Goal: Task Accomplishment & Management: Manage account settings

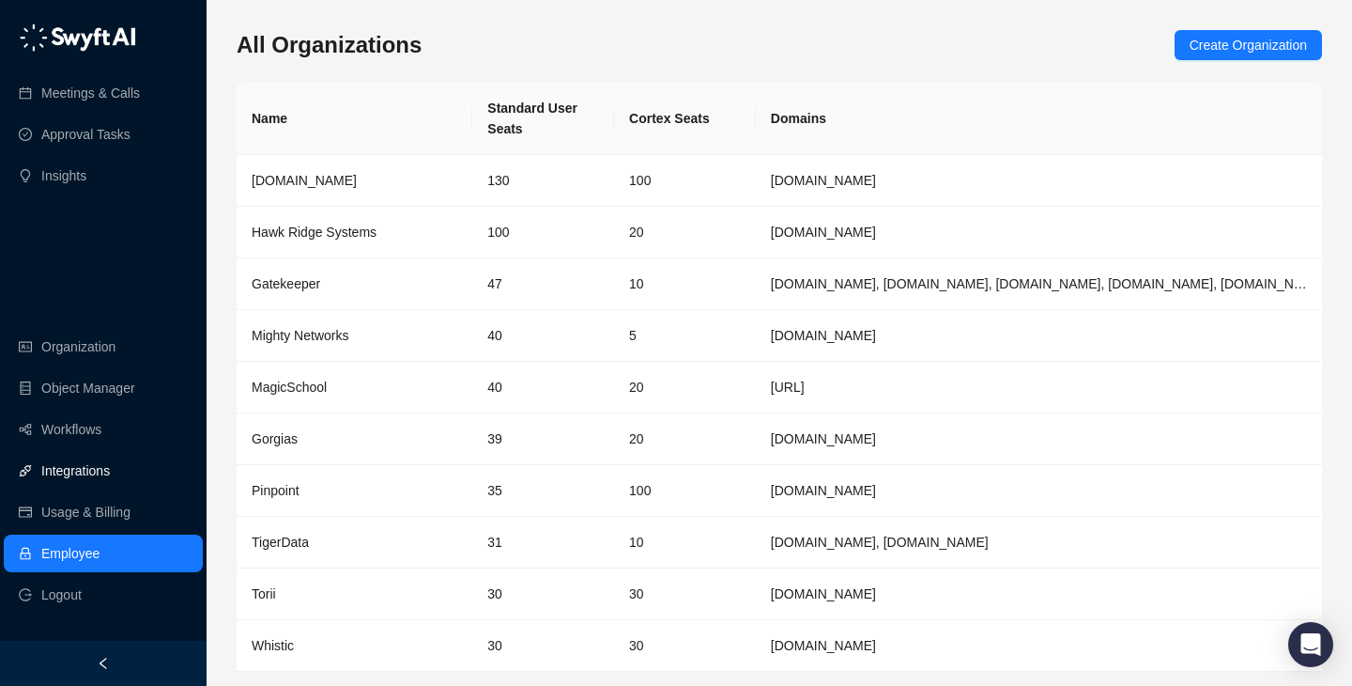
click at [105, 464] on link "Integrations" at bounding box center [75, 471] width 69 height 38
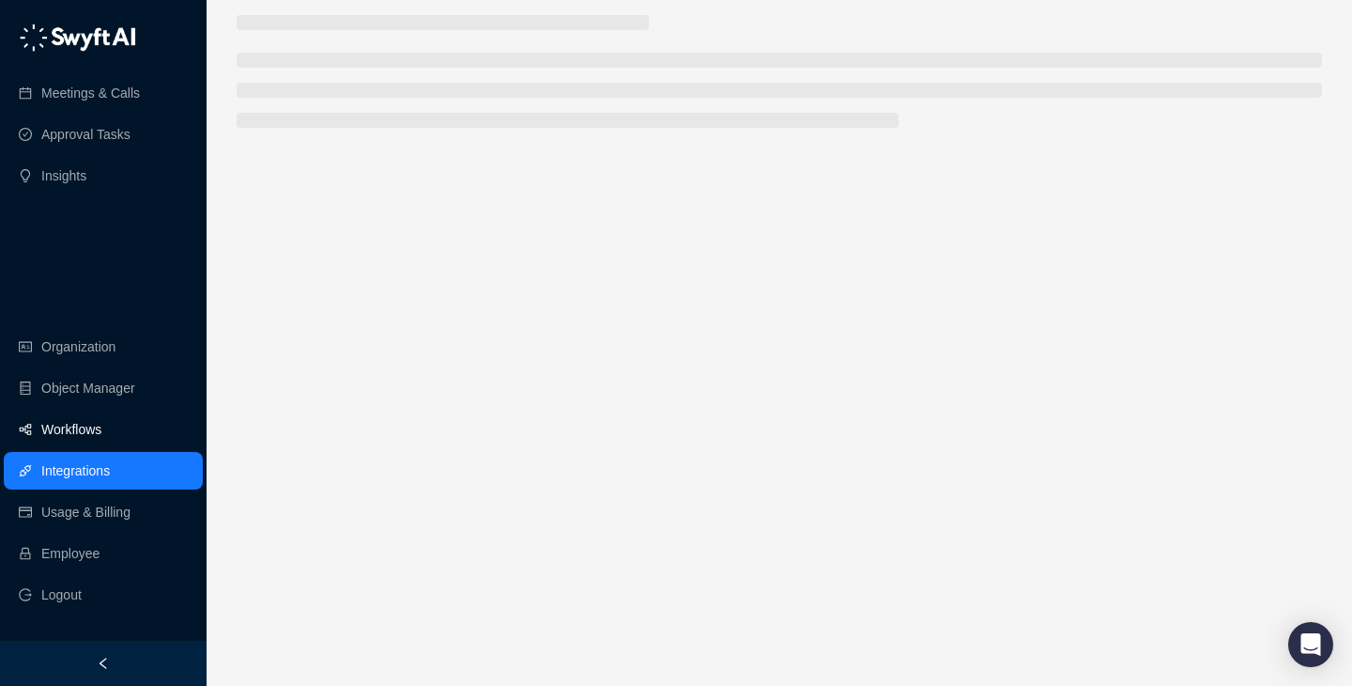
click at [101, 430] on link "Workflows" at bounding box center [71, 429] width 60 height 38
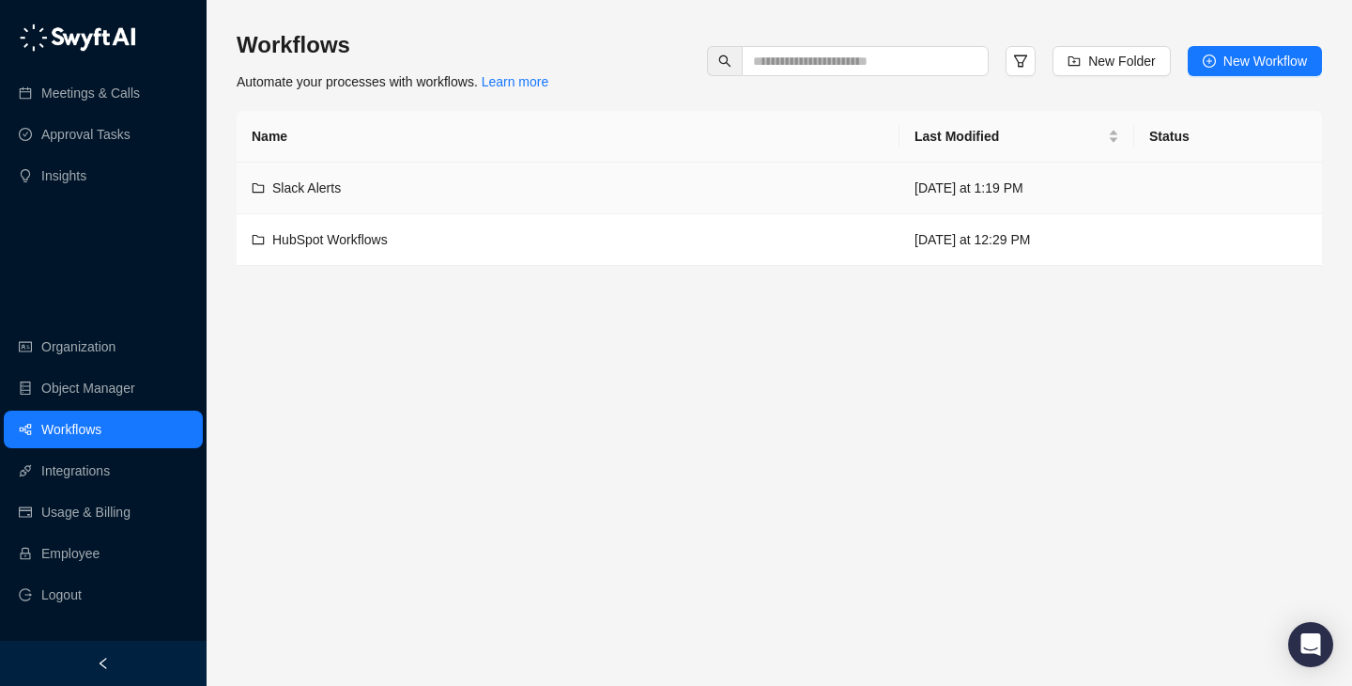
click at [596, 194] on div "Slack Alerts" at bounding box center [568, 187] width 633 height 21
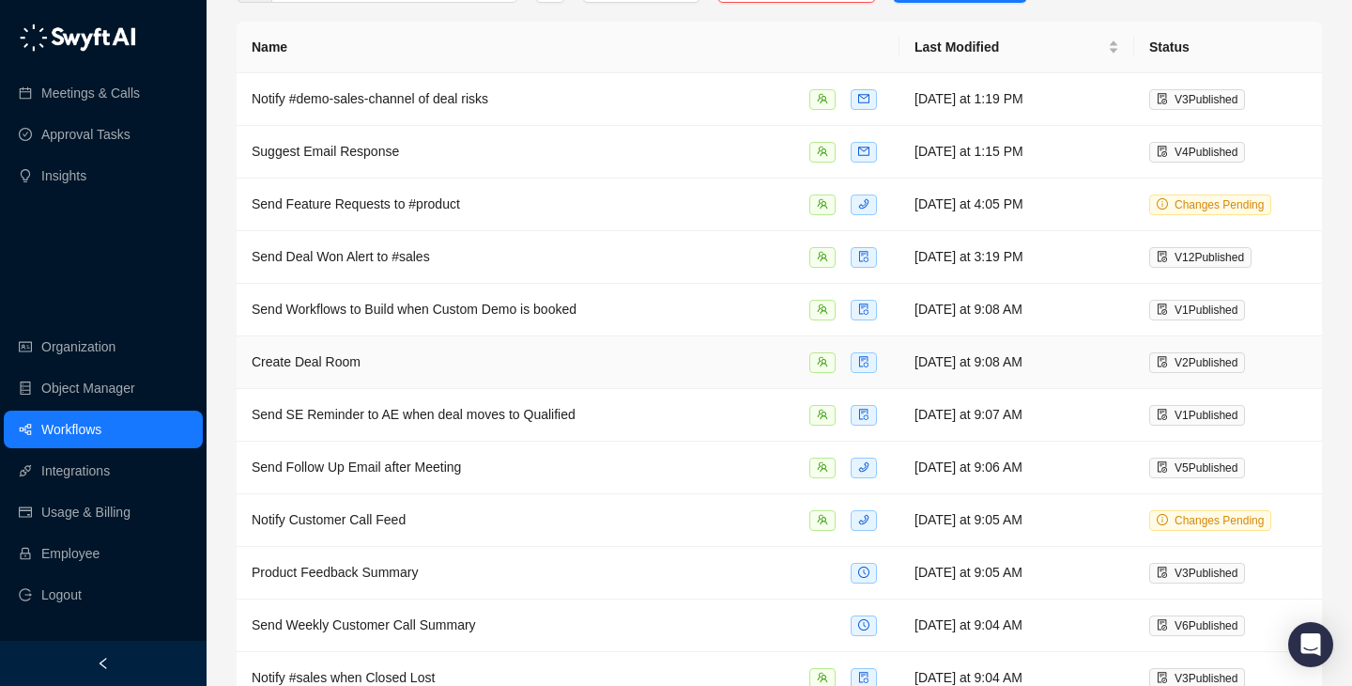
scroll to position [107, 0]
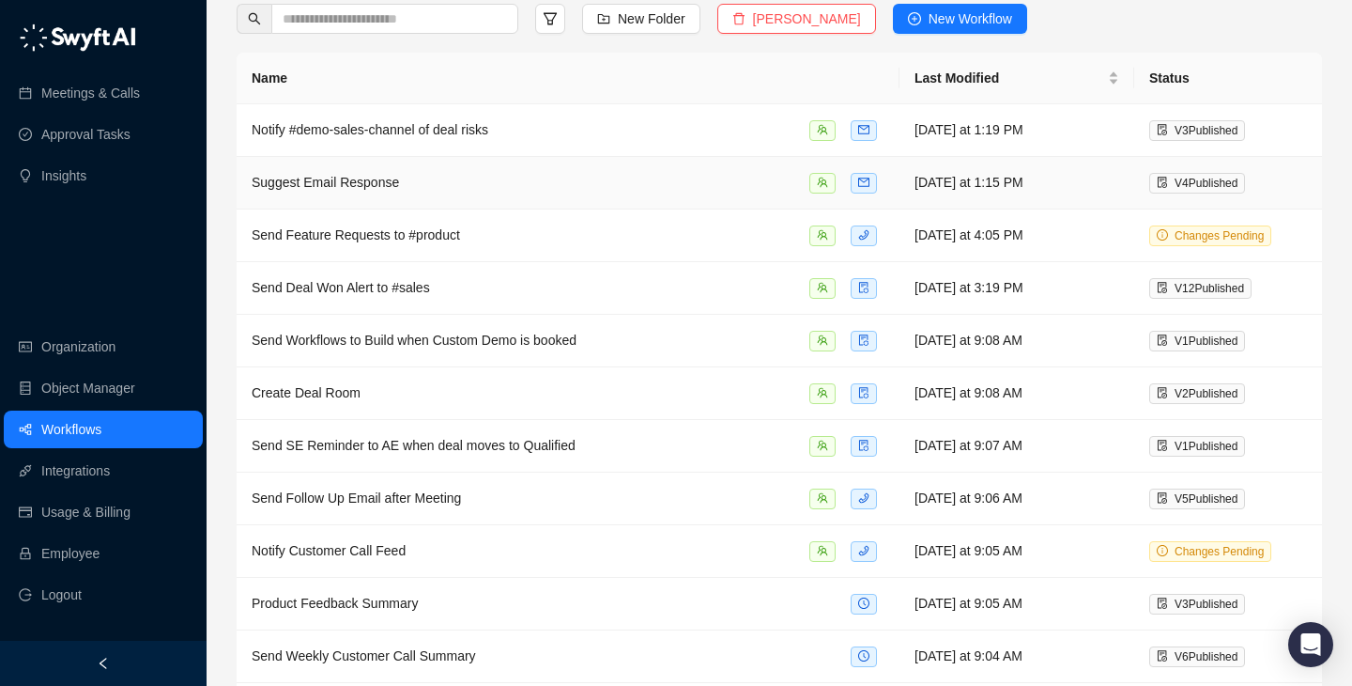
click at [646, 183] on div "Suggest Email Response" at bounding box center [568, 183] width 633 height 22
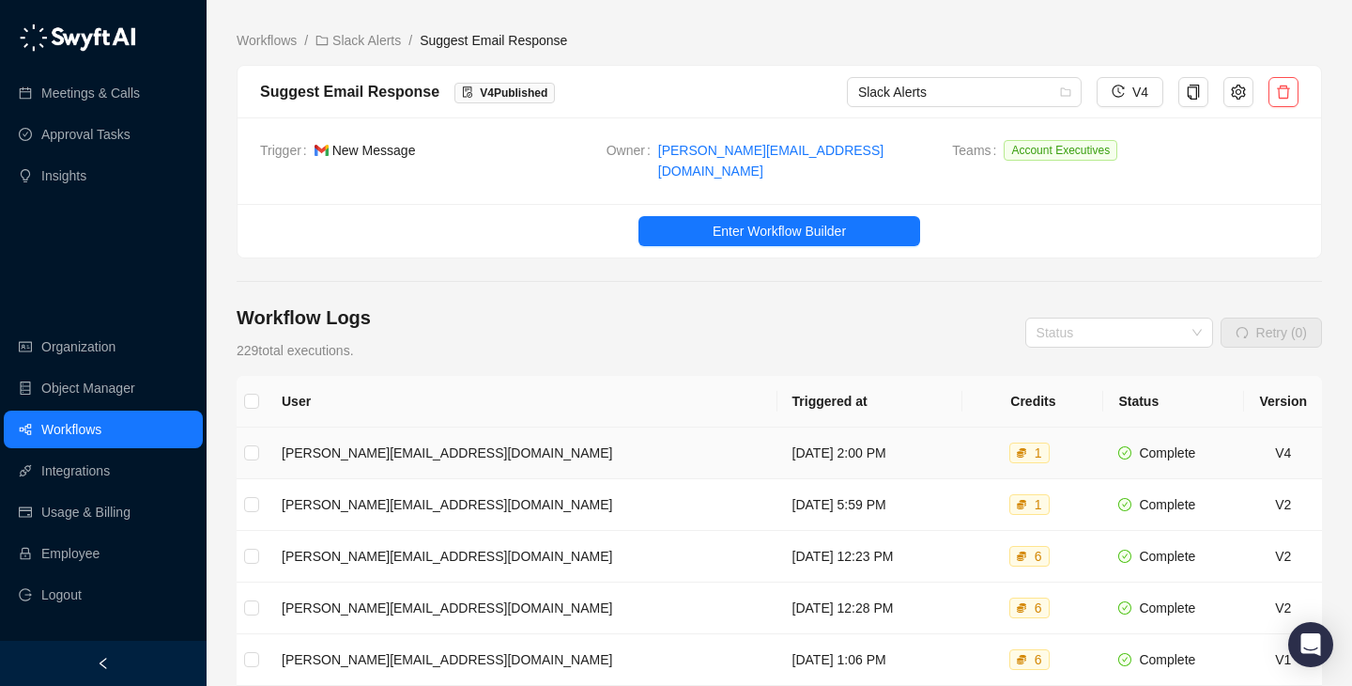
click at [778, 434] on td "Monday, 08/18/25, 2:00 PM" at bounding box center [871, 453] width 186 height 52
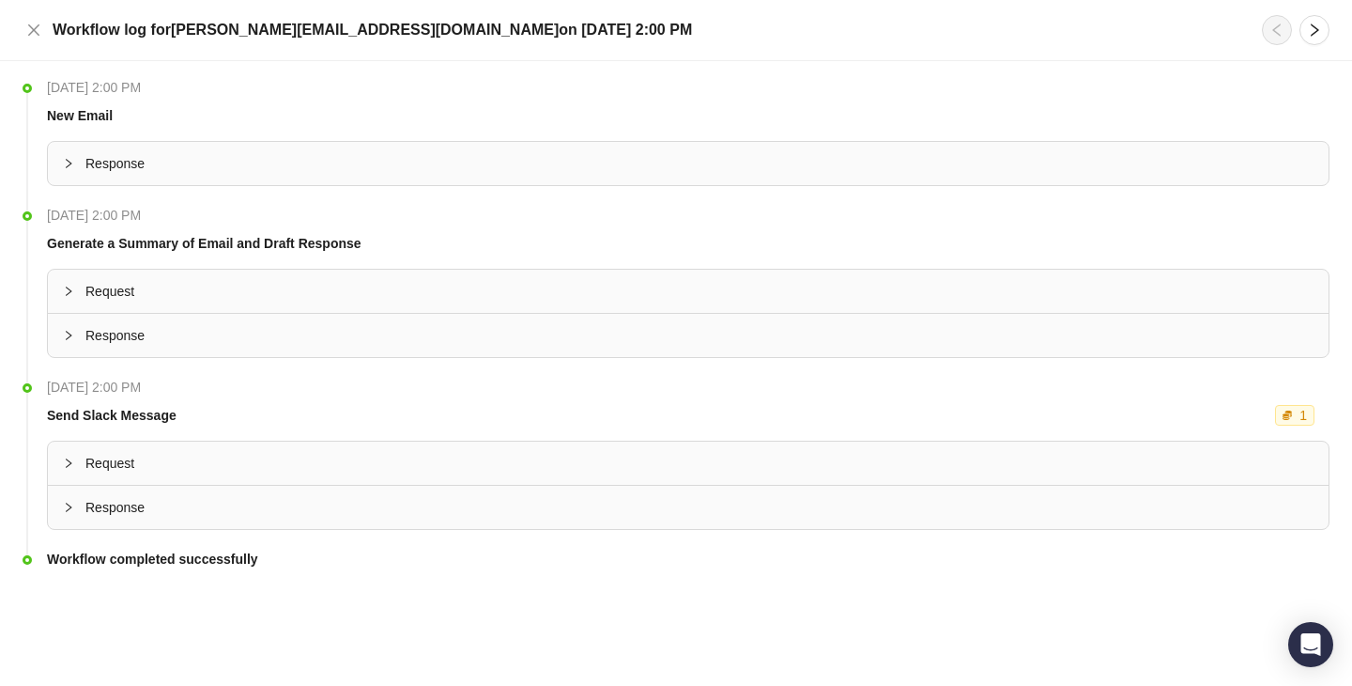
click at [285, 501] on span "Response" at bounding box center [699, 507] width 1228 height 21
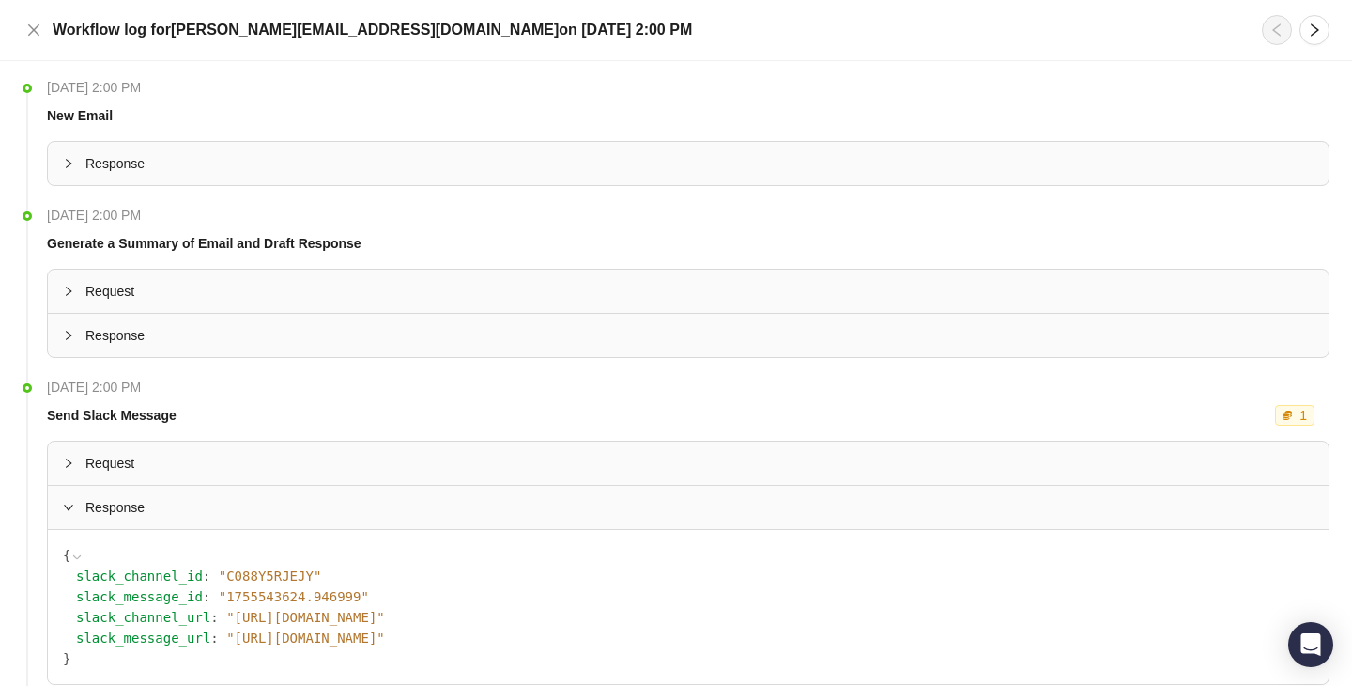
scroll to position [111, 0]
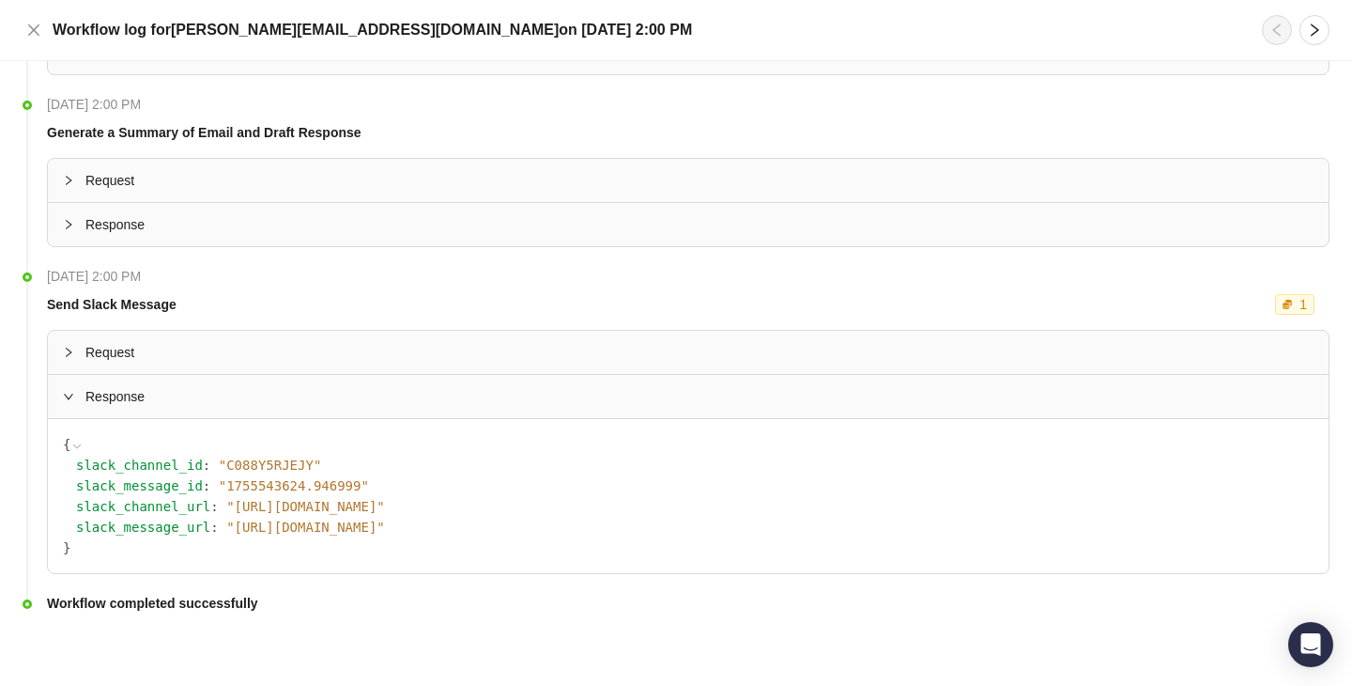
click at [263, 352] on span "Request" at bounding box center [699, 352] width 1228 height 21
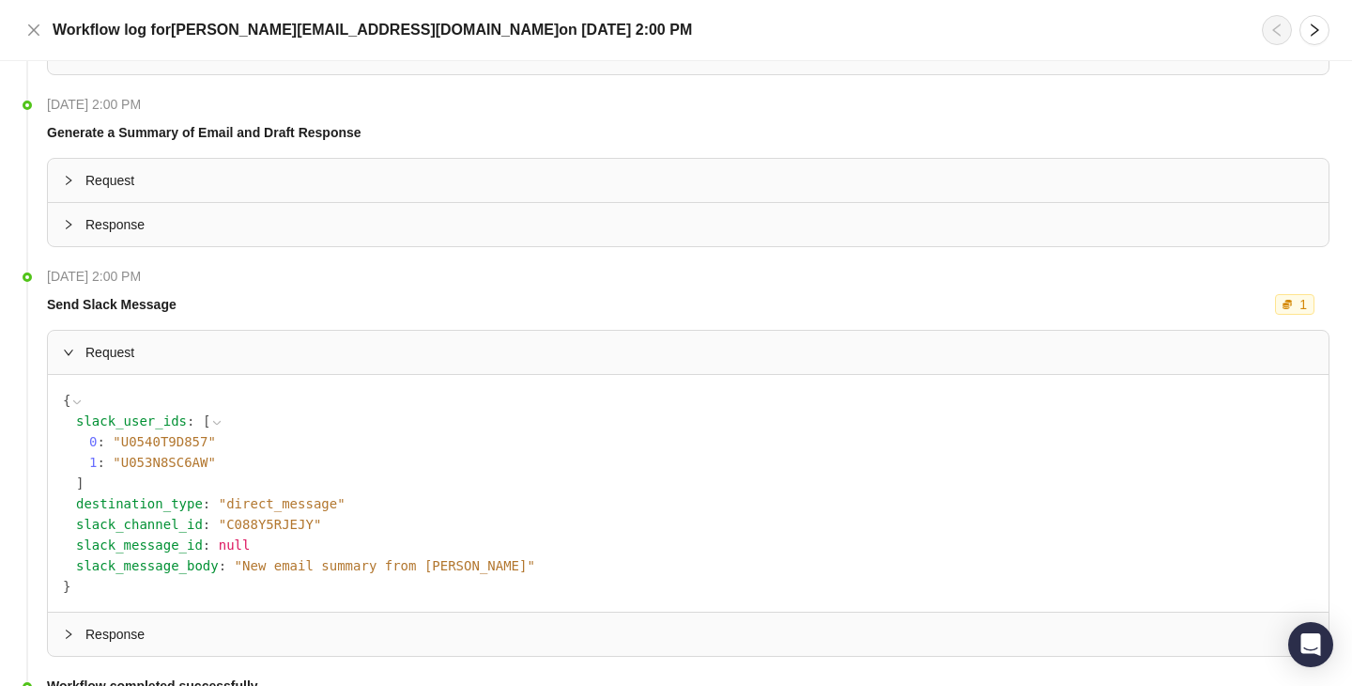
scroll to position [193, 0]
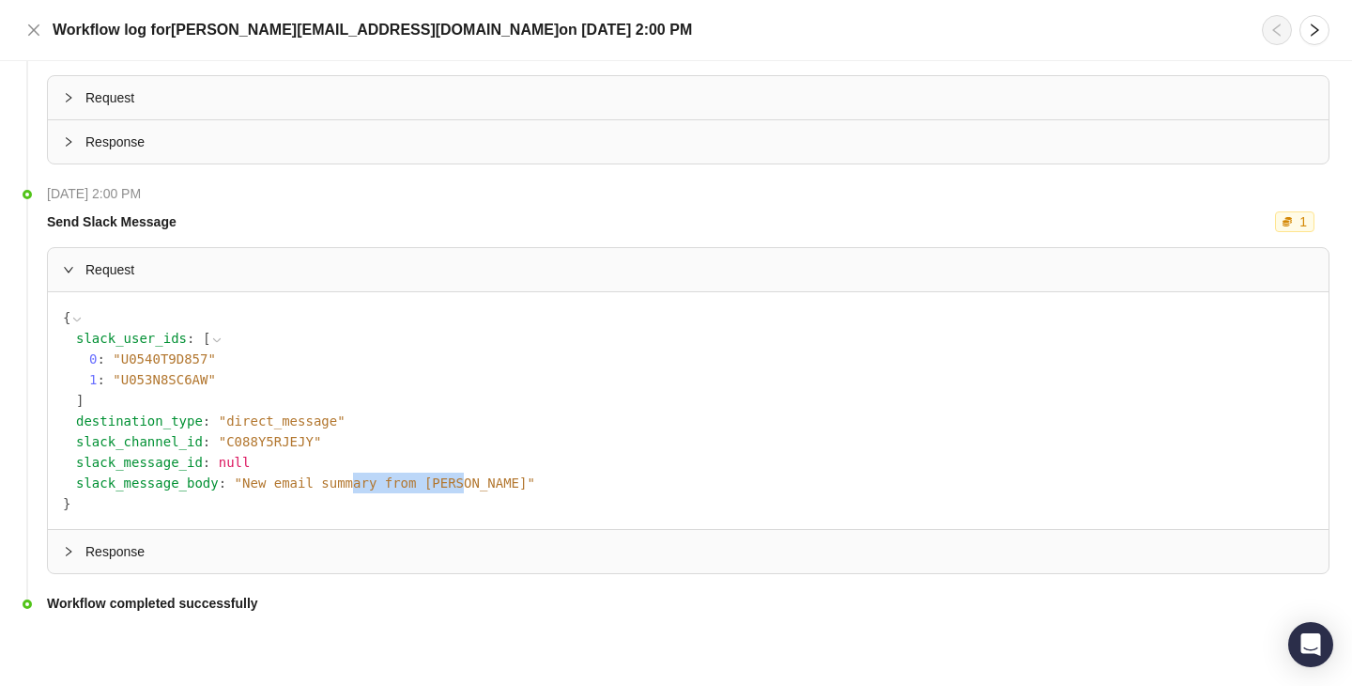
drag, startPoint x: 462, startPoint y: 481, endPoint x: 352, endPoint y: 482, distance: 109.9
click at [352, 482] on span "" New email summary from Jasmine Fuller "" at bounding box center [385, 482] width 301 height 15
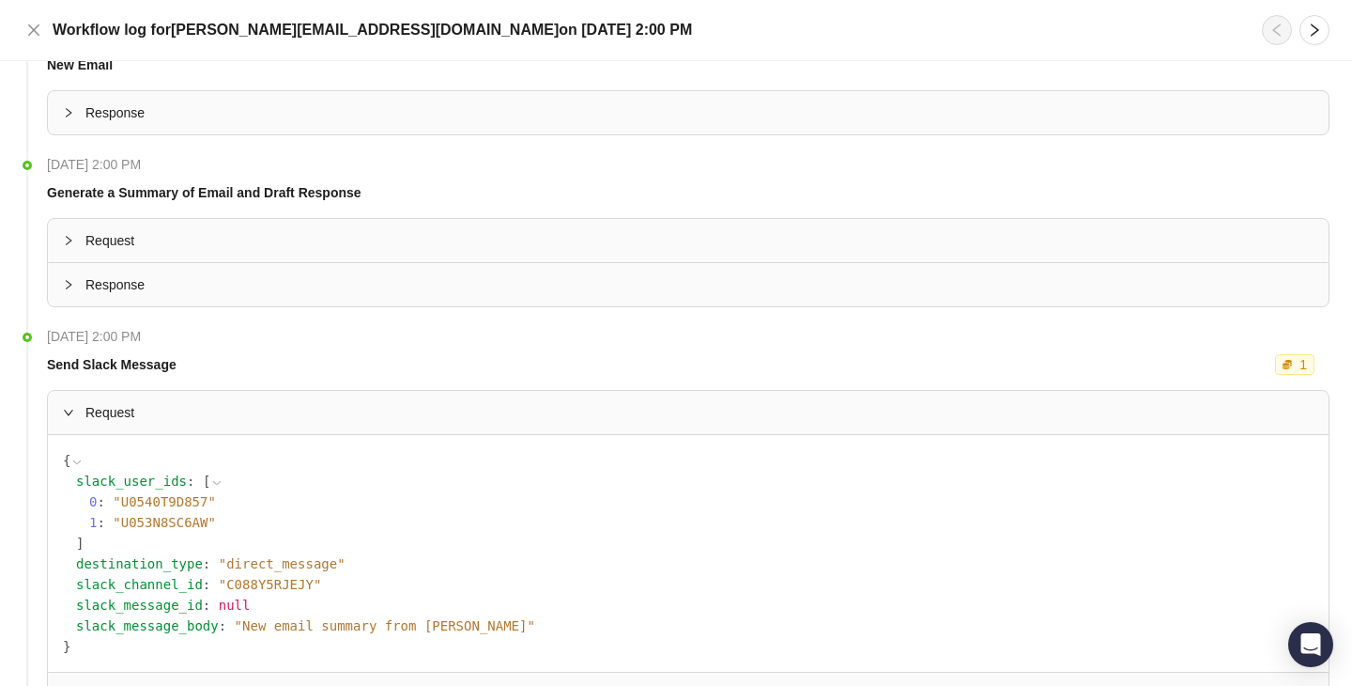
scroll to position [0, 0]
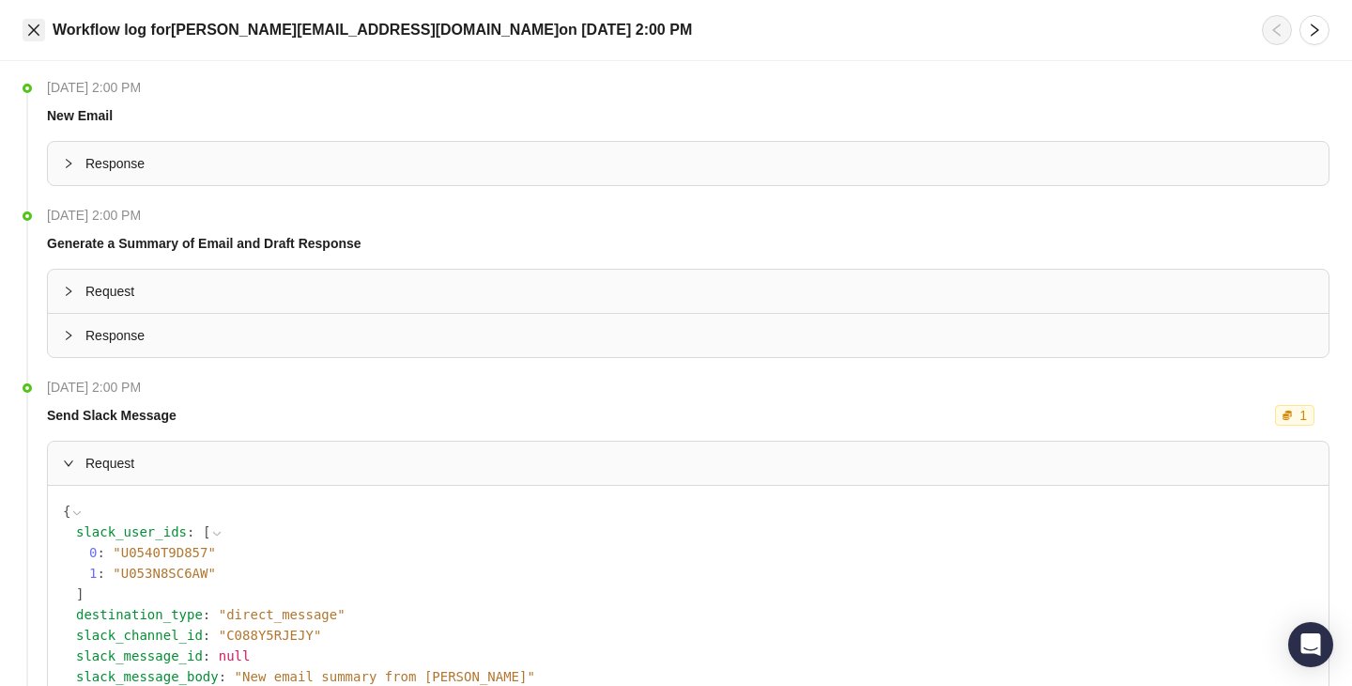
click at [34, 39] on button "Close" at bounding box center [34, 30] width 23 height 23
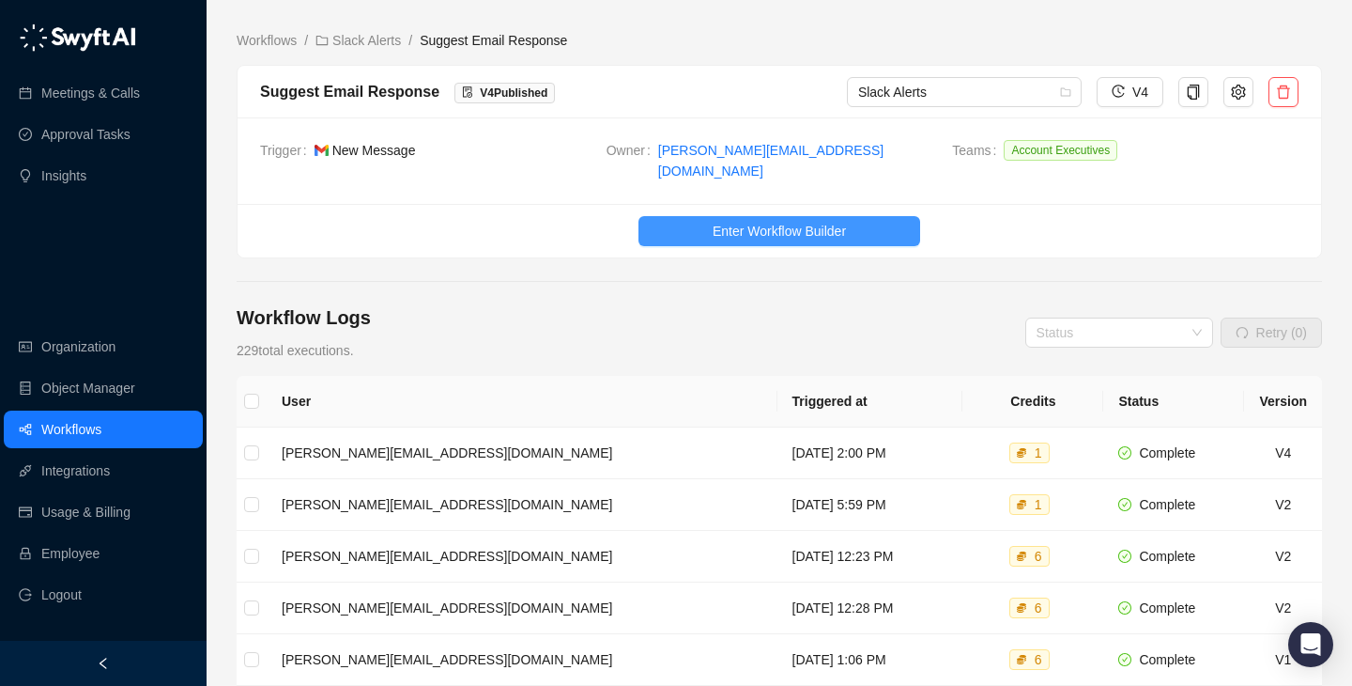
click at [779, 221] on span "Enter Workflow Builder" at bounding box center [779, 231] width 133 height 21
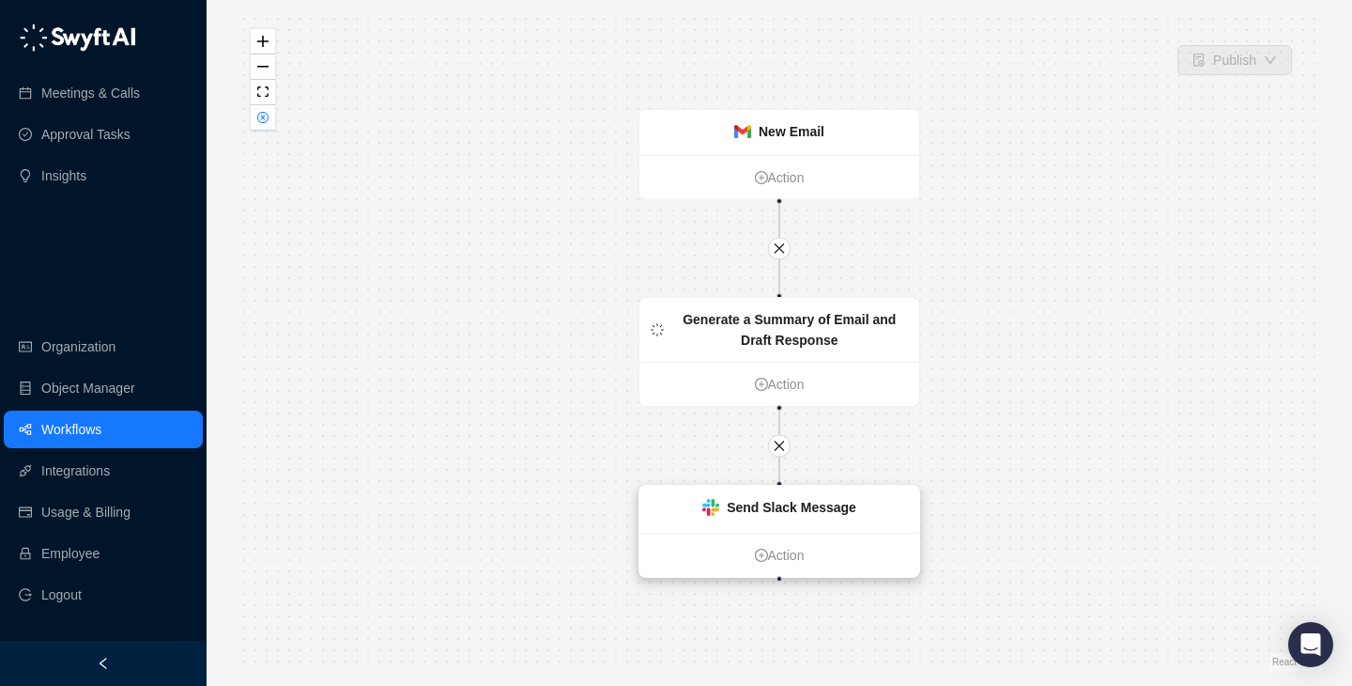
click at [804, 504] on strong "Send Slack Message" at bounding box center [792, 507] width 130 height 15
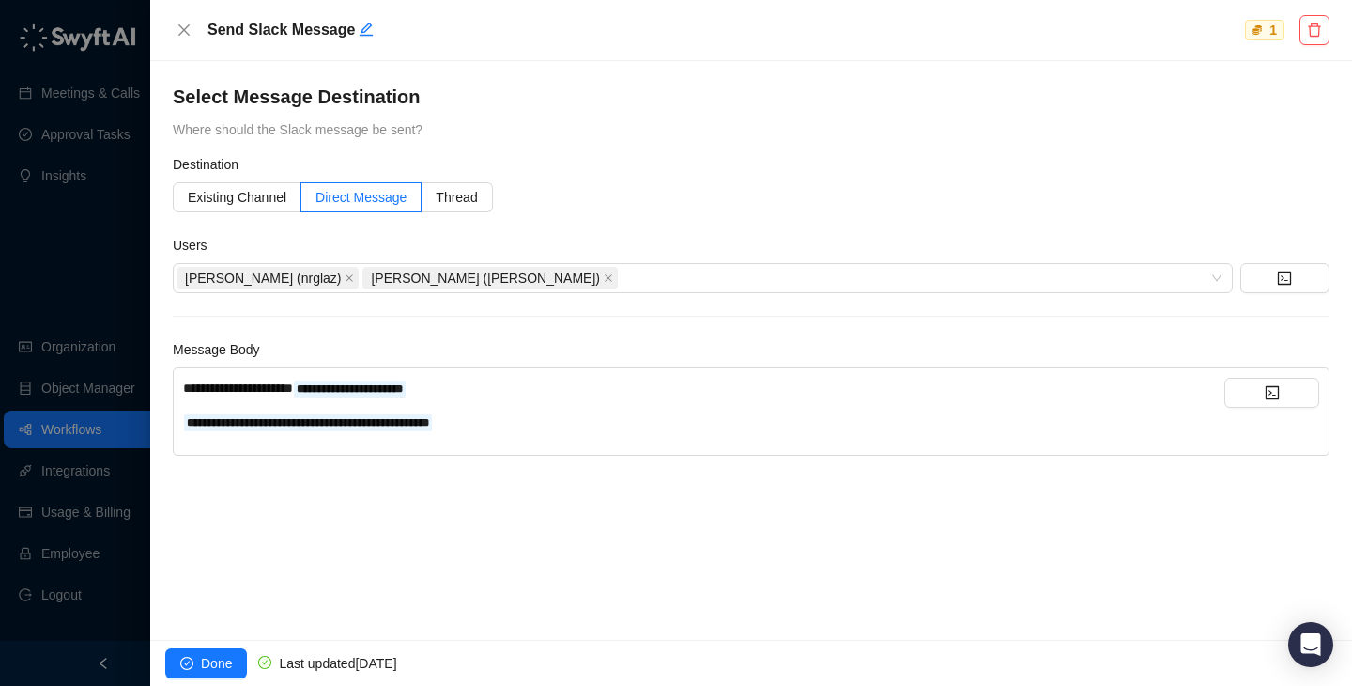
click at [590, 426] on div "**********" at bounding box center [703, 421] width 1041 height 21
click at [578, 390] on div "**********" at bounding box center [703, 388] width 1041 height 21
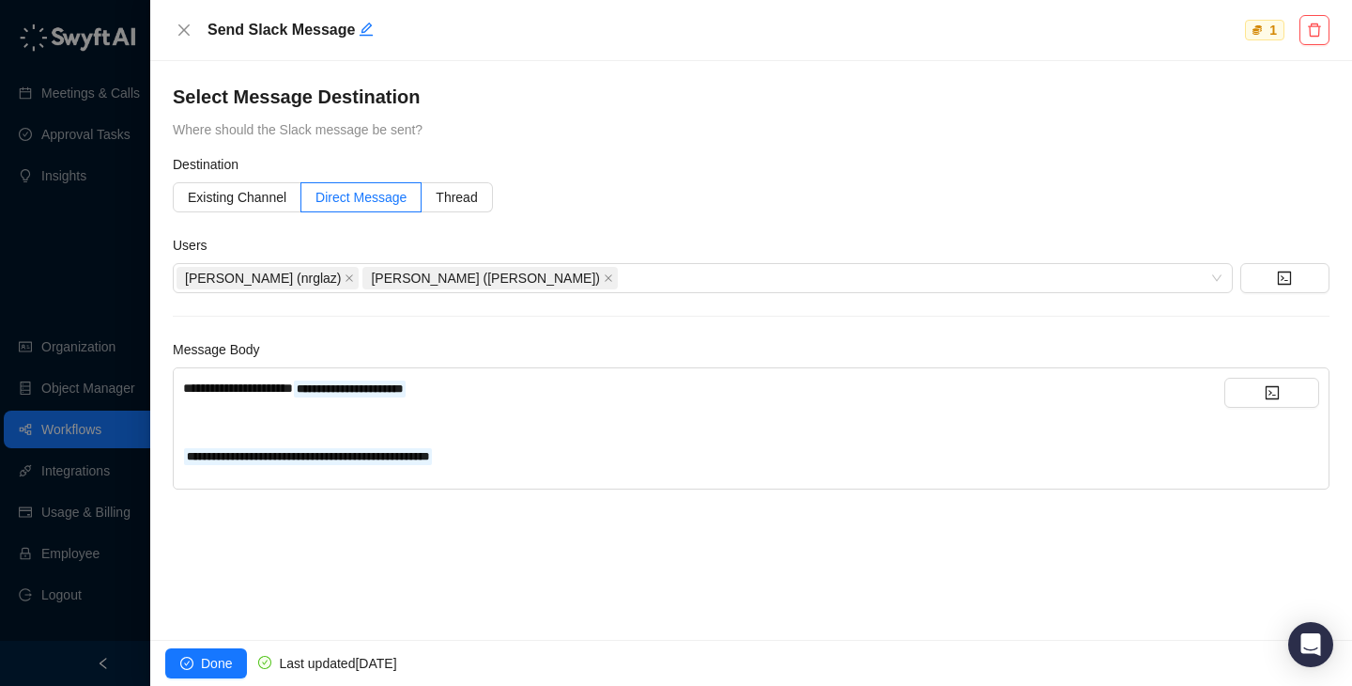
click at [572, 400] on div "**********" at bounding box center [703, 422] width 1041 height 88
click at [172, 22] on div "Send Slack Message 1" at bounding box center [751, 30] width 1202 height 61
click at [184, 32] on icon "close" at bounding box center [184, 30] width 15 height 15
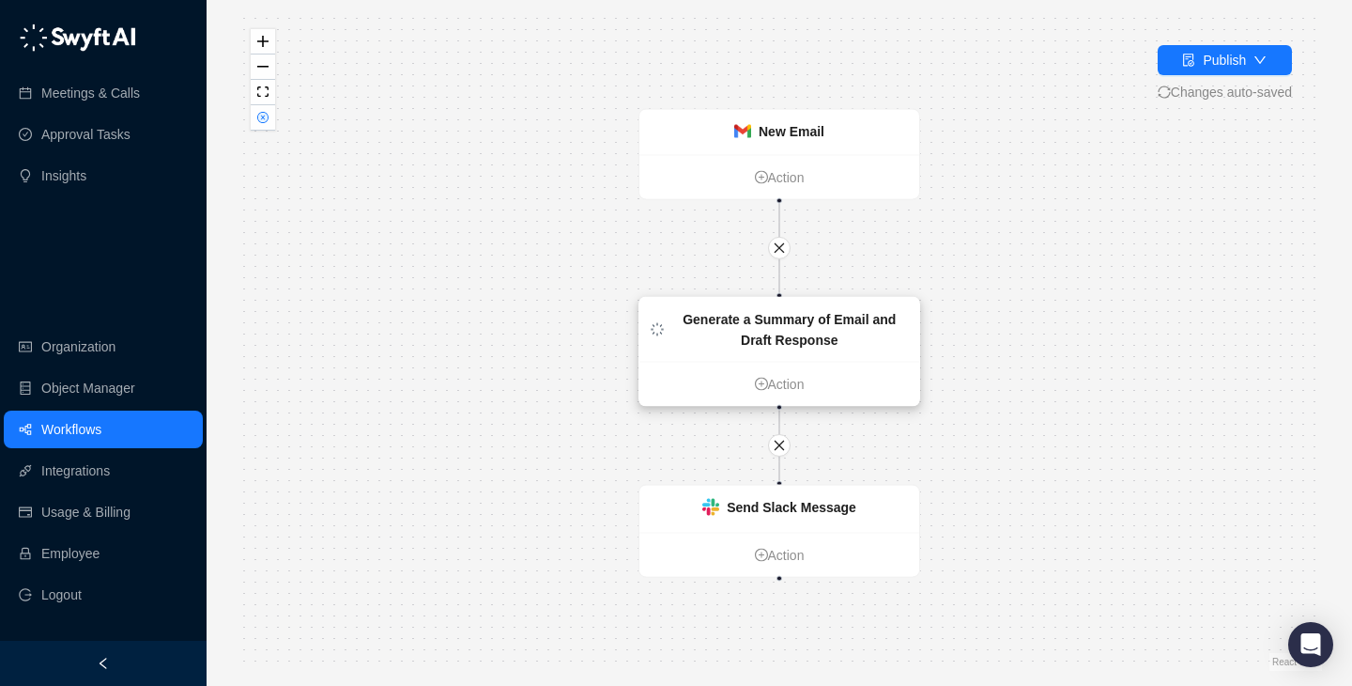
click at [732, 336] on div "Generate a Summary of Email and Draft Response" at bounding box center [789, 329] width 237 height 41
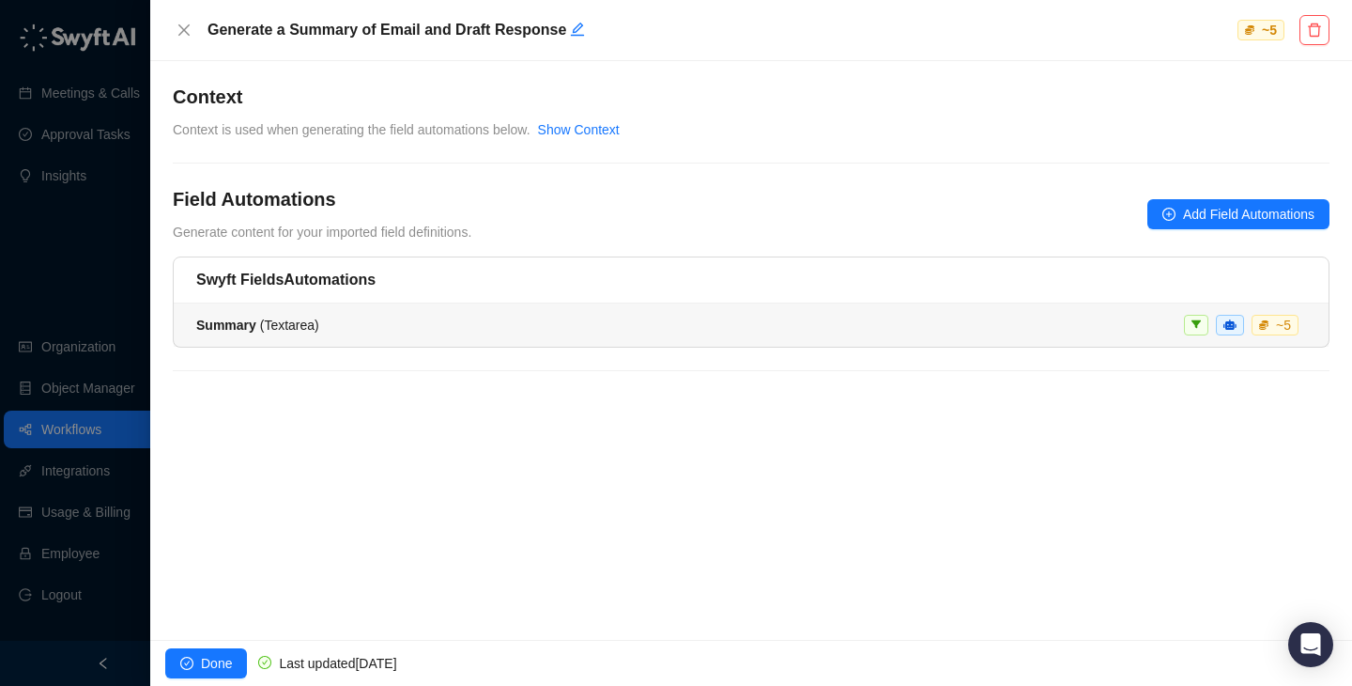
click at [575, 325] on div "Summary ( Textarea ) ~ 5" at bounding box center [751, 325] width 1110 height 21
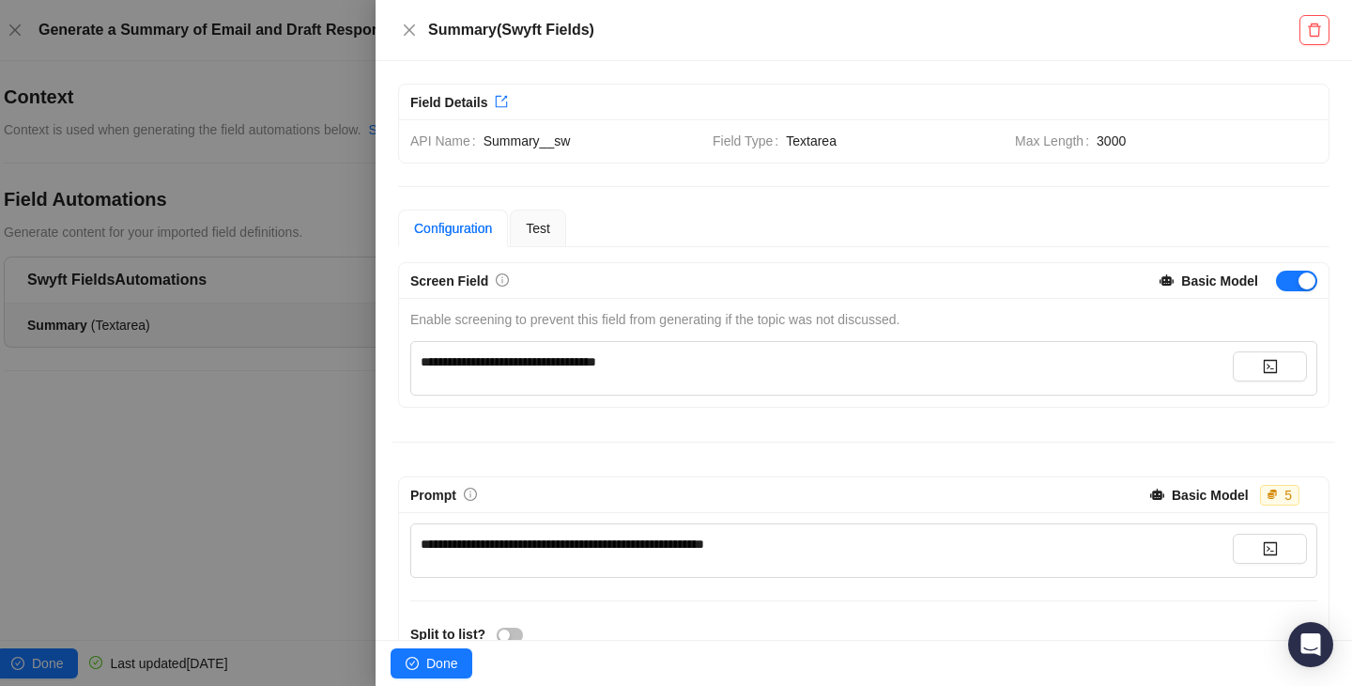
scroll to position [186, 0]
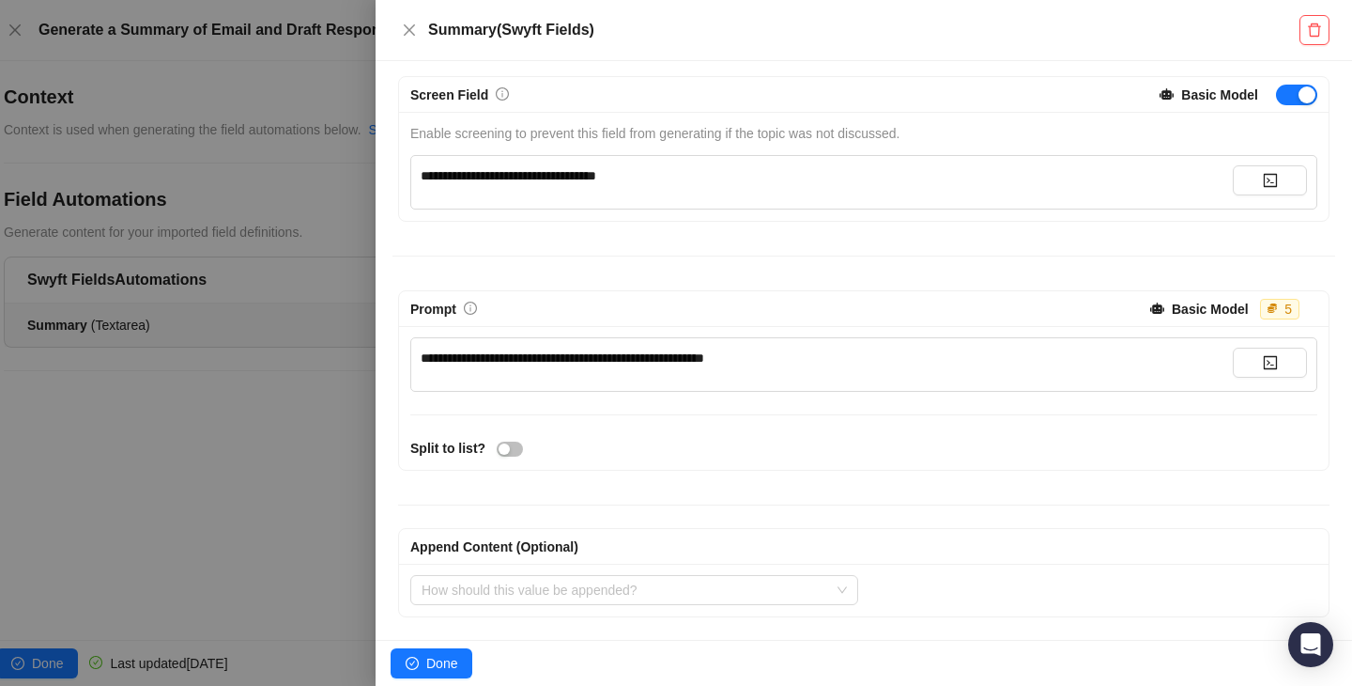
click at [338, 418] on div at bounding box center [676, 343] width 1352 height 686
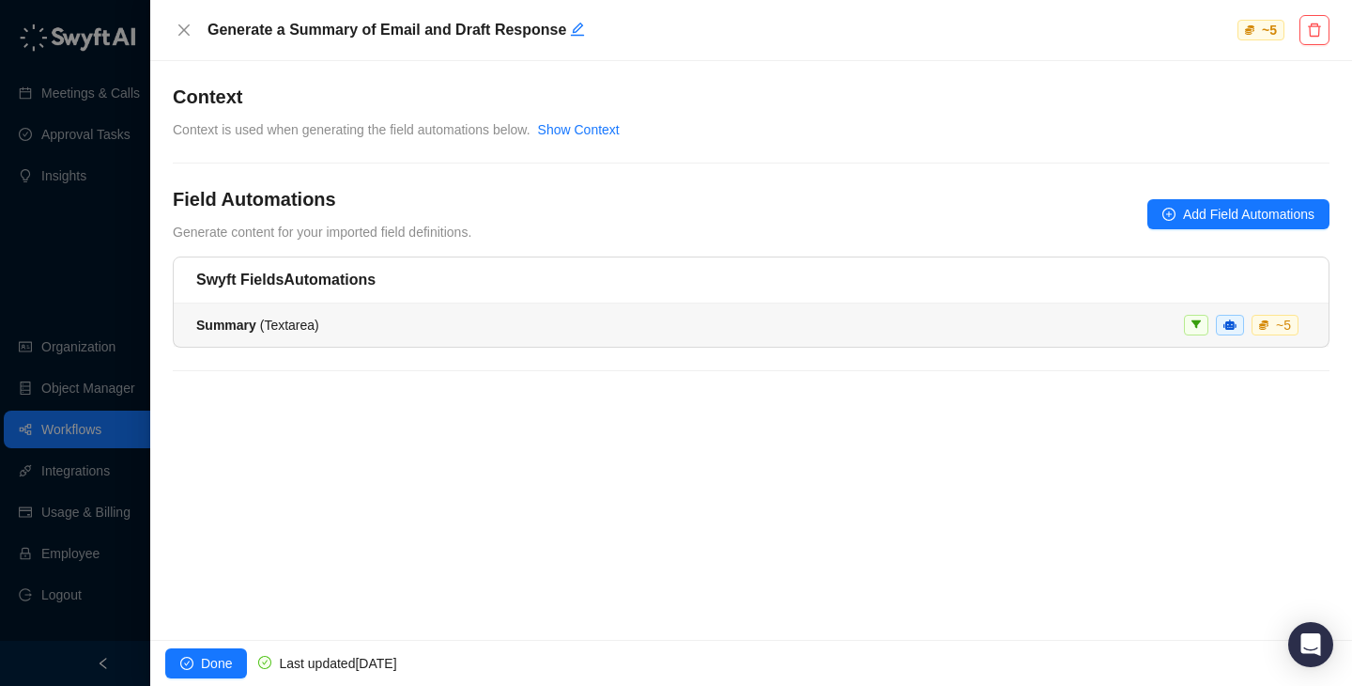
click at [298, 321] on span "Summary ( Textarea )" at bounding box center [257, 324] width 123 height 15
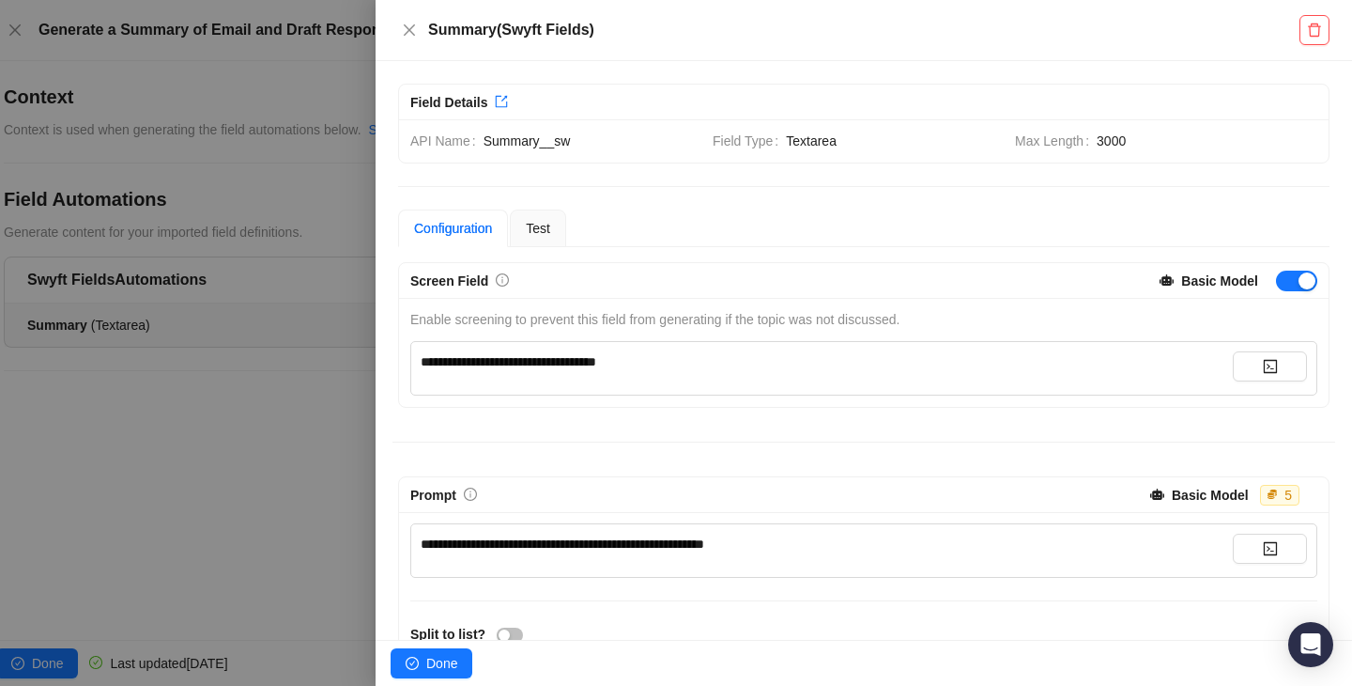
scroll to position [186, 0]
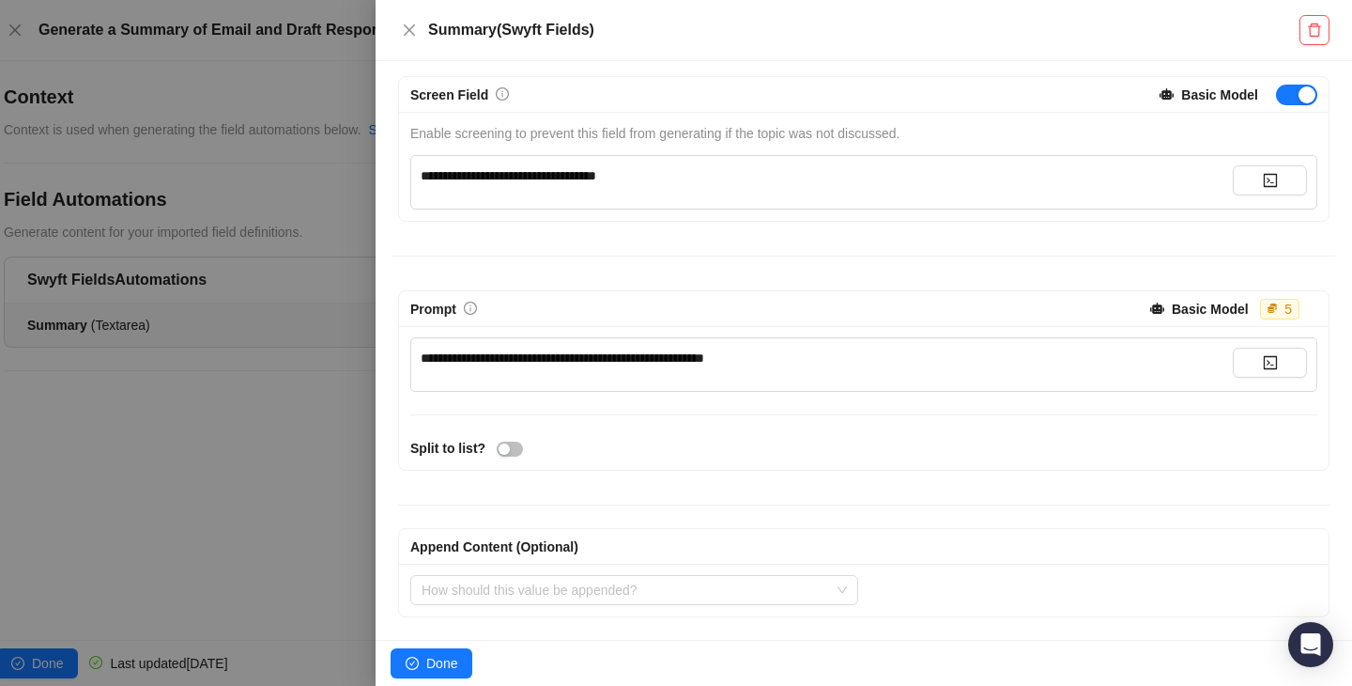
click at [242, 369] on div at bounding box center [676, 343] width 1352 height 686
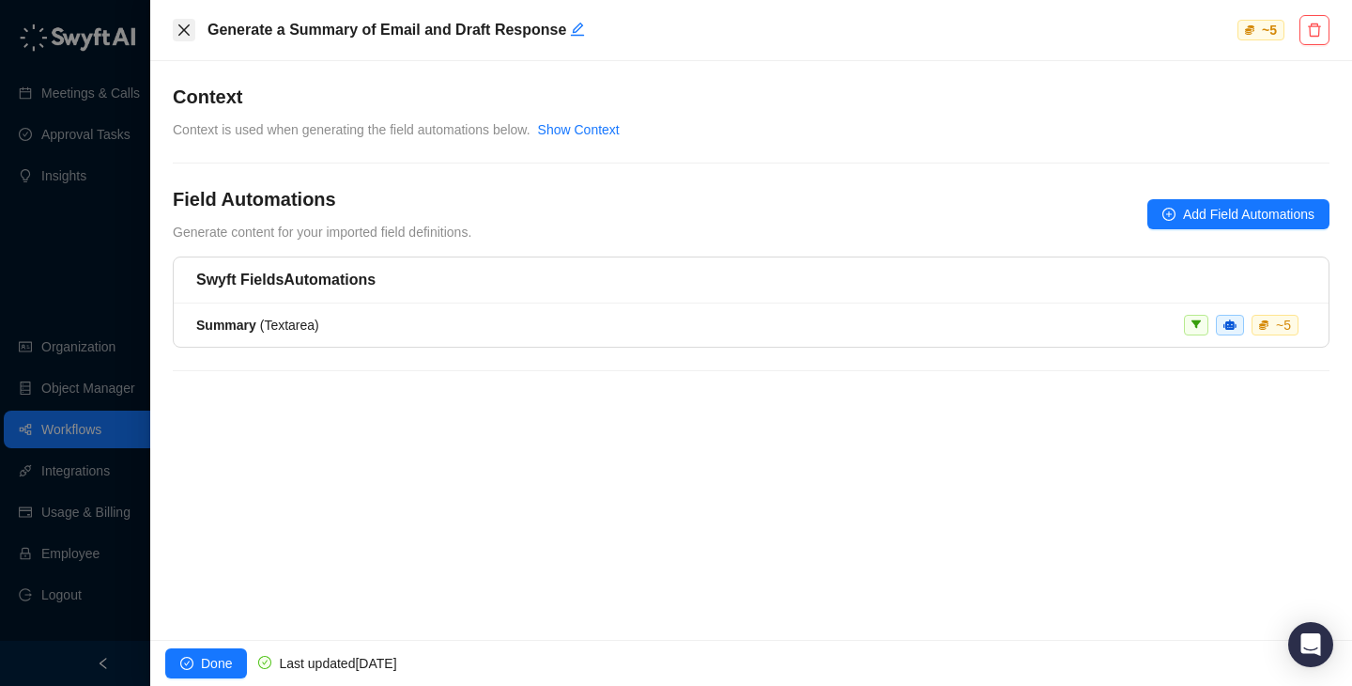
click at [183, 34] on icon "close" at bounding box center [184, 30] width 15 height 15
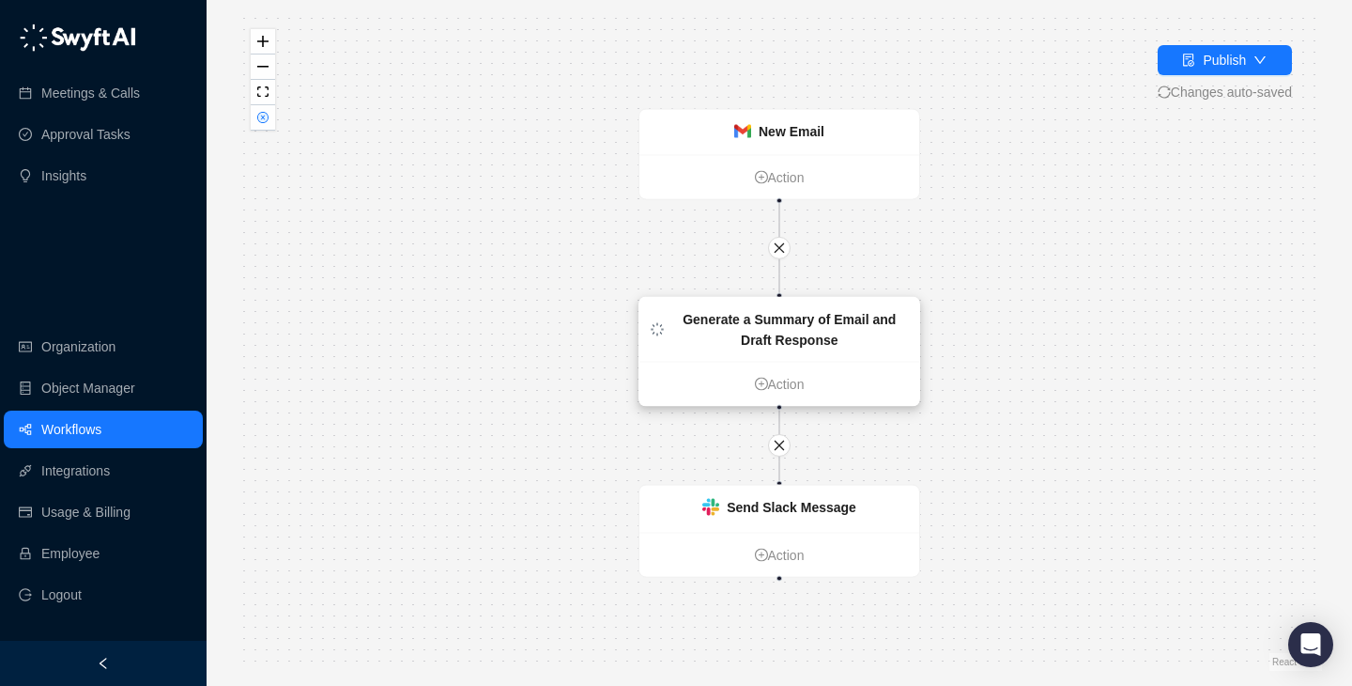
click at [796, 315] on strong "Generate a Summary of Email and Draft Response" at bounding box center [789, 330] width 213 height 36
click at [810, 513] on strong "Send Slack Message" at bounding box center [792, 507] width 130 height 15
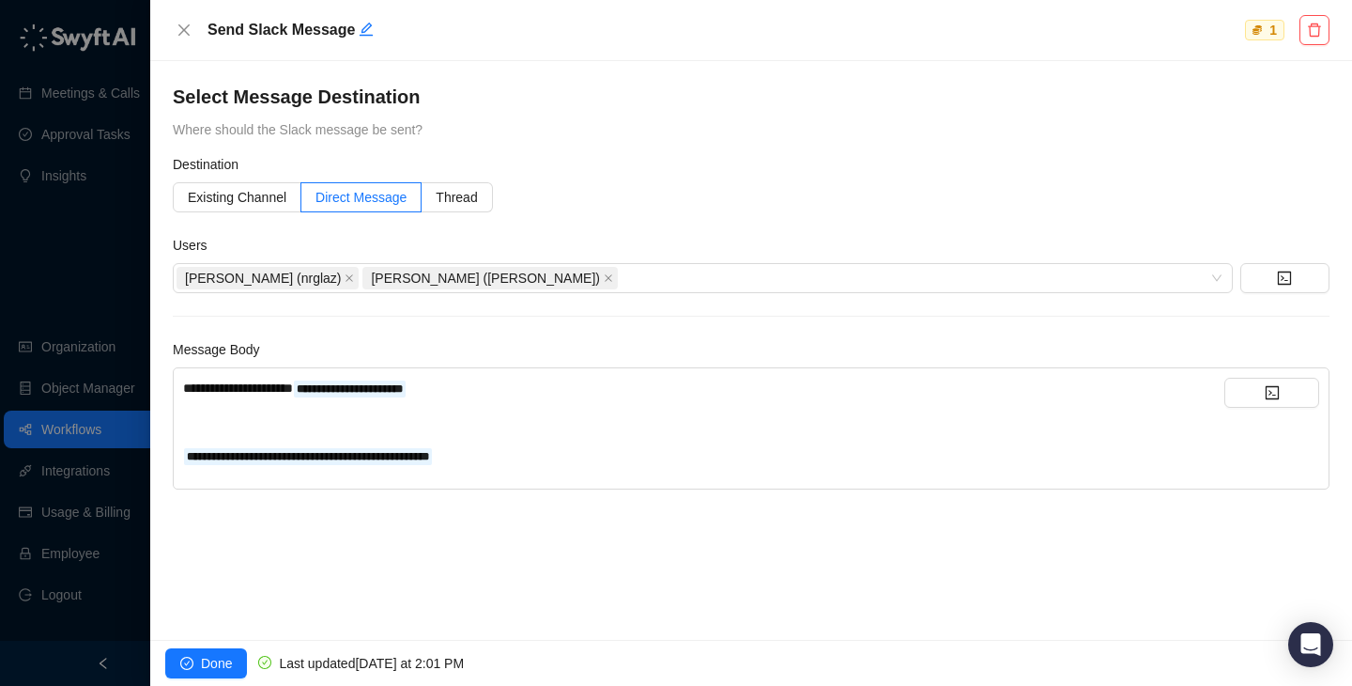
click at [527, 431] on div "﻿" at bounding box center [703, 421] width 1041 height 21
click at [895, 193] on div "Existing Channel Direct Message Thread" at bounding box center [751, 197] width 1157 height 30
click at [612, 426] on div "﻿" at bounding box center [703, 421] width 1041 height 21
click at [623, 453] on div "**********" at bounding box center [703, 455] width 1041 height 21
click at [569, 449] on div "**********" at bounding box center [703, 455] width 1041 height 21
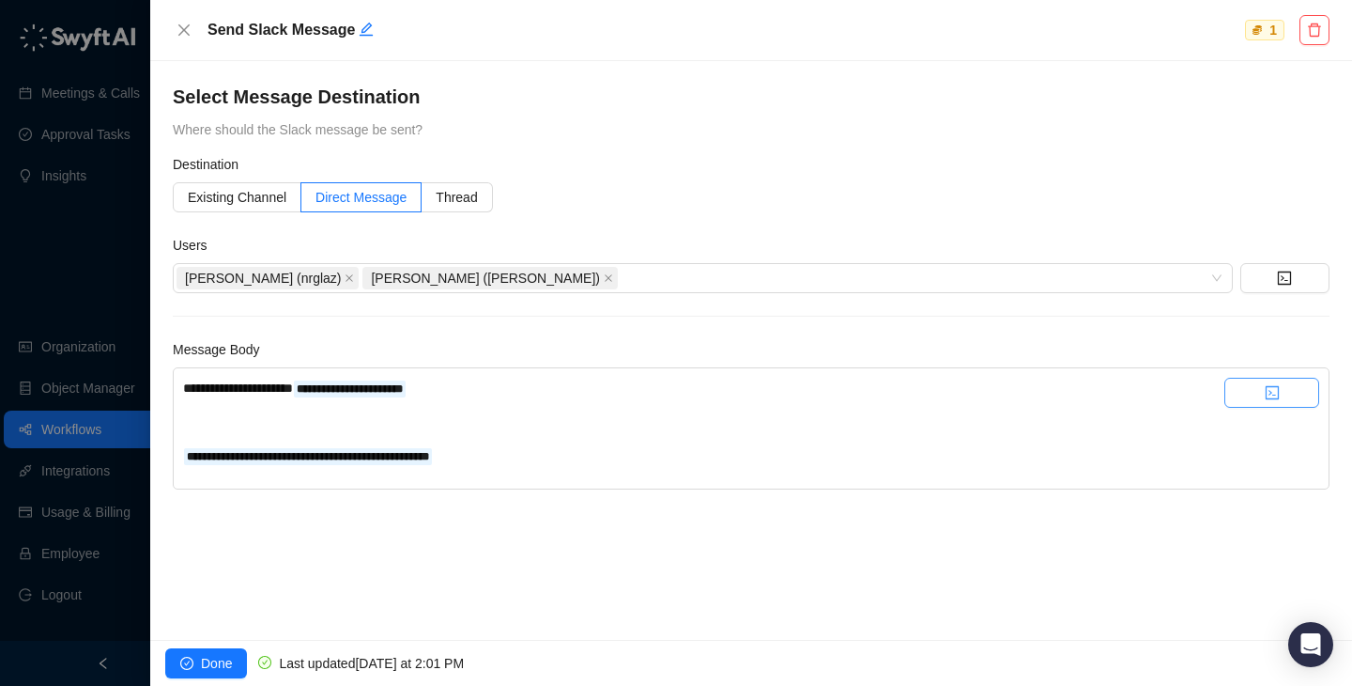
click at [1268, 381] on button "button" at bounding box center [1272, 393] width 95 height 30
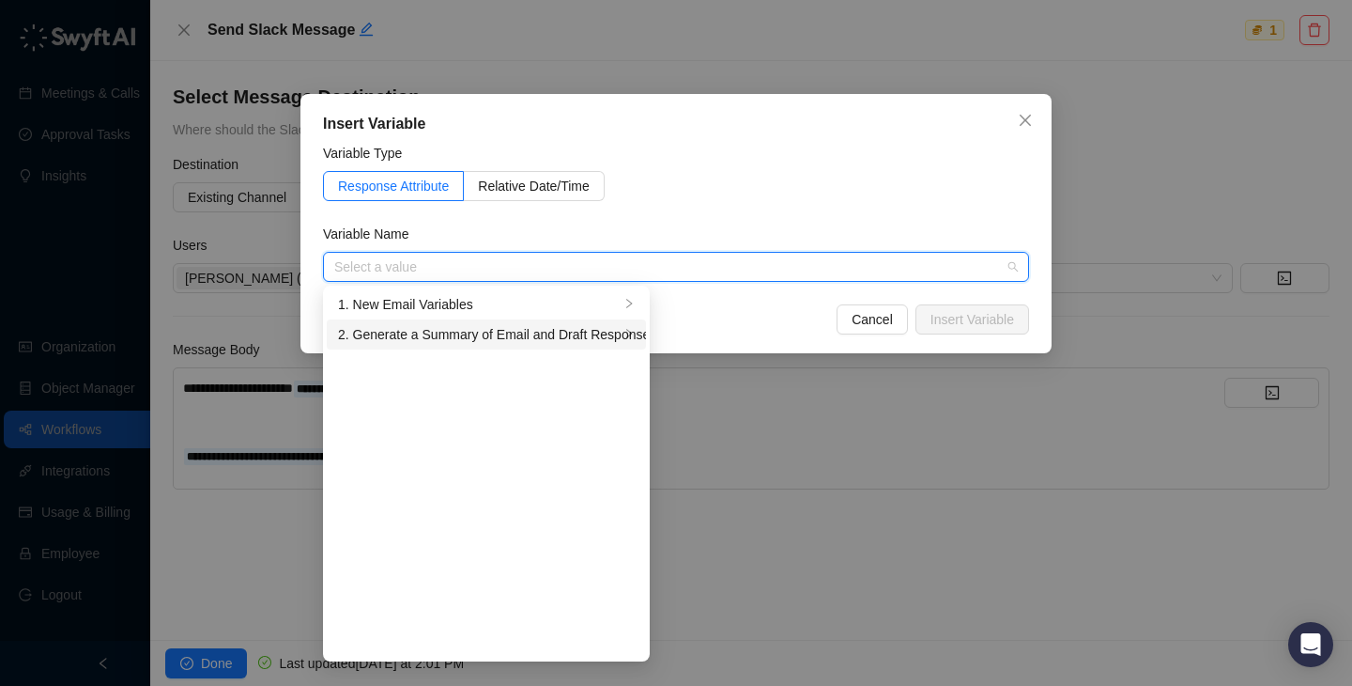
click at [419, 334] on div "2. Generate a Summary of Email and Draft Response Variables" at bounding box center [479, 334] width 282 height 21
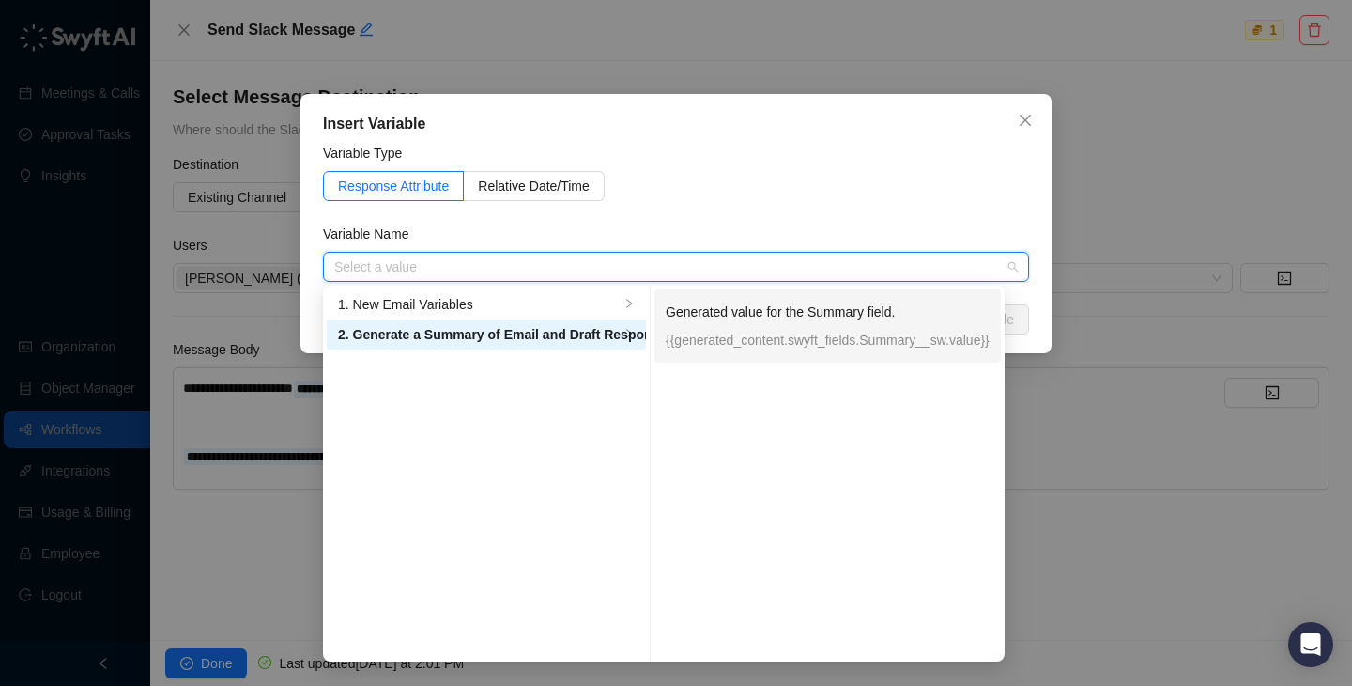
click at [733, 328] on div "Generated value for the Summary field. {{generated_content.swyft_fields.Summary…" at bounding box center [828, 325] width 324 height 49
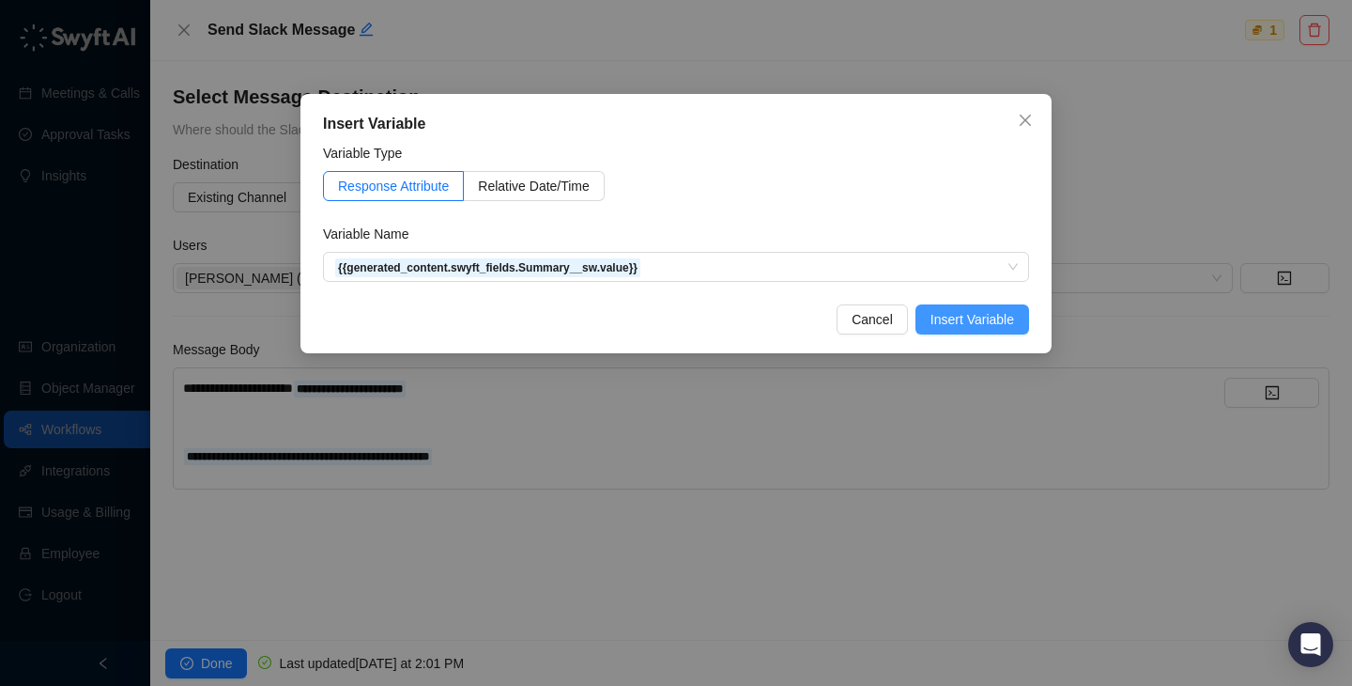
click at [982, 321] on span "Insert Variable" at bounding box center [973, 319] width 84 height 21
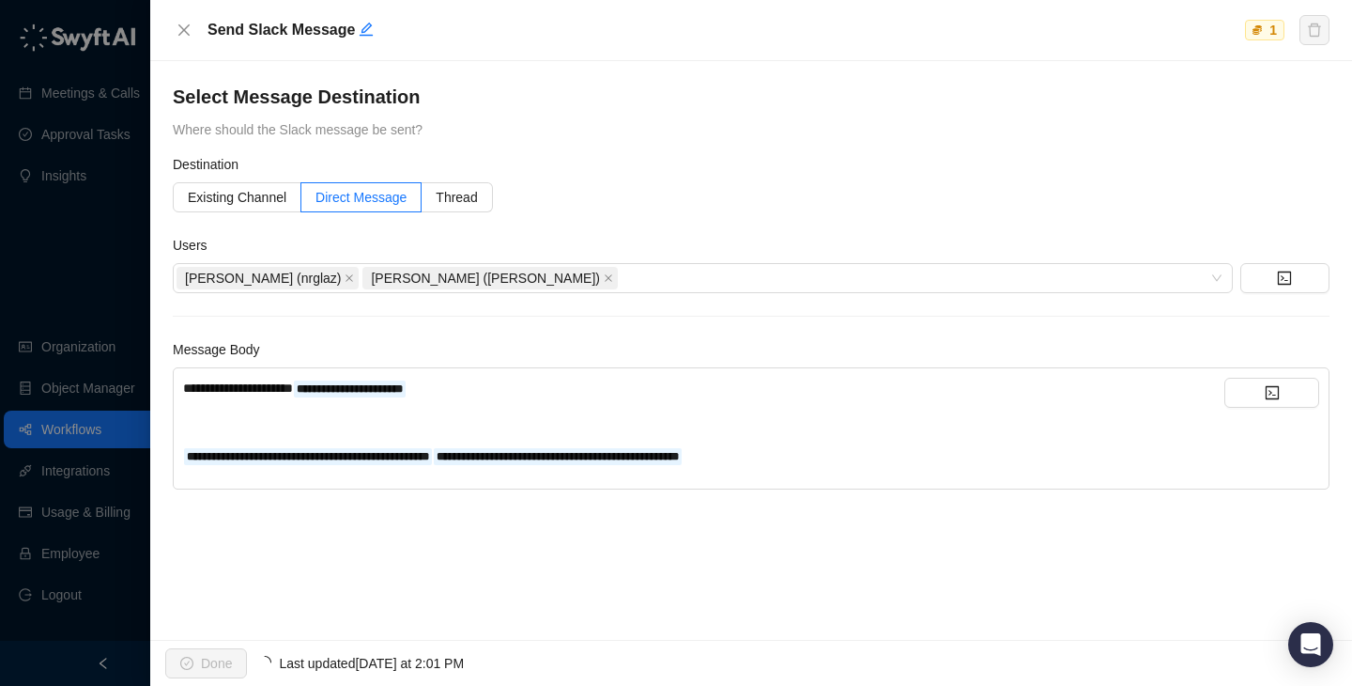
click at [899, 464] on div "**********" at bounding box center [703, 455] width 1041 height 21
click at [211, 670] on span "Done" at bounding box center [216, 663] width 31 height 21
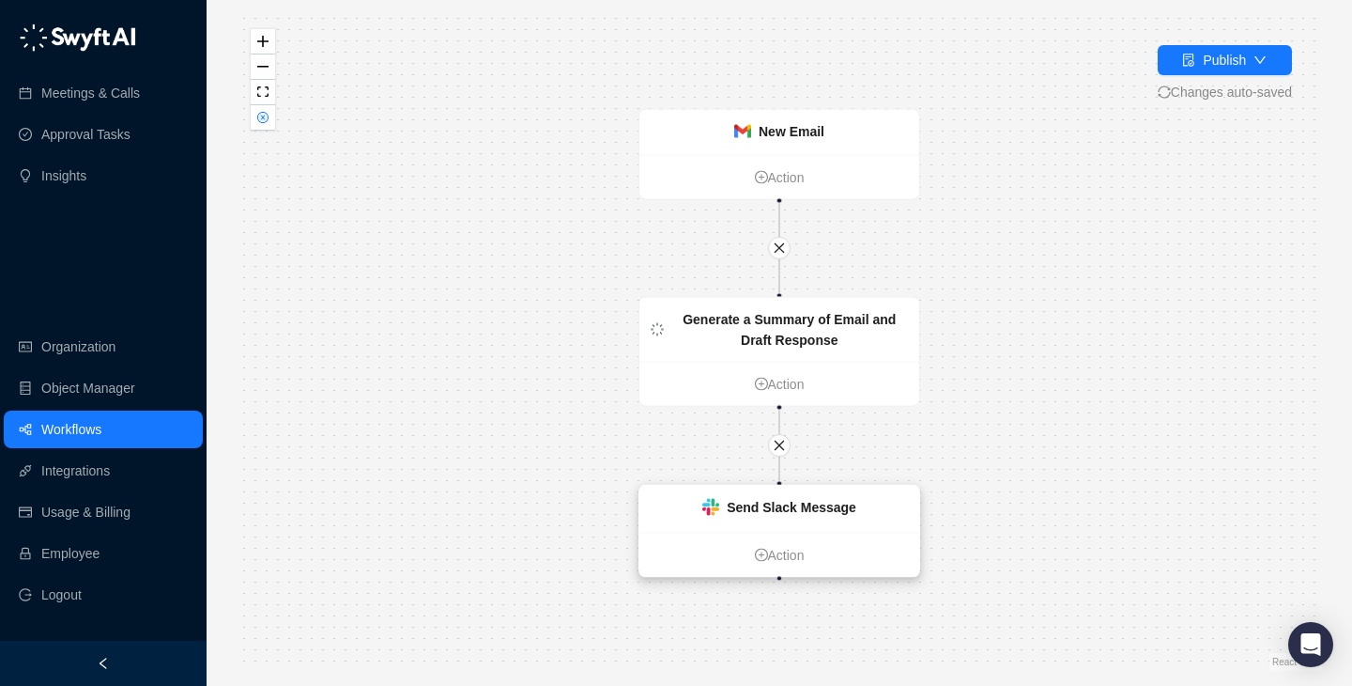
drag, startPoint x: 816, startPoint y: 502, endPoint x: 819, endPoint y: 594, distance: 92.1
click at [821, 515] on strong "Send Slack Message" at bounding box center [792, 507] width 130 height 15
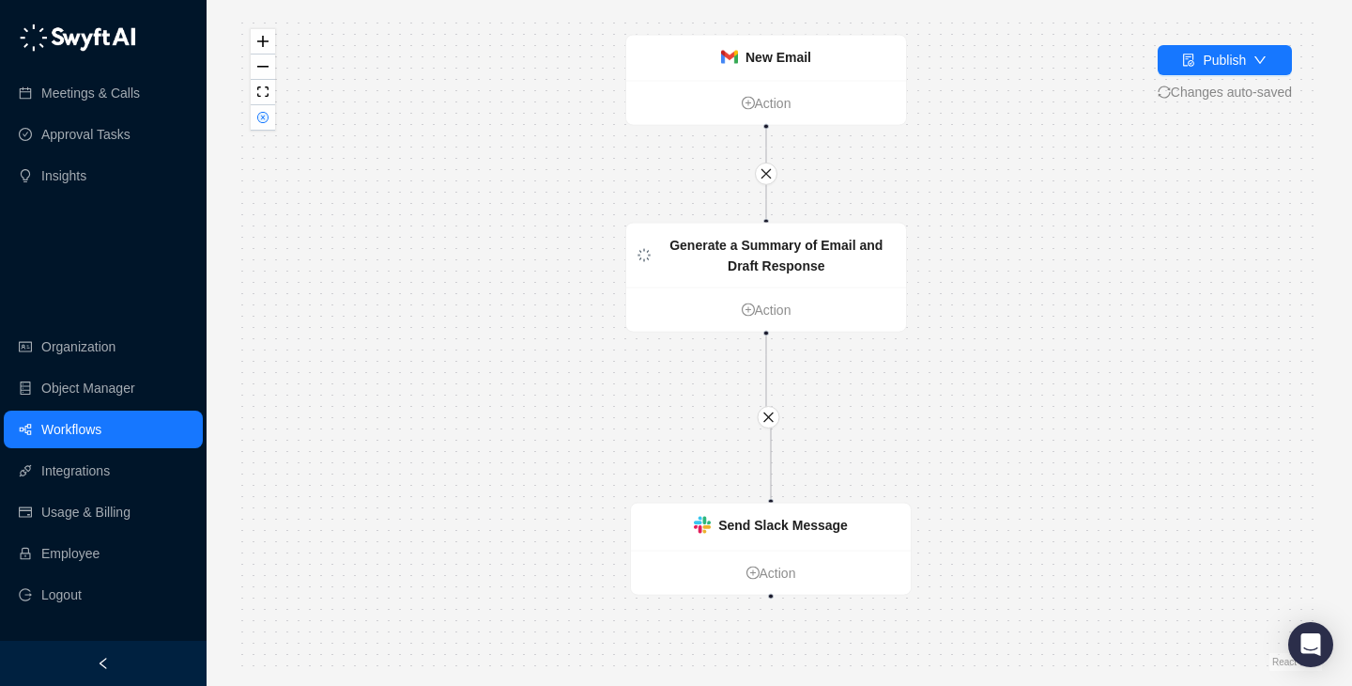
drag, startPoint x: 982, startPoint y: 505, endPoint x: 958, endPoint y: 378, distance: 130.0
click at [958, 378] on div "New Email Action Generate a Summary of Email and Draft Response Action Send Sla…" at bounding box center [780, 342] width 1086 height 655
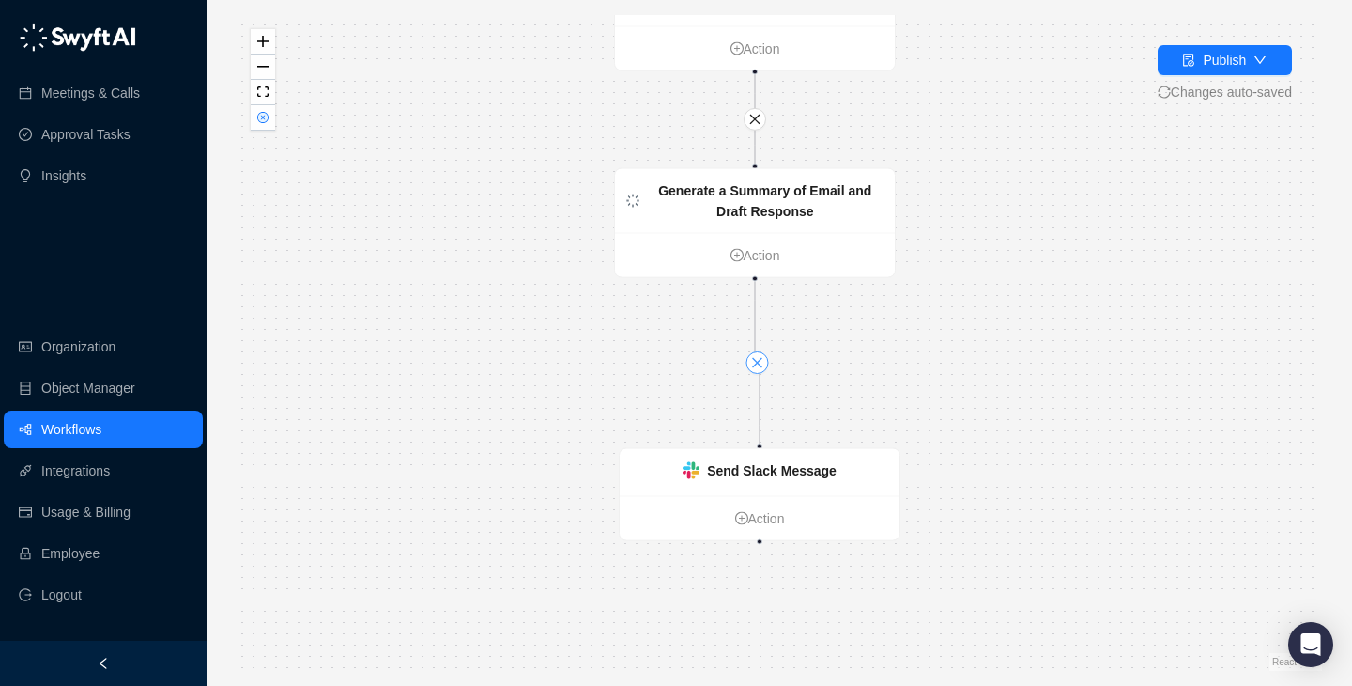
click at [755, 358] on icon "close" at bounding box center [757, 362] width 13 height 13
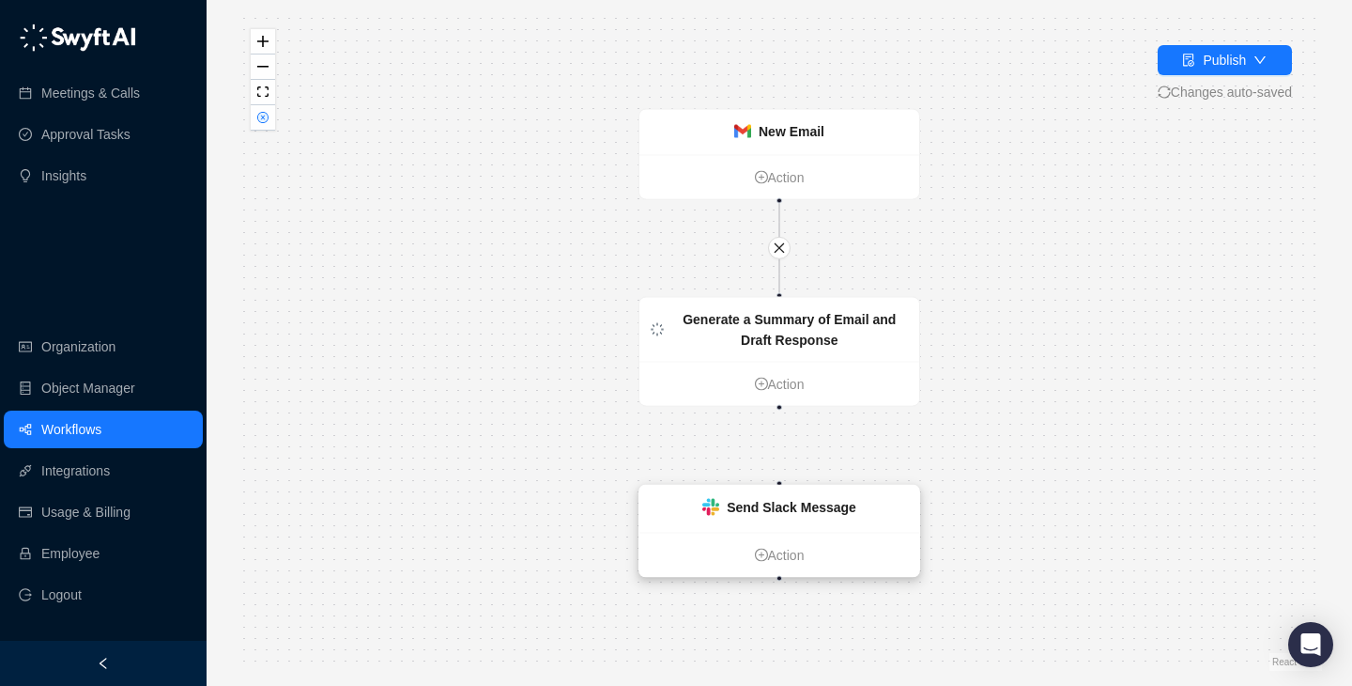
drag, startPoint x: 724, startPoint y: 504, endPoint x: 724, endPoint y: 669, distance: 164.3
click at [724, 517] on div "Send Slack Message" at bounding box center [779, 507] width 154 height 21
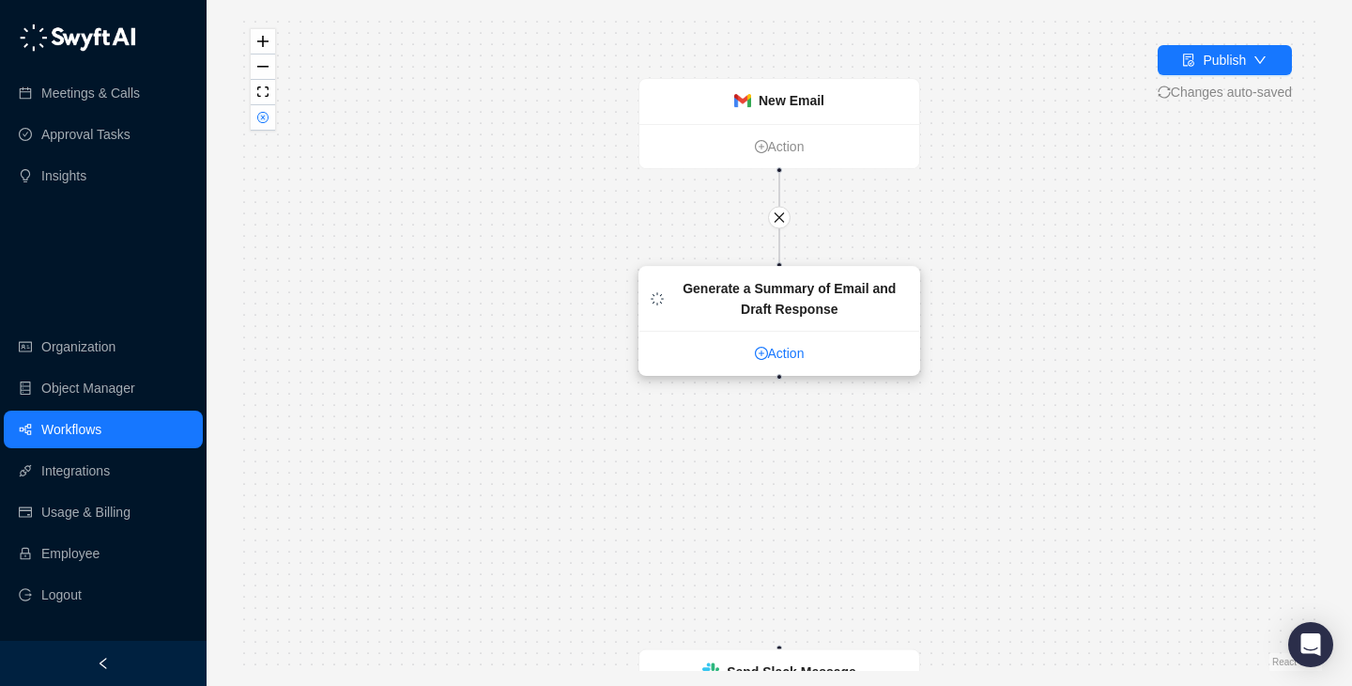
click at [775, 347] on link "Action" at bounding box center [780, 353] width 280 height 21
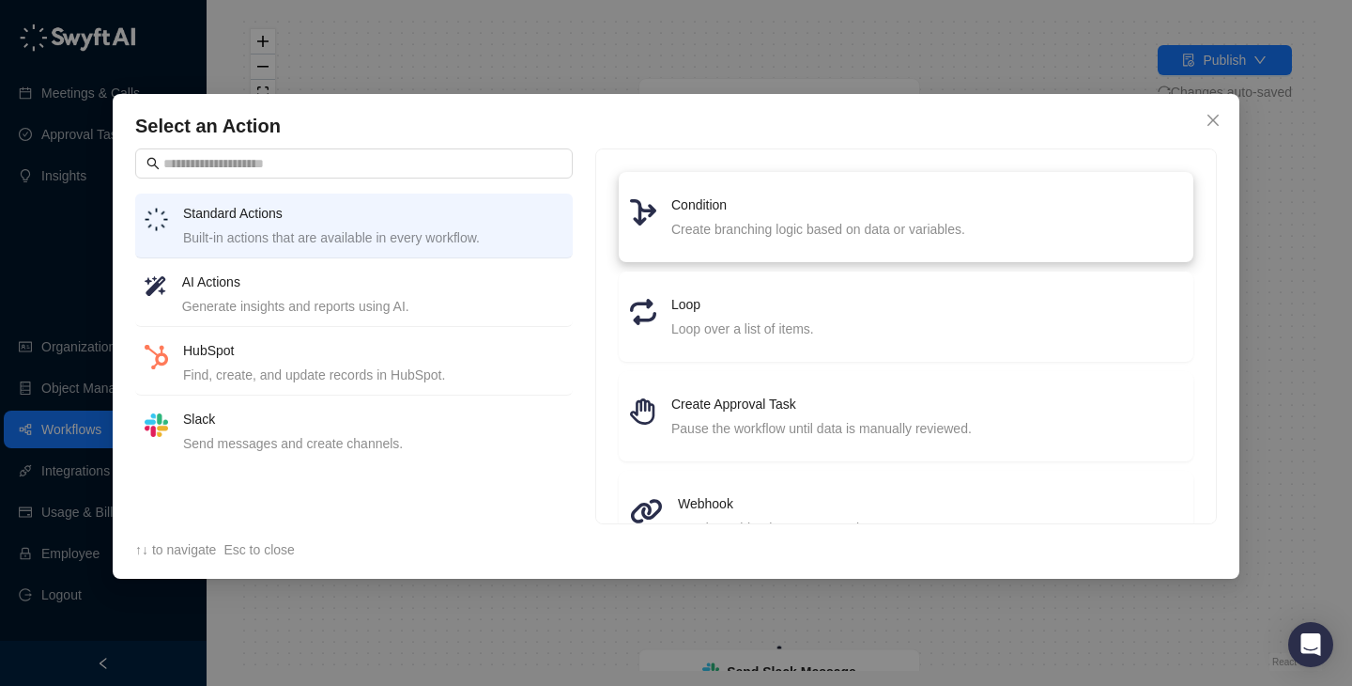
click at [788, 183] on li "Condition Create branching logic based on data or variables." at bounding box center [906, 217] width 552 height 68
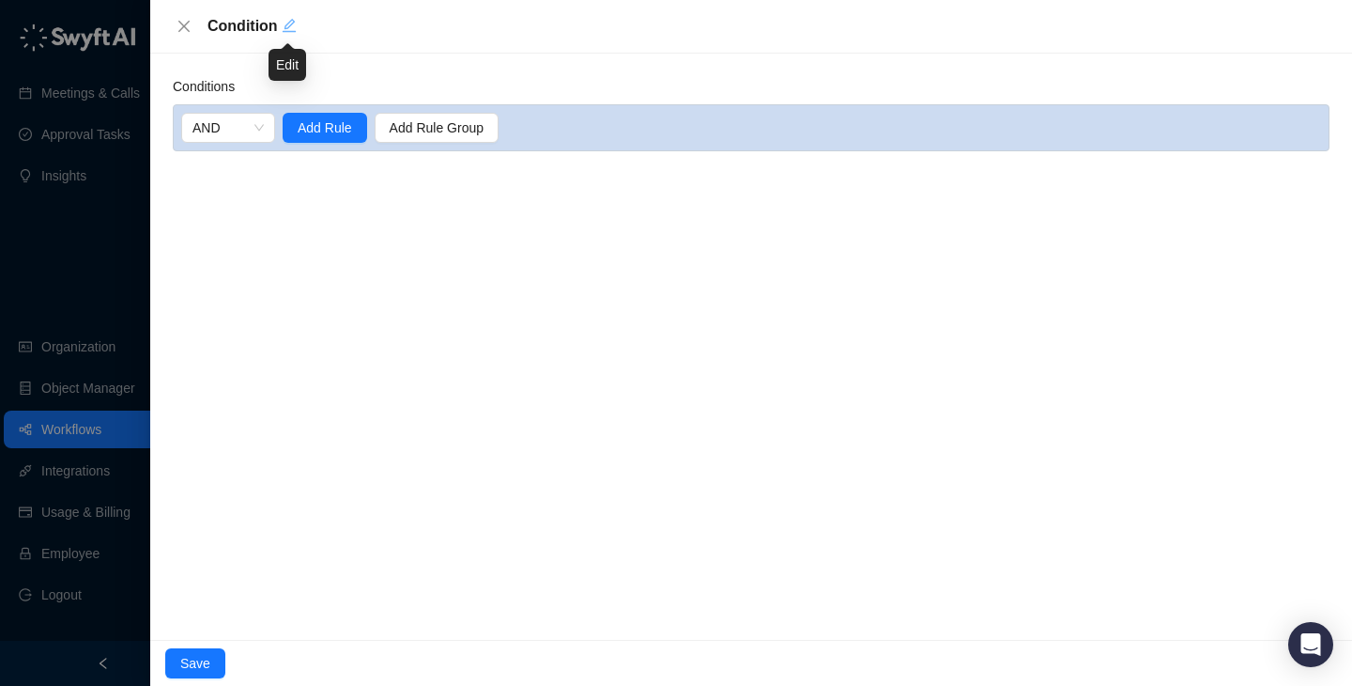
click at [286, 30] on icon "edit" at bounding box center [289, 25] width 15 height 15
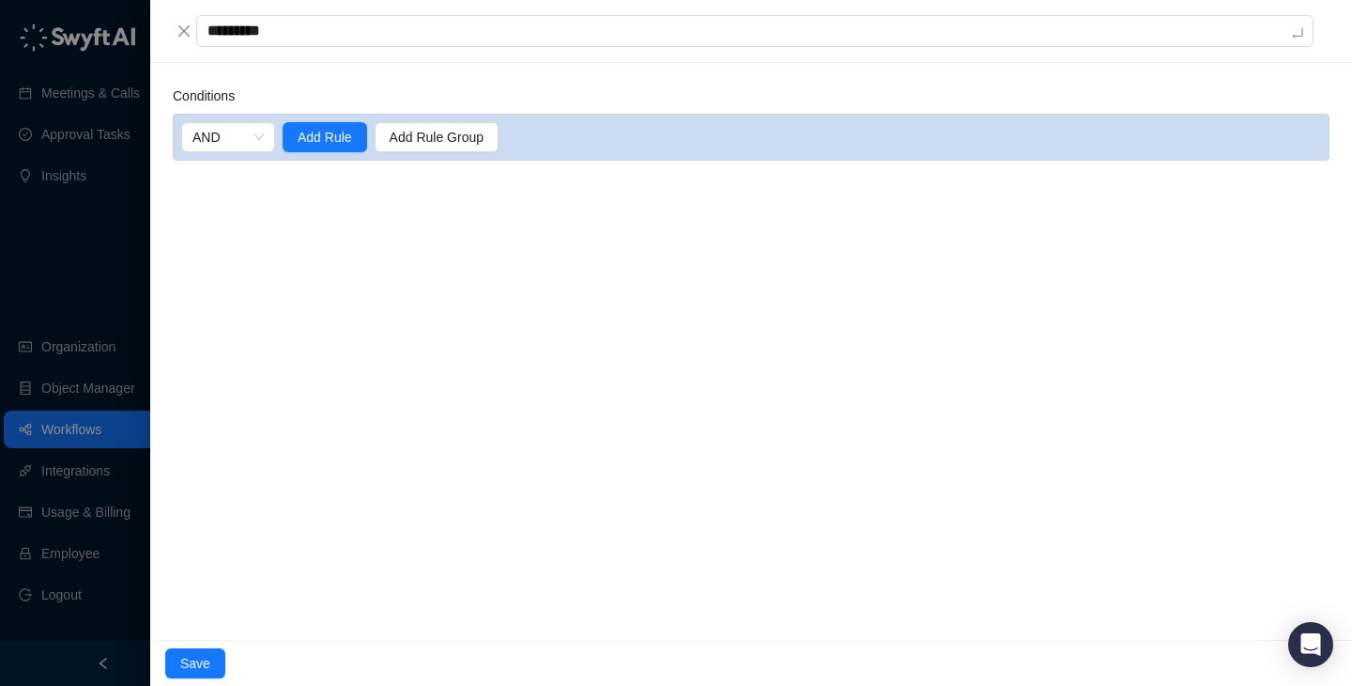
click at [286, 30] on textarea "*********" at bounding box center [755, 31] width 1118 height 32
type textarea "*"
type textarea "**"
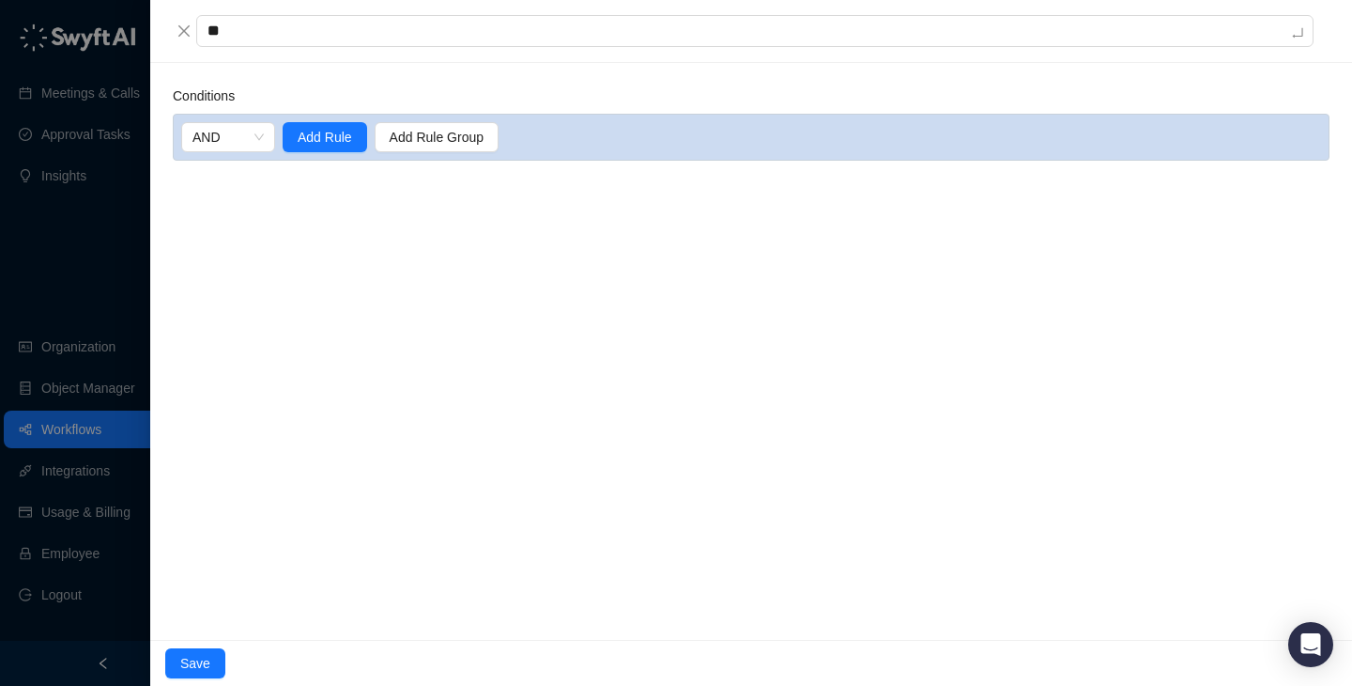
type textarea "***"
type textarea "****"
type textarea "*****"
type textarea "******"
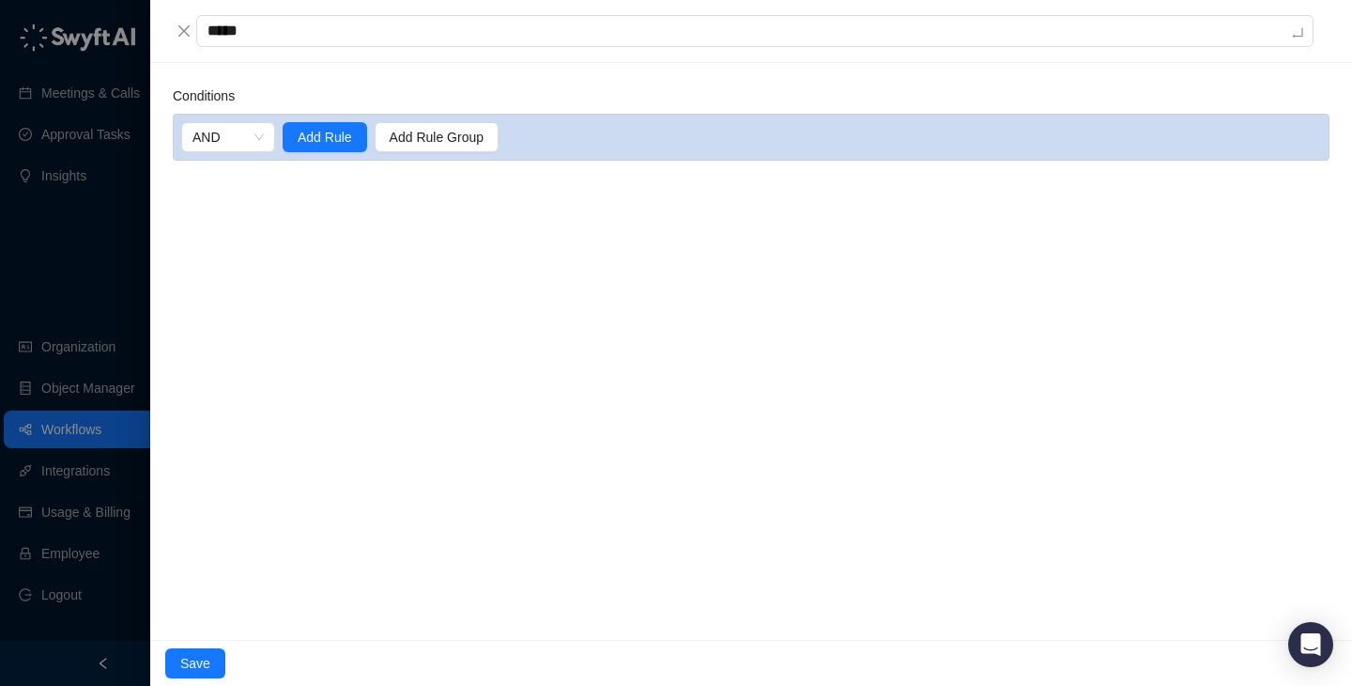
type textarea "******"
type textarea "*******"
type textarea "********"
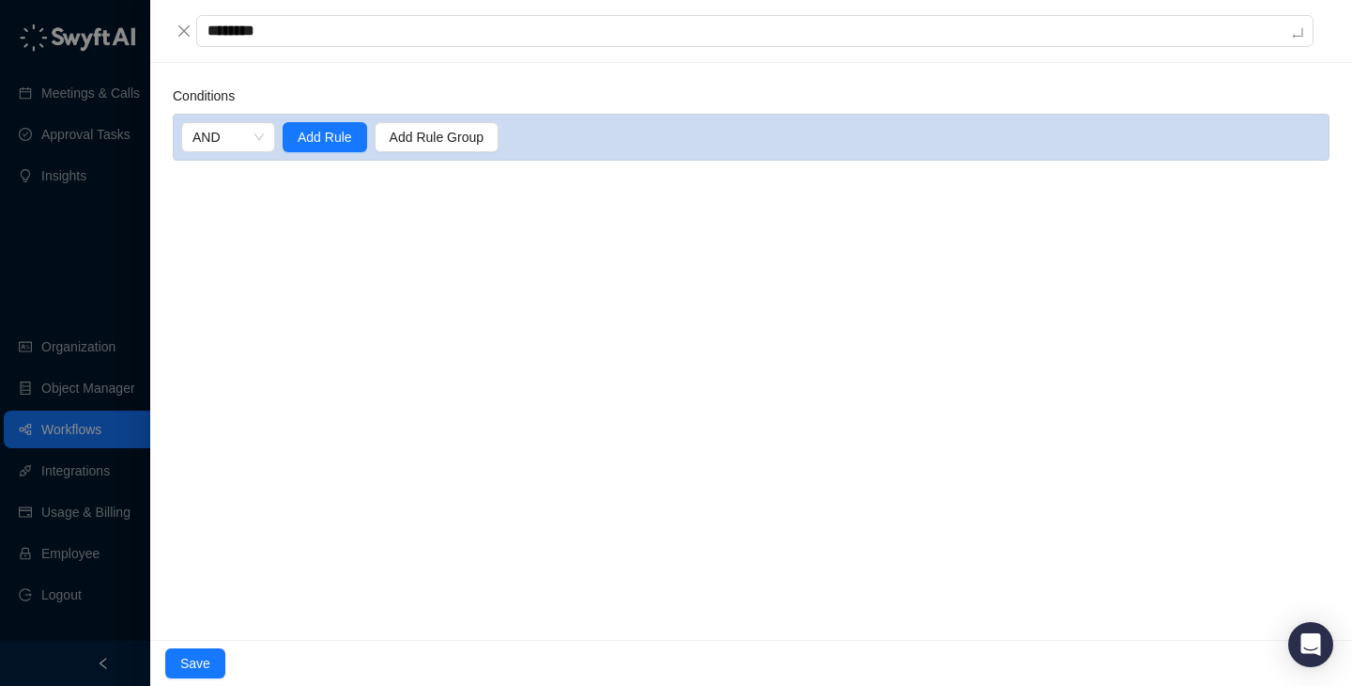
type textarea "*********"
type textarea "**********"
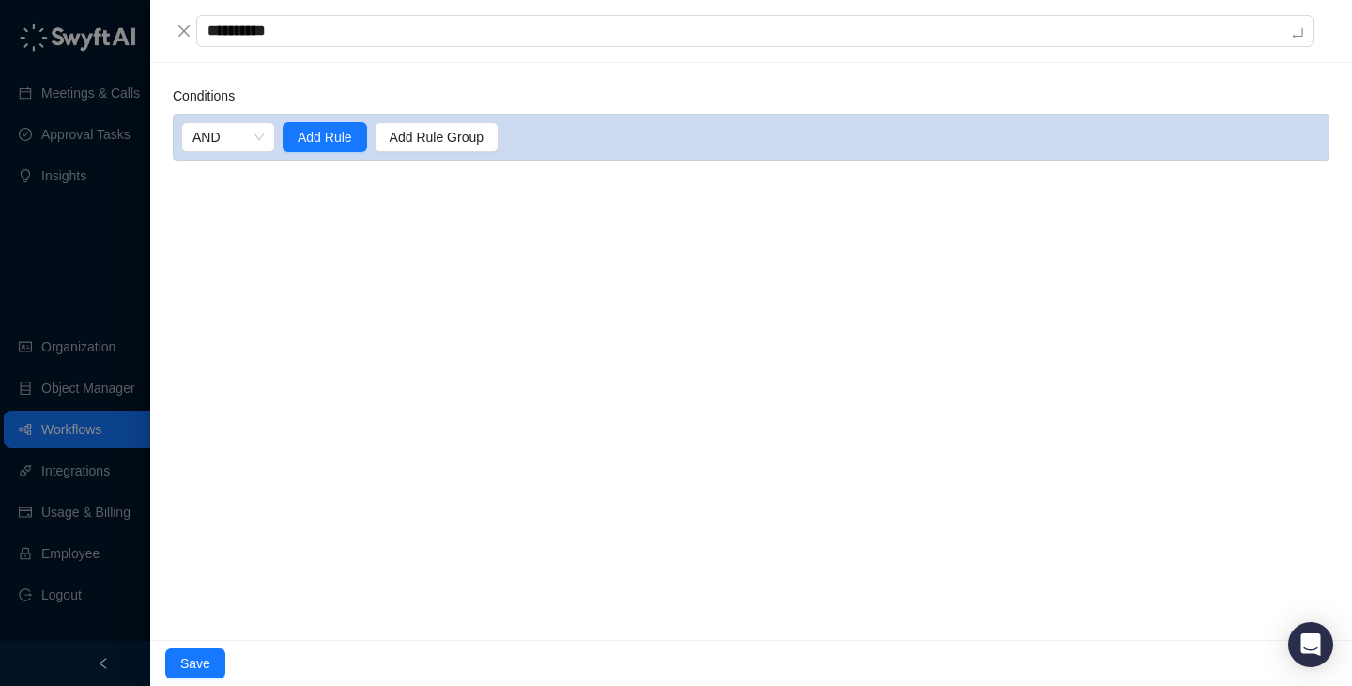
type textarea "**********"
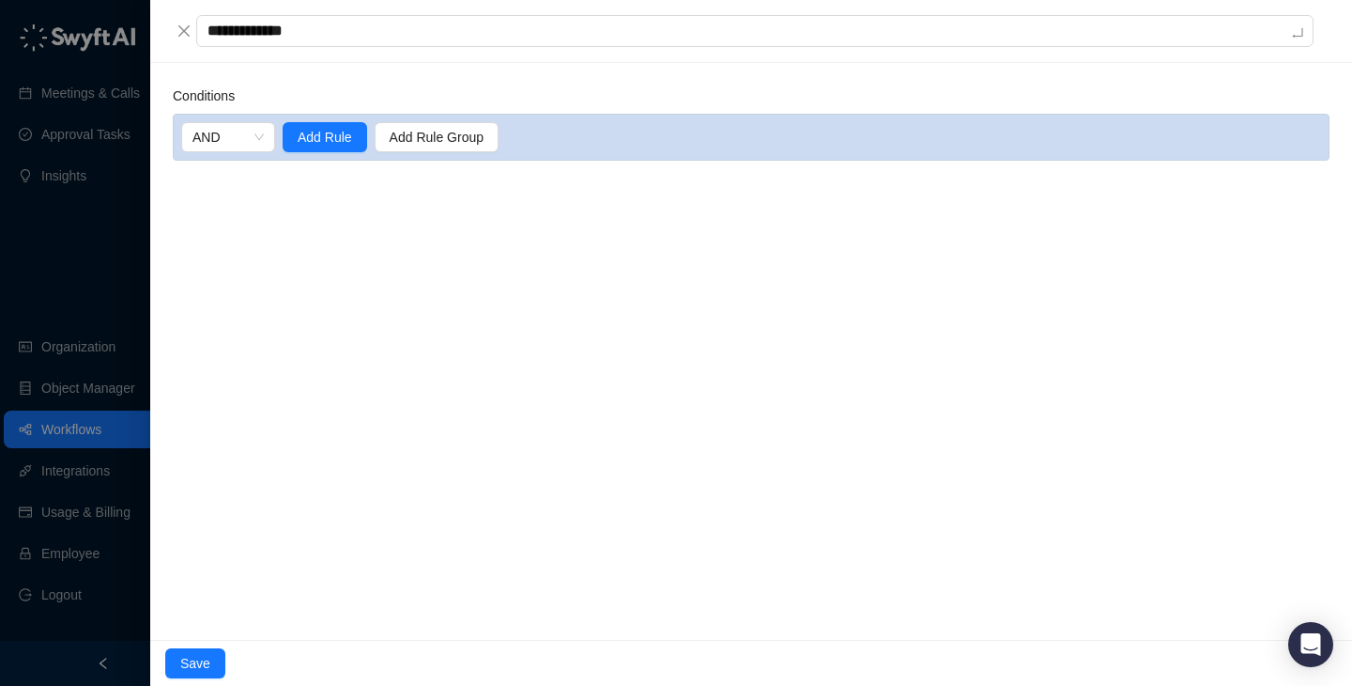
type textarea "**********"
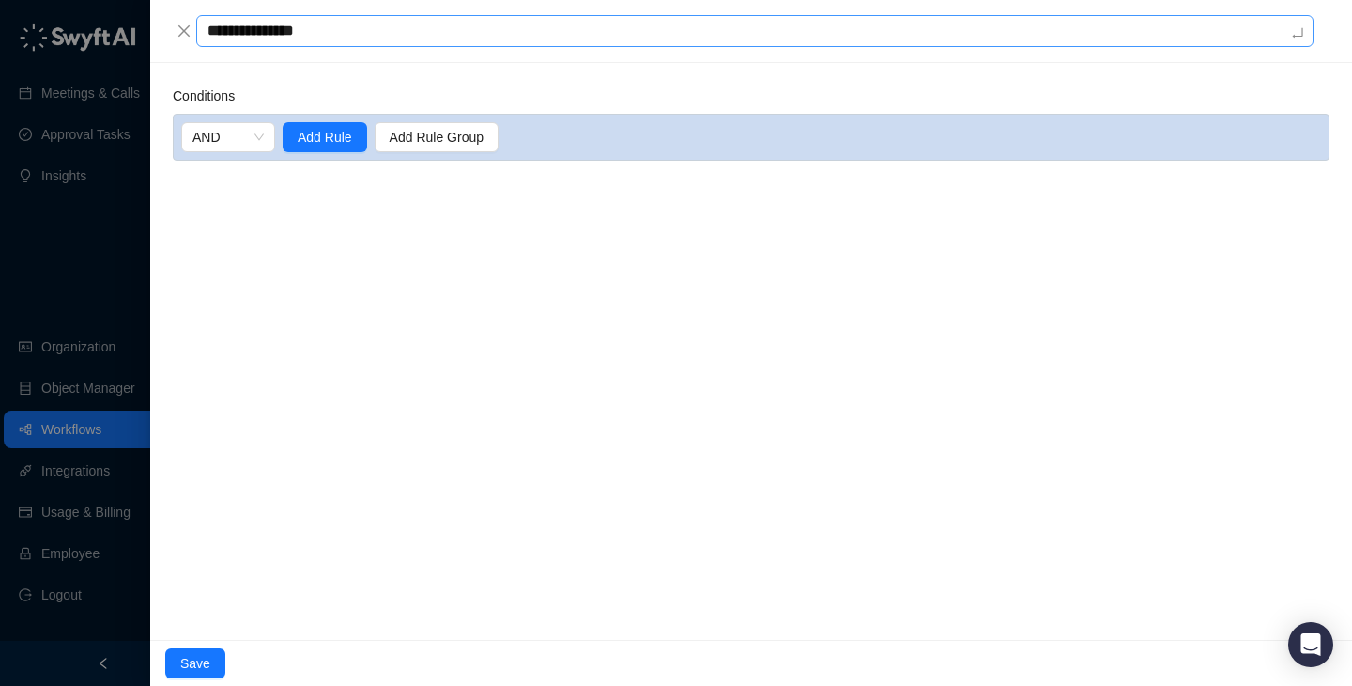
type textarea "**********"
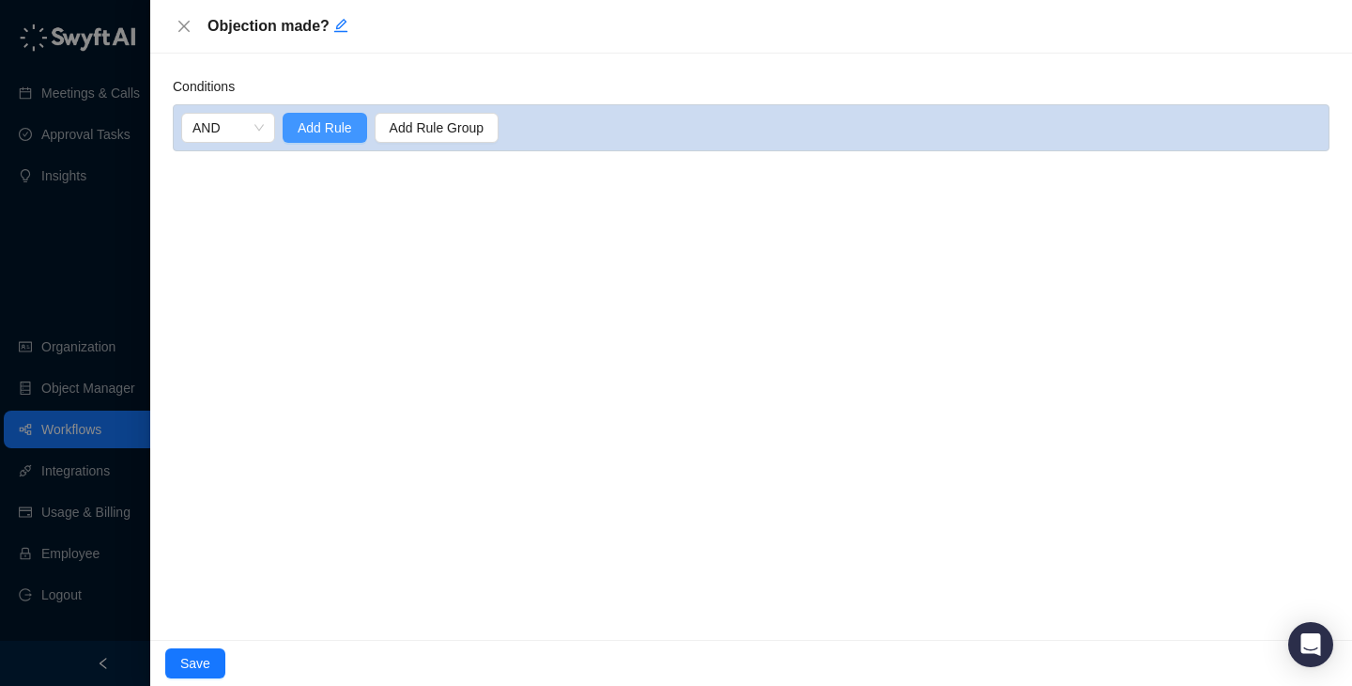
click at [328, 118] on span "Add Rule" at bounding box center [325, 127] width 54 height 21
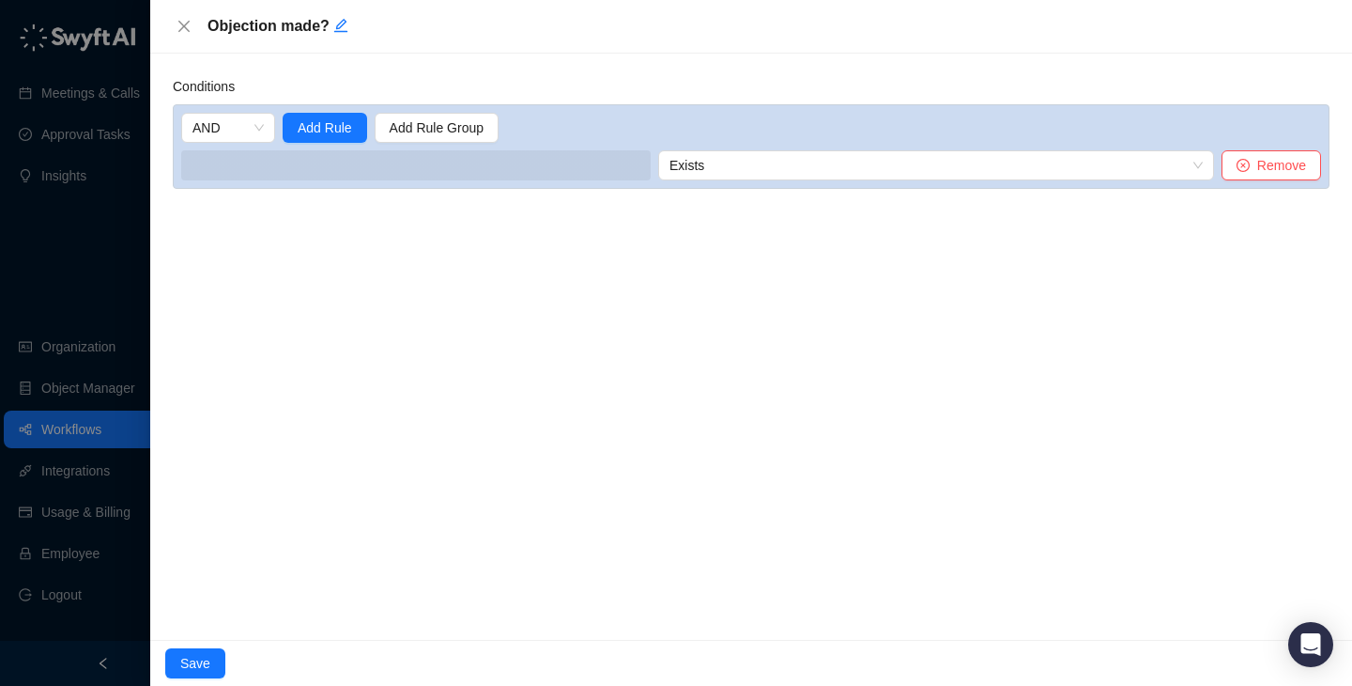
click at [328, 197] on div "Conditions AND Add Rule Add Rule Group Exists Remove" at bounding box center [751, 347] width 1202 height 586
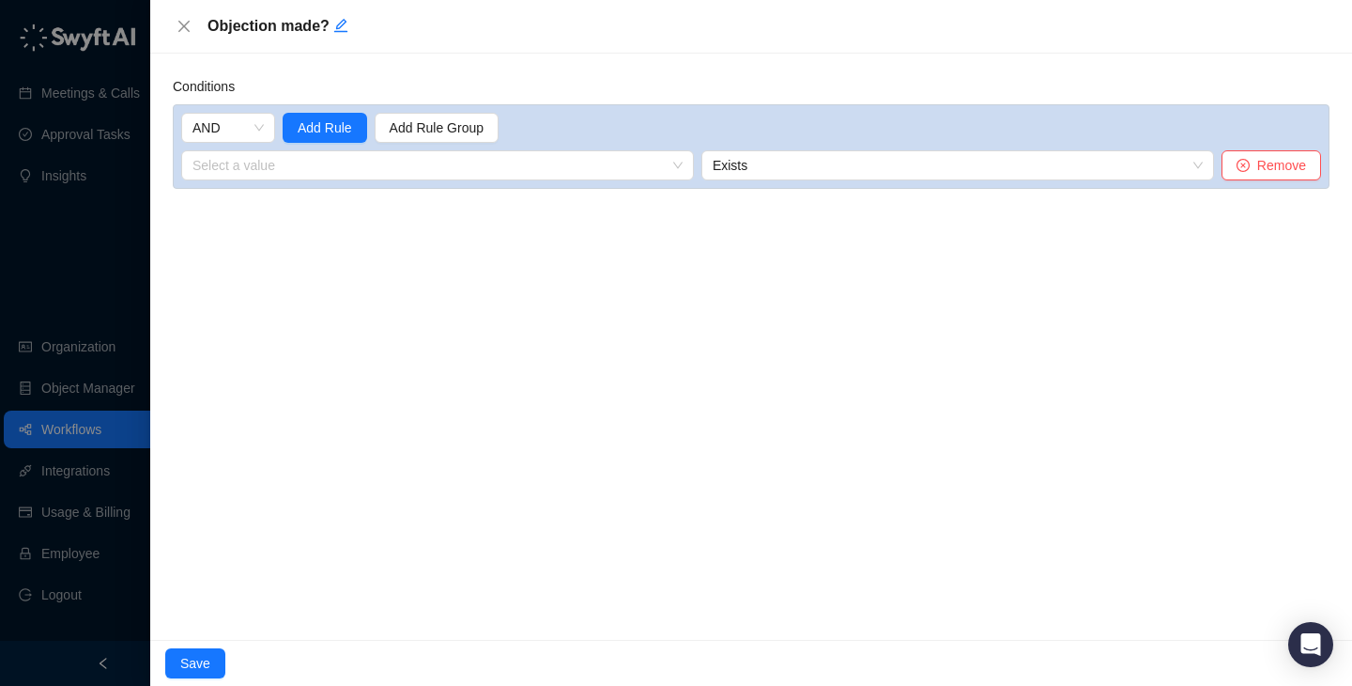
click at [347, 171] on input "search" at bounding box center [432, 165] width 479 height 28
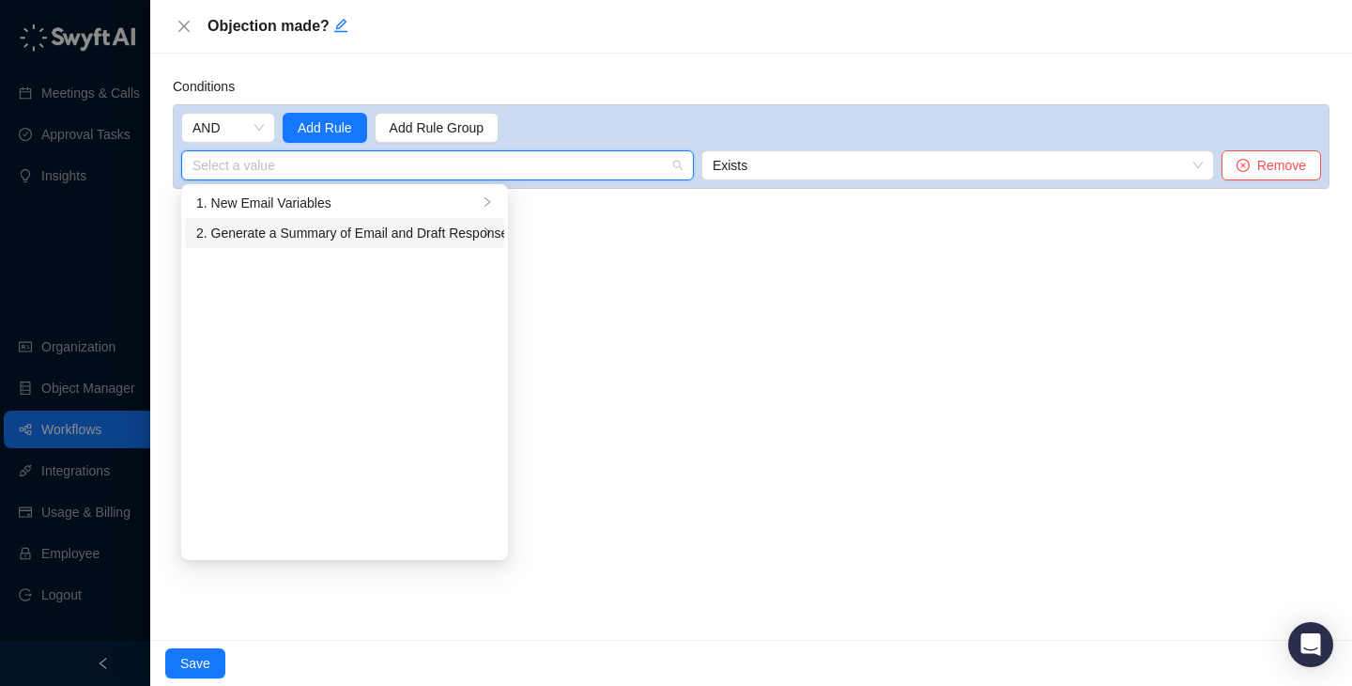
click at [357, 231] on div "2. Generate a Summary of Email and Draft Response Variables" at bounding box center [337, 233] width 282 height 21
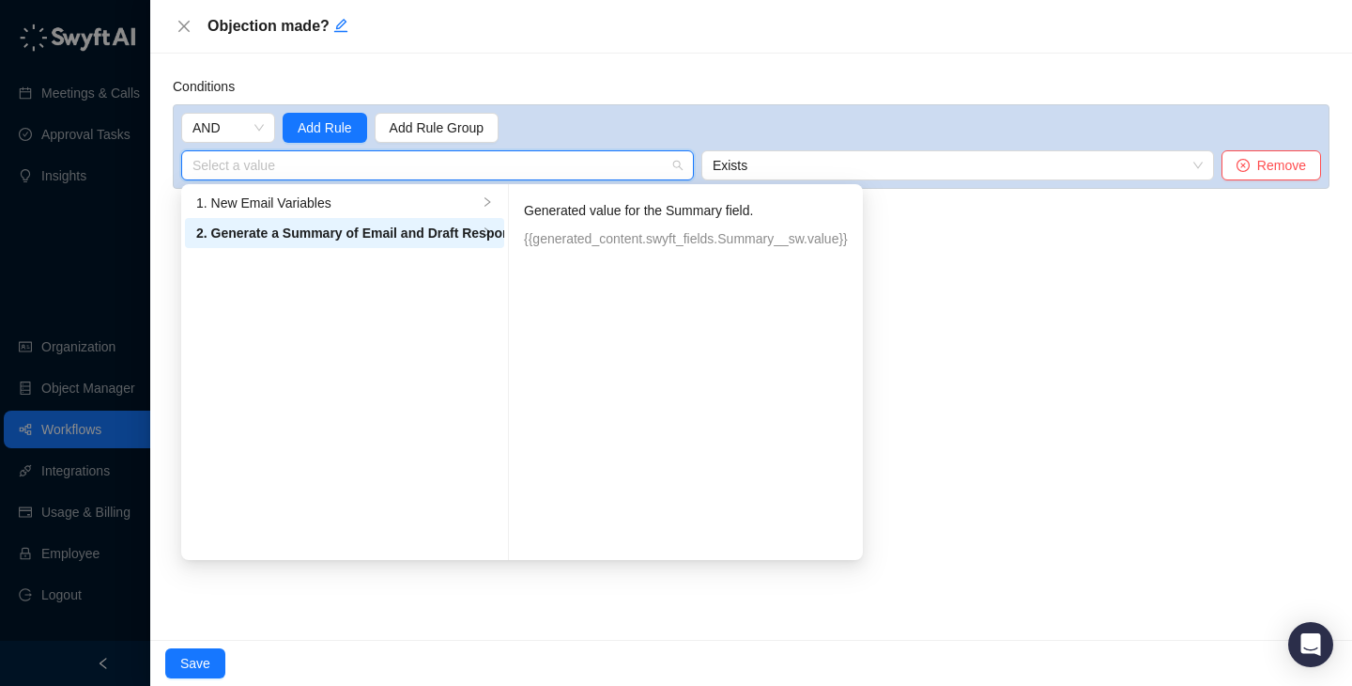
click at [666, 267] on ul "Generated value for the Summary field. {{generated_content.swyft_fields.Summary…" at bounding box center [686, 372] width 354 height 376
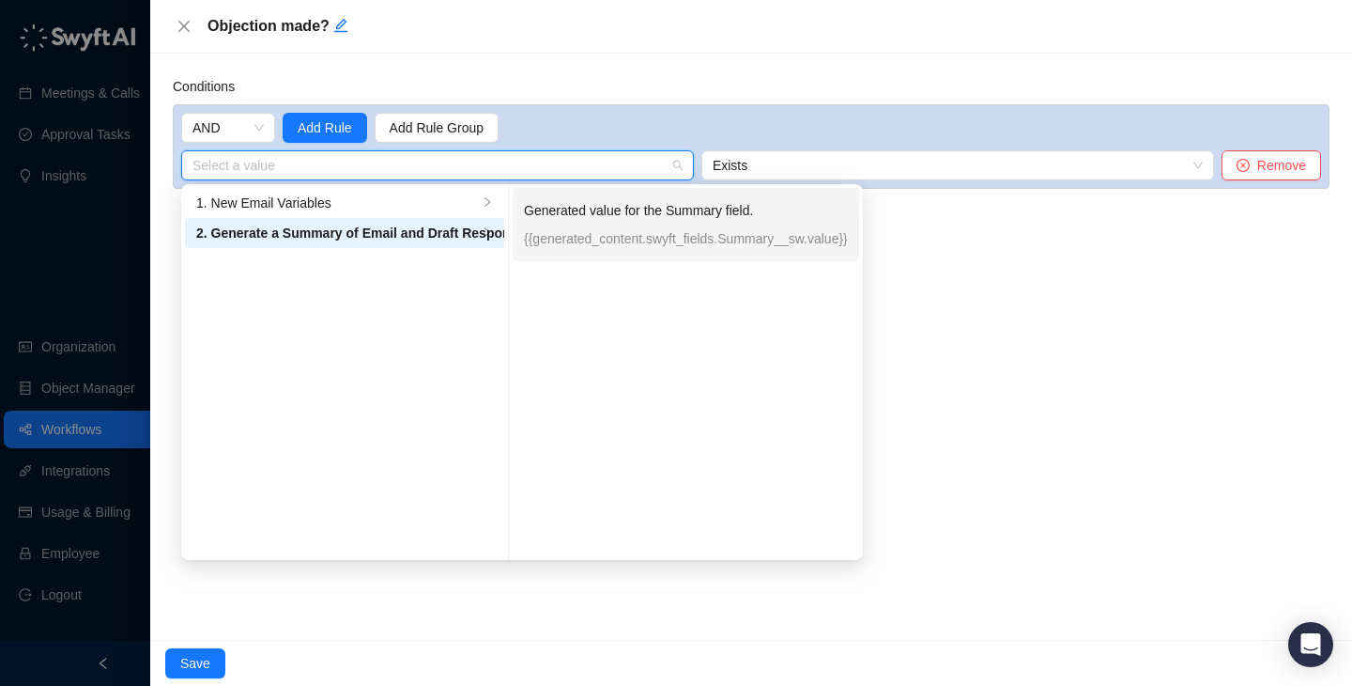
click at [679, 237] on p "{{generated_content.swyft_fields.Summary__sw.value}}" at bounding box center [686, 238] width 324 height 21
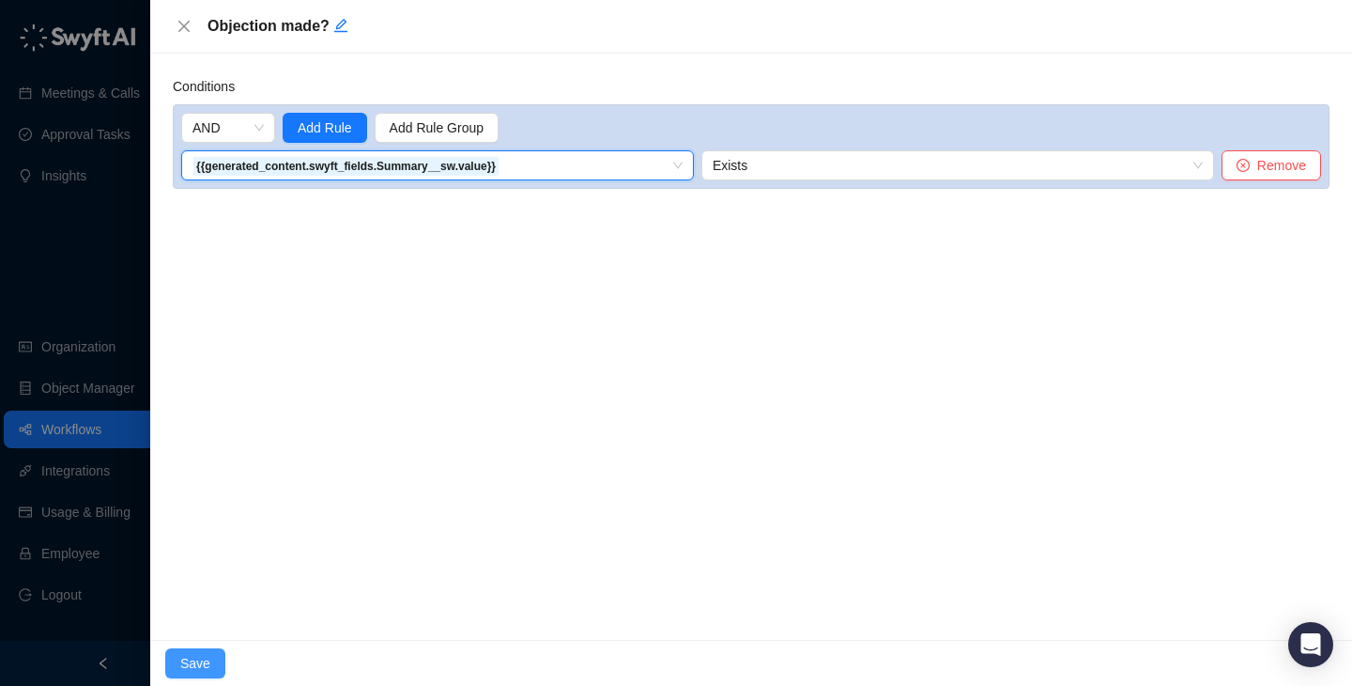
click at [193, 664] on span "Save" at bounding box center [195, 663] width 30 height 21
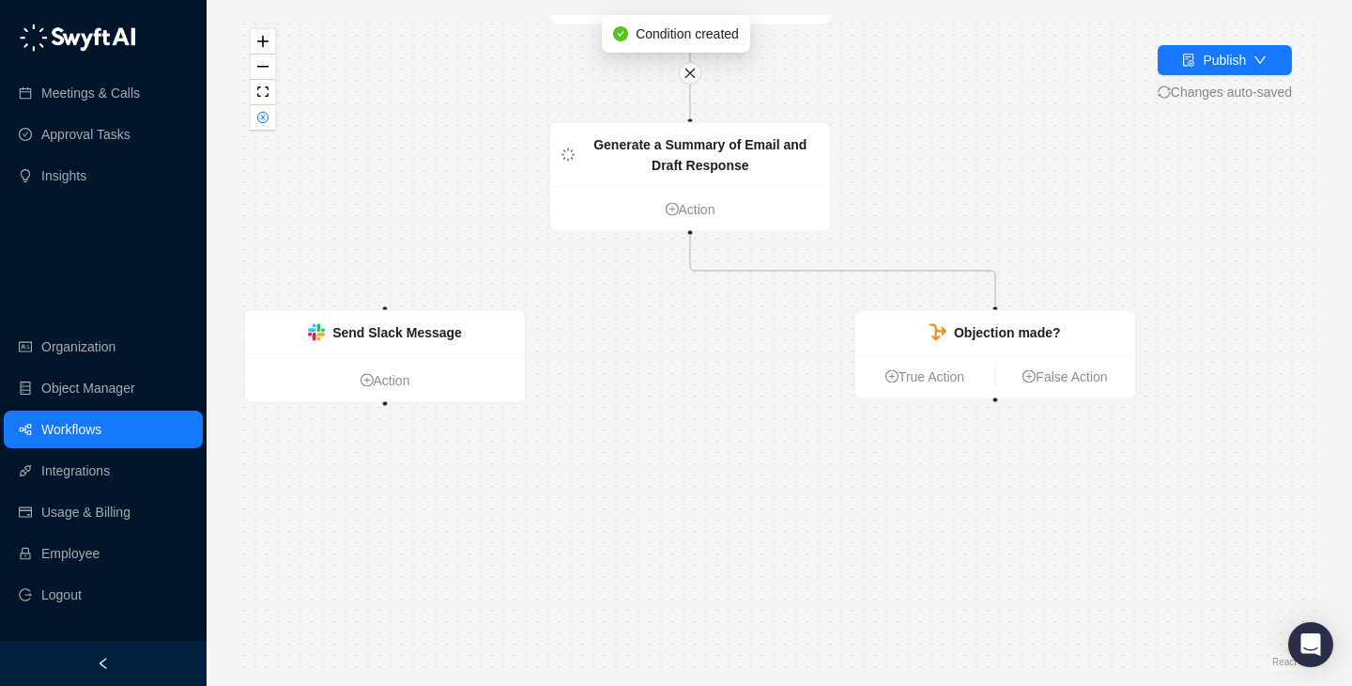
drag, startPoint x: 721, startPoint y: 509, endPoint x: 630, endPoint y: 332, distance: 199.5
click at [630, 332] on div "New Email Action Generate a Summary of Email and Draft Response Action Objectio…" at bounding box center [780, 342] width 1086 height 655
drag, startPoint x: 995, startPoint y: 396, endPoint x: 393, endPoint y: 298, distance: 609.1
click at [393, 298] on div "New Email Action Generate a Summary of Email and Draft Response Action Objectio…" at bounding box center [780, 342] width 1086 height 655
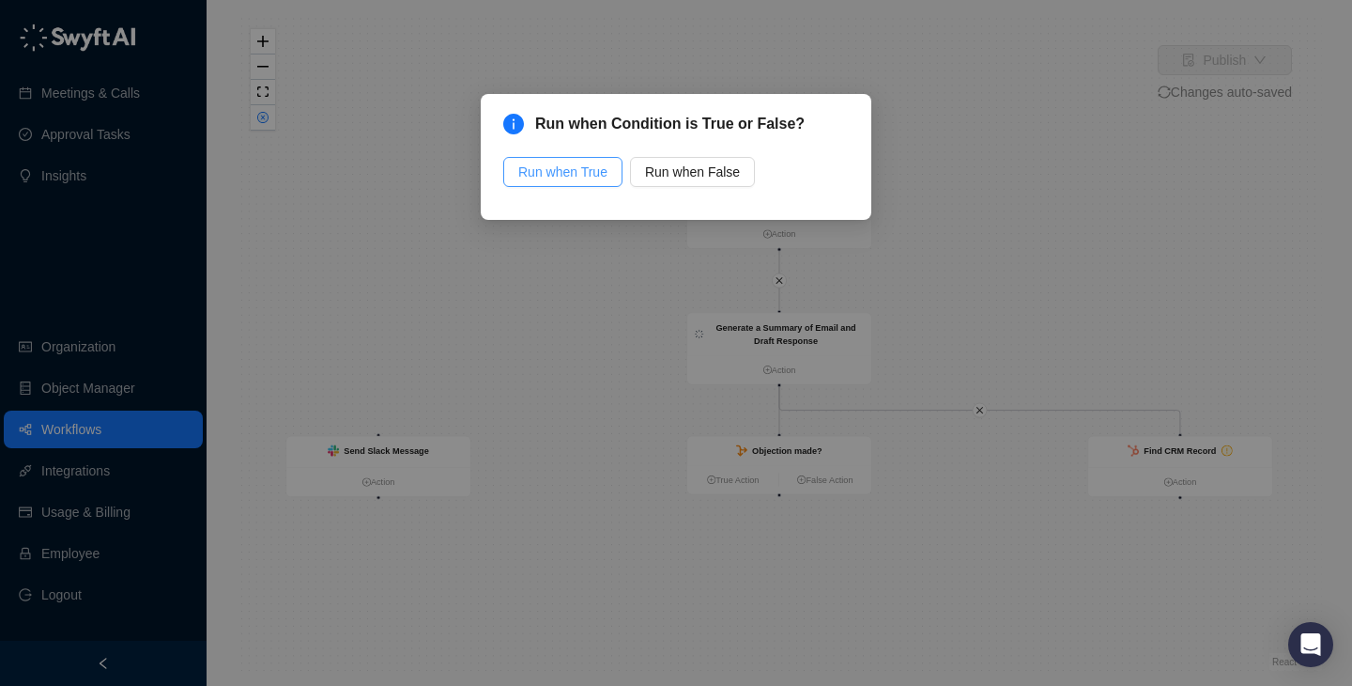
click at [560, 175] on span "Run when True" at bounding box center [562, 172] width 89 height 21
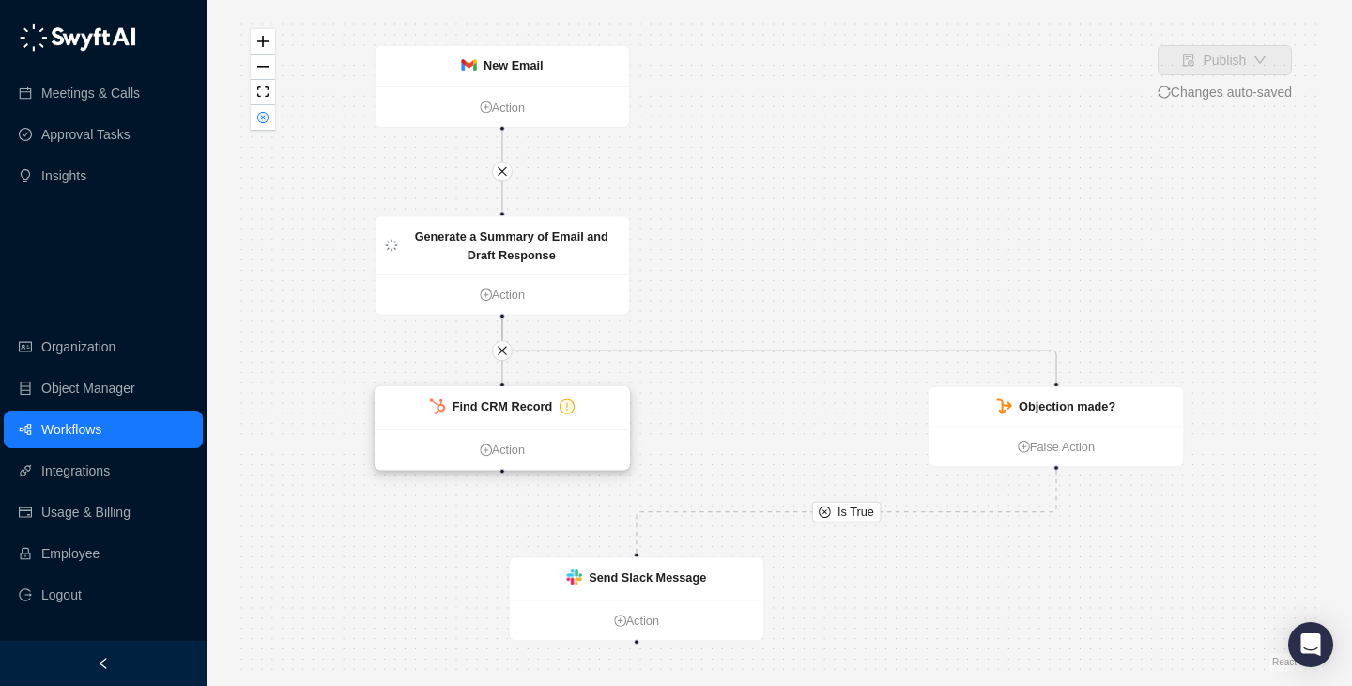
click at [518, 397] on div "Find CRM Record" at bounding box center [503, 406] width 100 height 19
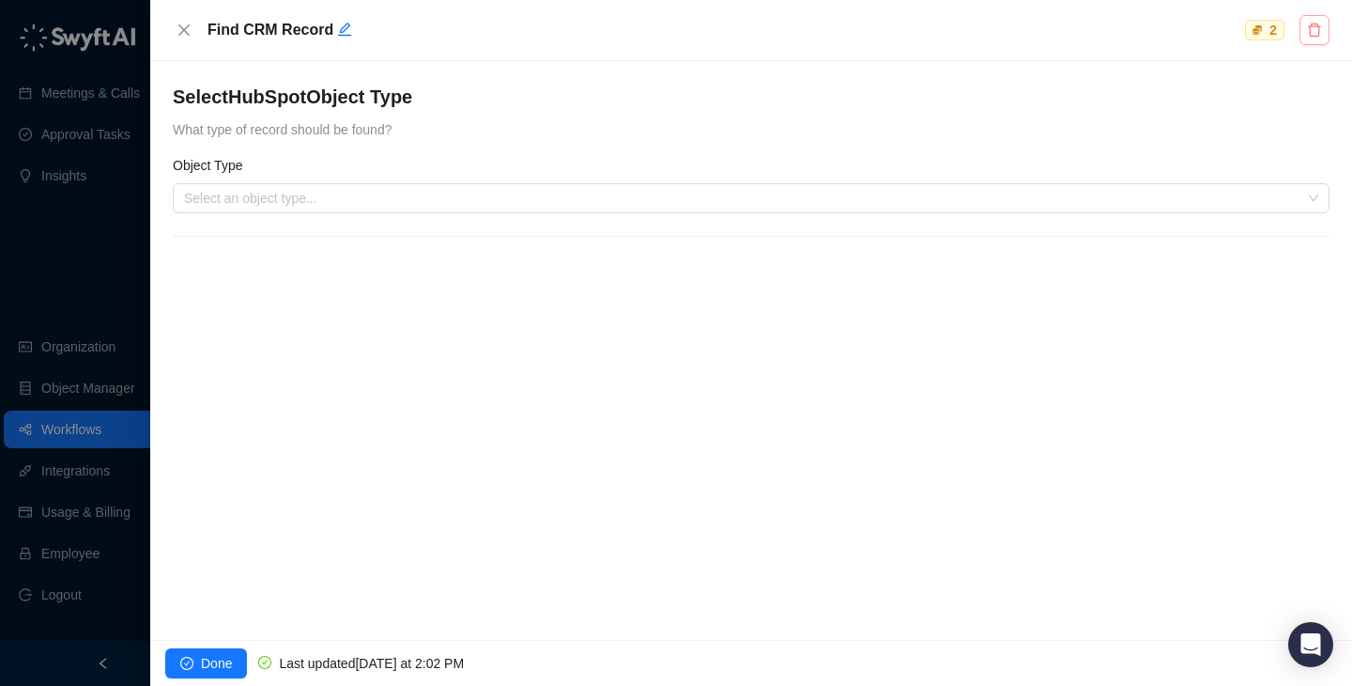
click at [1314, 37] on icon "delete" at bounding box center [1314, 30] width 15 height 15
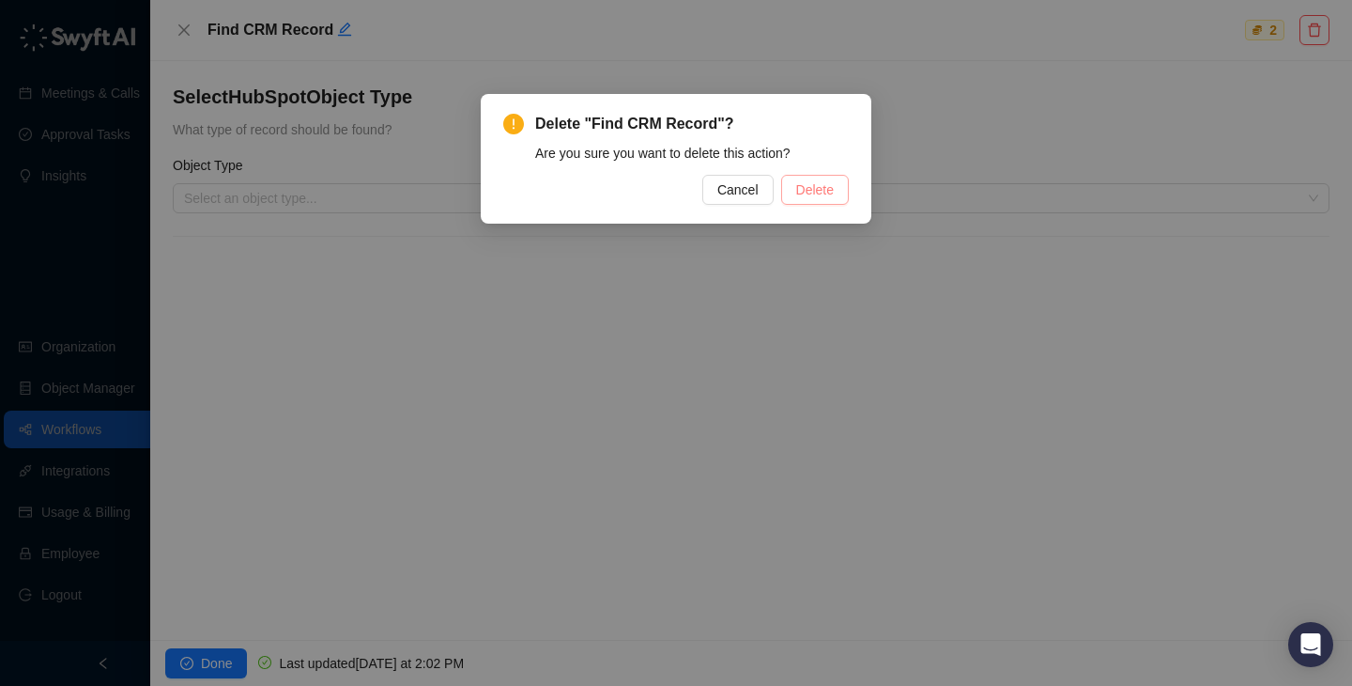
click at [832, 189] on span "Delete" at bounding box center [815, 189] width 38 height 21
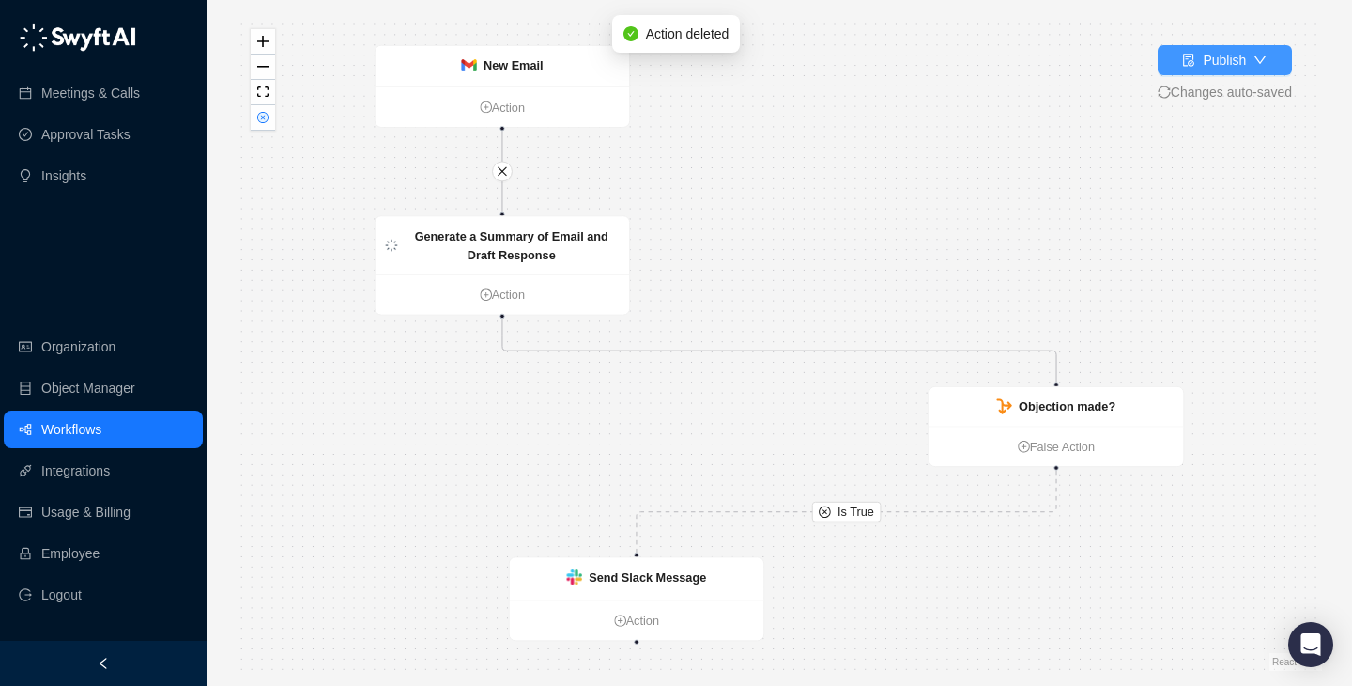
click at [1206, 69] on div "Publish" at bounding box center [1224, 60] width 43 height 21
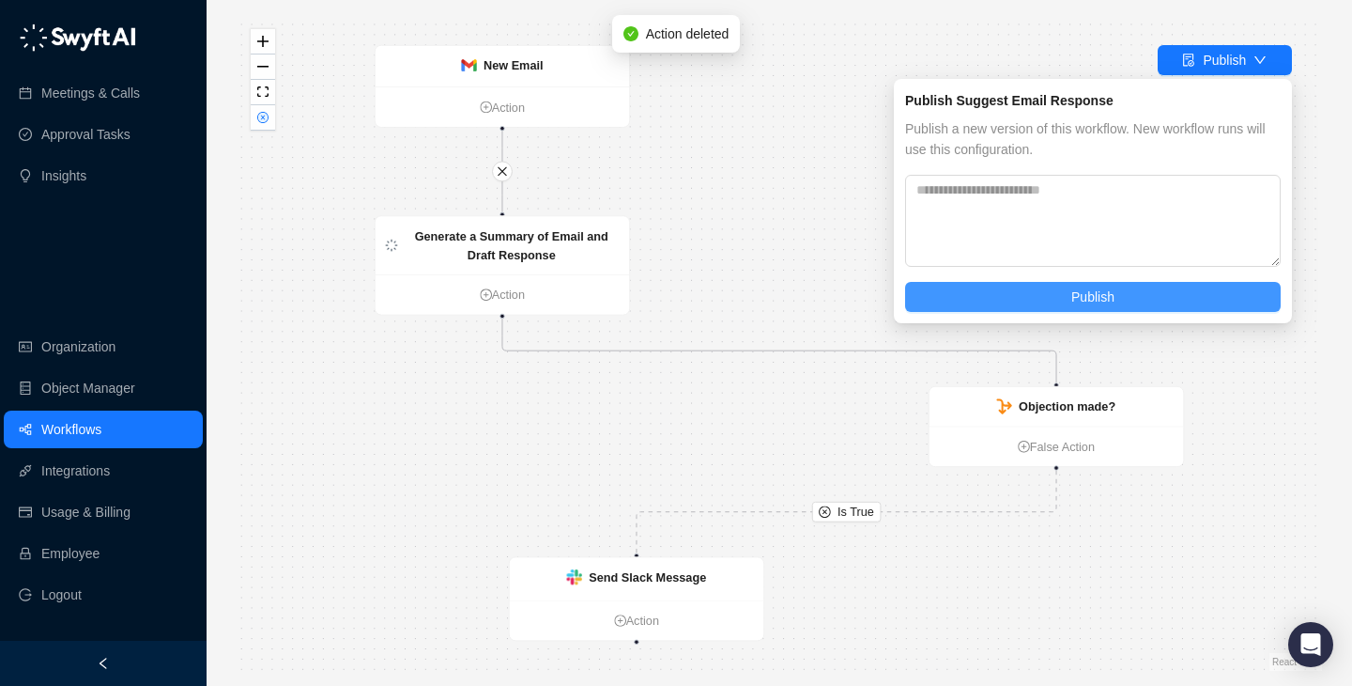
click at [1148, 296] on button "Publish" at bounding box center [1093, 297] width 376 height 30
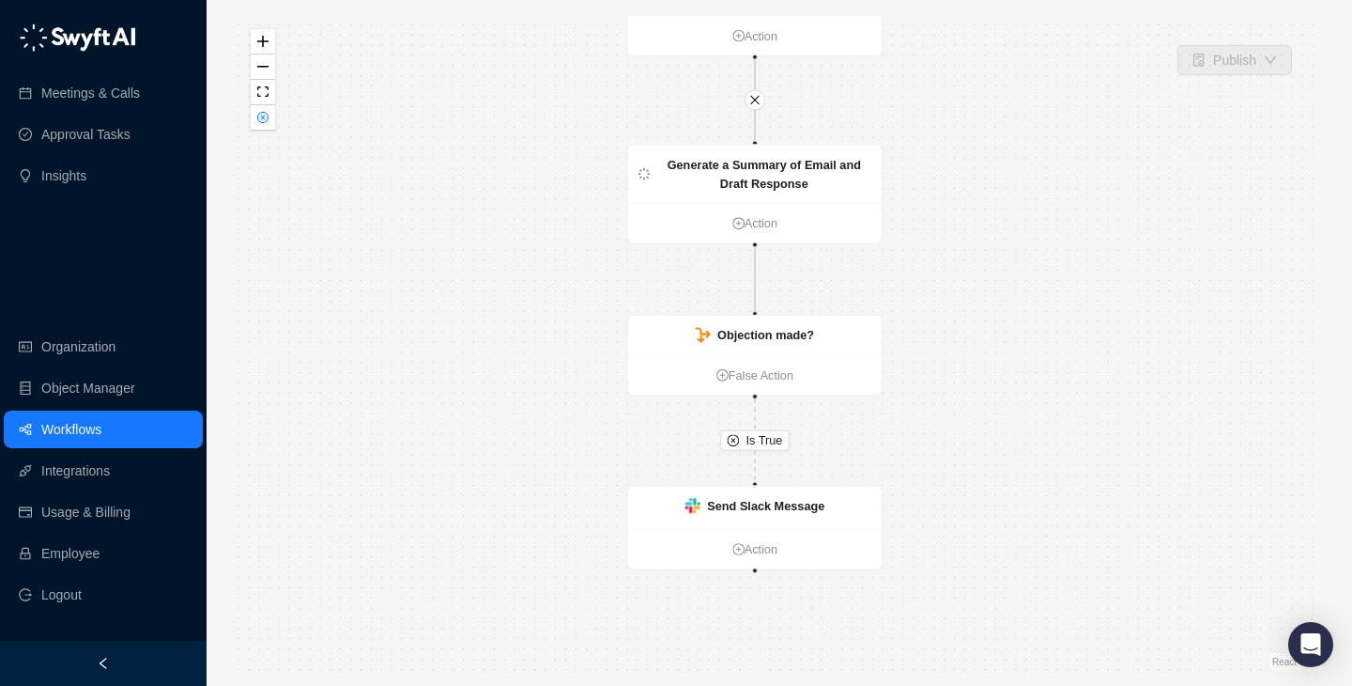
drag, startPoint x: 554, startPoint y: 225, endPoint x: 530, endPoint y: 154, distance: 75.4
click at [530, 154] on div "Is True New Email Action Generate a Summary of Email and Draft Response Action …" at bounding box center [780, 342] width 1086 height 655
drag, startPoint x: 530, startPoint y: 154, endPoint x: 529, endPoint y: 271, distance: 117.4
click at [529, 271] on div "Is True New Email Action Generate a Summary of Email and Draft Response Action …" at bounding box center [780, 342] width 1086 height 655
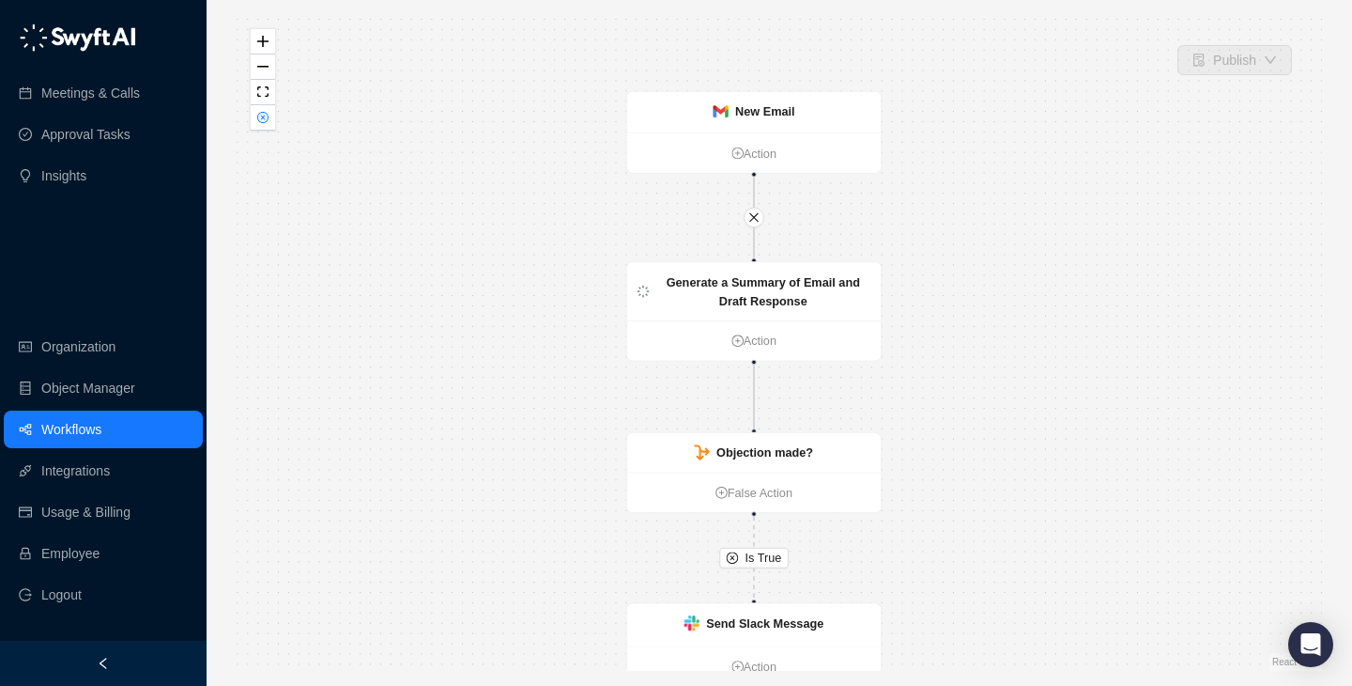
drag, startPoint x: 552, startPoint y: 320, endPoint x: 515, endPoint y: 274, distance: 59.4
click at [515, 274] on div "Is True New Email Action Generate a Summary of Email and Draft Response Action …" at bounding box center [780, 342] width 1086 height 655
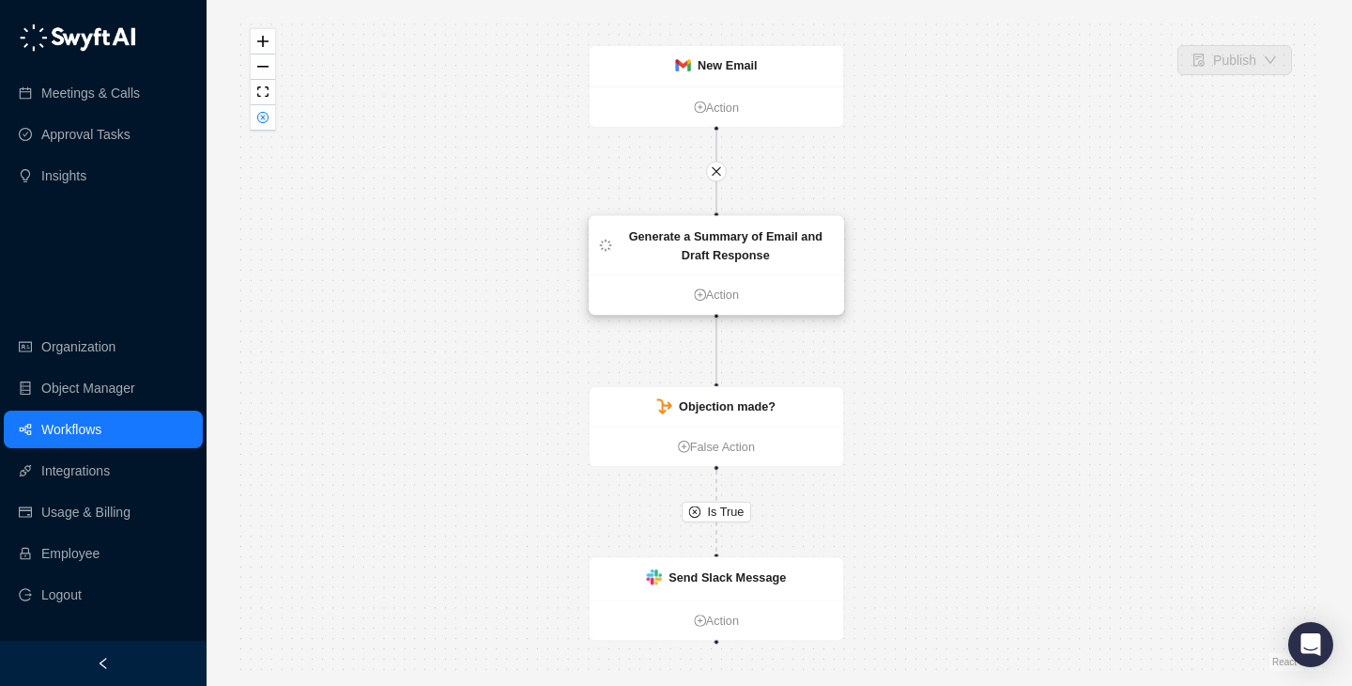
click at [728, 233] on strong "Generate a Summary of Email and Draft Response" at bounding box center [725, 245] width 193 height 32
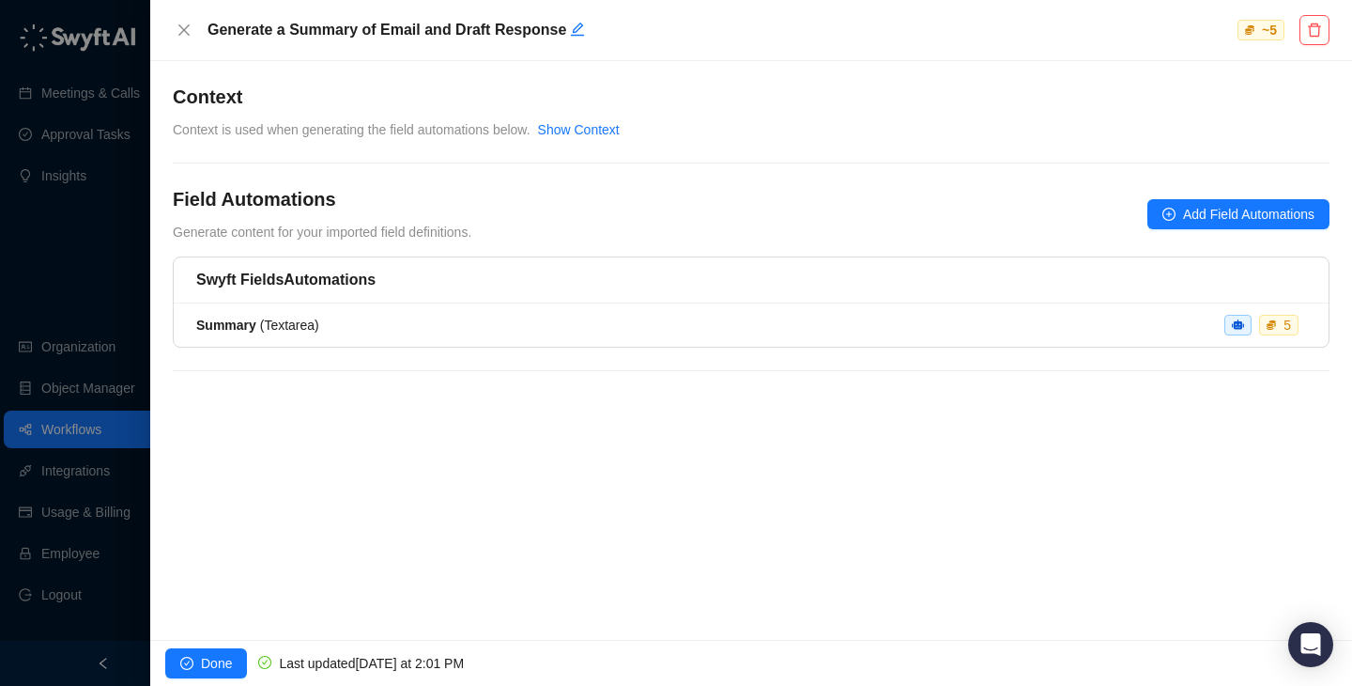
click at [47, 291] on div at bounding box center [676, 343] width 1352 height 686
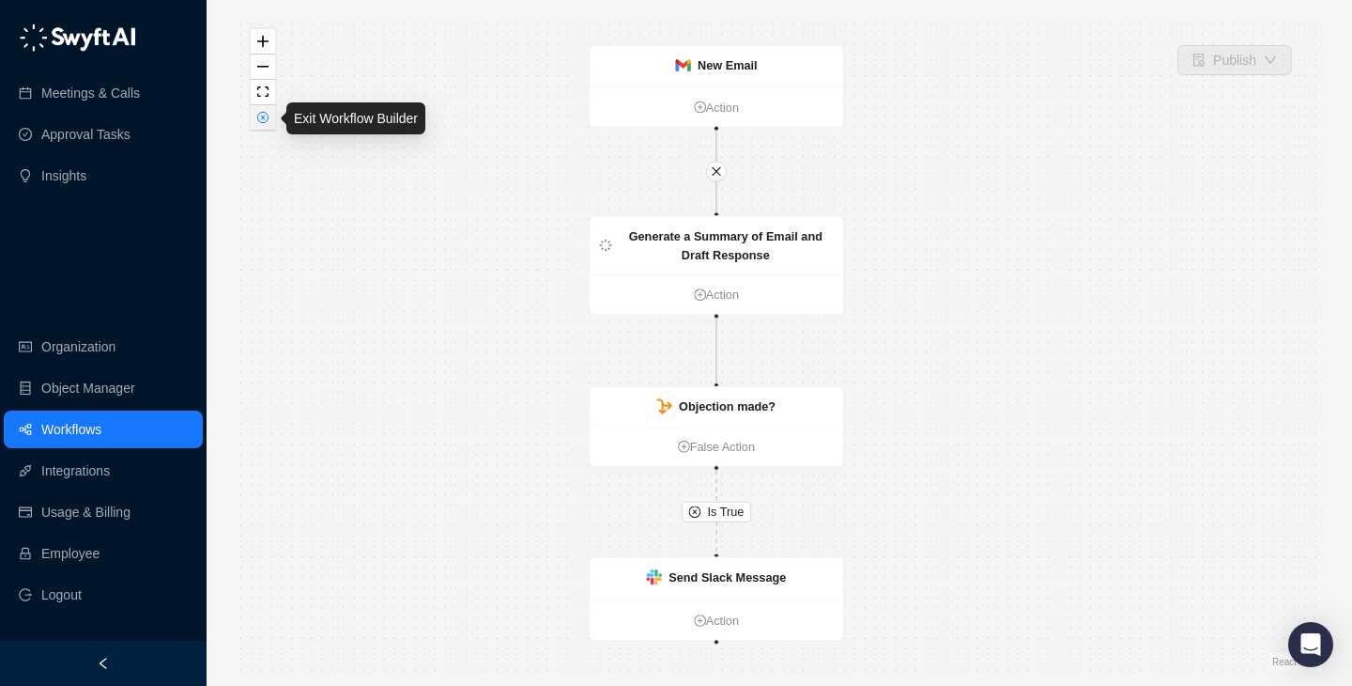
click at [266, 125] on button "button" at bounding box center [263, 117] width 24 height 25
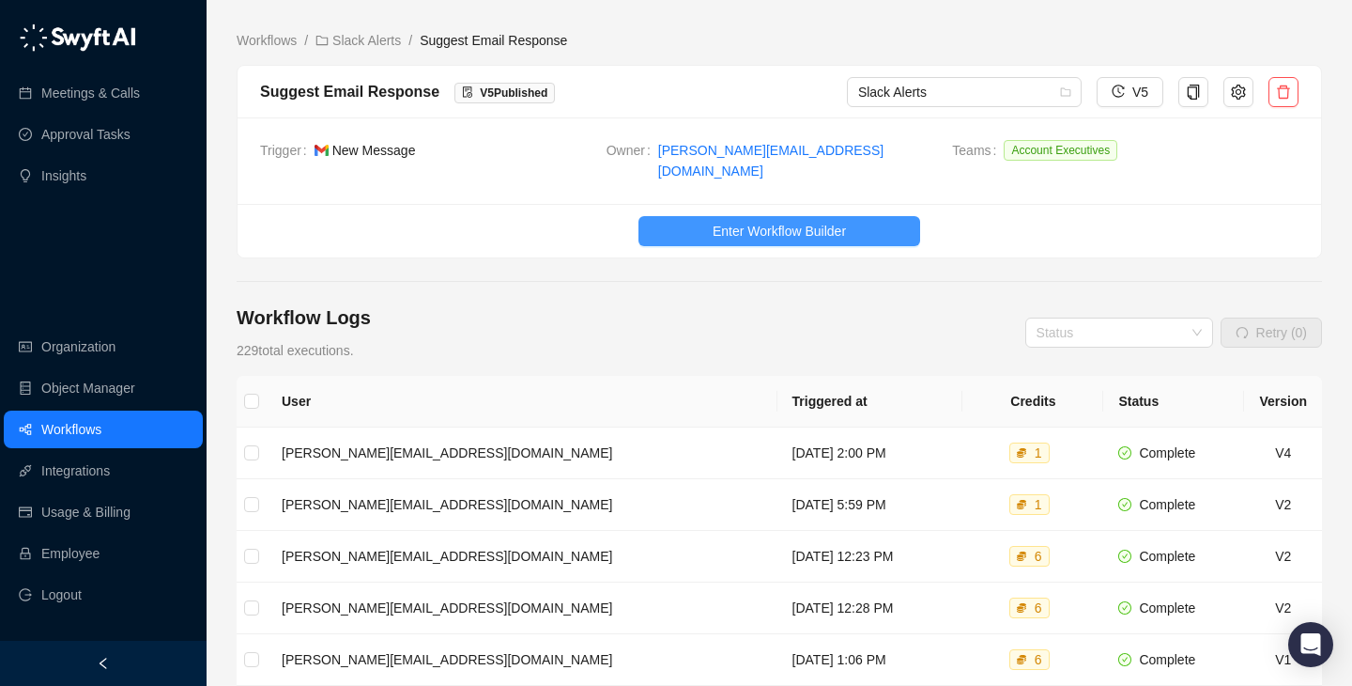
click at [697, 223] on button "Enter Workflow Builder" at bounding box center [780, 231] width 282 height 30
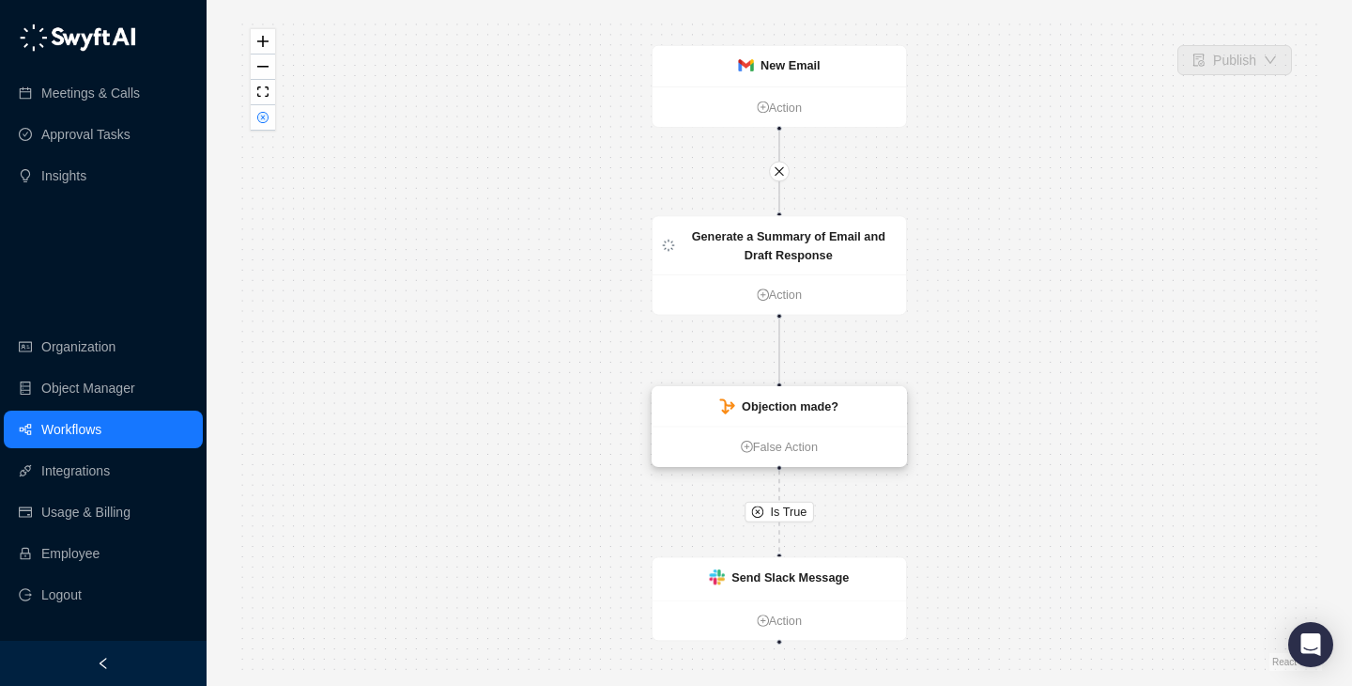
click at [804, 403] on strong "Objection made?" at bounding box center [790, 406] width 97 height 14
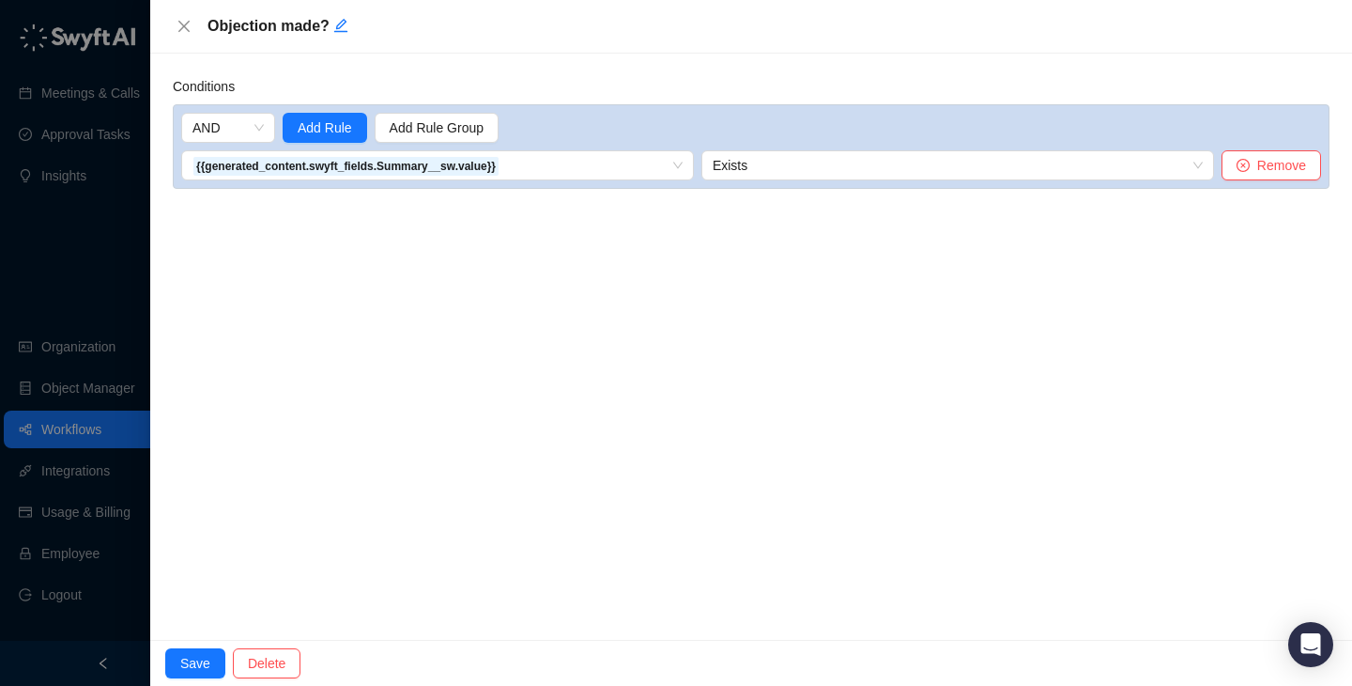
click at [81, 317] on div at bounding box center [676, 343] width 1352 height 686
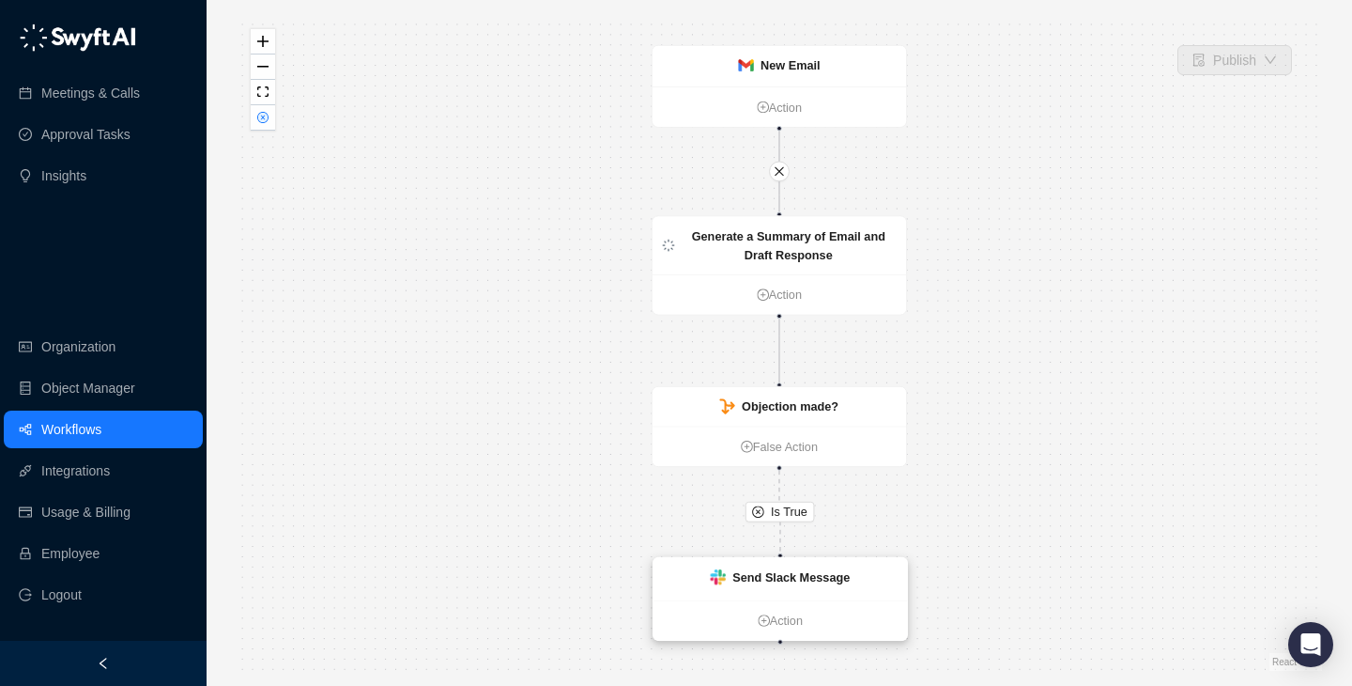
click at [750, 580] on strong "Send Slack Message" at bounding box center [790, 577] width 117 height 14
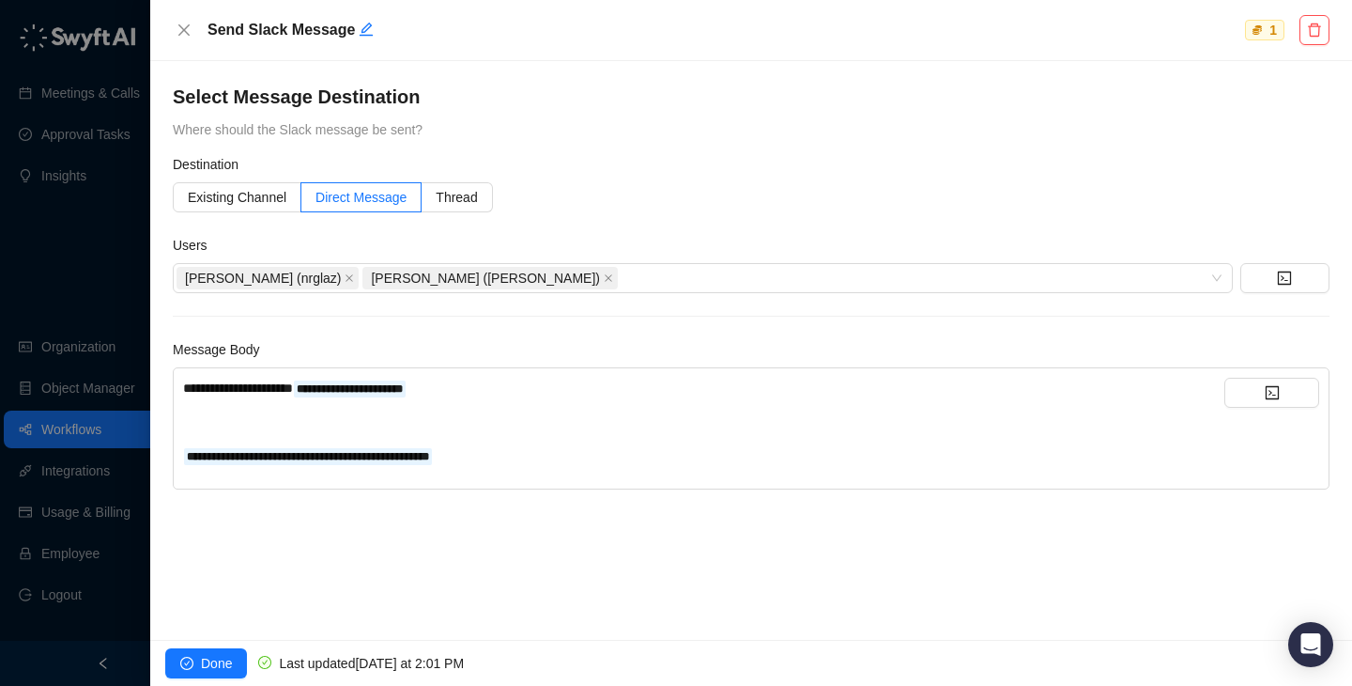
click at [69, 299] on div at bounding box center [676, 343] width 1352 height 686
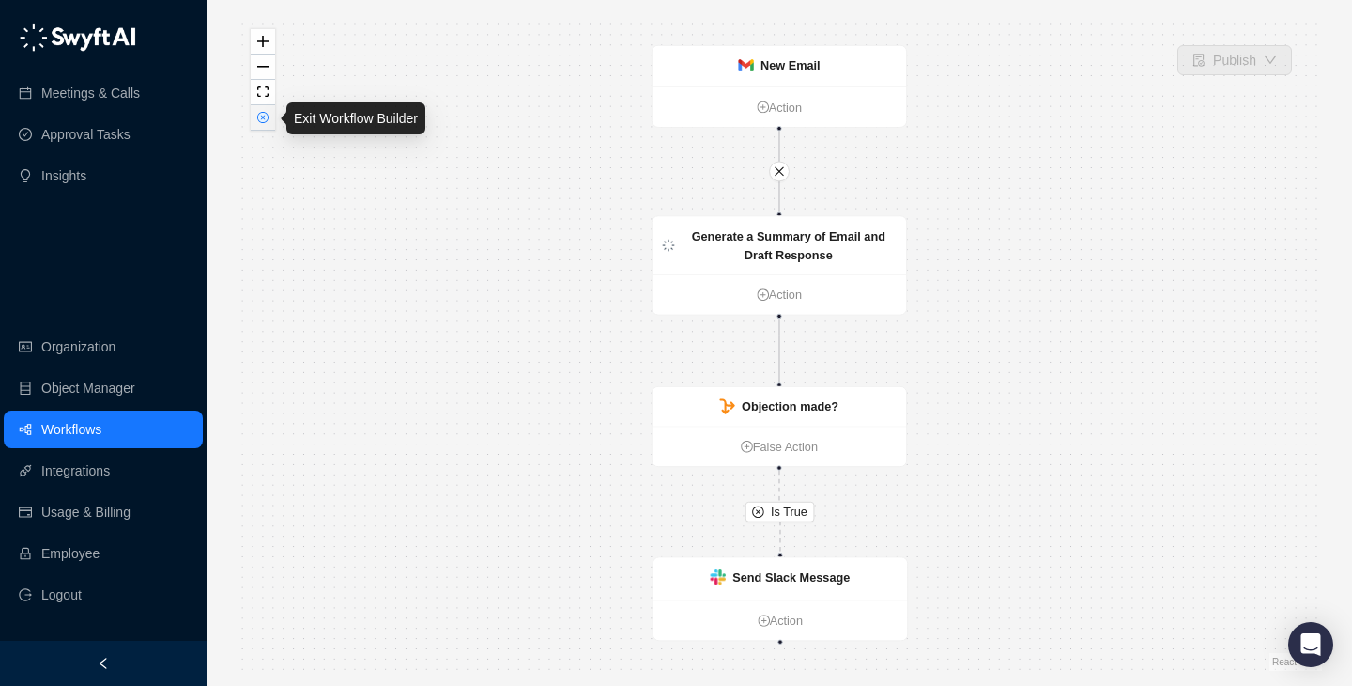
click at [261, 120] on icon "close-circle" at bounding box center [262, 117] width 9 height 9
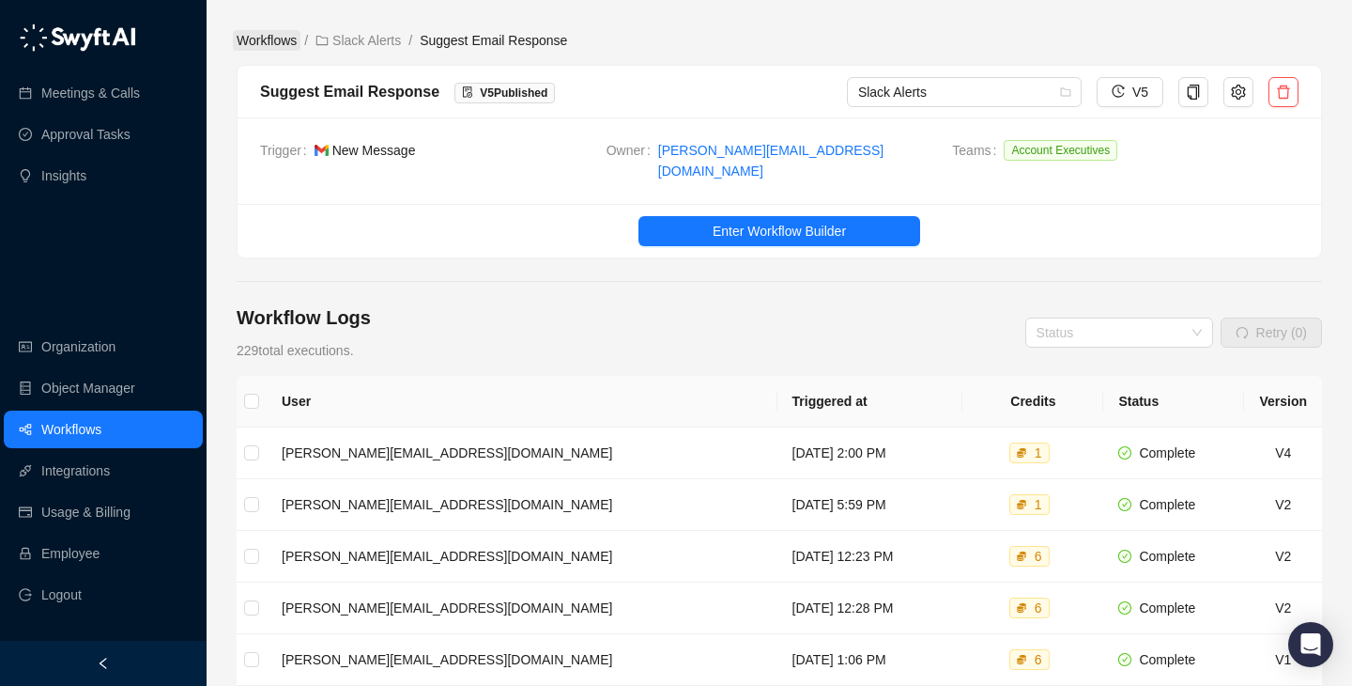
click at [254, 45] on link "Workflows" at bounding box center [267, 40] width 68 height 21
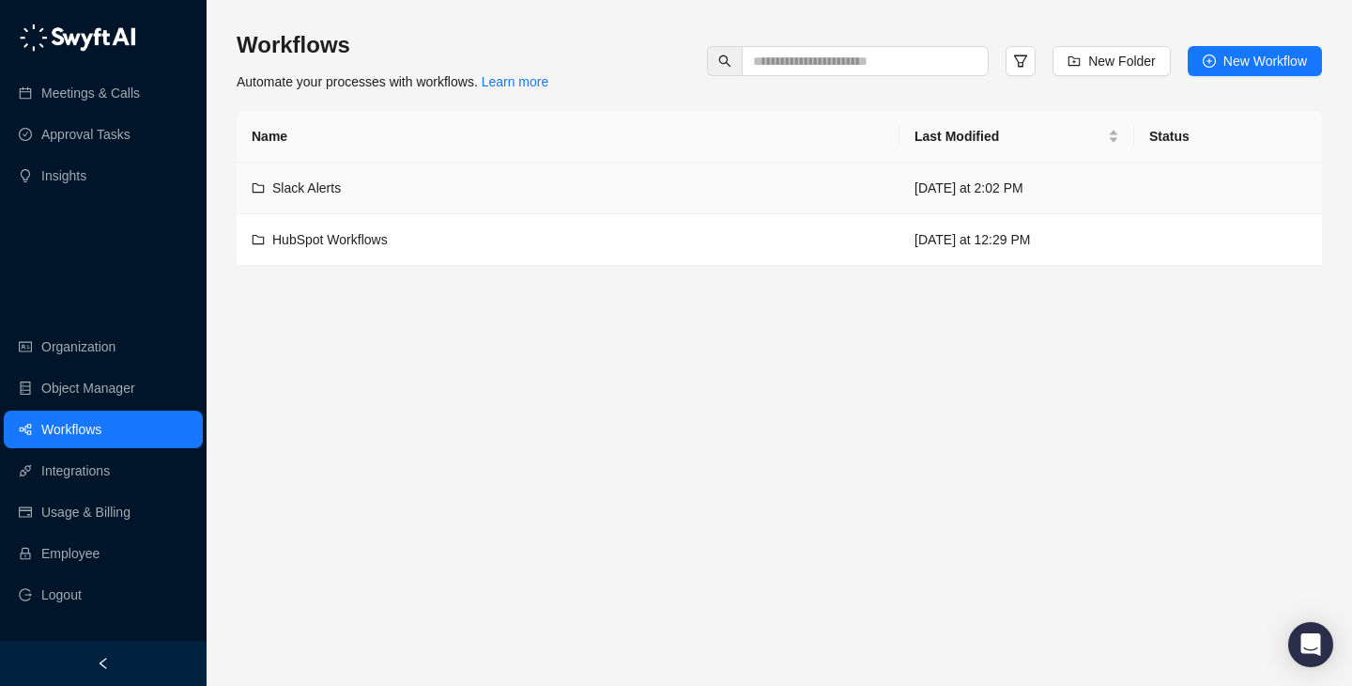
click at [573, 174] on td "Slack Alerts" at bounding box center [568, 188] width 663 height 52
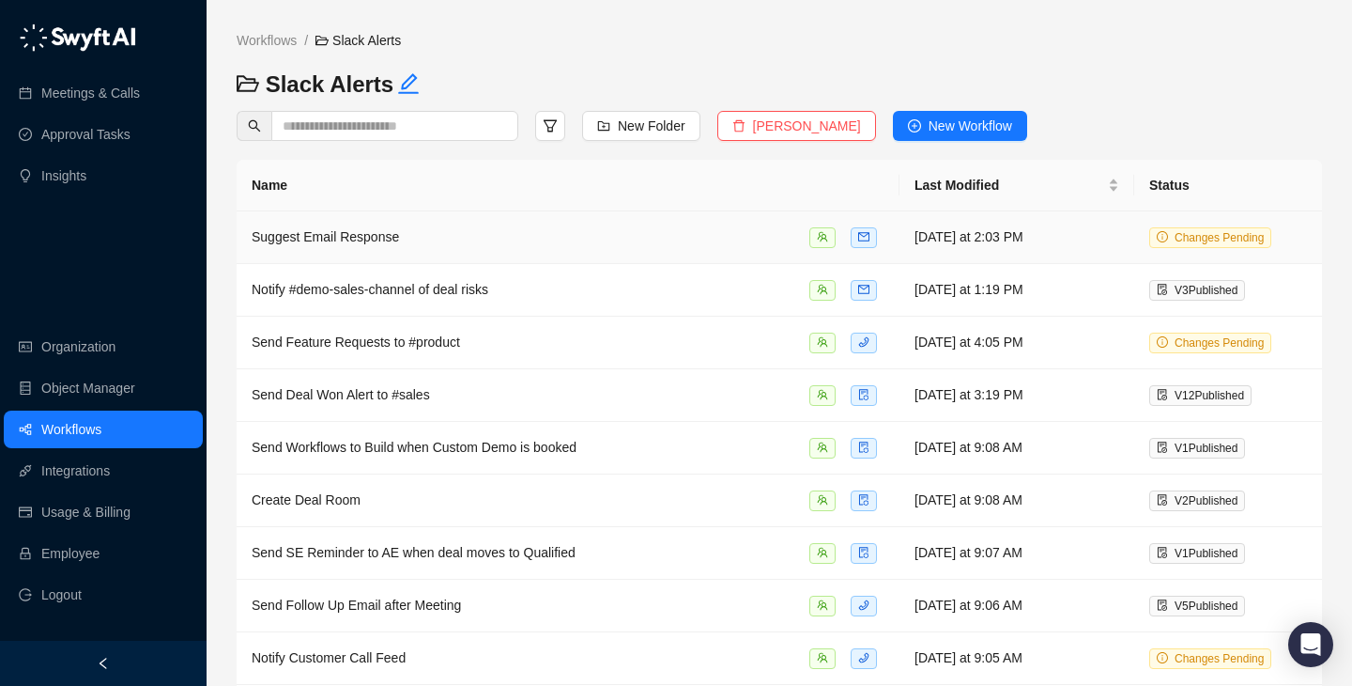
click at [636, 248] on td "Suggest Email Response" at bounding box center [568, 237] width 663 height 53
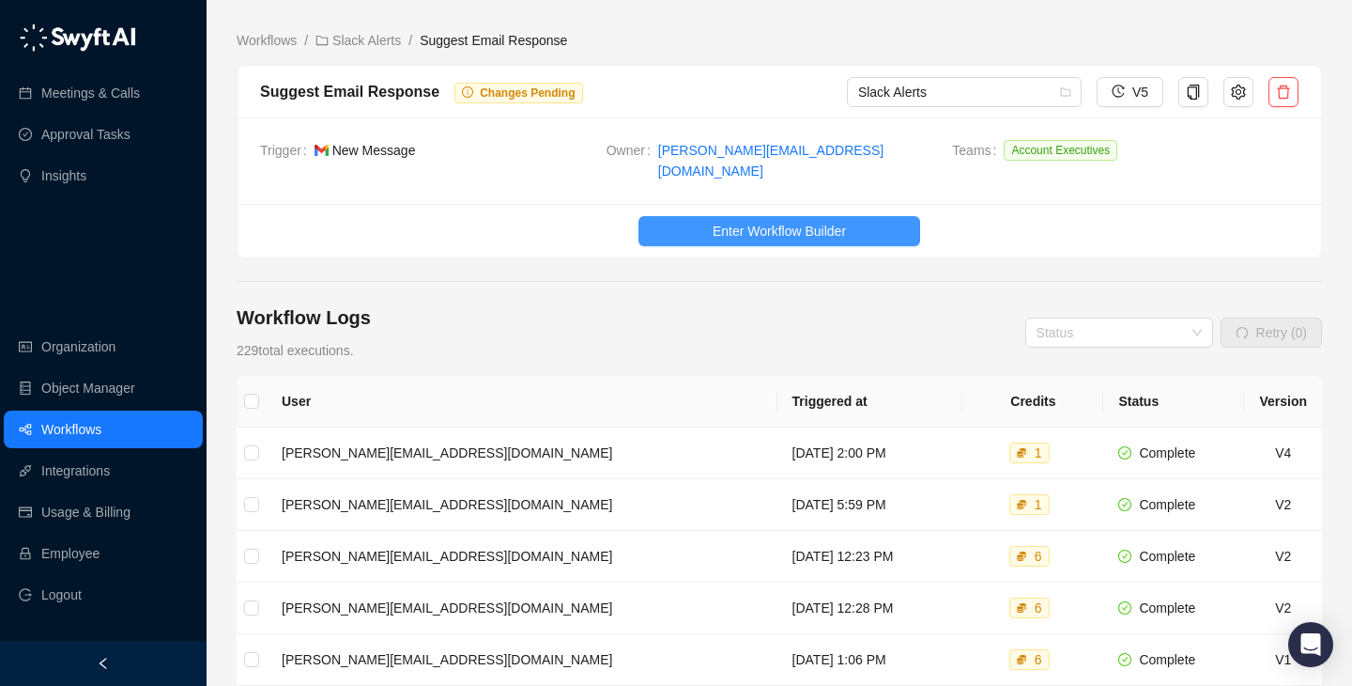
click at [779, 221] on span "Enter Workflow Builder" at bounding box center [779, 231] width 133 height 21
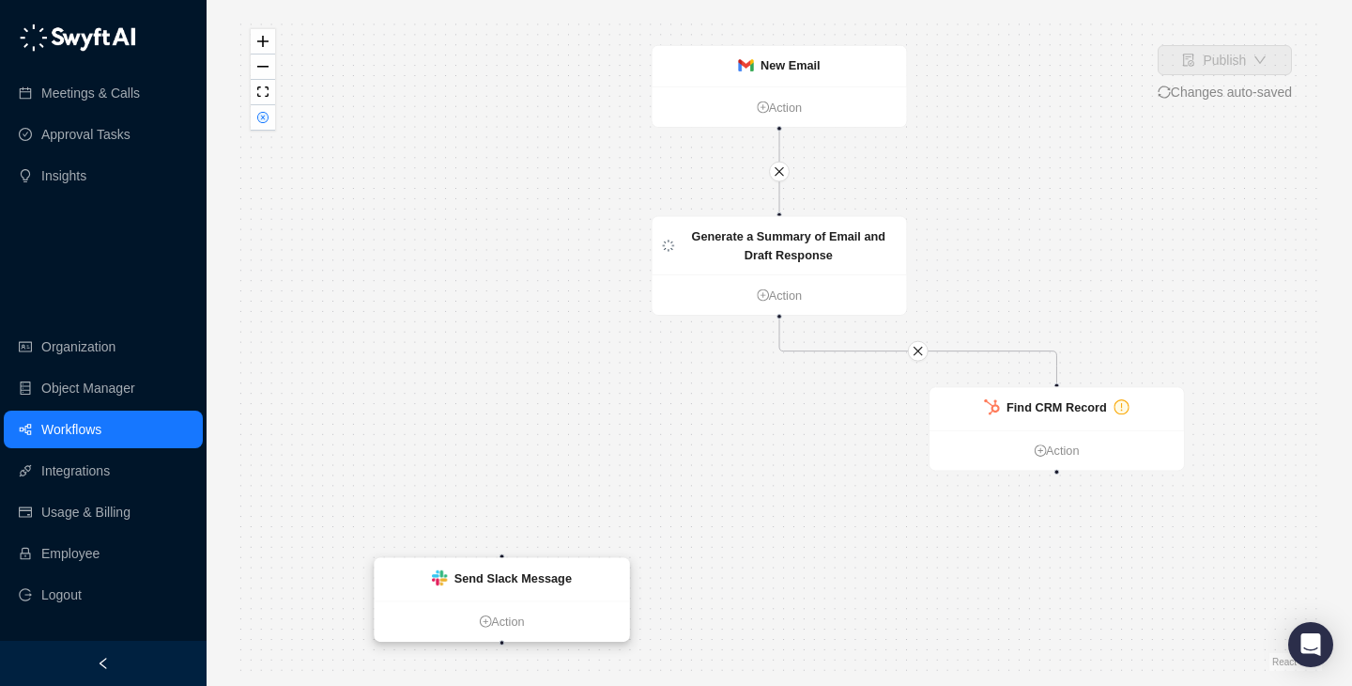
click at [558, 580] on strong "Send Slack Message" at bounding box center [513, 578] width 117 height 14
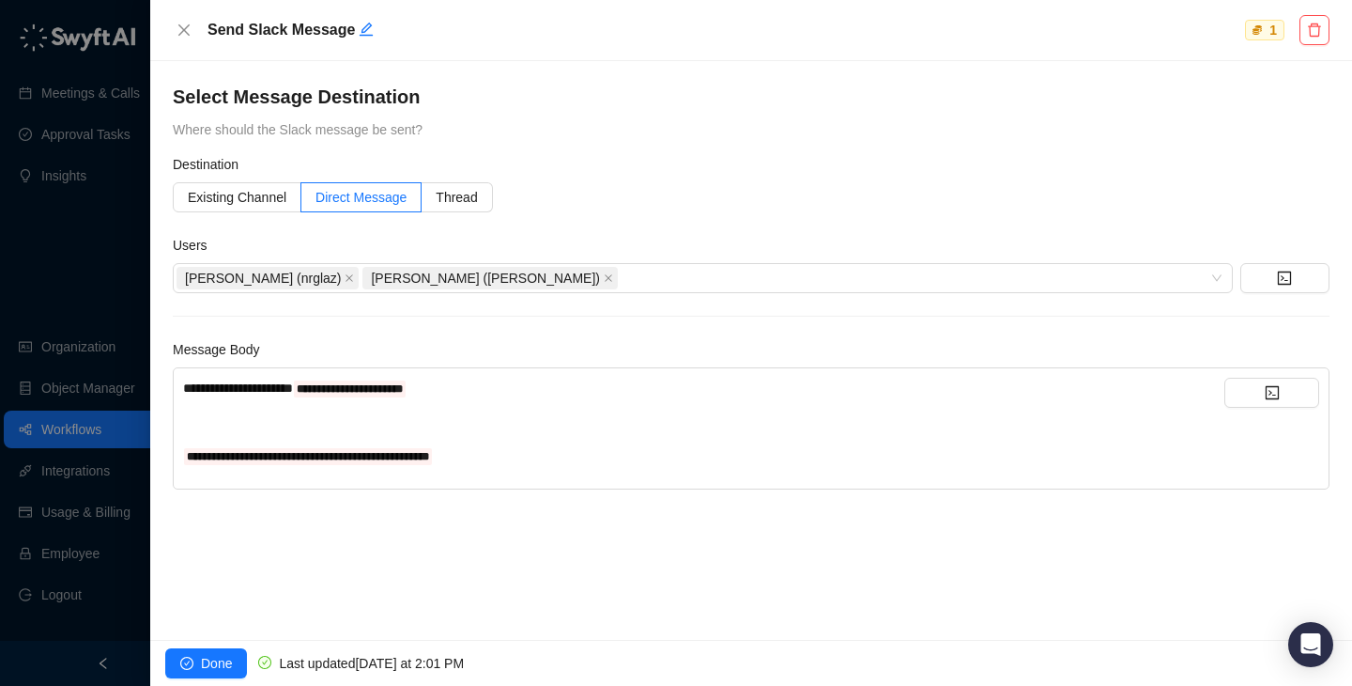
click at [57, 304] on div at bounding box center [676, 343] width 1352 height 686
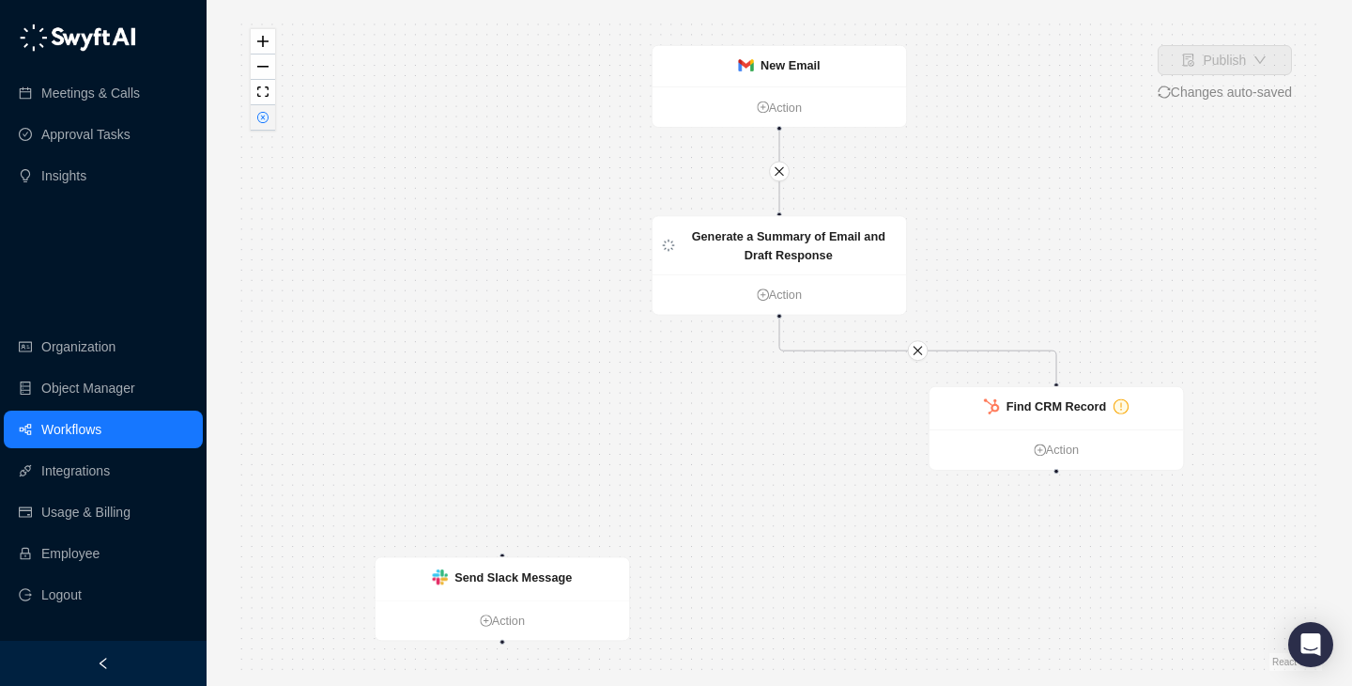
click at [267, 112] on icon "close-circle" at bounding box center [262, 117] width 11 height 11
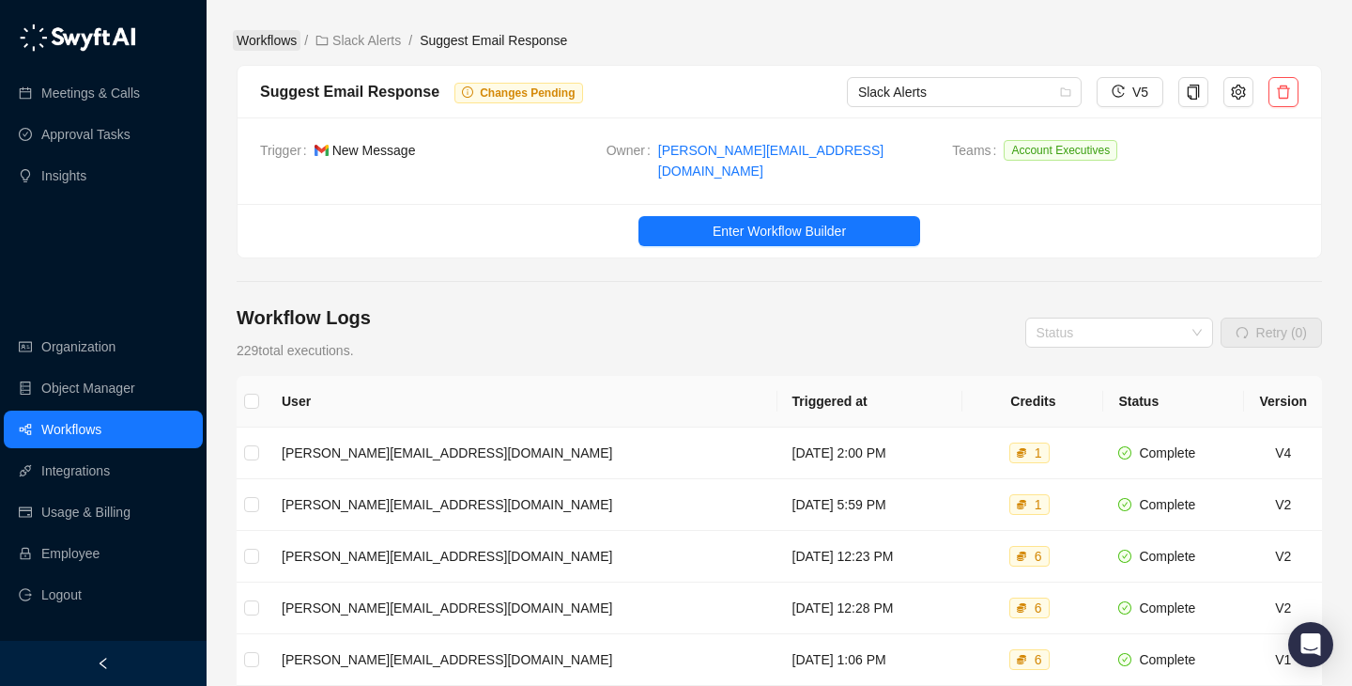
click at [288, 41] on link "Workflows" at bounding box center [267, 40] width 68 height 21
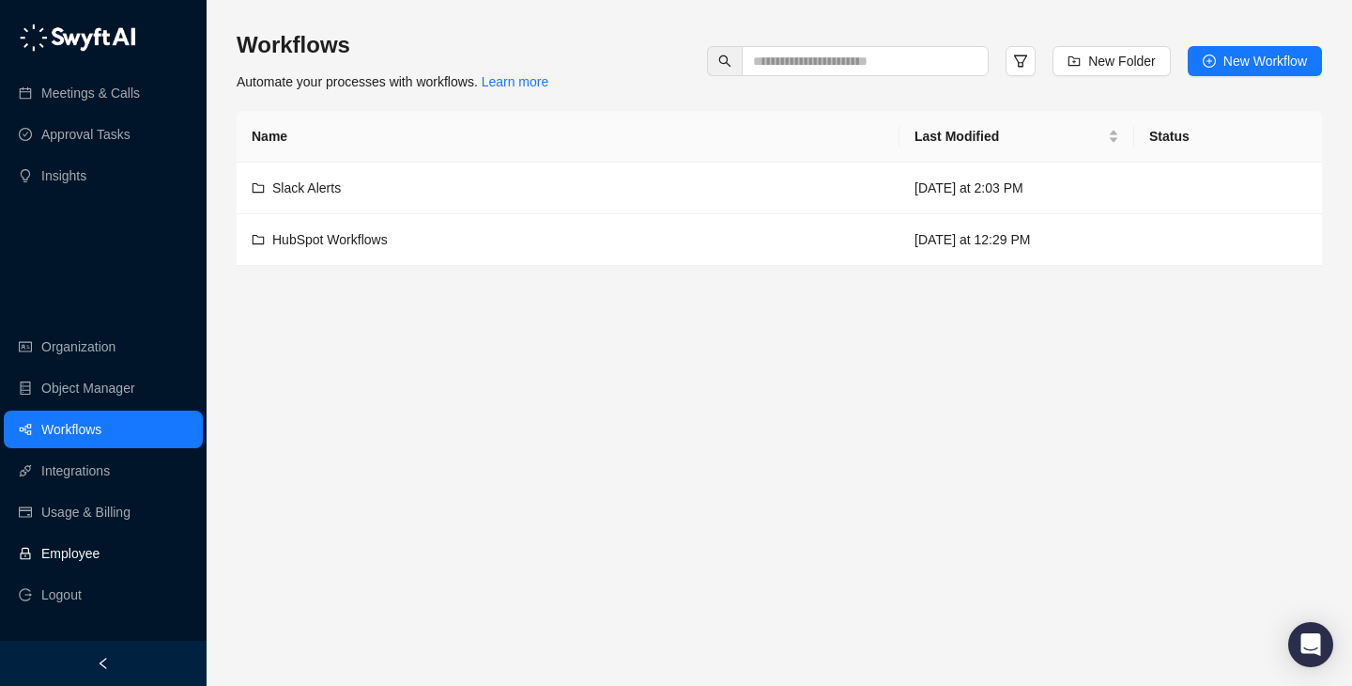
click at [100, 555] on link "Employee" at bounding box center [70, 553] width 58 height 38
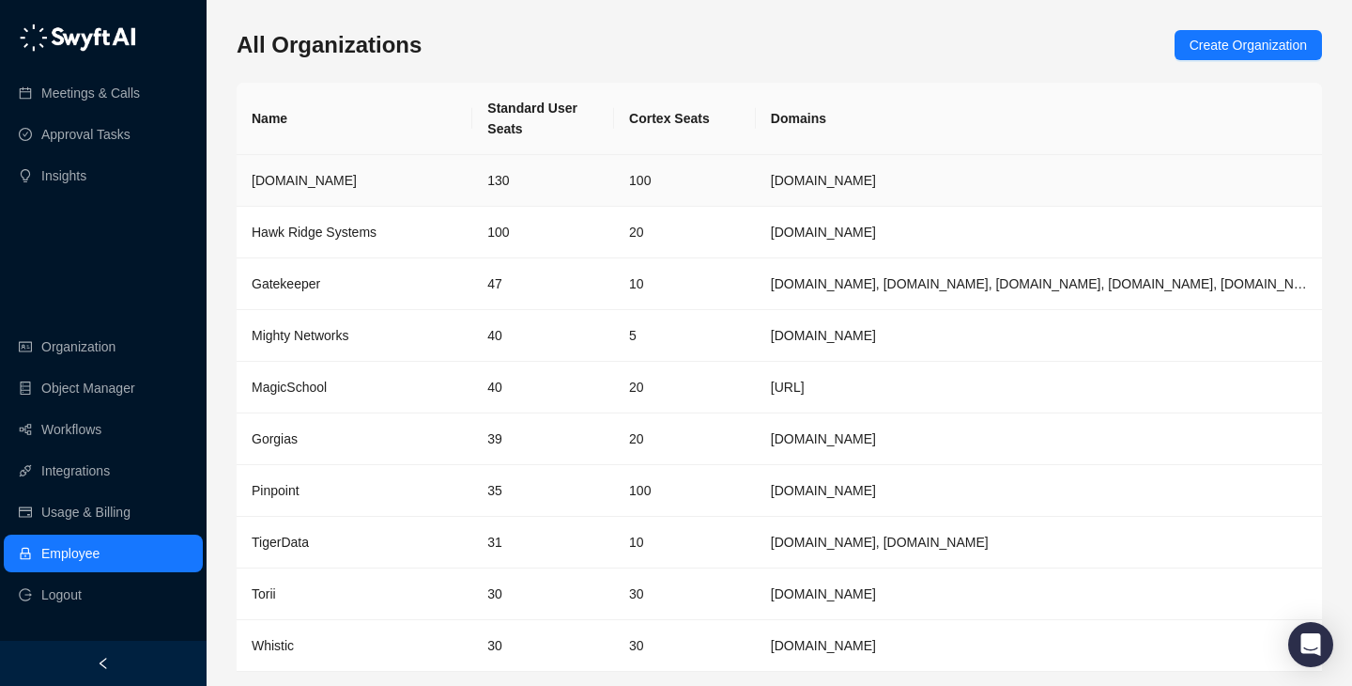
click at [547, 187] on td "130" at bounding box center [543, 181] width 142 height 52
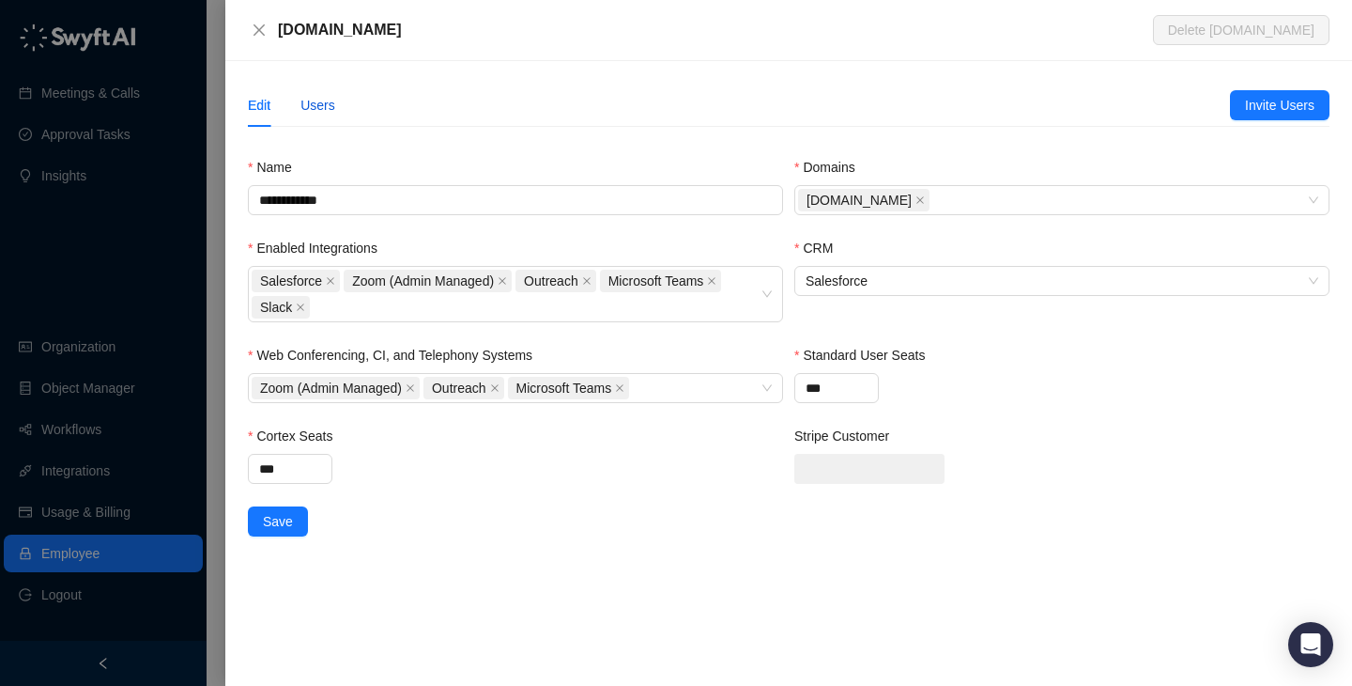
click at [332, 97] on div "Users" at bounding box center [318, 105] width 35 height 21
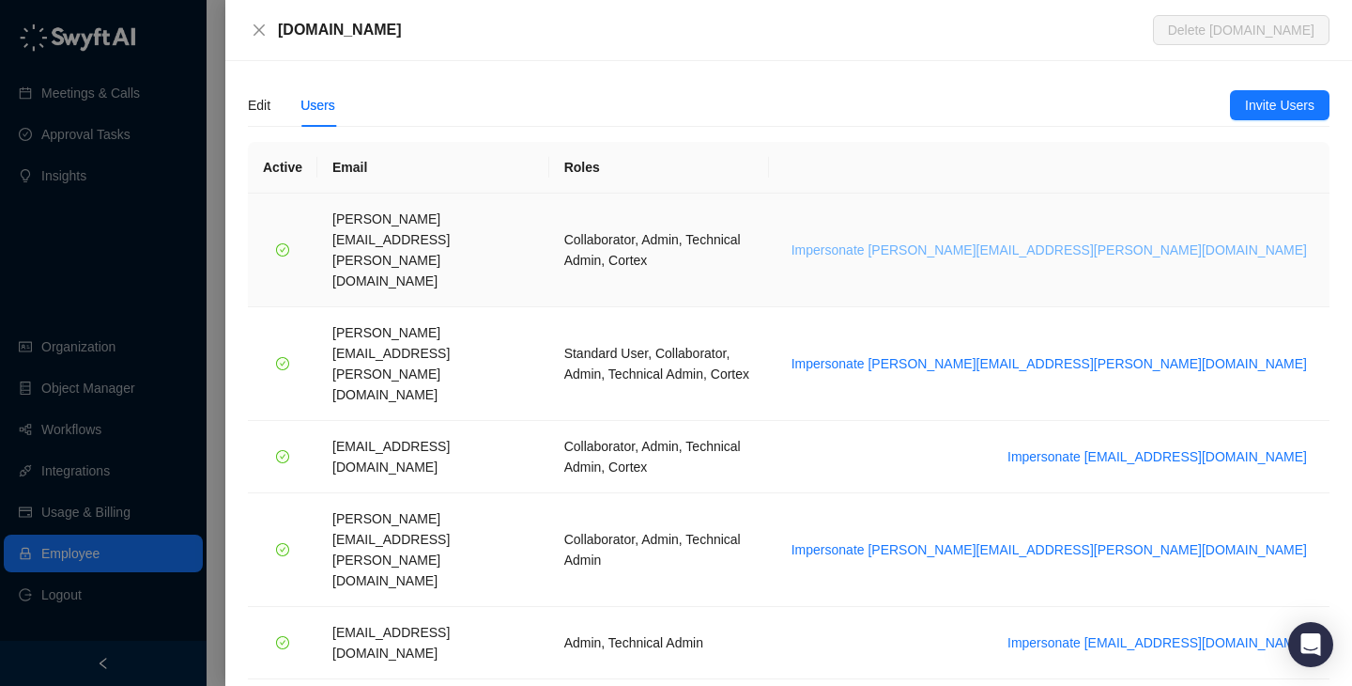
click at [1214, 239] on span "Impersonate alice.ketch@synthesia.io" at bounding box center [1050, 249] width 516 height 21
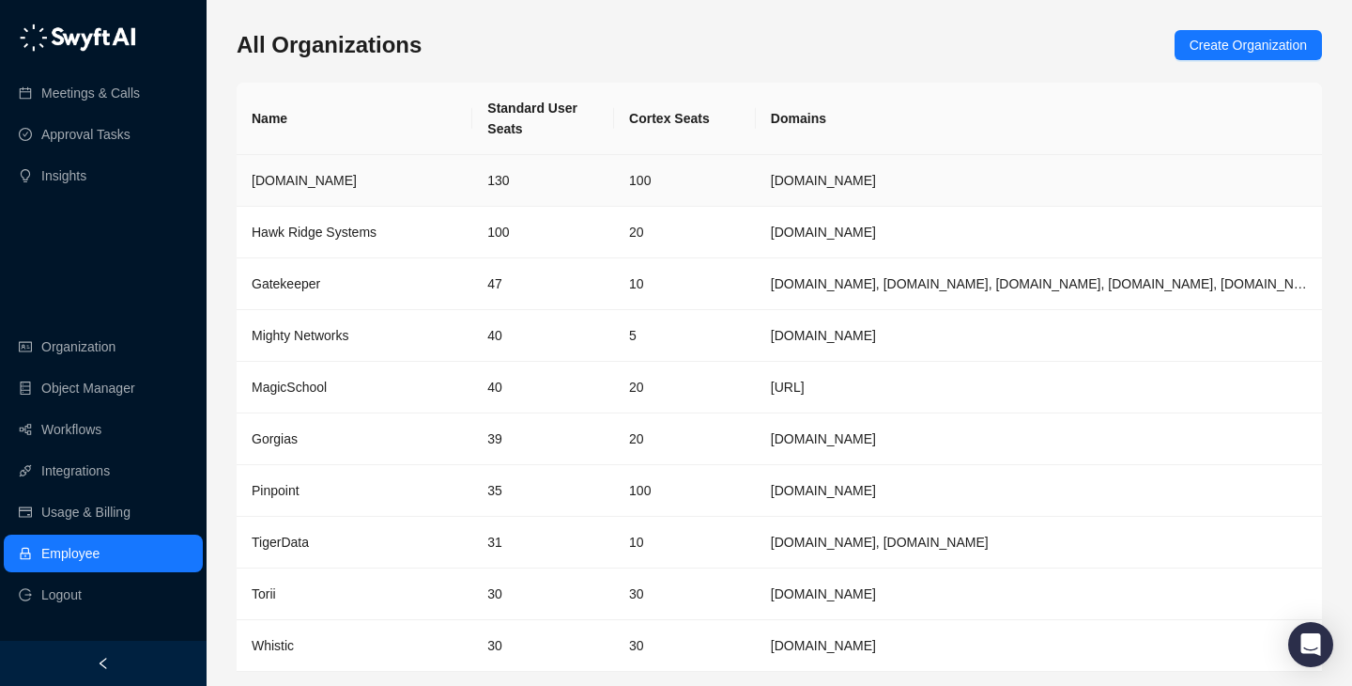
click at [315, 166] on td "[DOMAIN_NAME]" at bounding box center [355, 181] width 236 height 52
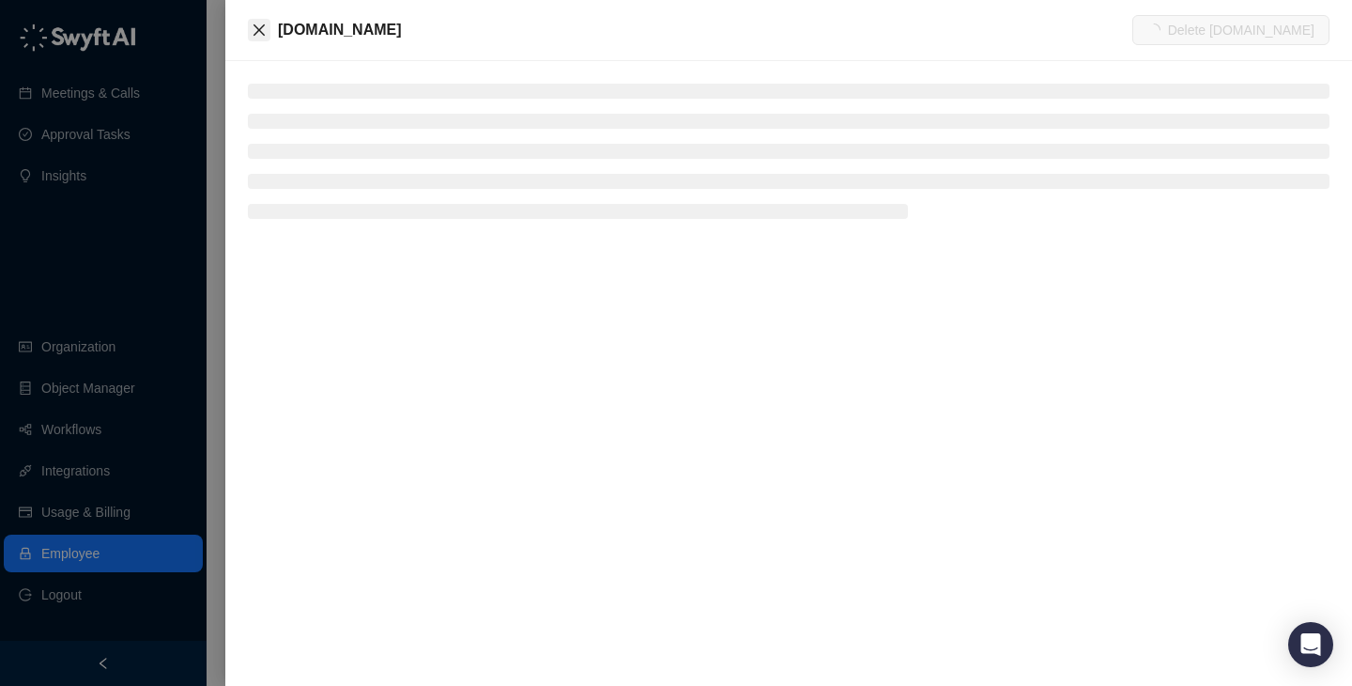
click at [253, 29] on icon "close" at bounding box center [259, 30] width 15 height 15
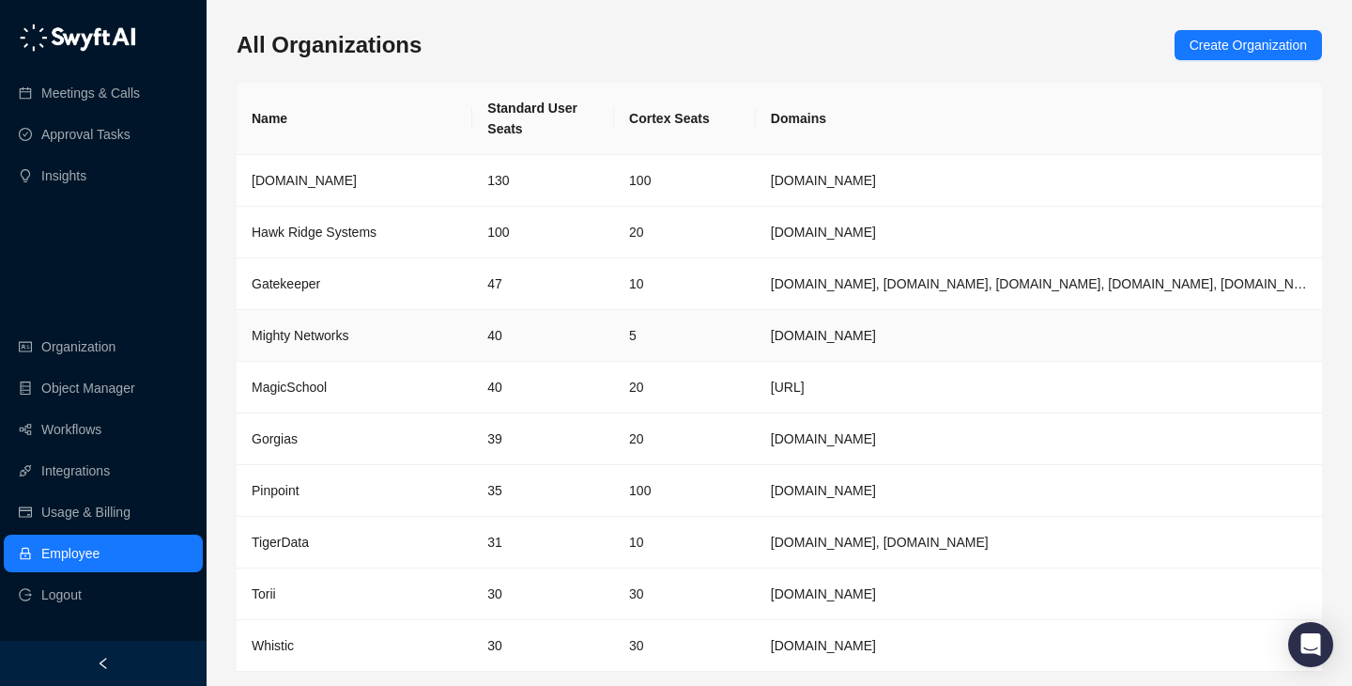
scroll to position [61, 0]
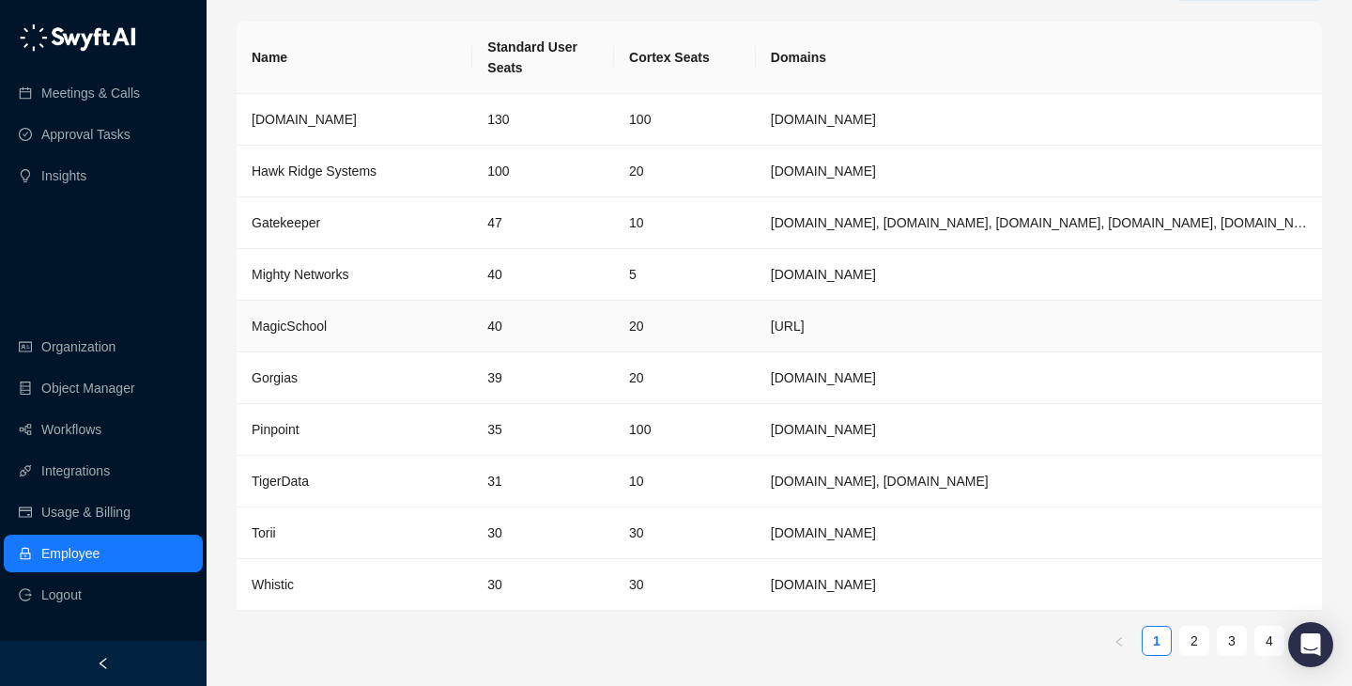
click at [424, 349] on td "MagicSchool" at bounding box center [355, 327] width 236 height 52
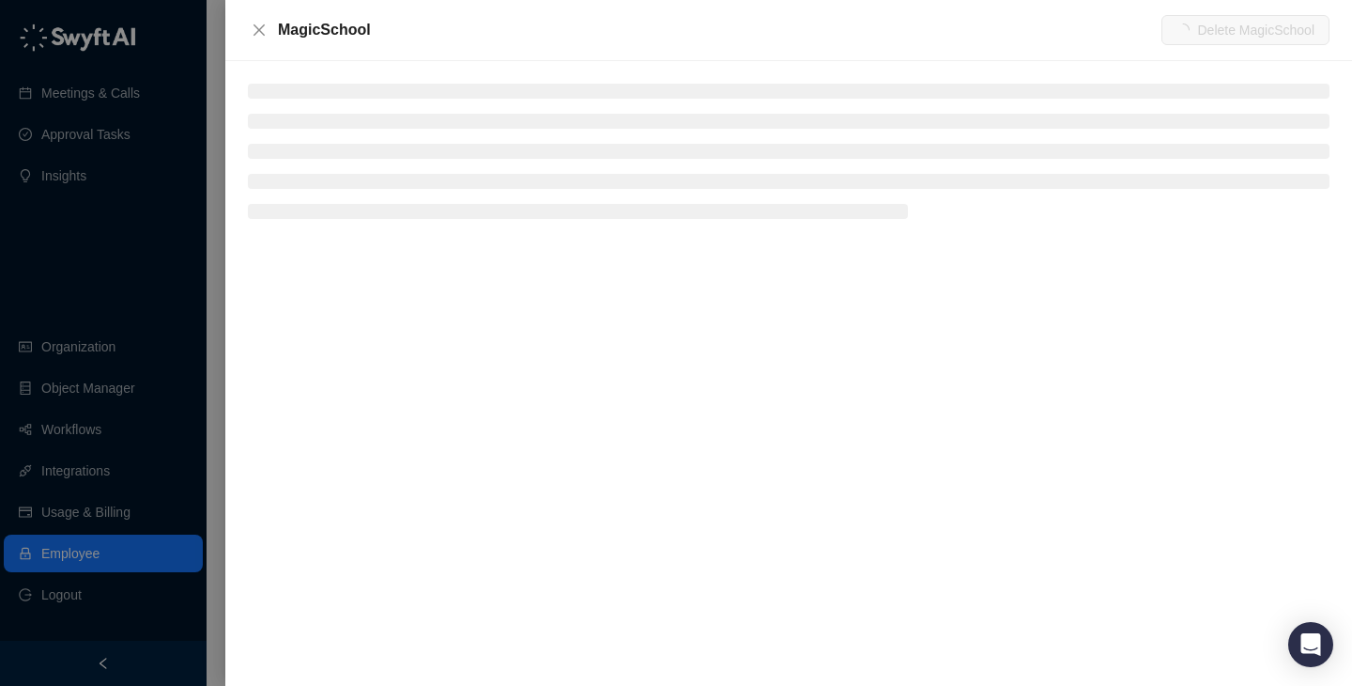
click at [163, 348] on div at bounding box center [676, 343] width 1352 height 686
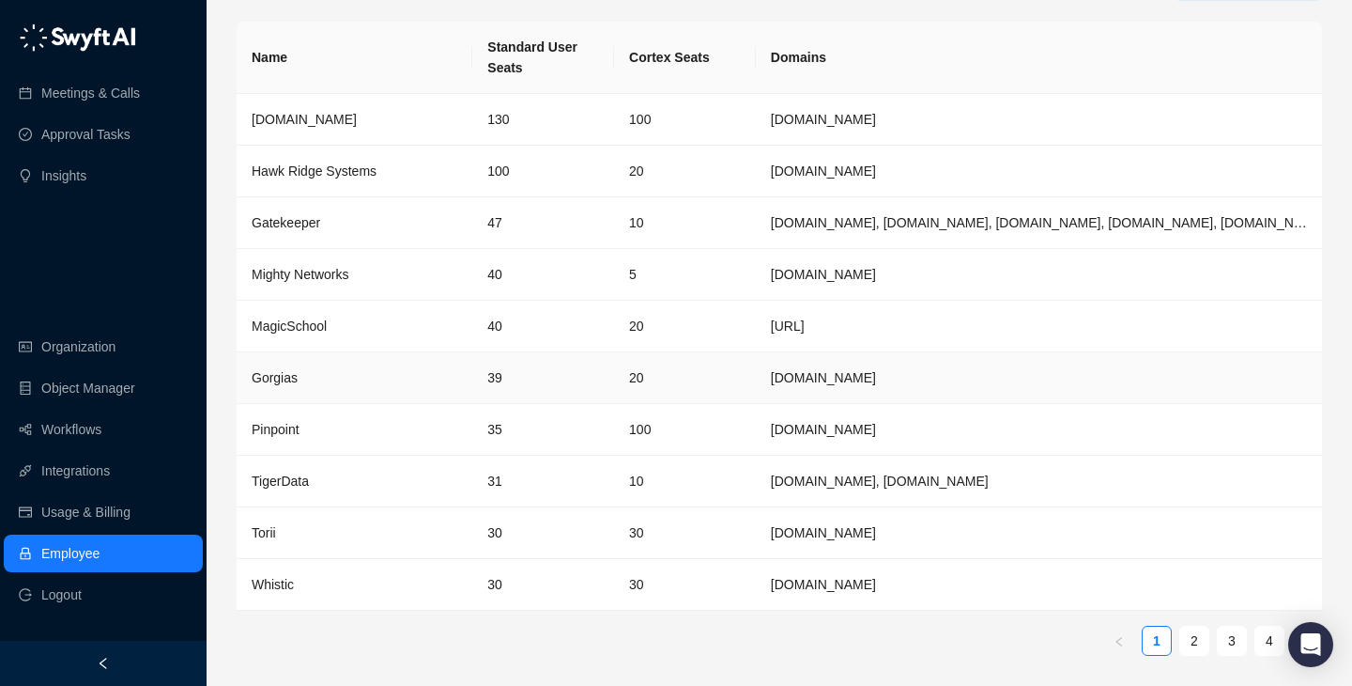
click at [373, 386] on div "Gorgias" at bounding box center [355, 377] width 206 height 21
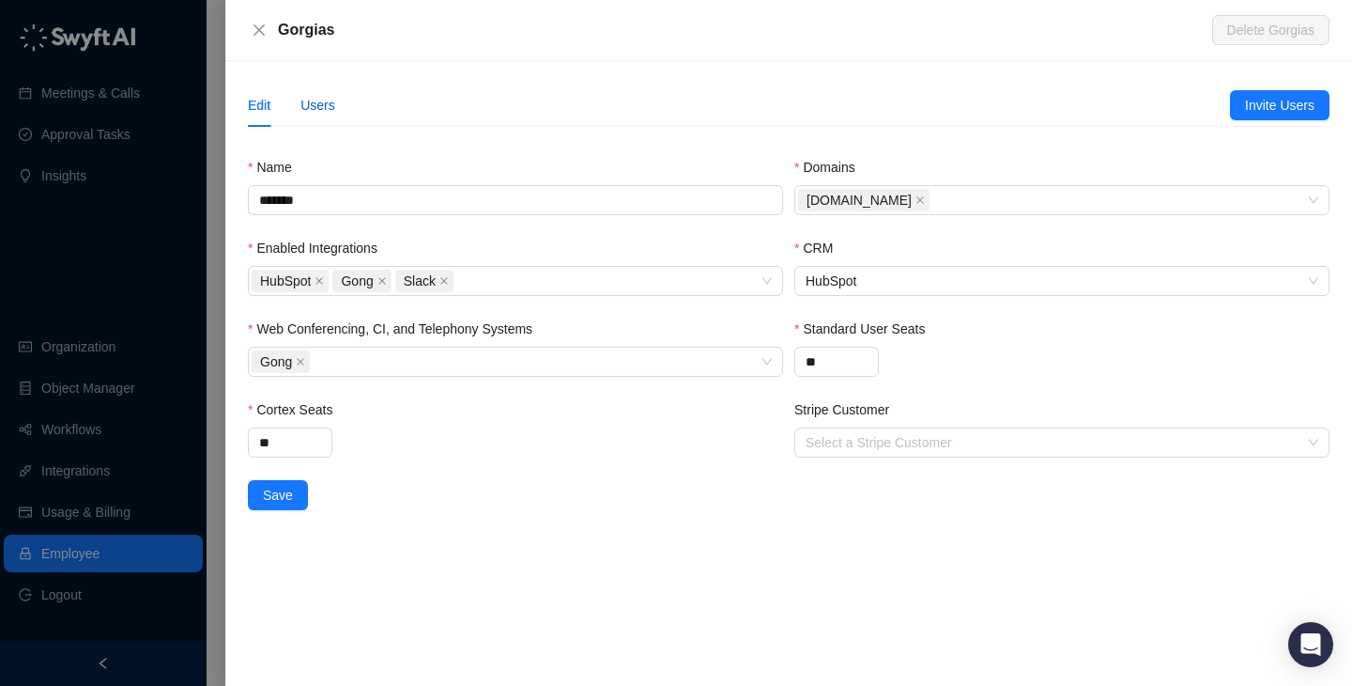
click at [330, 105] on div "Users" at bounding box center [318, 105] width 35 height 21
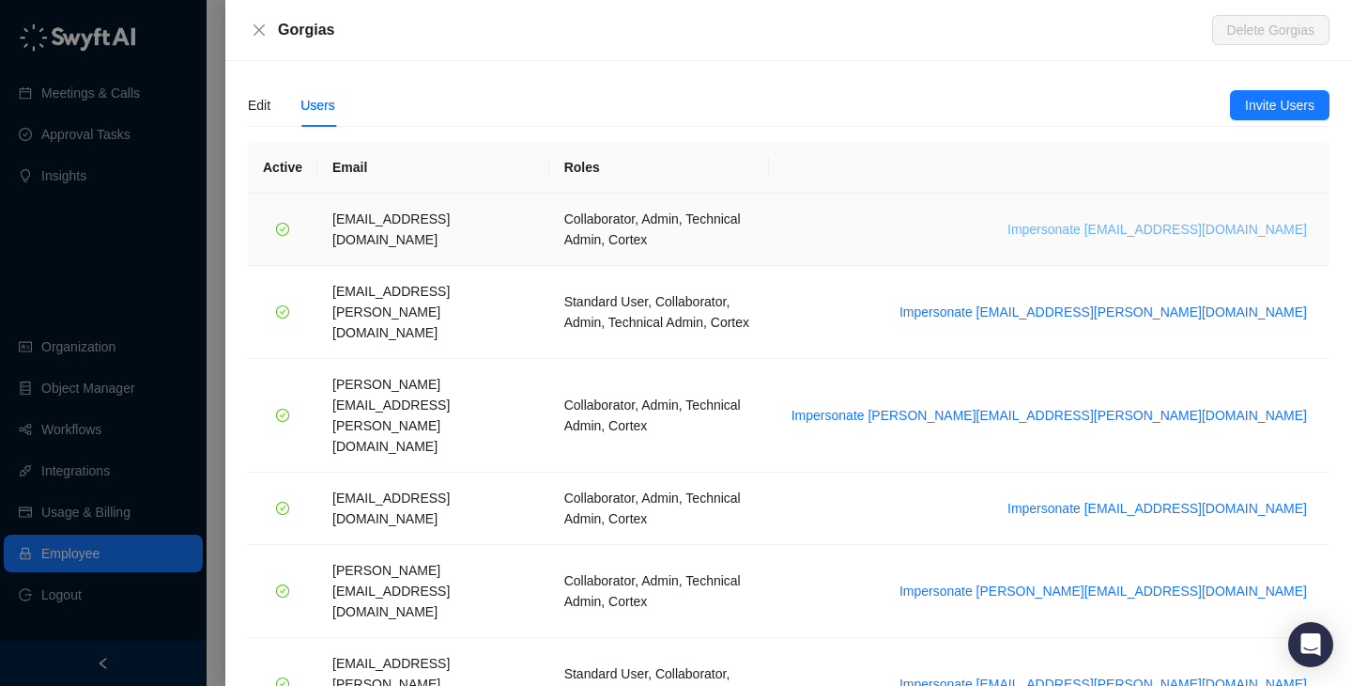
click at [1177, 219] on span "Impersonate arash.akhiani@gorgias.com" at bounding box center [1158, 229] width 300 height 21
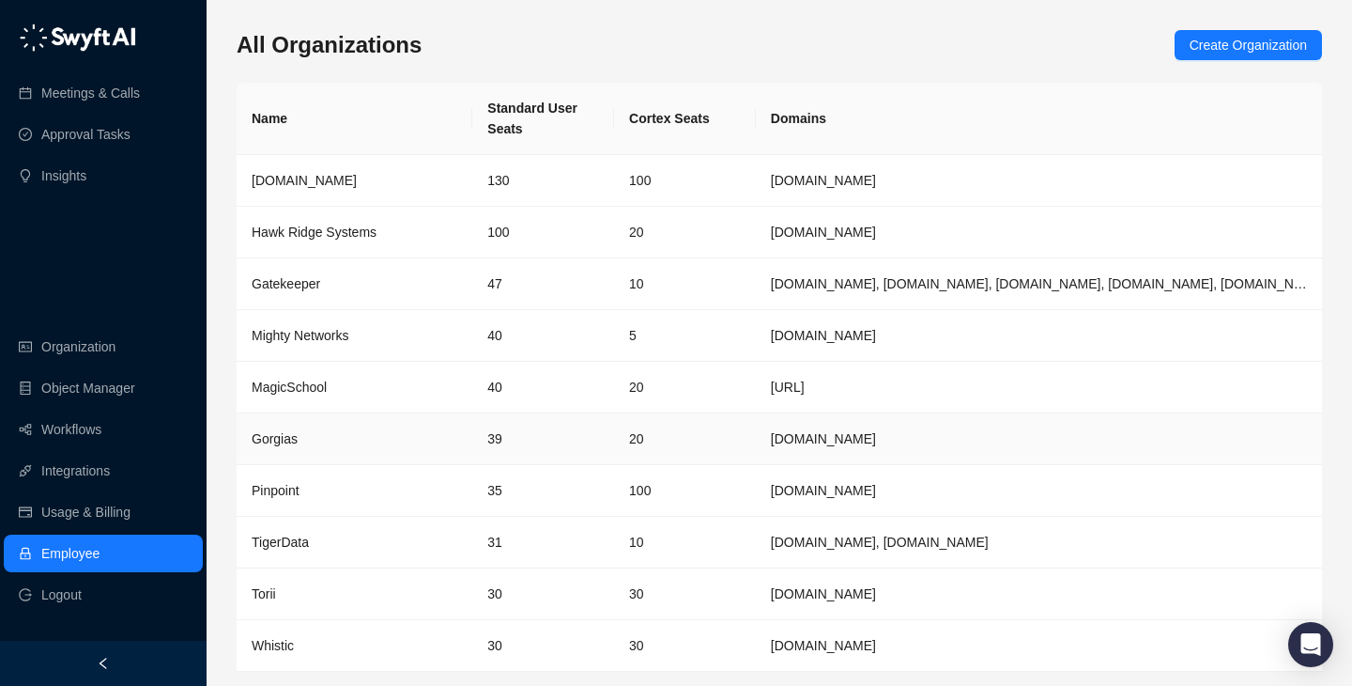
click at [549, 438] on td "39" at bounding box center [543, 439] width 142 height 52
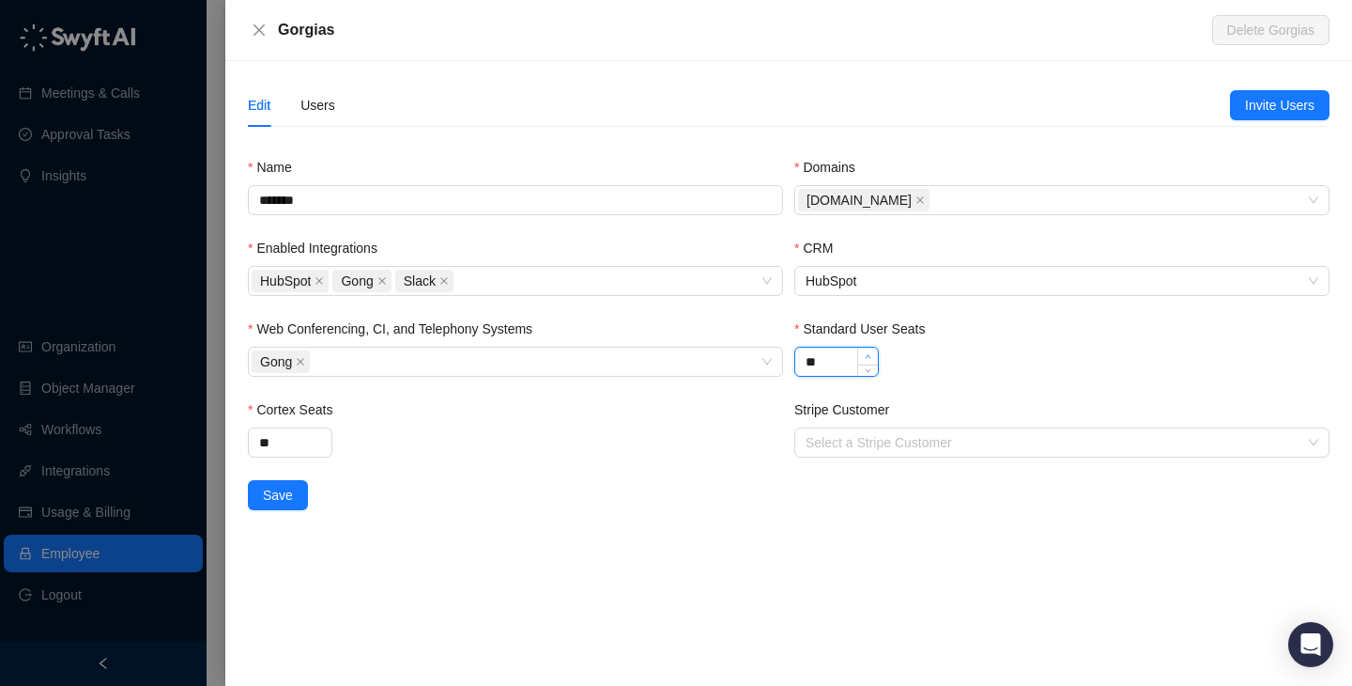
click at [865, 353] on icon "up" at bounding box center [868, 356] width 7 height 7
type input "**"
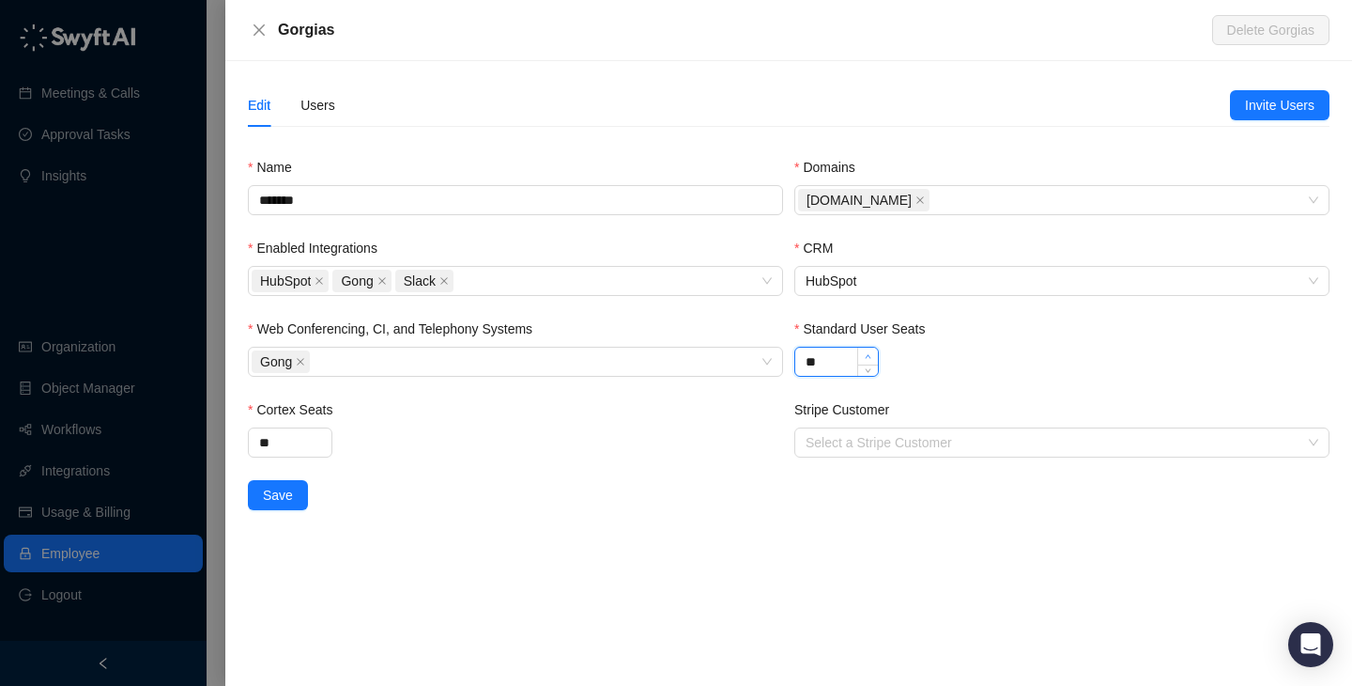
click at [865, 353] on icon "up" at bounding box center [868, 356] width 7 height 7
click at [296, 498] on button "Save" at bounding box center [278, 495] width 60 height 30
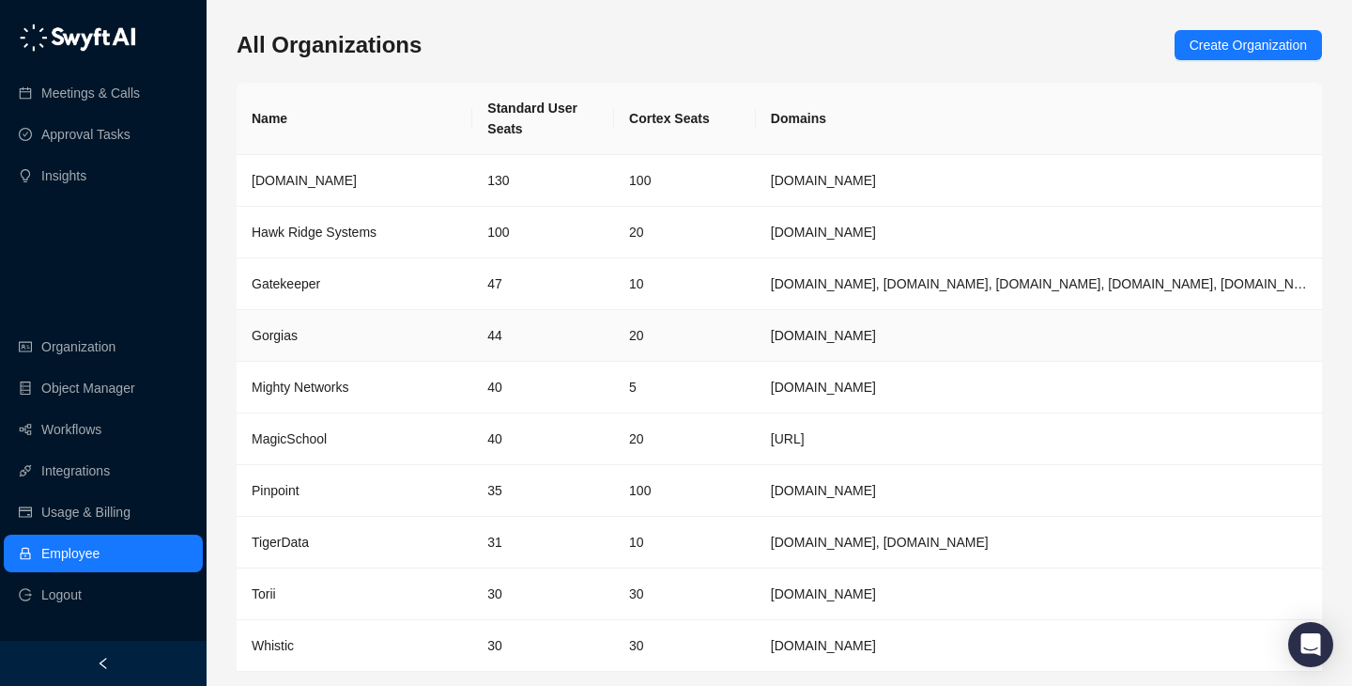
click at [608, 329] on td "44" at bounding box center [543, 336] width 142 height 52
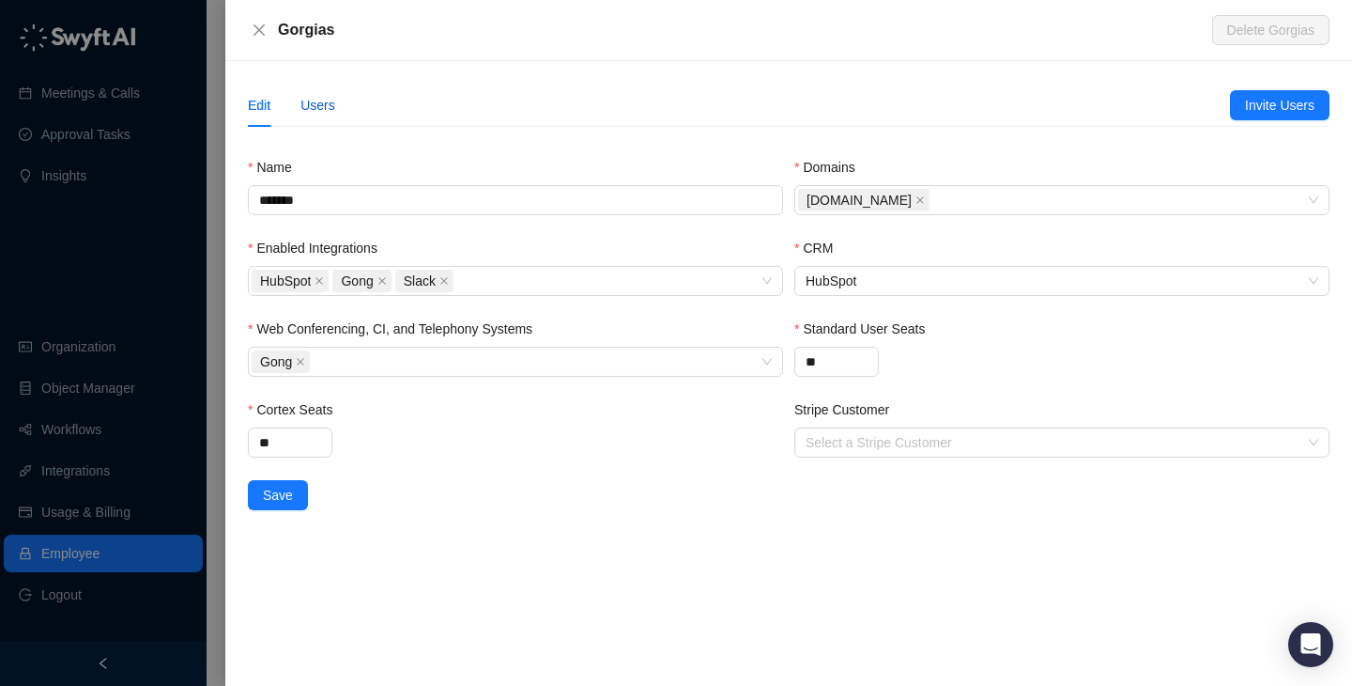
click at [322, 98] on div "Users" at bounding box center [318, 105] width 35 height 21
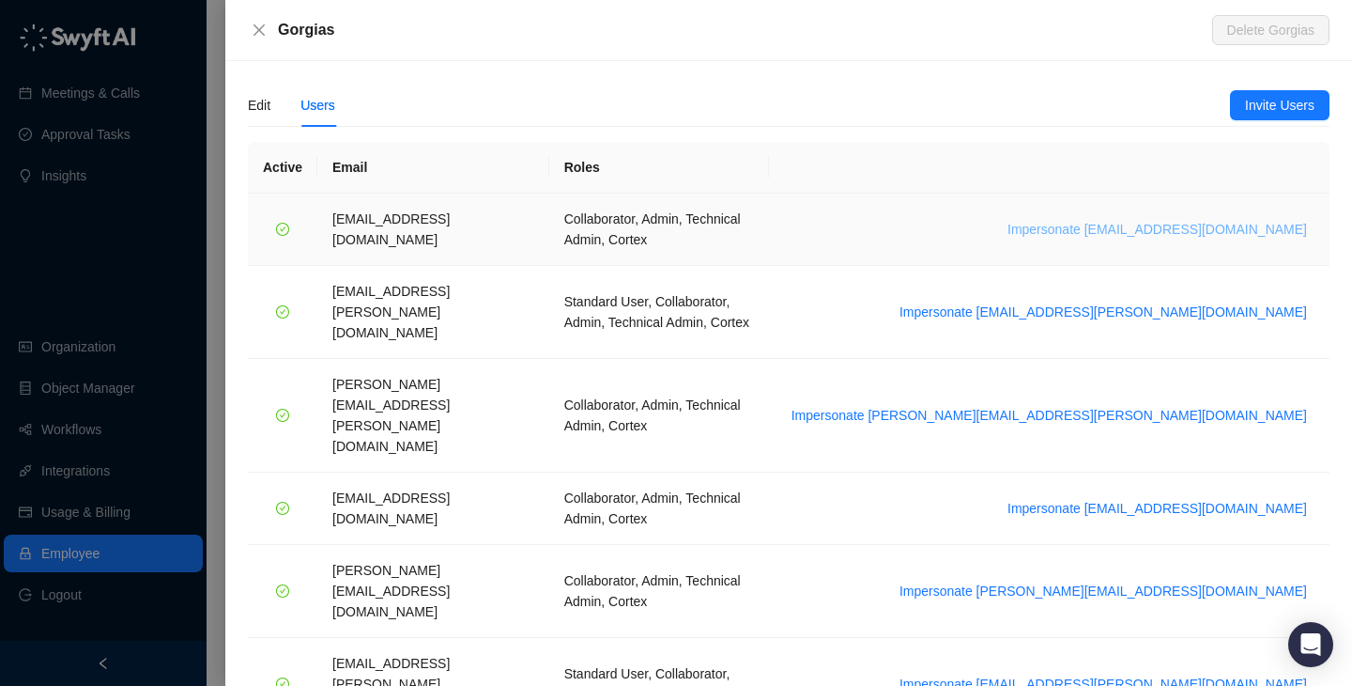
click at [1107, 219] on span "Impersonate [EMAIL_ADDRESS][DOMAIN_NAME]" at bounding box center [1158, 229] width 300 height 21
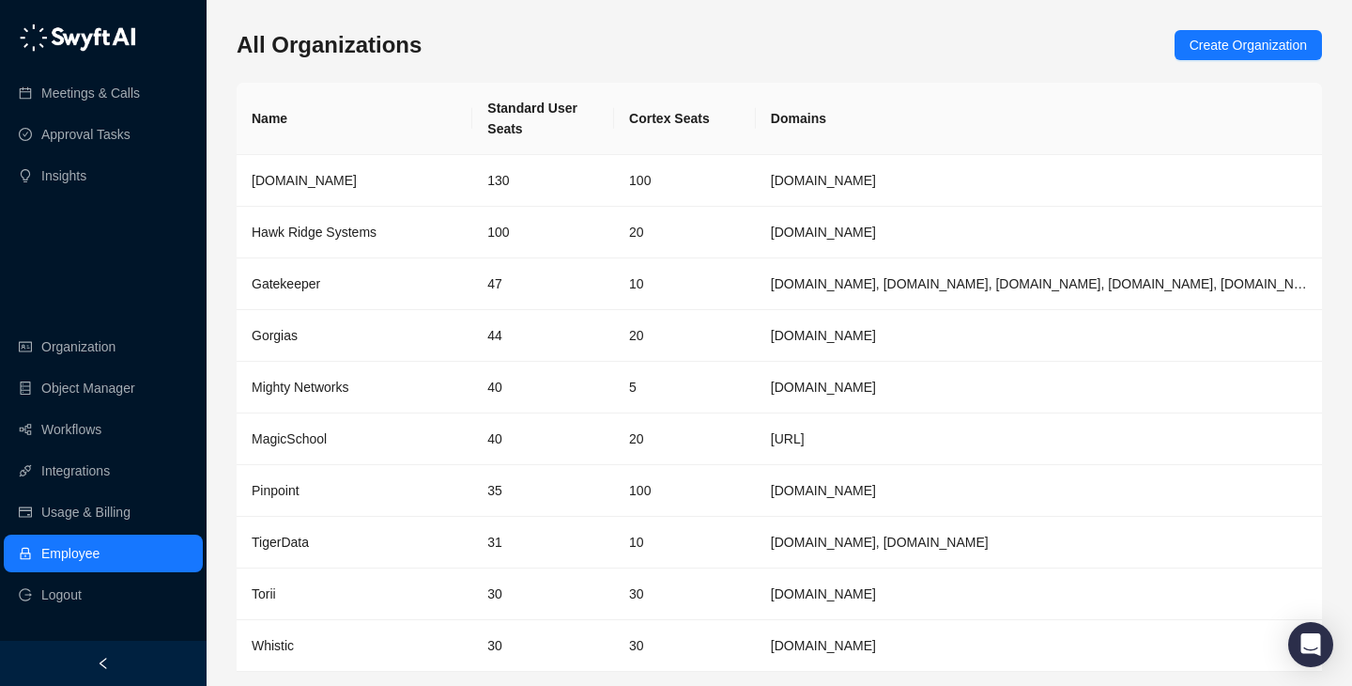
click at [656, 79] on div "All Organizations Create Organization Name Standard User Seats Cortex Seats Dom…" at bounding box center [780, 381] width 1086 height 702
click at [101, 438] on link "Workflows" at bounding box center [71, 429] width 60 height 38
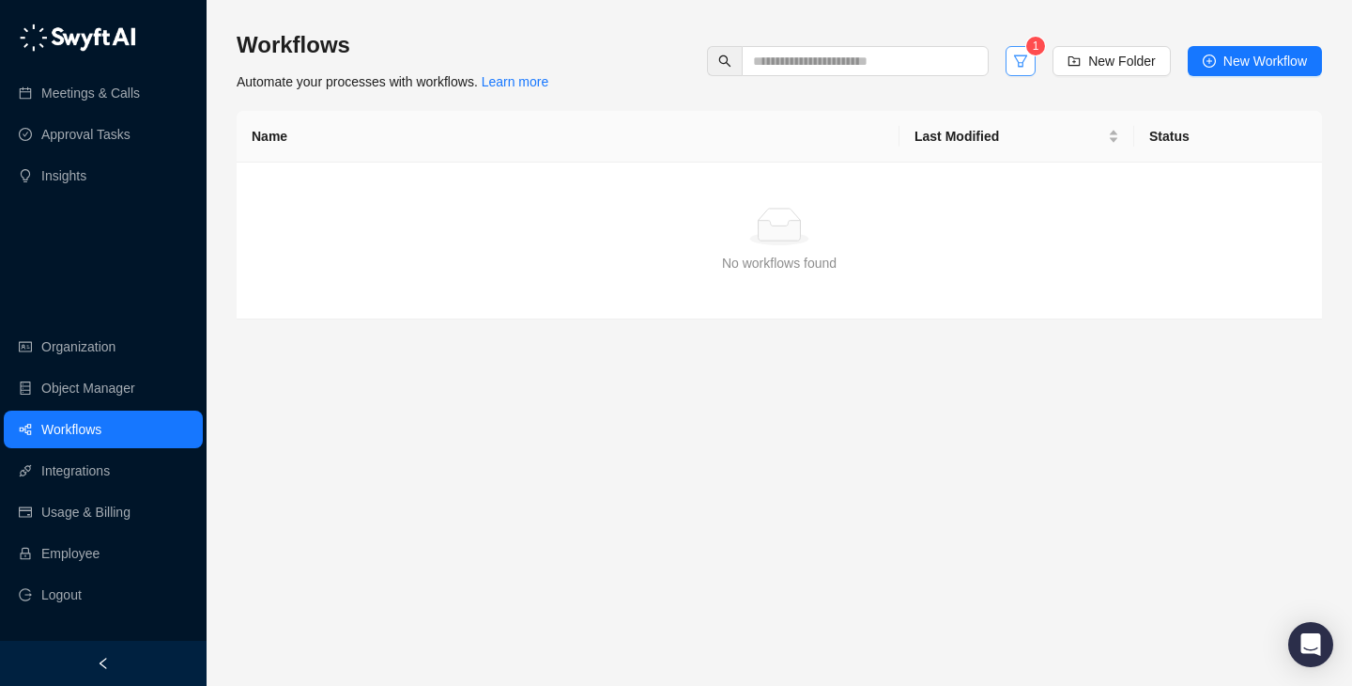
click at [1015, 64] on icon "filter" at bounding box center [1020, 61] width 15 height 15
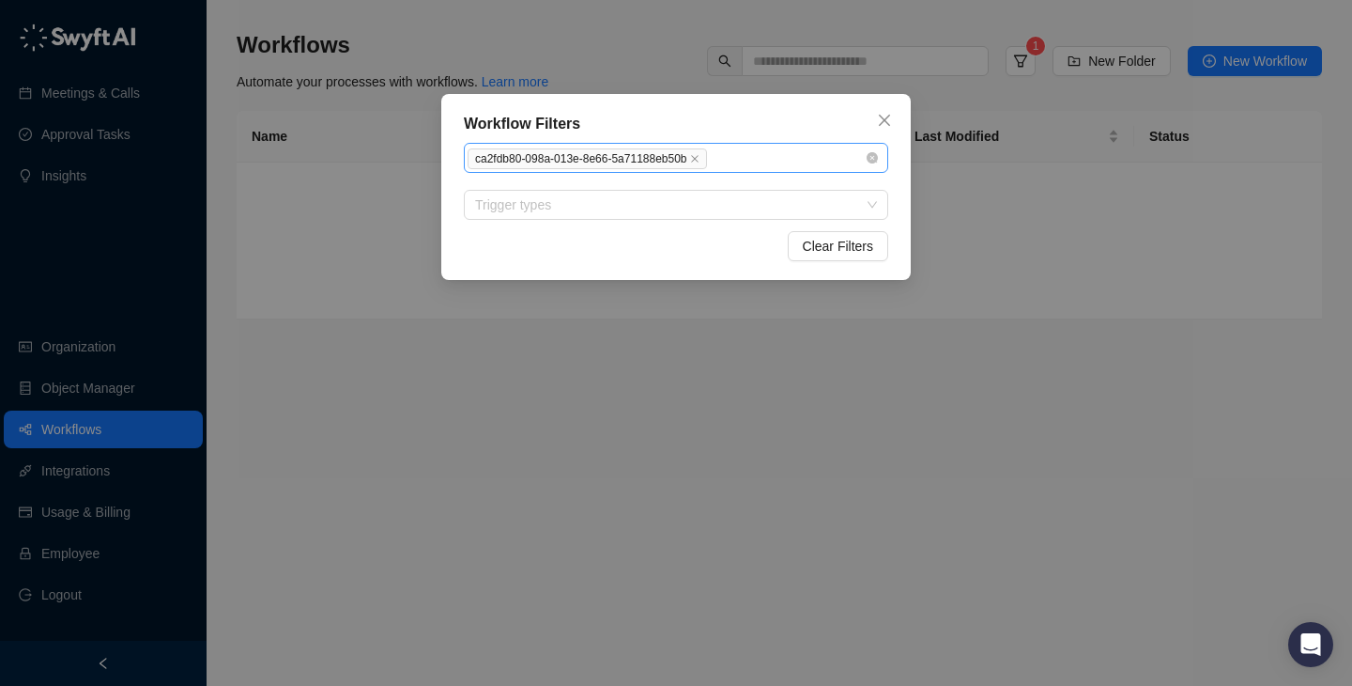
click at [878, 160] on div "ca2fdb80-098a-013e-8e66-5a71188eb50b" at bounding box center [676, 158] width 424 height 30
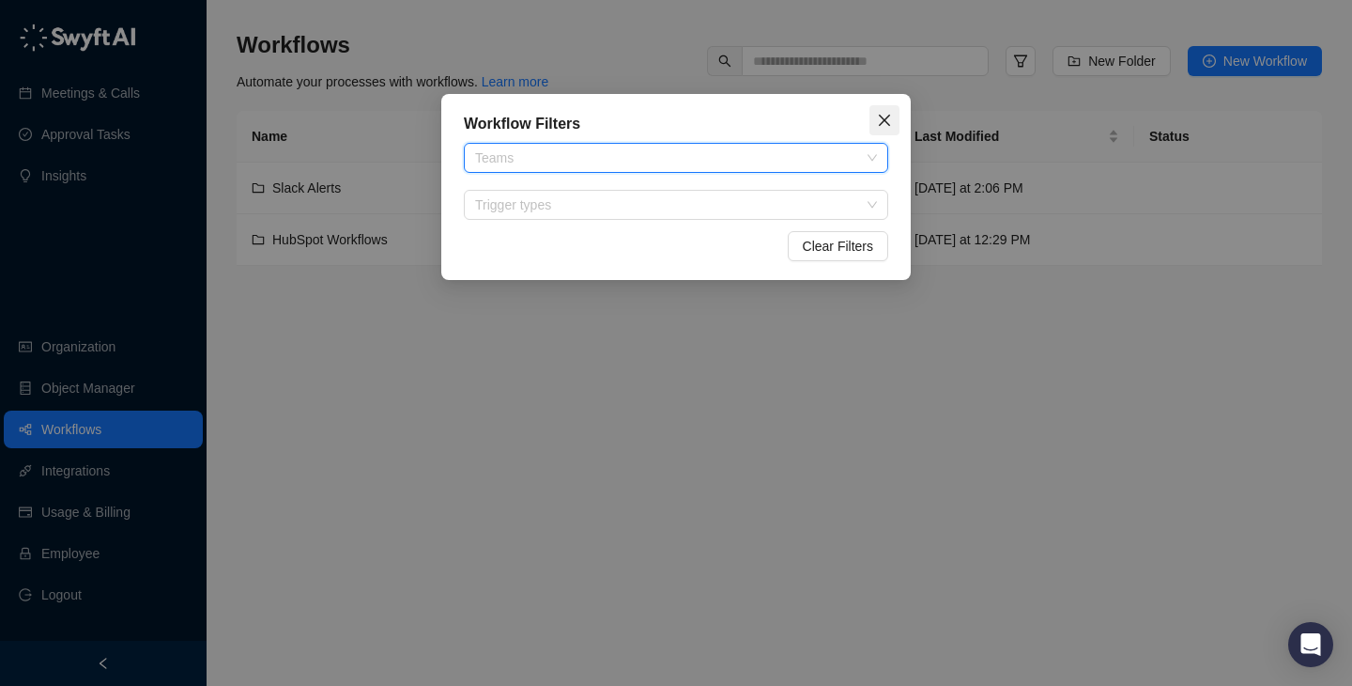
click at [885, 120] on icon "close" at bounding box center [884, 120] width 11 height 11
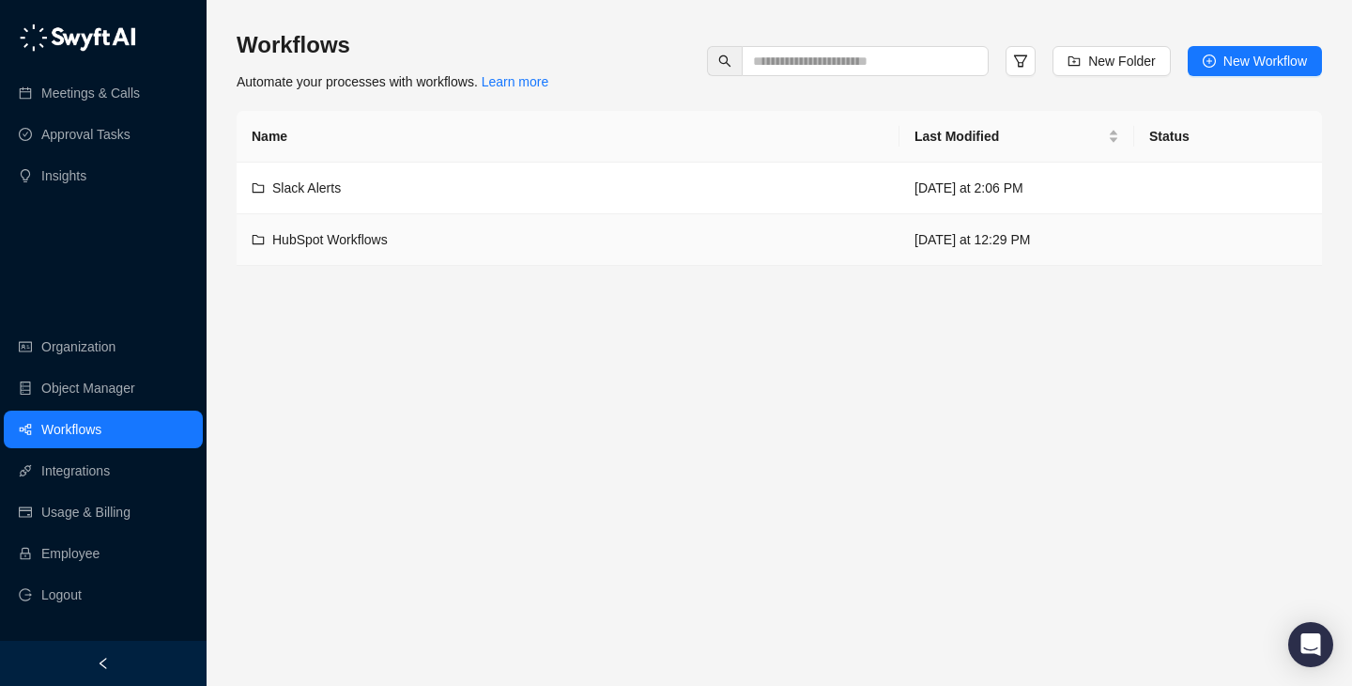
click at [540, 232] on div "HubSpot Workflows" at bounding box center [568, 239] width 633 height 21
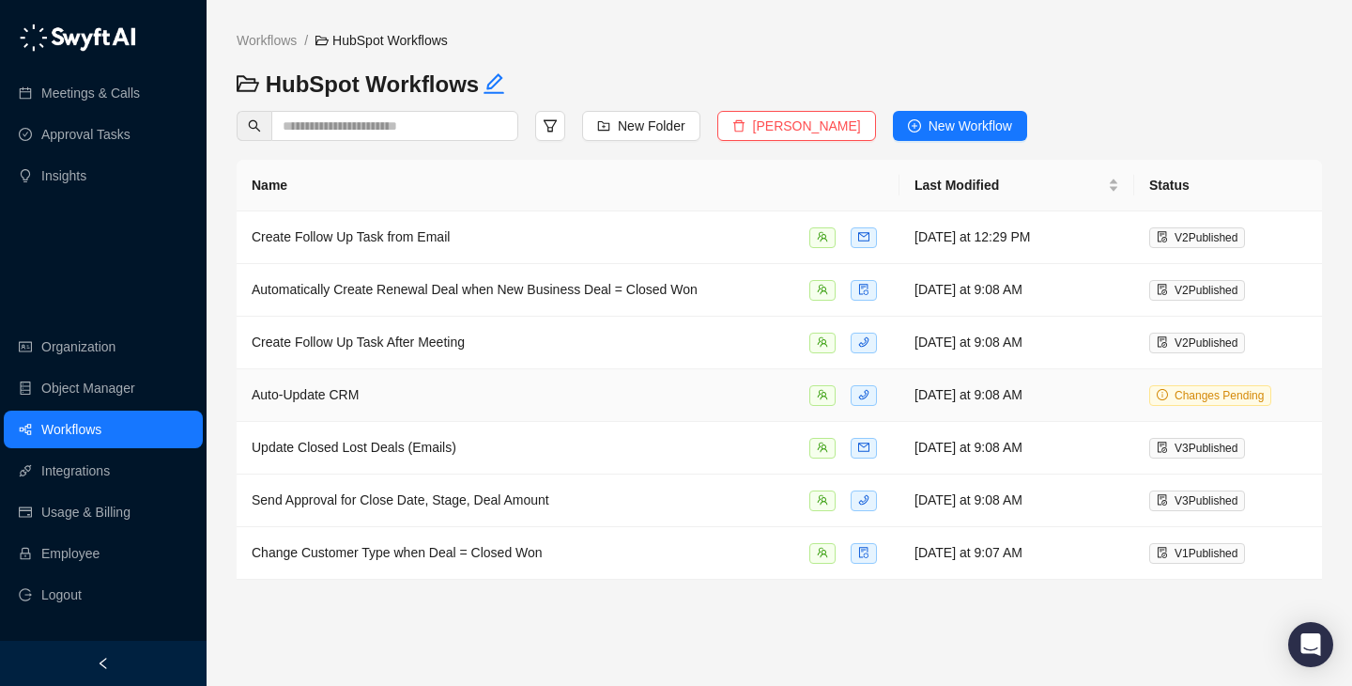
click at [635, 393] on div "Auto-Update CRM" at bounding box center [568, 395] width 633 height 22
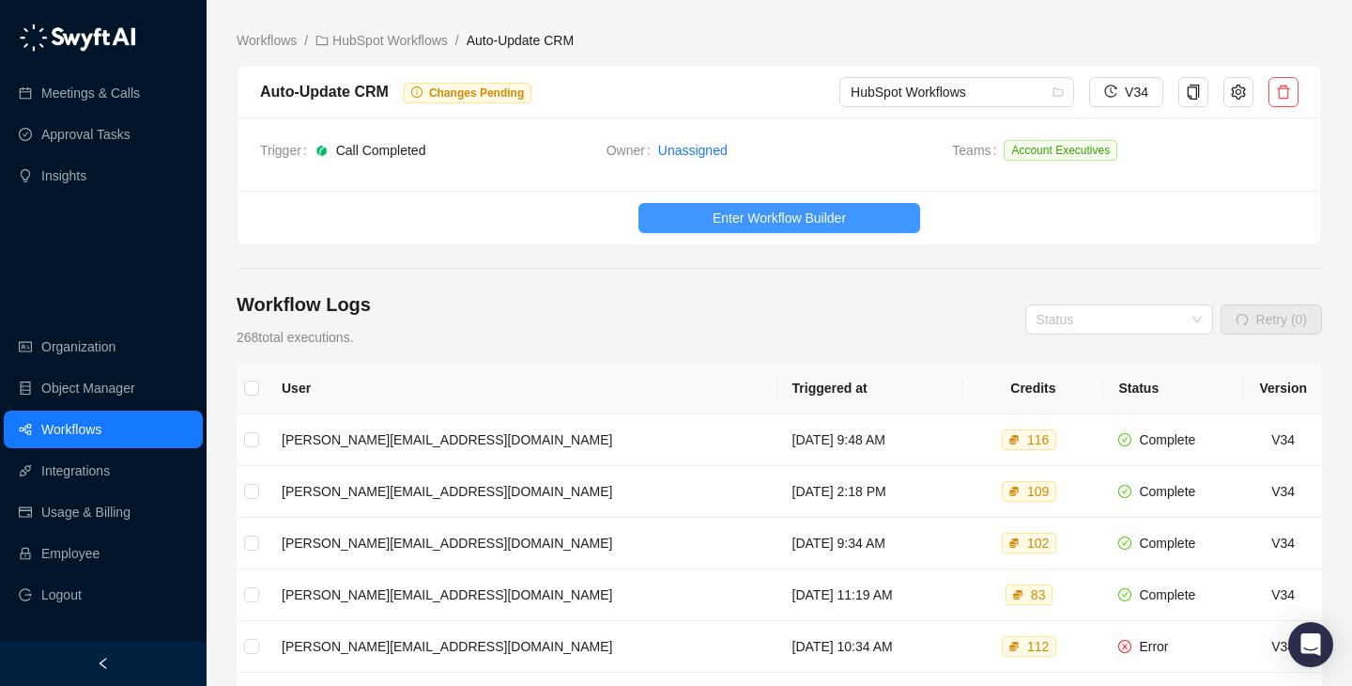
click at [823, 225] on span "Enter Workflow Builder" at bounding box center [779, 218] width 133 height 21
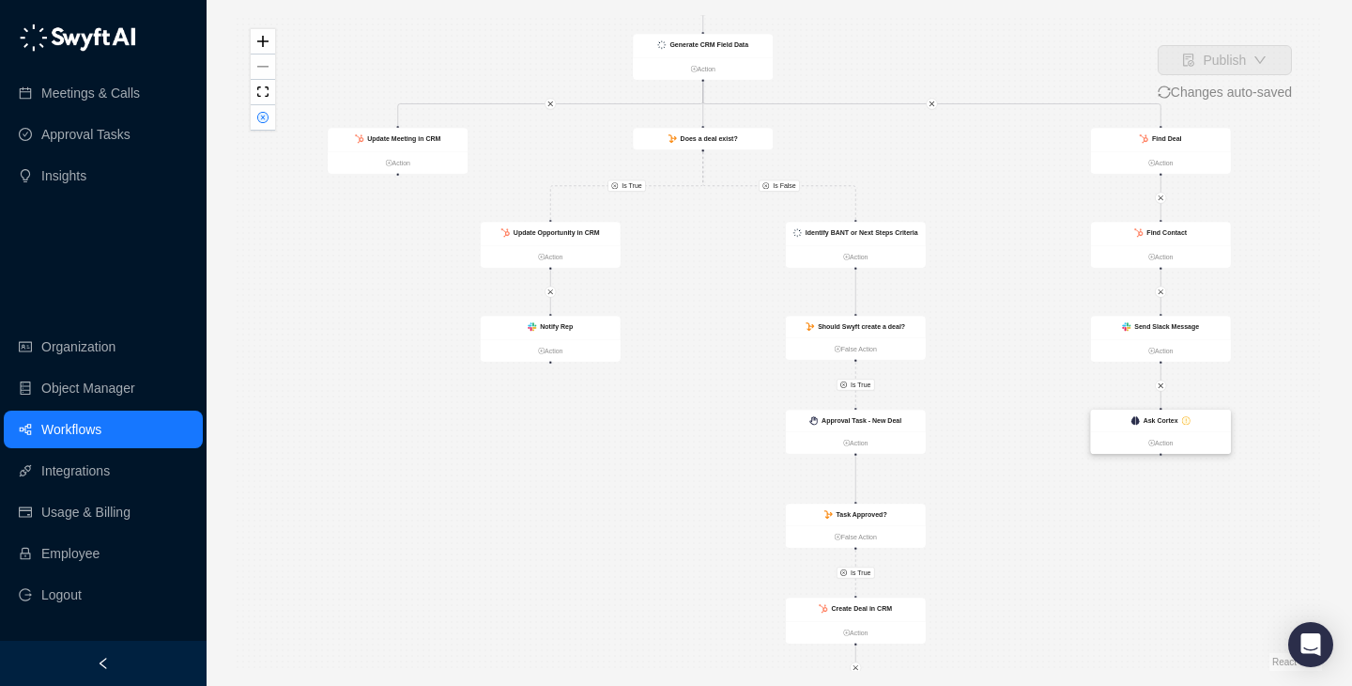
click at [1171, 419] on strong "Ask Cortex" at bounding box center [1161, 421] width 35 height 8
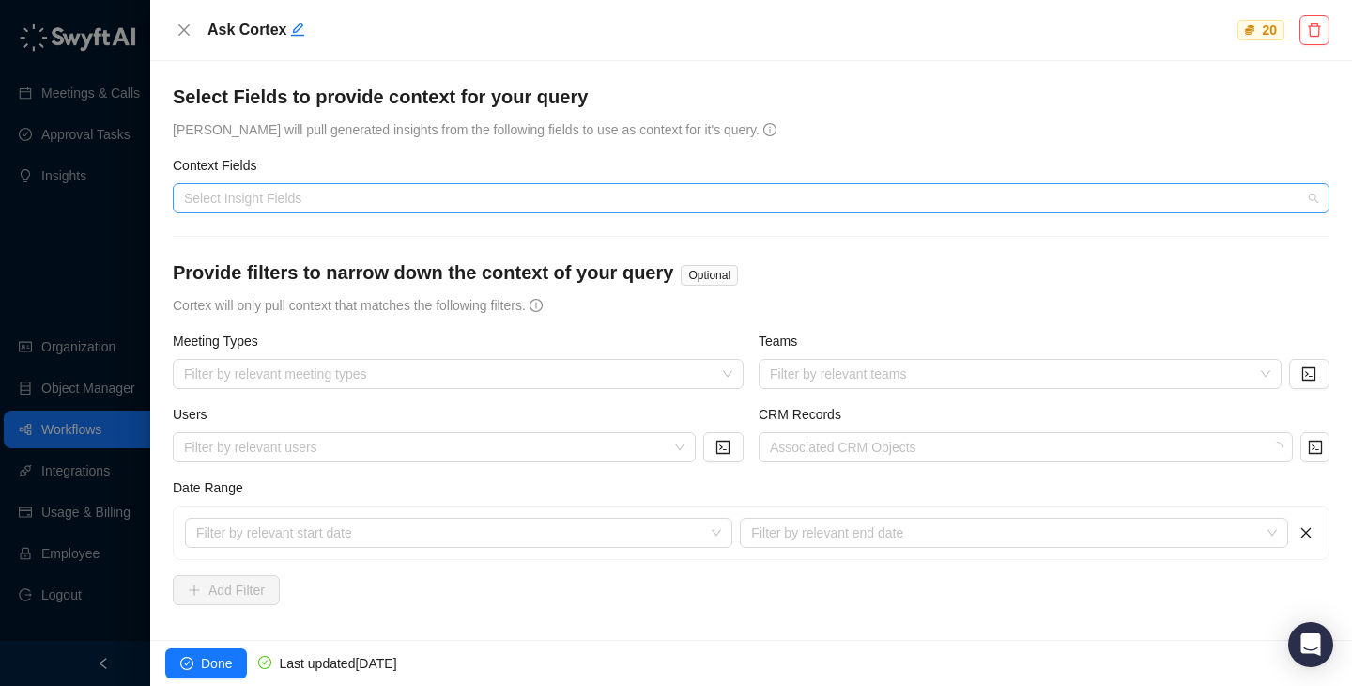
click at [437, 193] on div at bounding box center [742, 199] width 1130 height 14
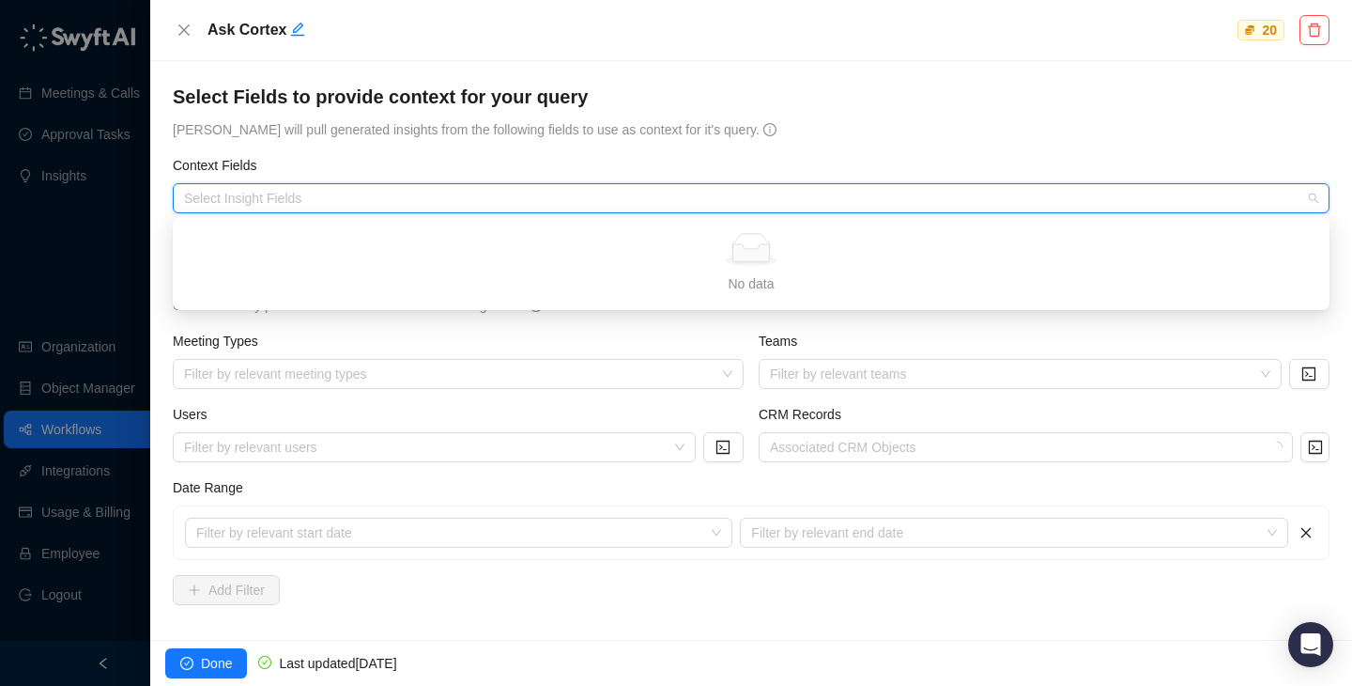
click at [488, 175] on div "Context Fields" at bounding box center [751, 169] width 1157 height 28
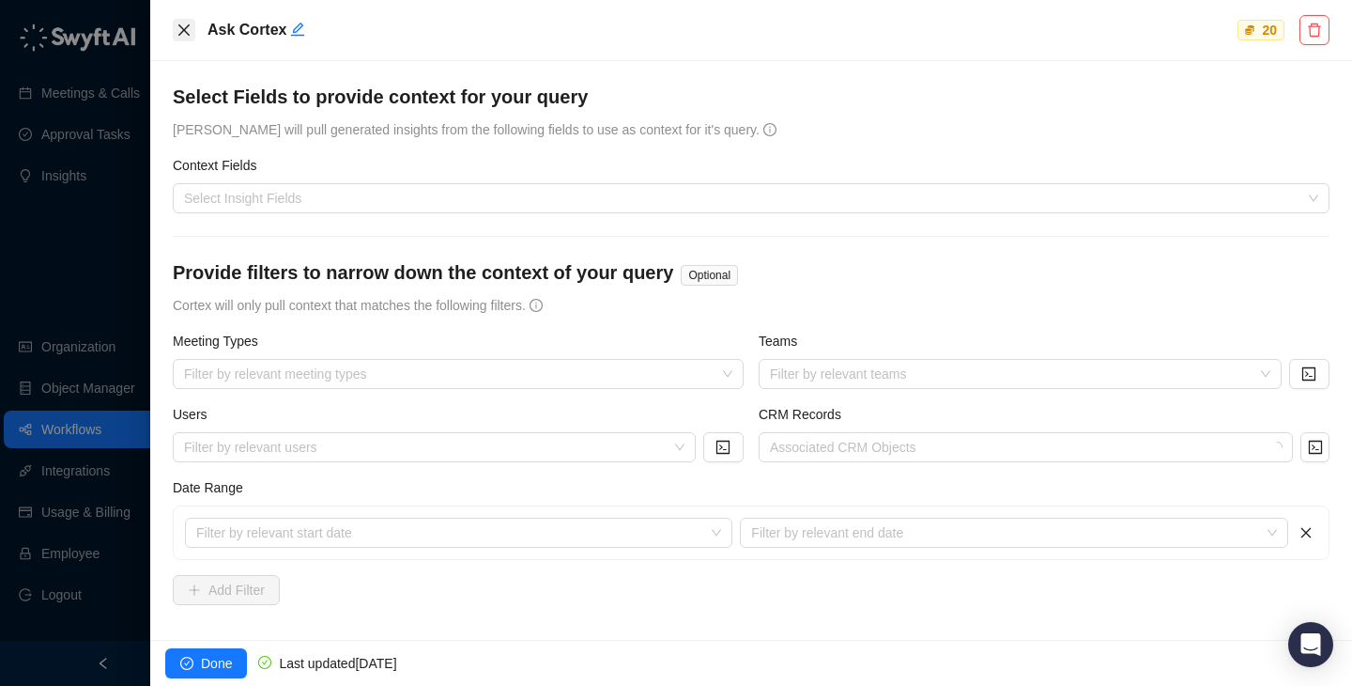
click at [177, 21] on button "Close" at bounding box center [184, 30] width 23 height 23
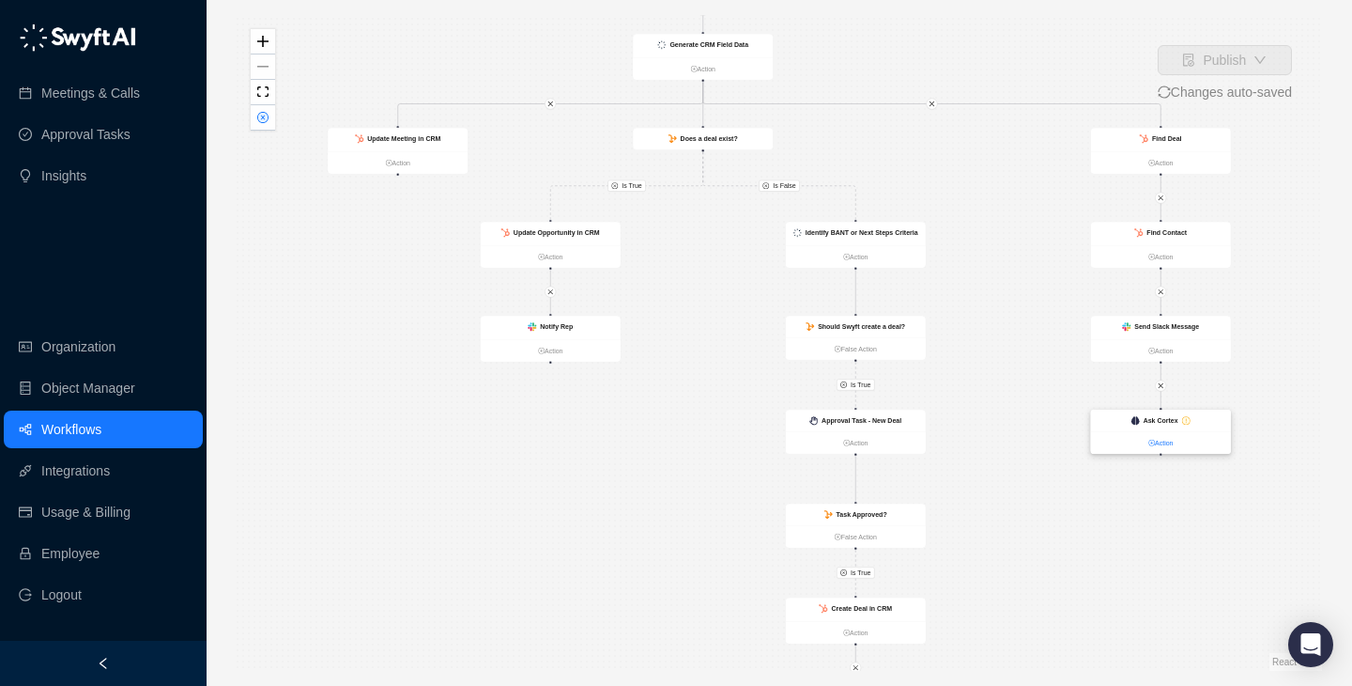
click at [1161, 445] on link "Action" at bounding box center [1161, 443] width 140 height 10
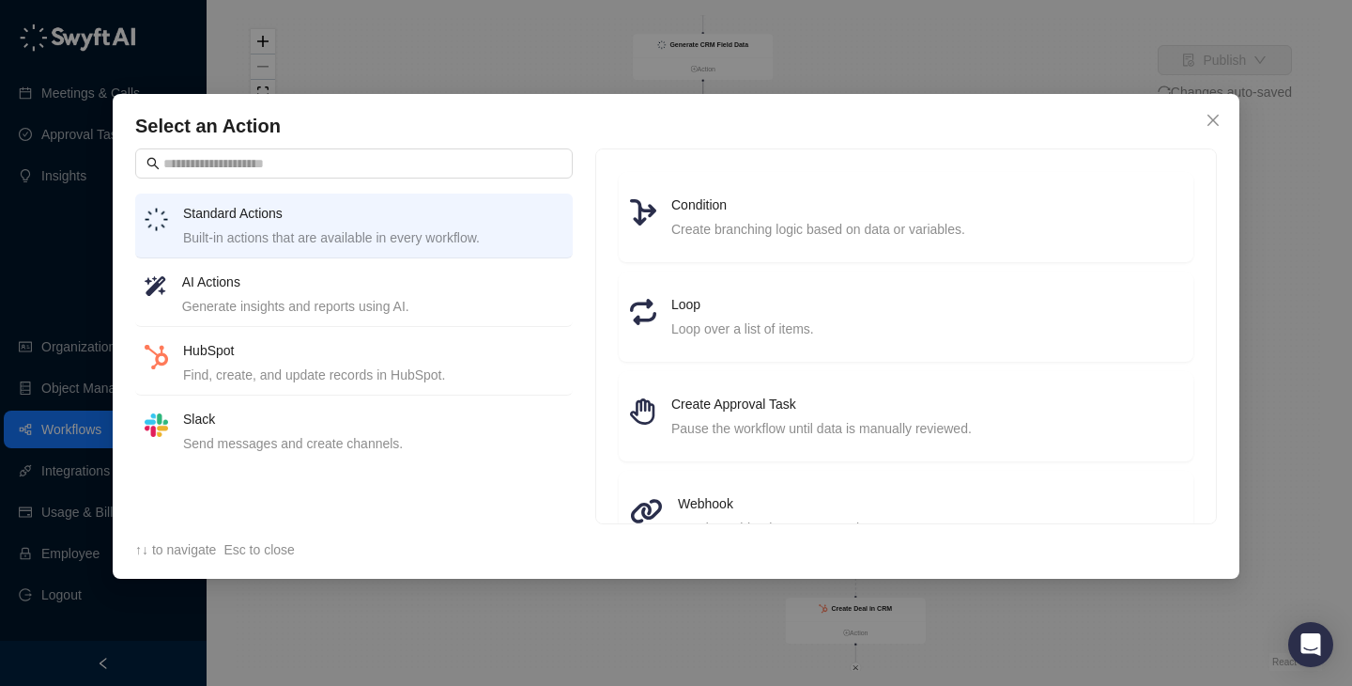
click at [360, 292] on div "AI Actions Generate insights and reports using AI." at bounding box center [372, 293] width 381 height 45
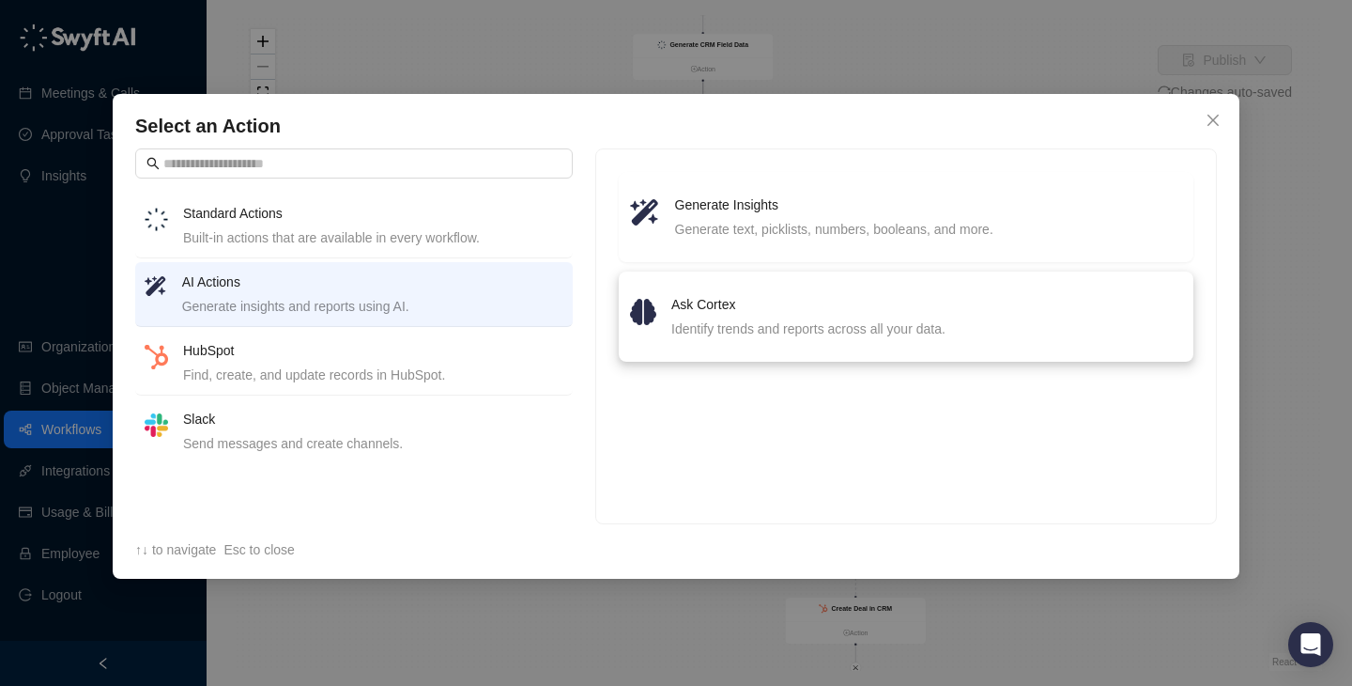
click at [815, 288] on li "Ask Cortex Identify trends and reports across all your data." at bounding box center [906, 317] width 552 height 68
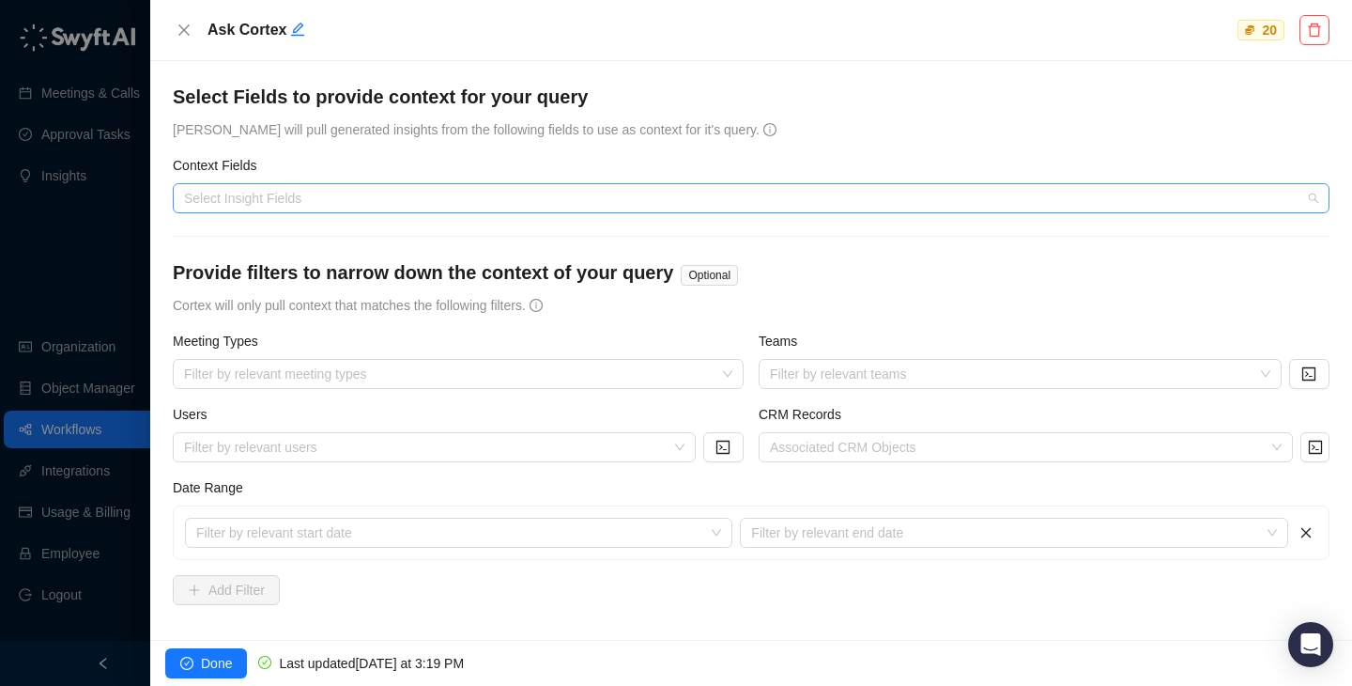
click at [521, 196] on div at bounding box center [742, 199] width 1130 height 14
click at [570, 152] on form "**********" at bounding box center [751, 467] width 1157 height 767
click at [181, 26] on icon "close" at bounding box center [184, 30] width 15 height 15
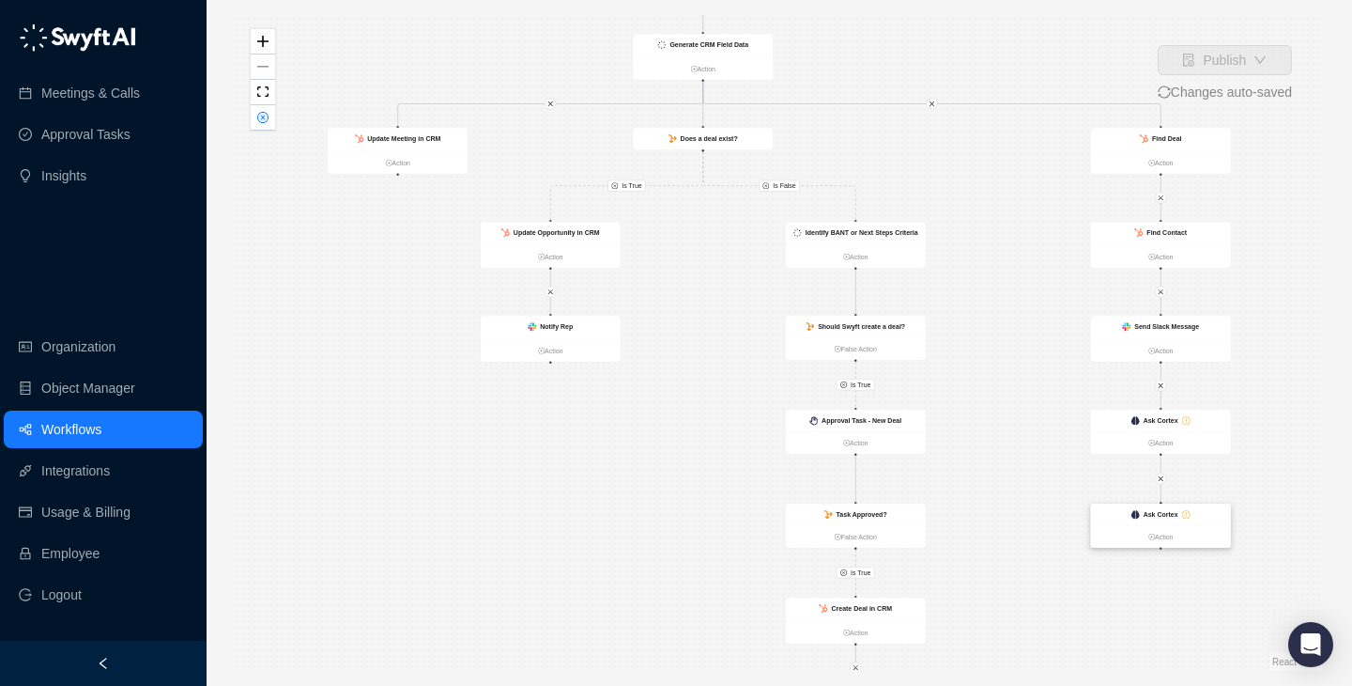
click at [1152, 505] on div "Ask Cortex" at bounding box center [1161, 514] width 140 height 22
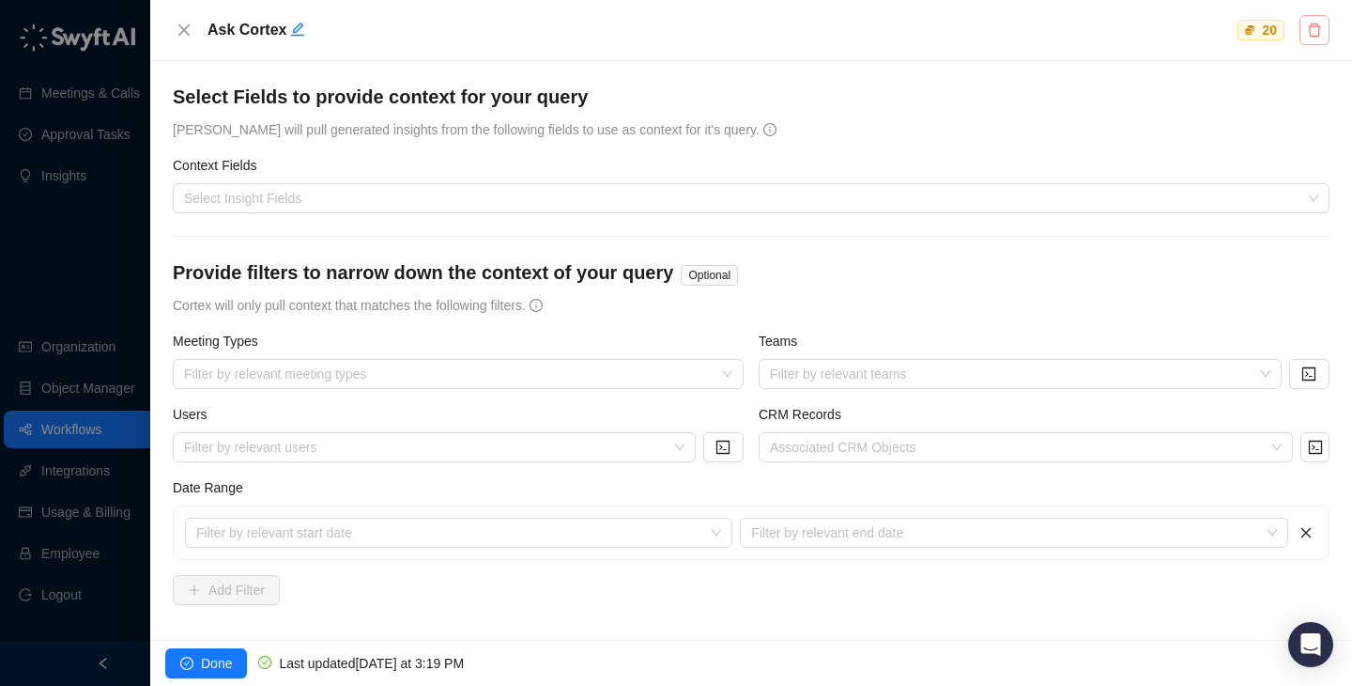
click at [1323, 29] on button "button" at bounding box center [1315, 30] width 30 height 30
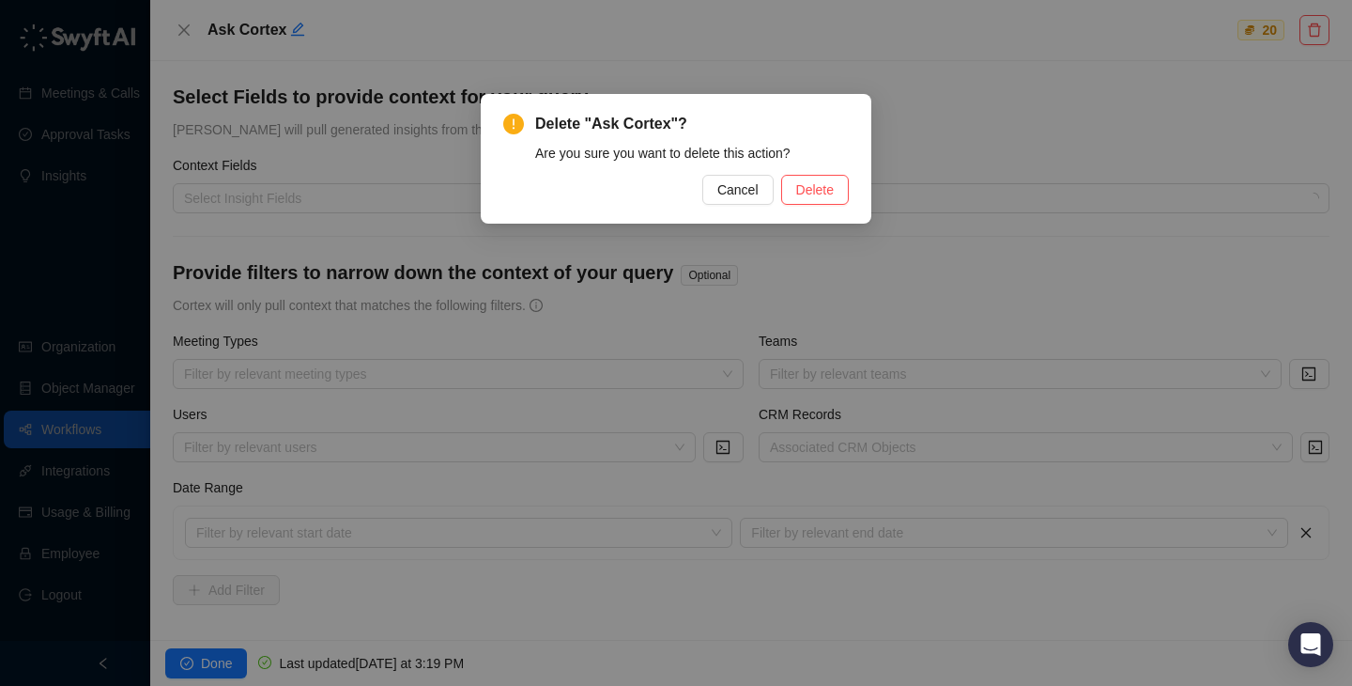
click at [821, 166] on div "Delete "Ask Cortex"? Are you sure you want to delete this action? Cancel Delete" at bounding box center [676, 159] width 346 height 92
click at [824, 198] on span "Delete" at bounding box center [815, 189] width 38 height 21
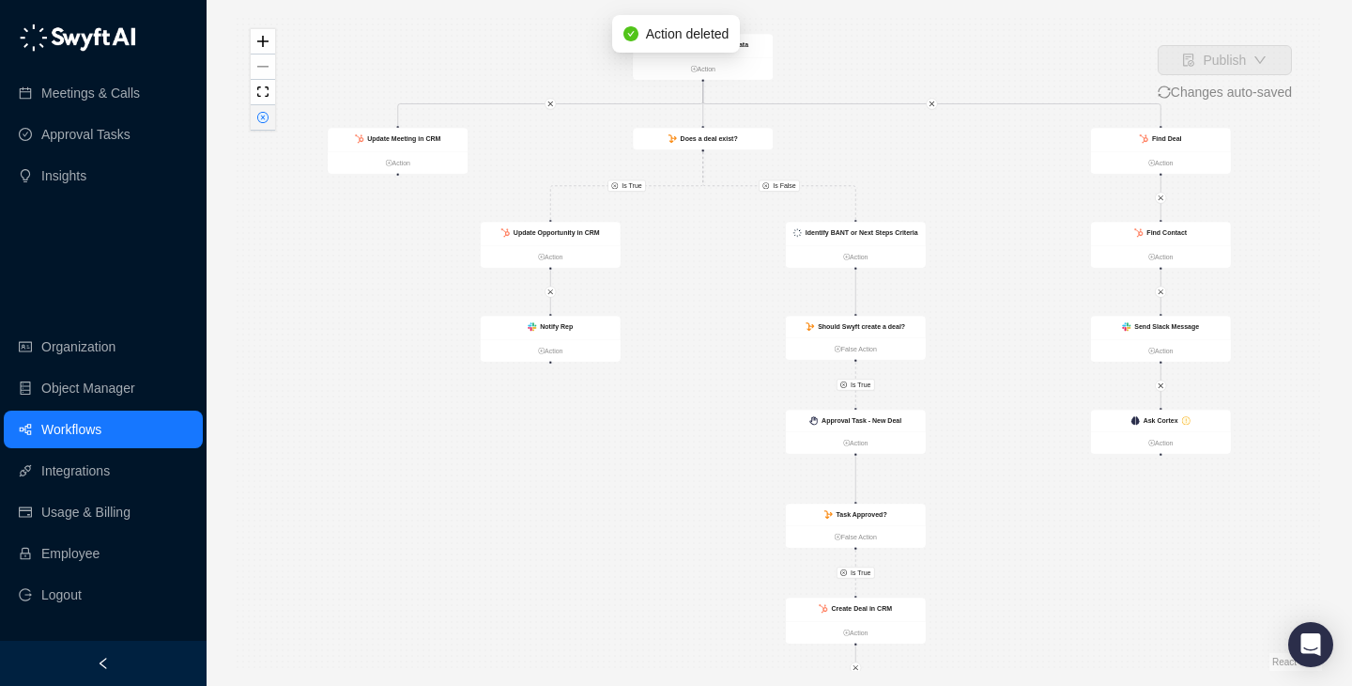
click at [257, 115] on icon "close-circle" at bounding box center [262, 117] width 11 height 11
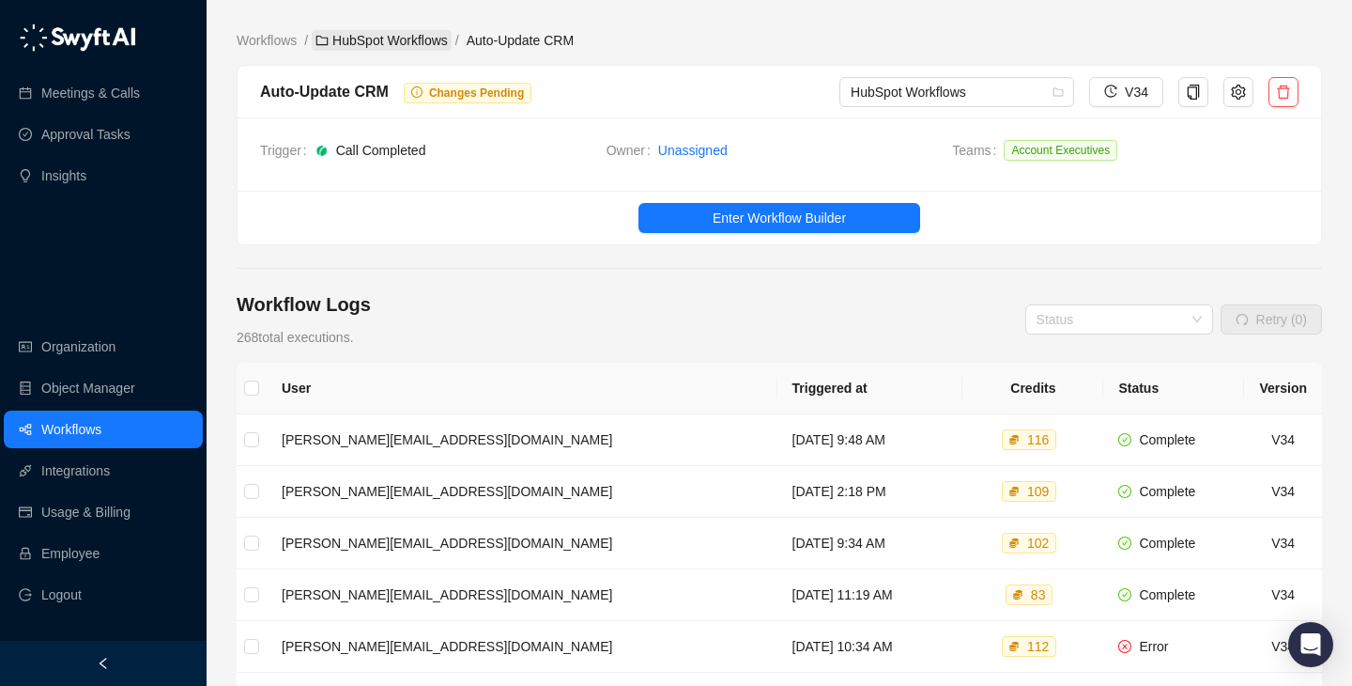
click at [408, 41] on link "HubSpot Workflows" at bounding box center [382, 40] width 140 height 21
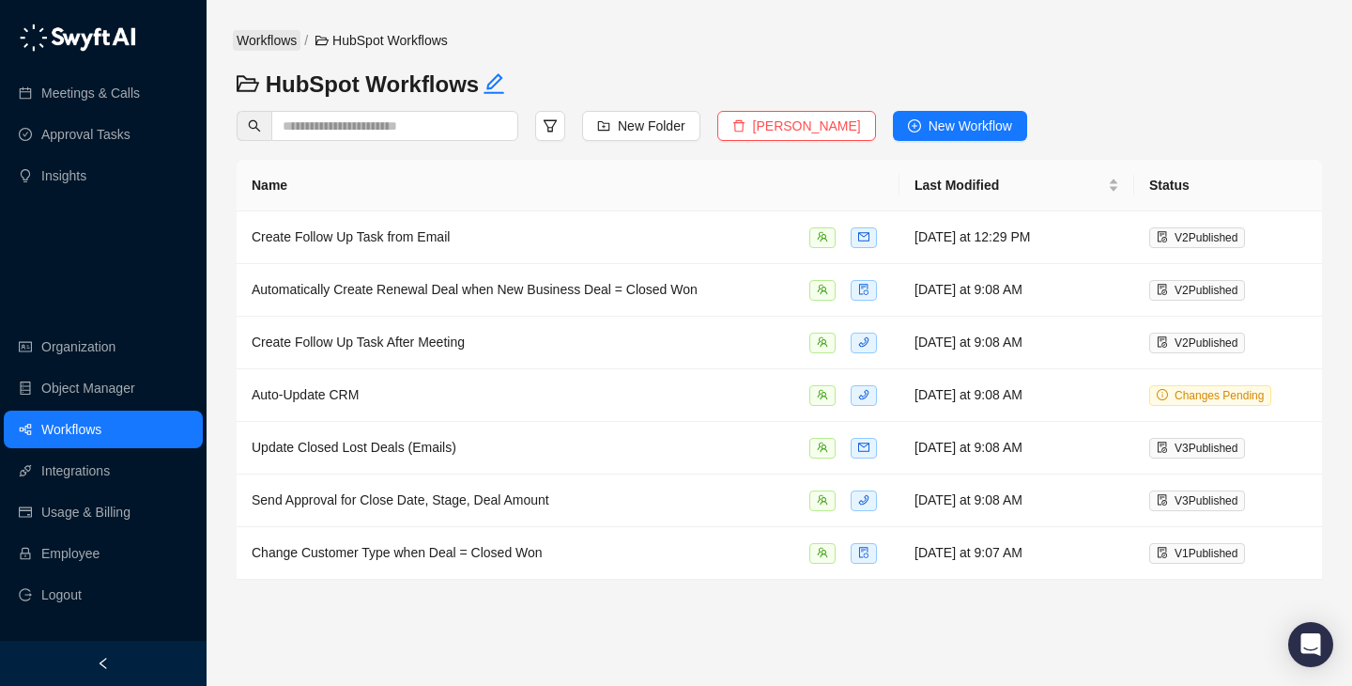
click at [237, 43] on link "Workflows" at bounding box center [267, 40] width 68 height 21
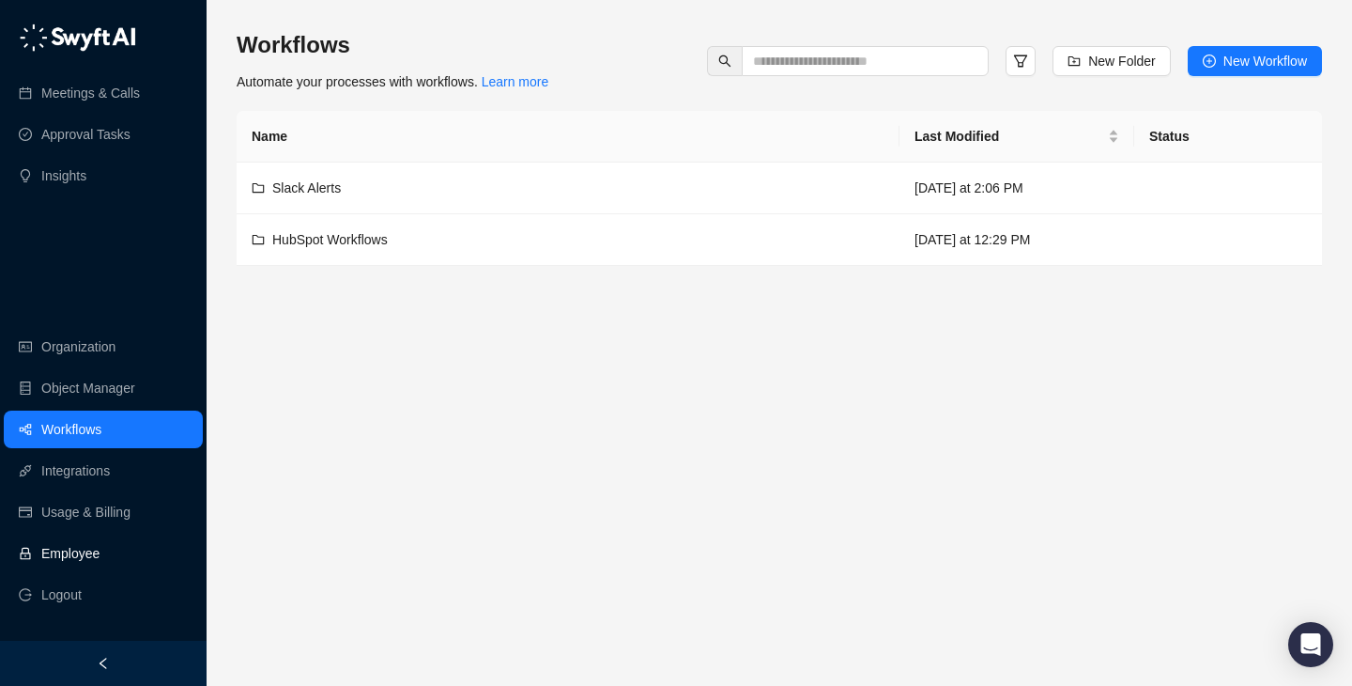
click at [100, 542] on link "Employee" at bounding box center [70, 553] width 58 height 38
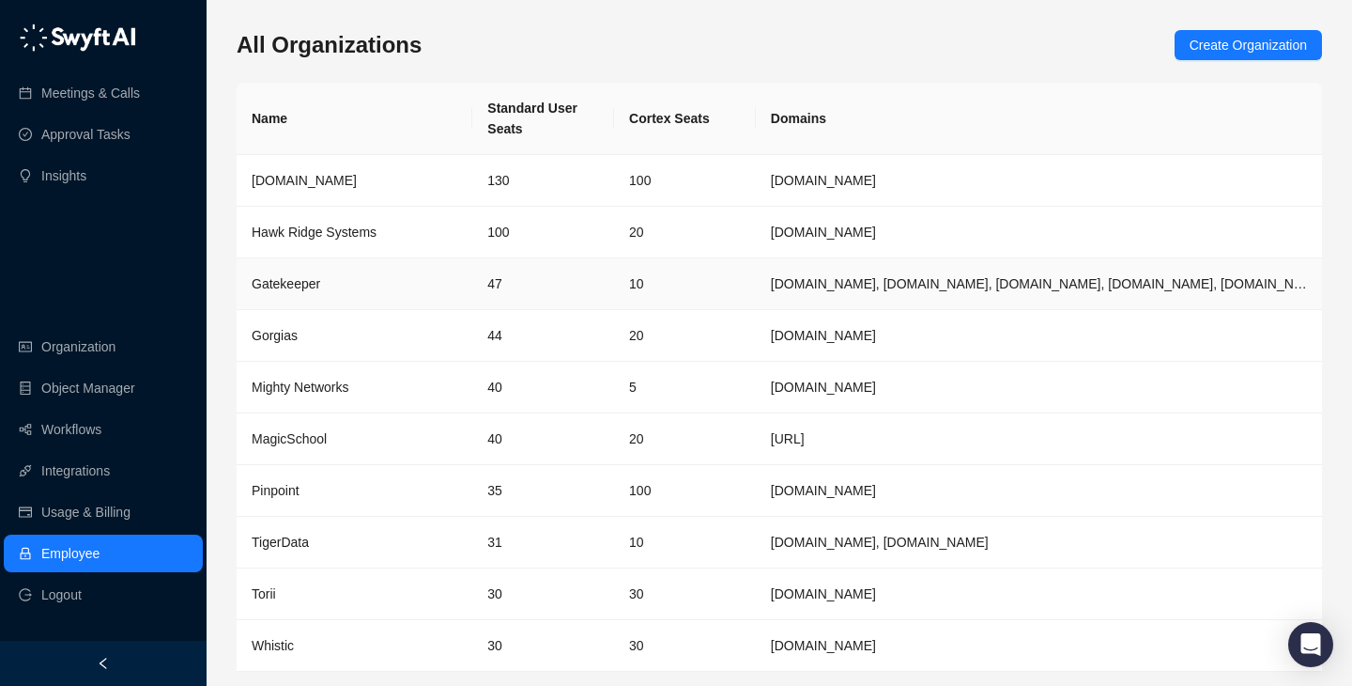
scroll to position [61, 0]
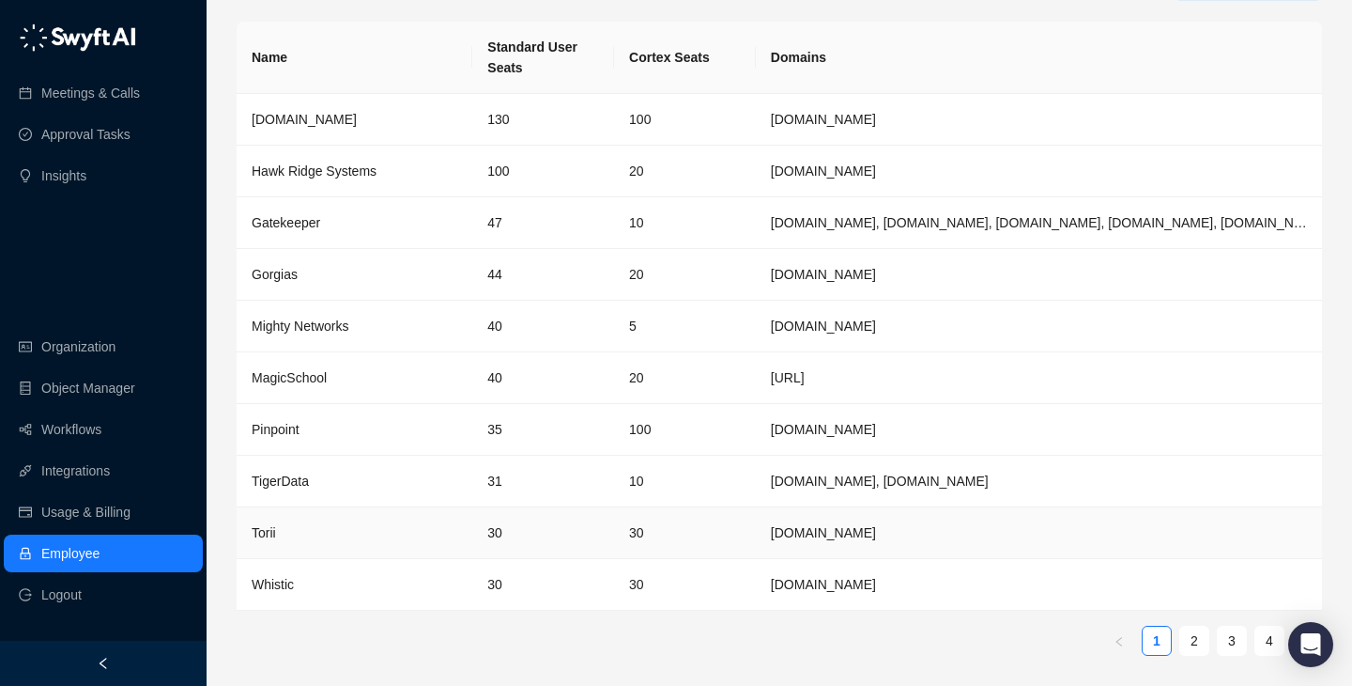
click at [674, 533] on td "30" at bounding box center [685, 533] width 142 height 52
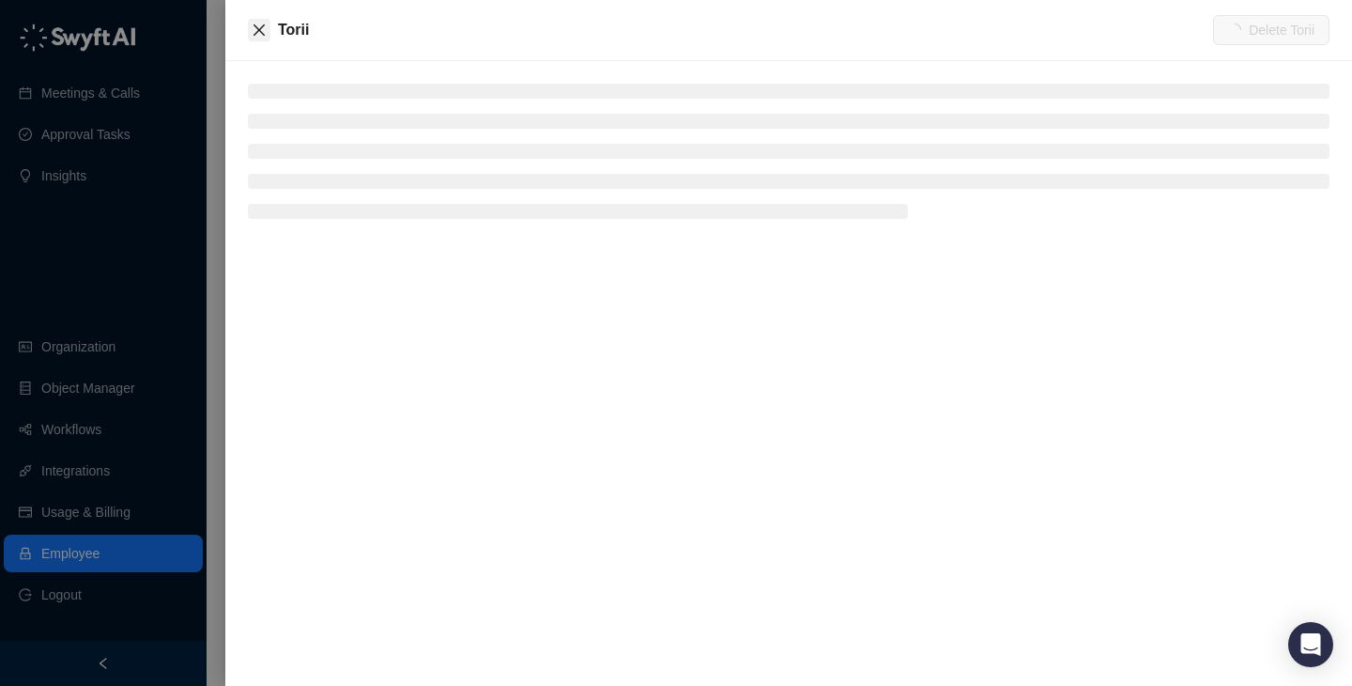
click at [248, 24] on button "Close" at bounding box center [259, 30] width 23 height 23
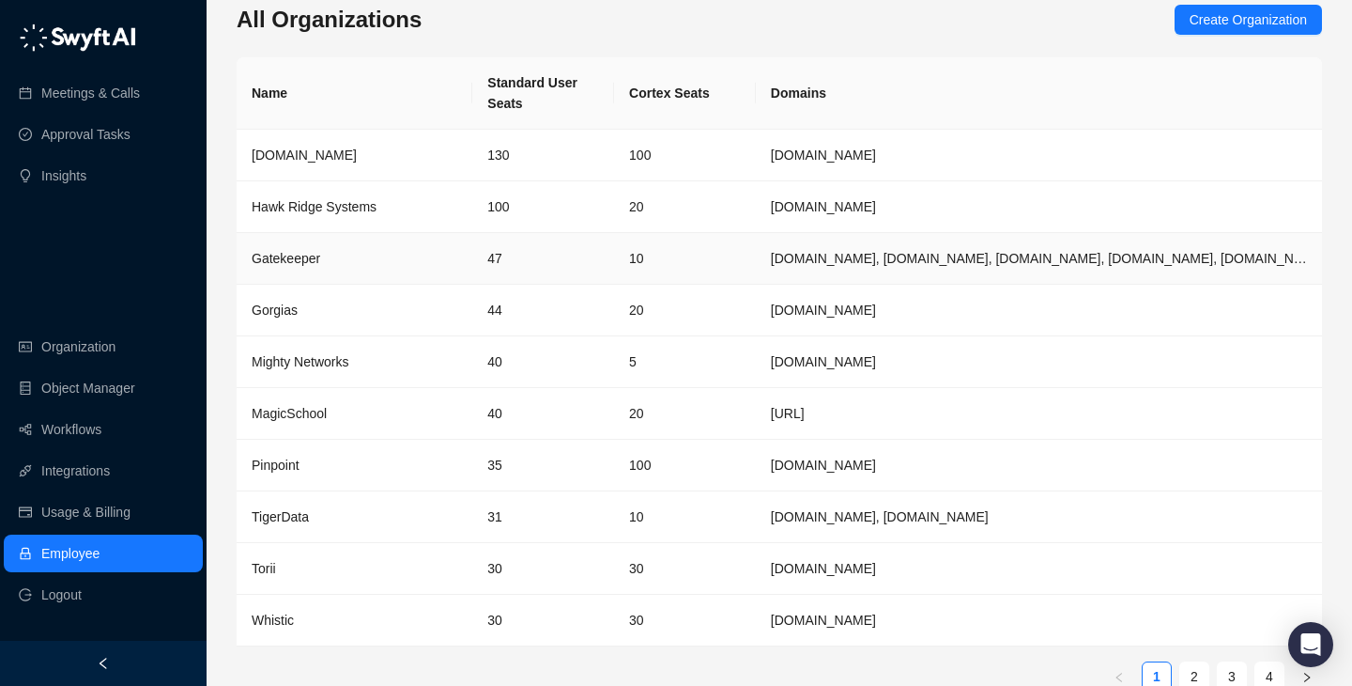
scroll to position [0, 0]
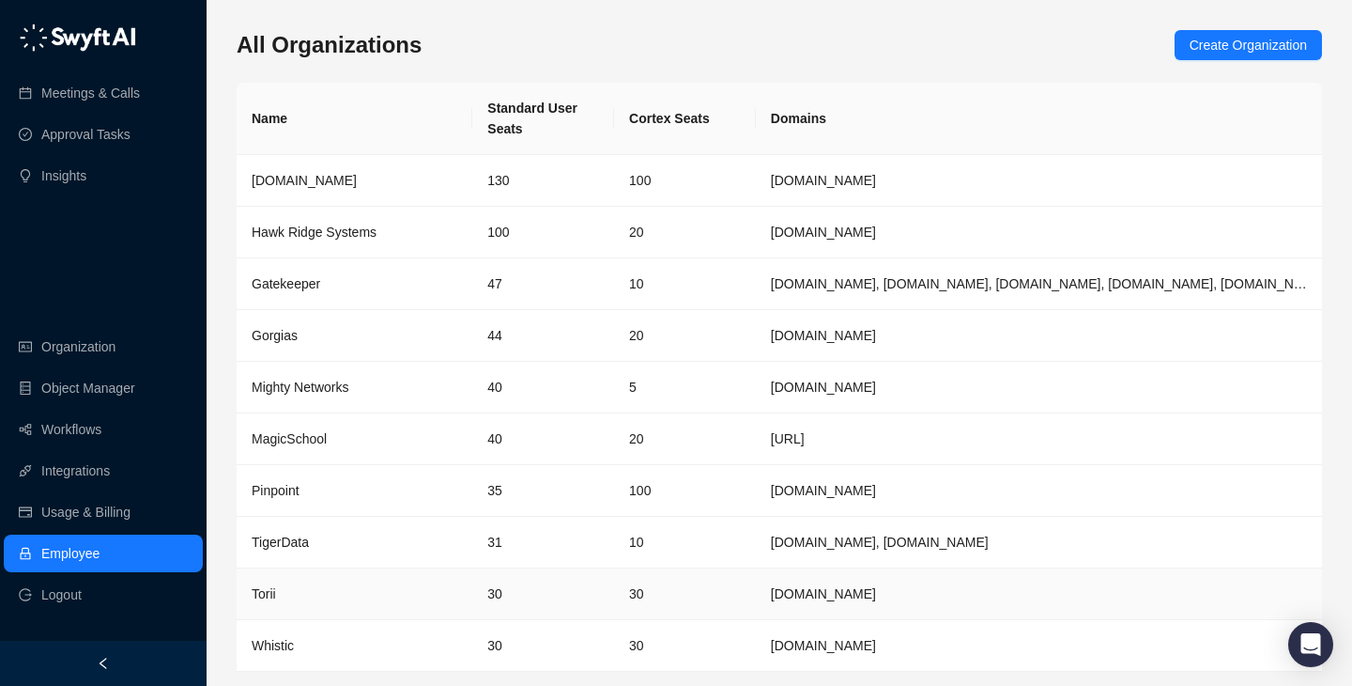
click at [532, 617] on td "30" at bounding box center [543, 594] width 142 height 52
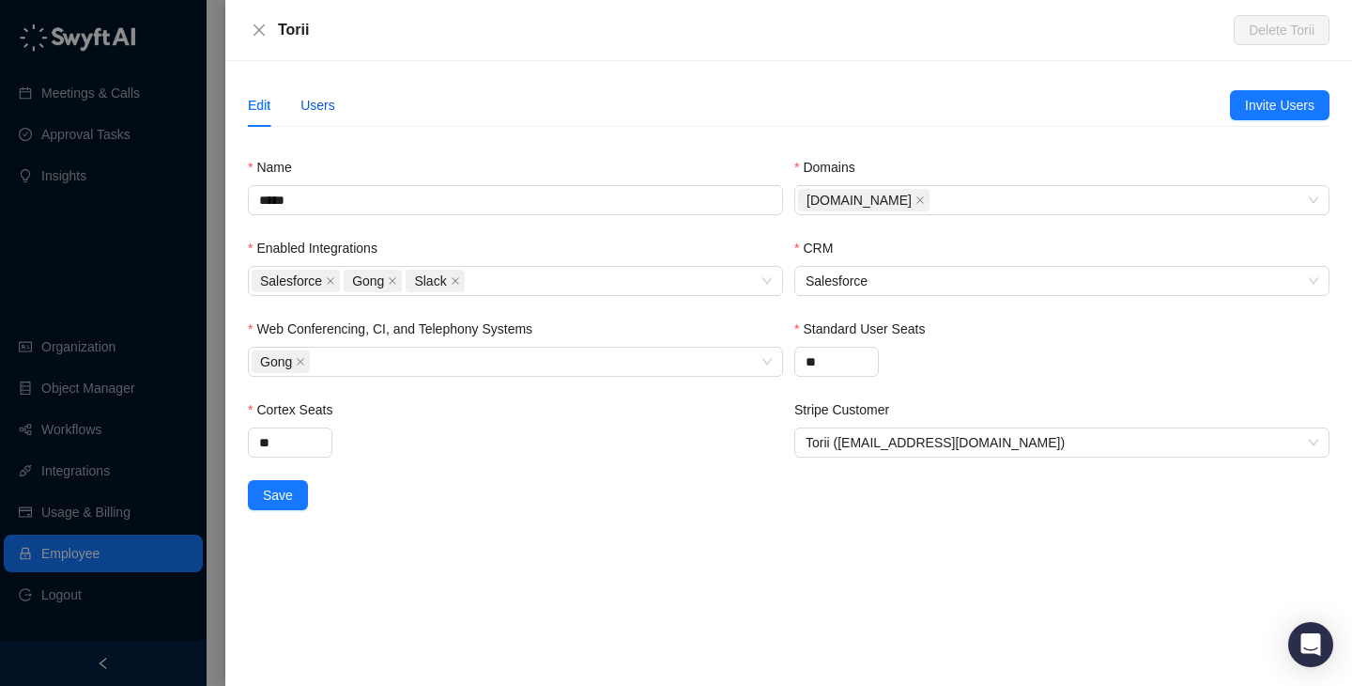
click at [327, 109] on div "Users" at bounding box center [318, 105] width 35 height 21
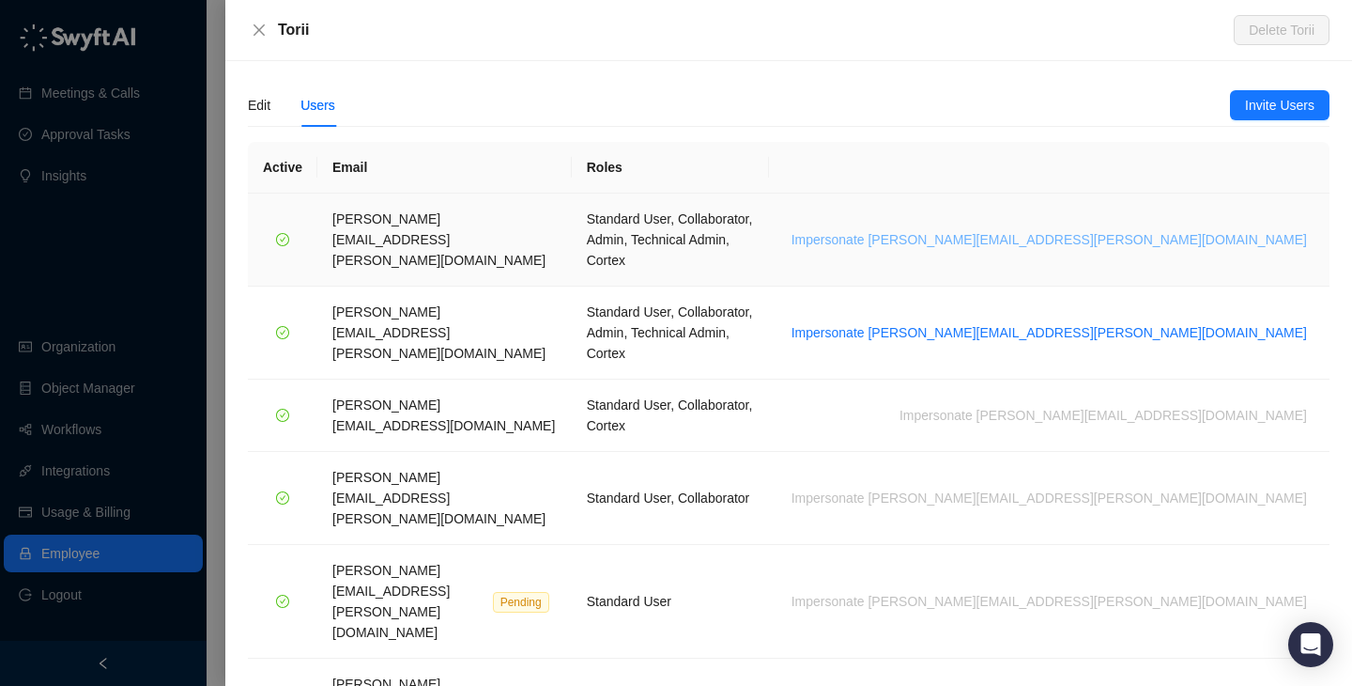
click at [1212, 229] on span "Impersonate rachel.maciver@toriihq.com" at bounding box center [1050, 239] width 516 height 21
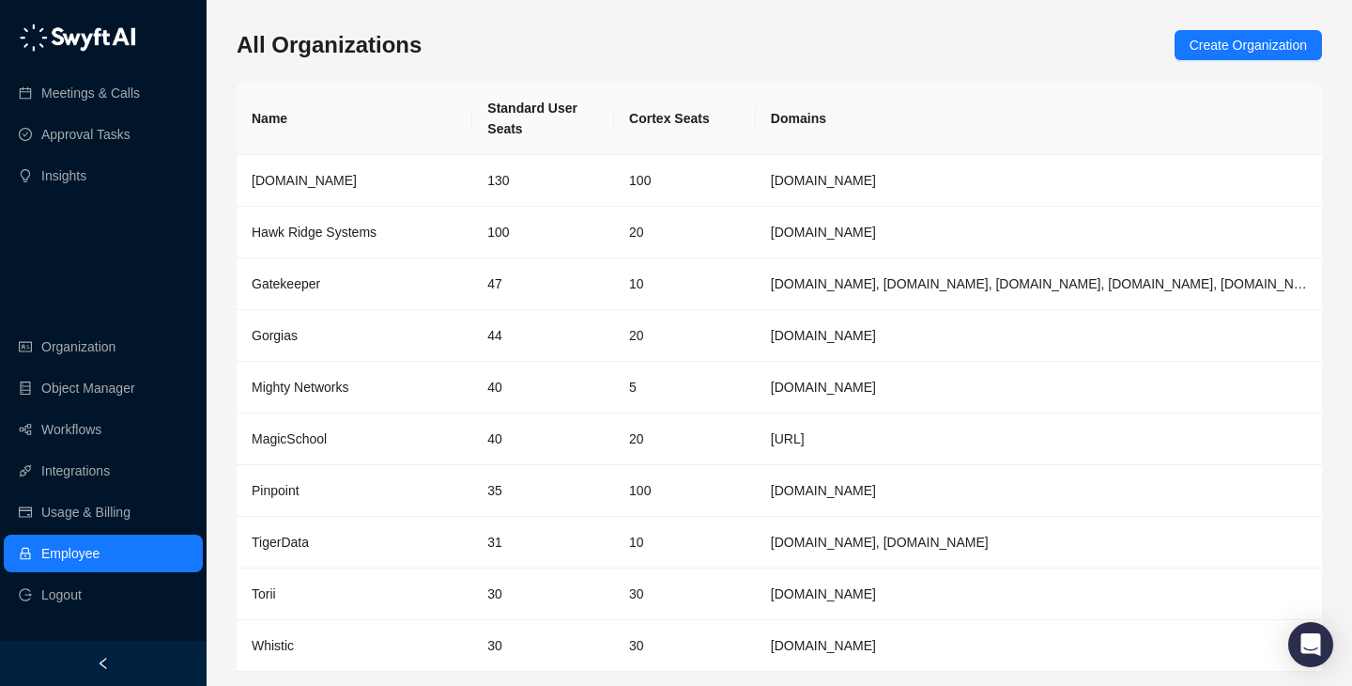
click at [817, 65] on div "All Organizations Create Organization Name Standard User Seats Cortex Seats Dom…" at bounding box center [780, 381] width 1086 height 702
click at [521, 348] on td "44" at bounding box center [543, 336] width 142 height 52
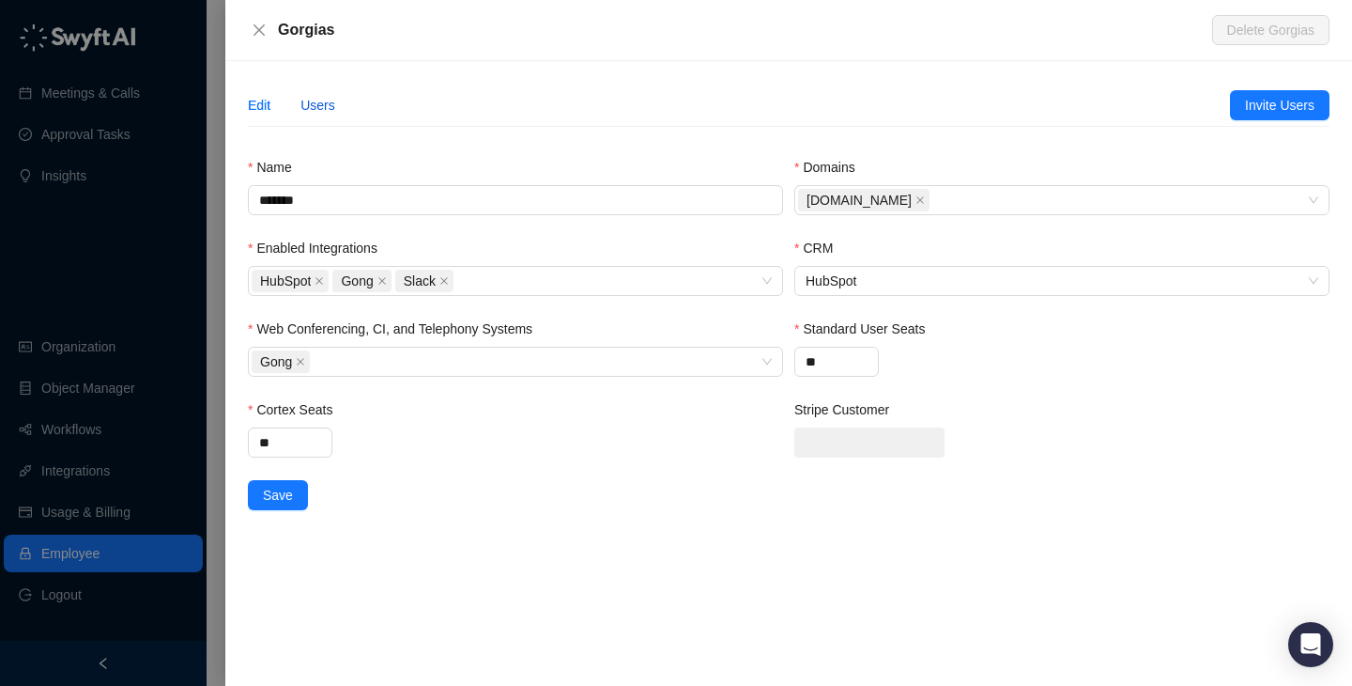
click at [323, 96] on div "Users" at bounding box center [318, 105] width 35 height 21
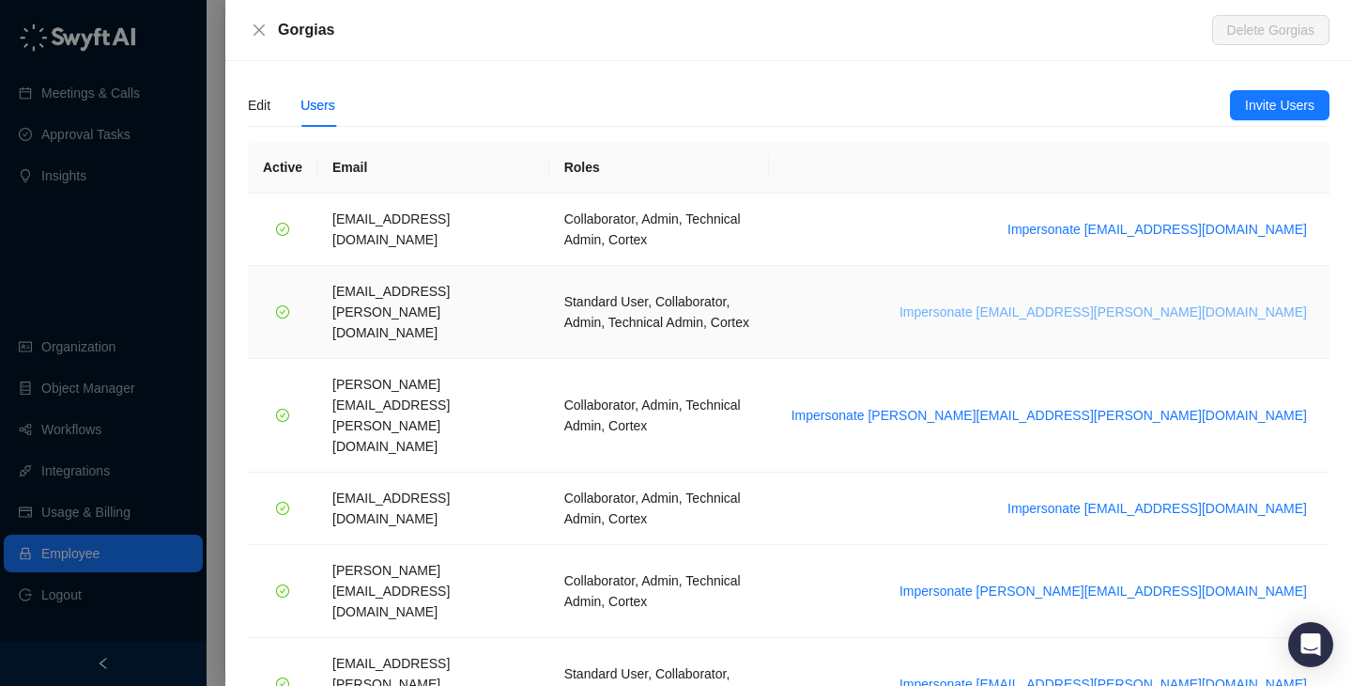
click at [1168, 301] on span "Impersonate [EMAIL_ADDRESS][PERSON_NAME][DOMAIN_NAME]" at bounding box center [1104, 311] width 408 height 21
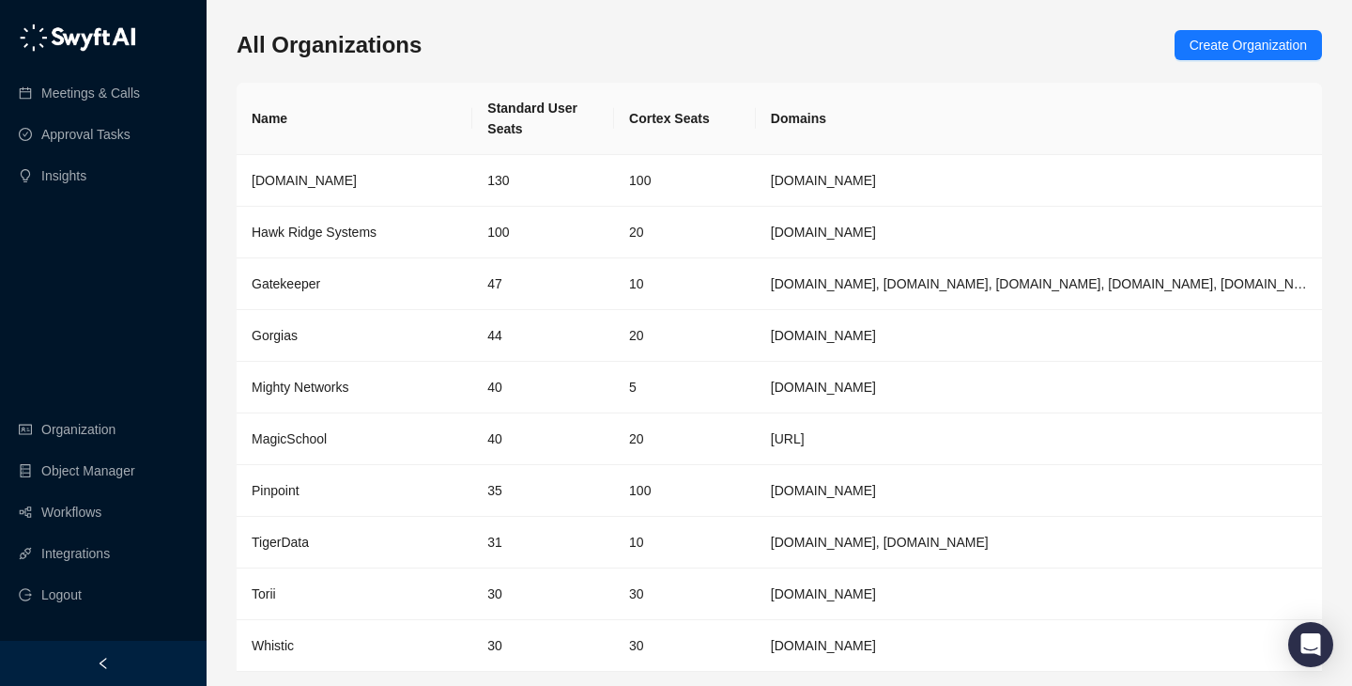
click at [503, 25] on div "All Organizations Create Organization Name Standard User Seats Cortex Seats Dom…" at bounding box center [780, 373] width 1086 height 717
drag, startPoint x: 475, startPoint y: 100, endPoint x: 624, endPoint y: 131, distance: 151.6
click at [624, 131] on tr "Name Standard User Seats Cortex Seats Domains" at bounding box center [780, 119] width 1086 height 72
click at [624, 131] on th "Cortex Seats" at bounding box center [685, 119] width 142 height 72
drag, startPoint x: 624, startPoint y: 131, endPoint x: 624, endPoint y: 101, distance: 30.1
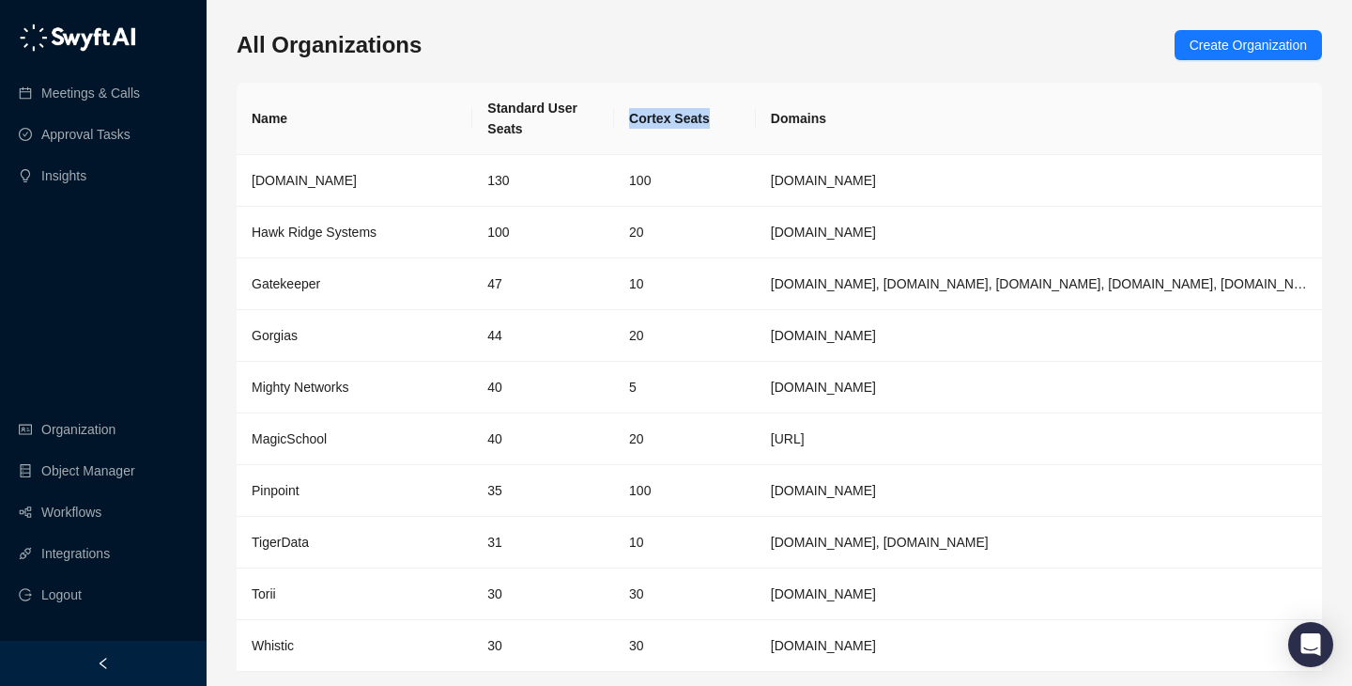
click at [624, 101] on th "Cortex Seats" at bounding box center [685, 119] width 142 height 72
drag, startPoint x: 622, startPoint y: 101, endPoint x: 497, endPoint y: 100, distance: 124.9
click at [497, 100] on tr "Name Standard User Seats Cortex Seats Domains" at bounding box center [780, 119] width 1086 height 72
click at [497, 100] on th "Standard User Seats" at bounding box center [543, 119] width 142 height 72
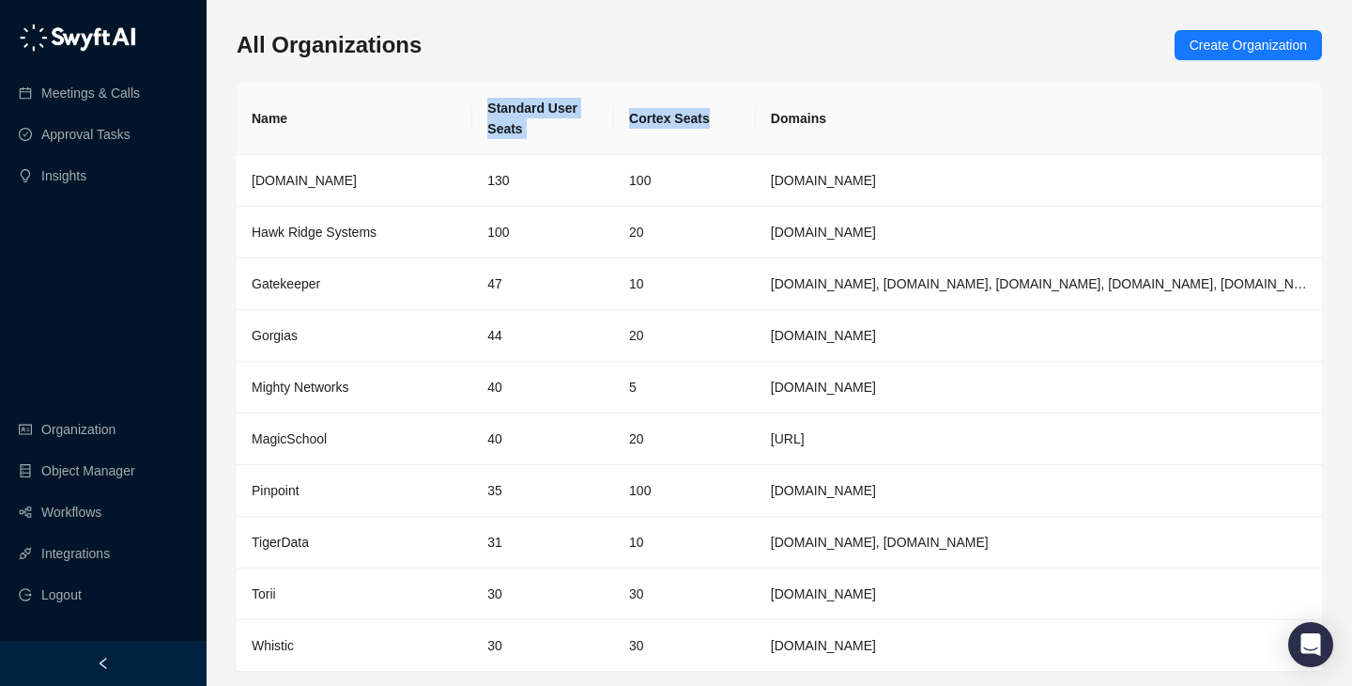
drag, startPoint x: 497, startPoint y: 100, endPoint x: 764, endPoint y: 136, distance: 270.0
click at [764, 138] on tr "Name Standard User Seats Cortex Seats Domains" at bounding box center [780, 119] width 1086 height 72
click at [764, 136] on th "Domains" at bounding box center [1039, 119] width 566 height 72
click at [101, 517] on link "Workflows" at bounding box center [71, 512] width 60 height 38
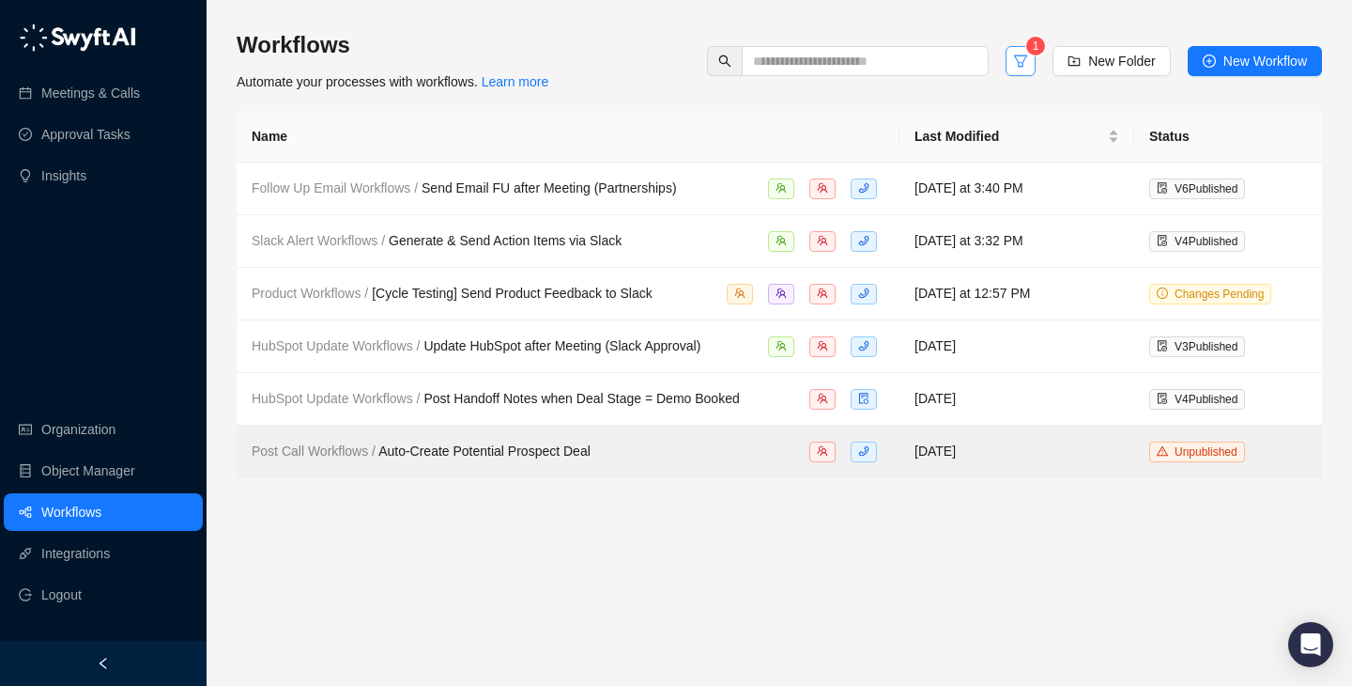
click at [1021, 62] on icon "filter" at bounding box center [1020, 61] width 15 height 15
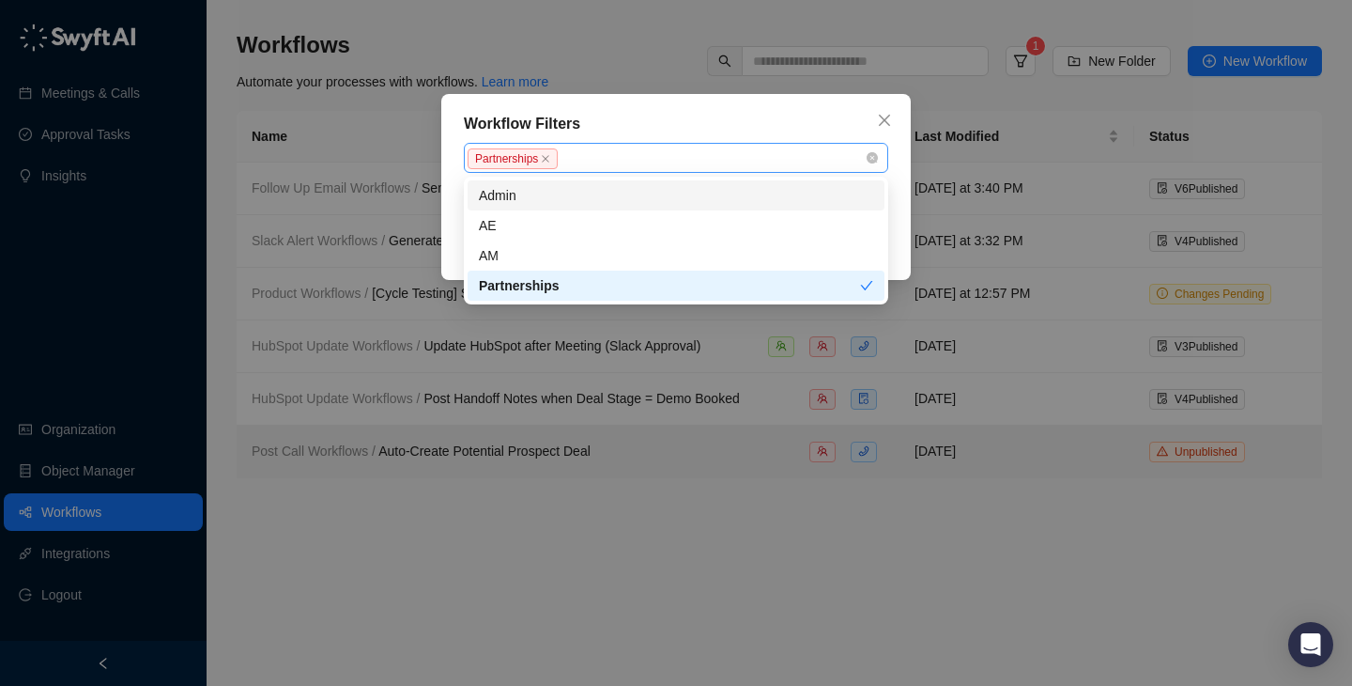
click at [866, 159] on div "Partnerships" at bounding box center [676, 158] width 424 height 30
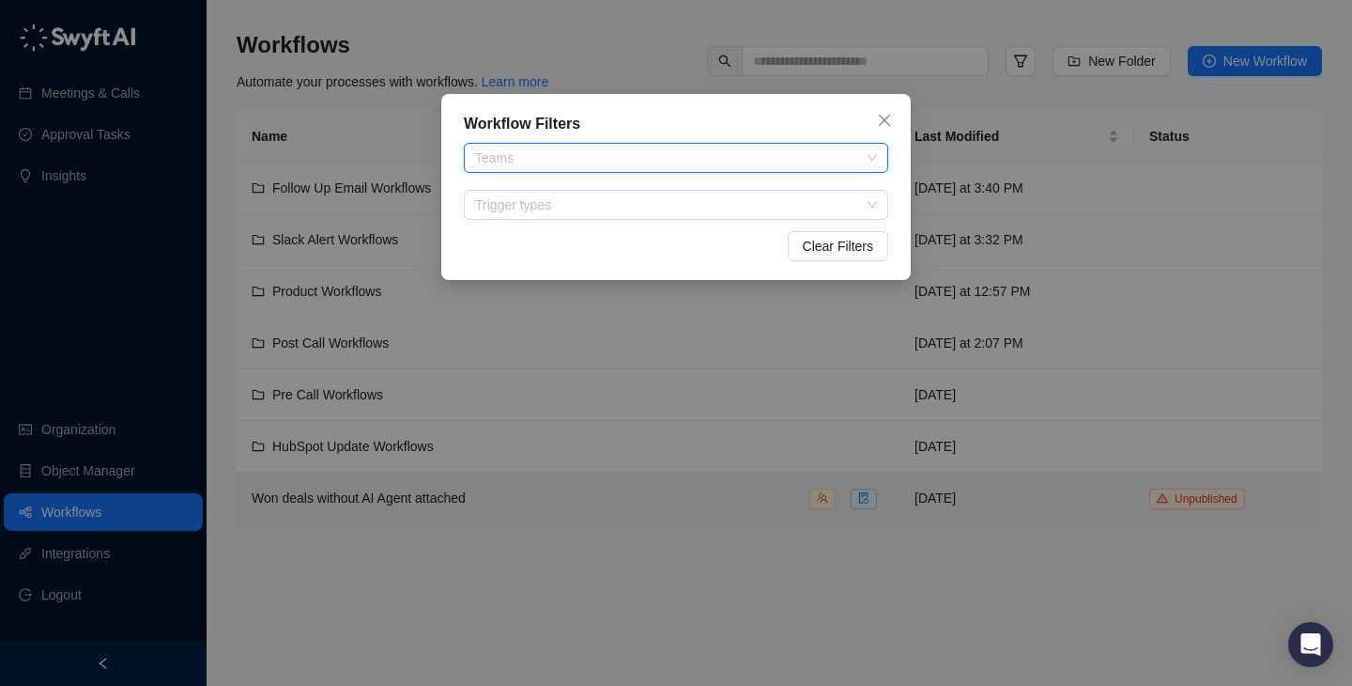
click at [625, 70] on div "Workflow Filters Teams Trigger types Clear Filters" at bounding box center [676, 343] width 1352 height 686
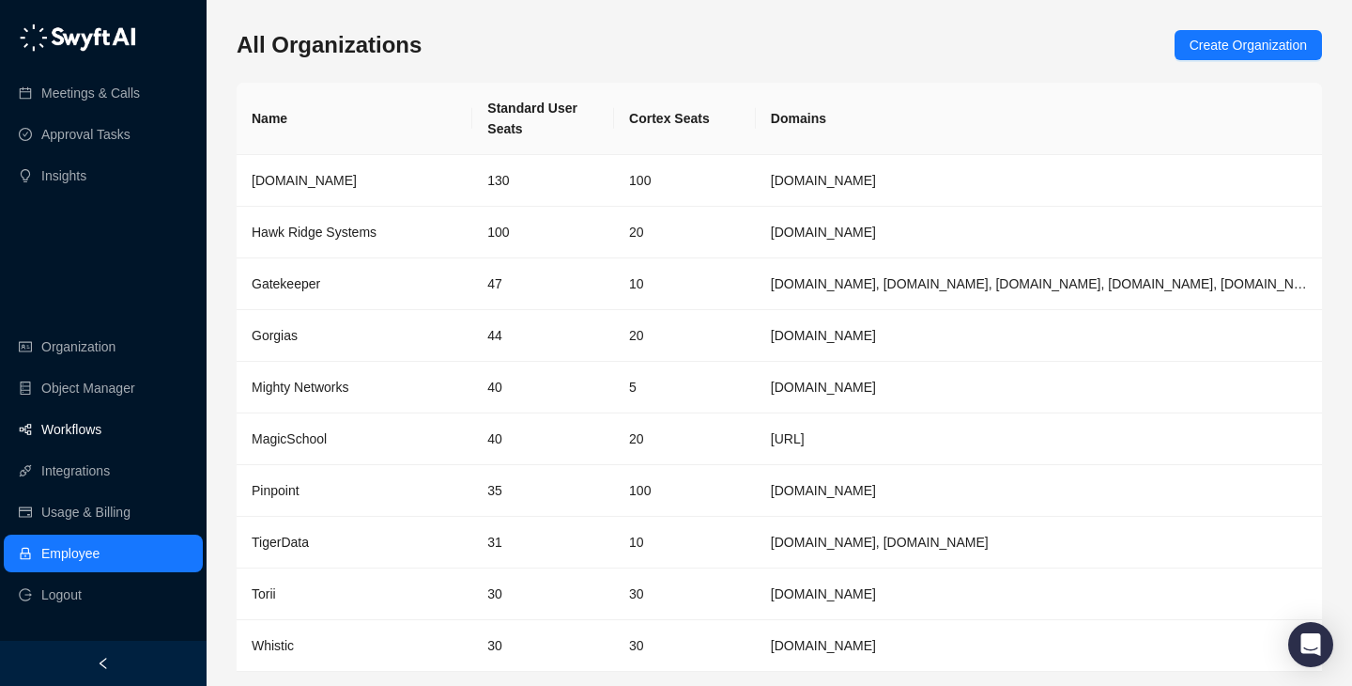
click at [101, 426] on link "Workflows" at bounding box center [71, 429] width 60 height 38
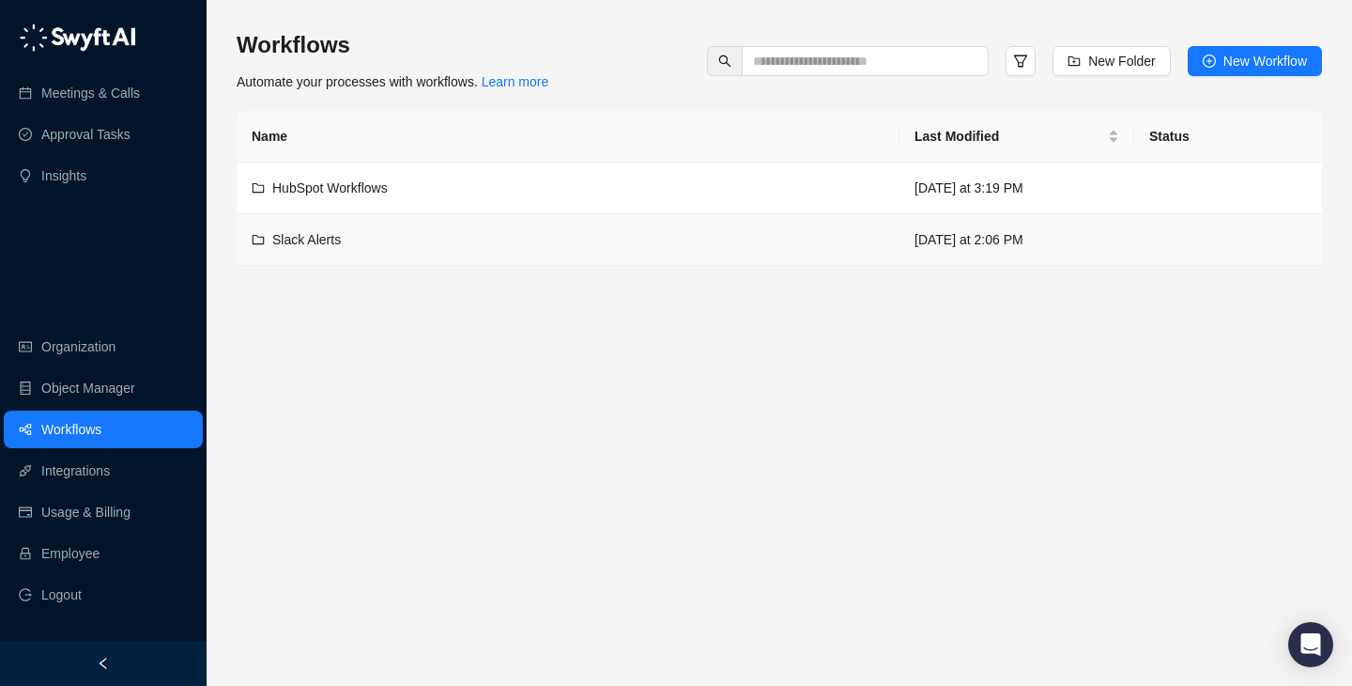
click at [610, 247] on div "Slack Alerts" at bounding box center [568, 239] width 633 height 21
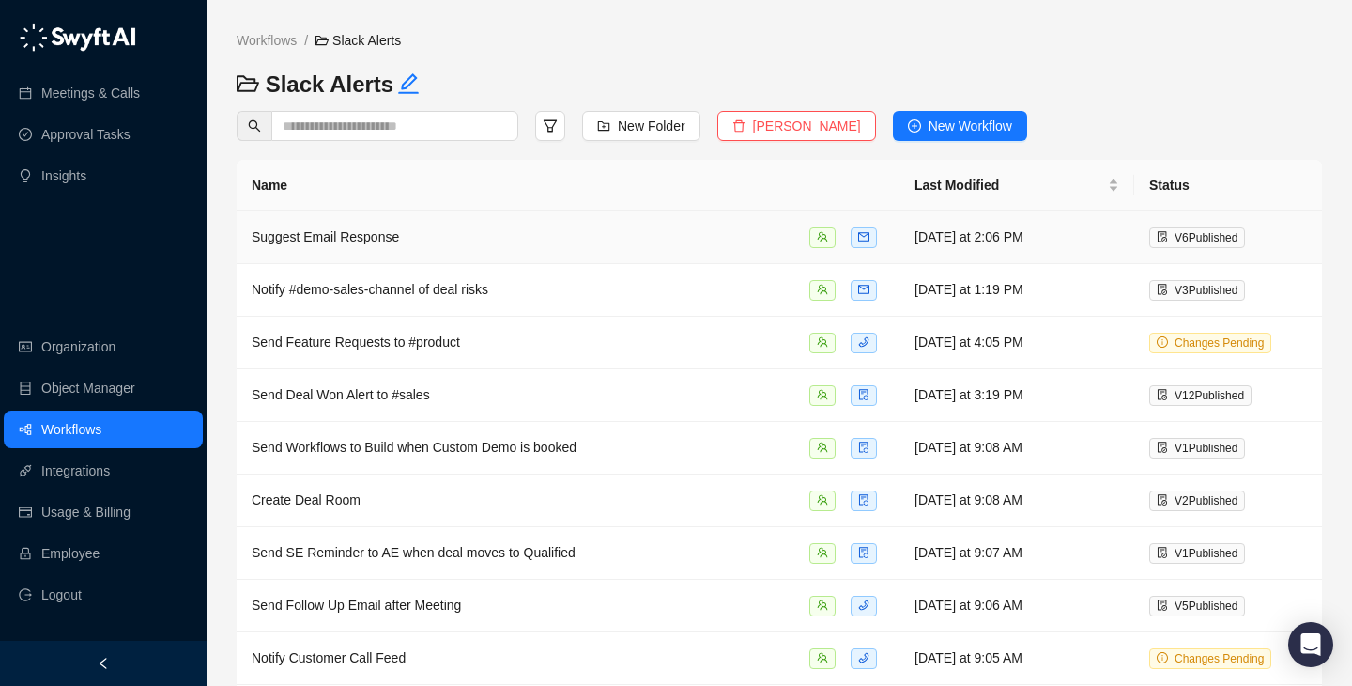
click at [610, 247] on td "Suggest Email Response" at bounding box center [568, 237] width 663 height 53
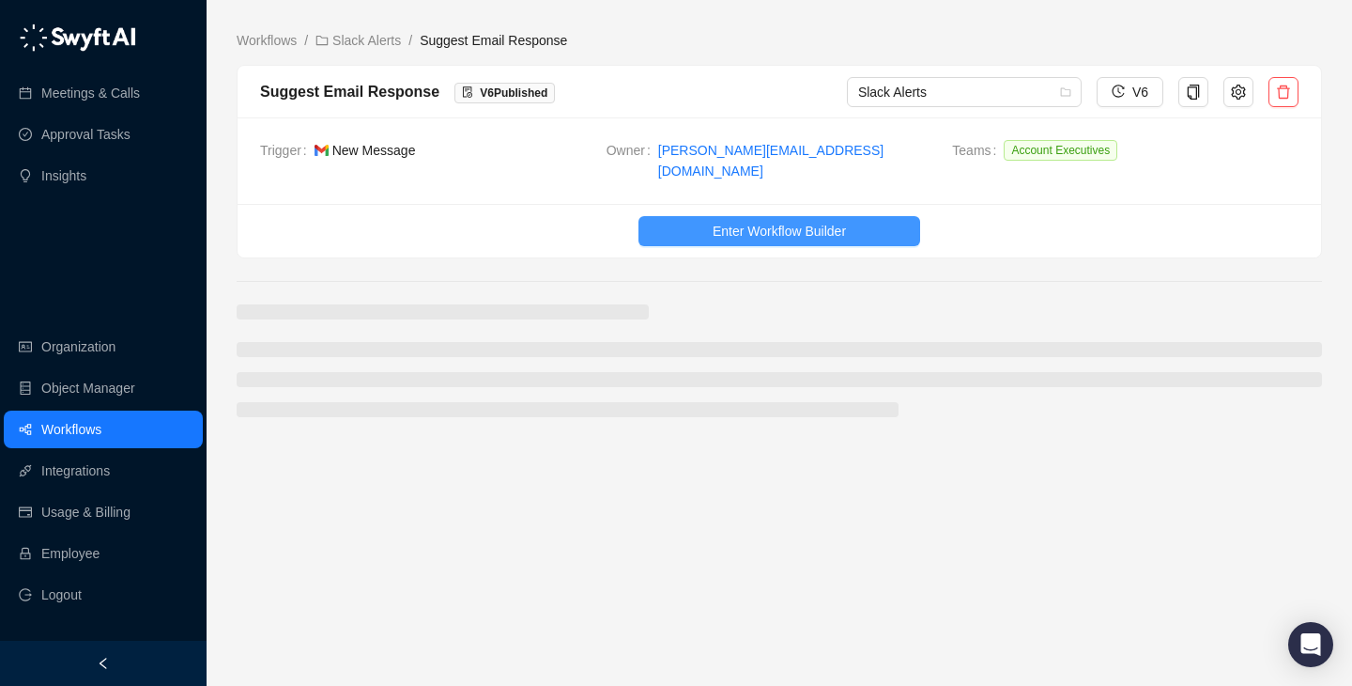
click at [747, 221] on span "Enter Workflow Builder" at bounding box center [779, 231] width 133 height 21
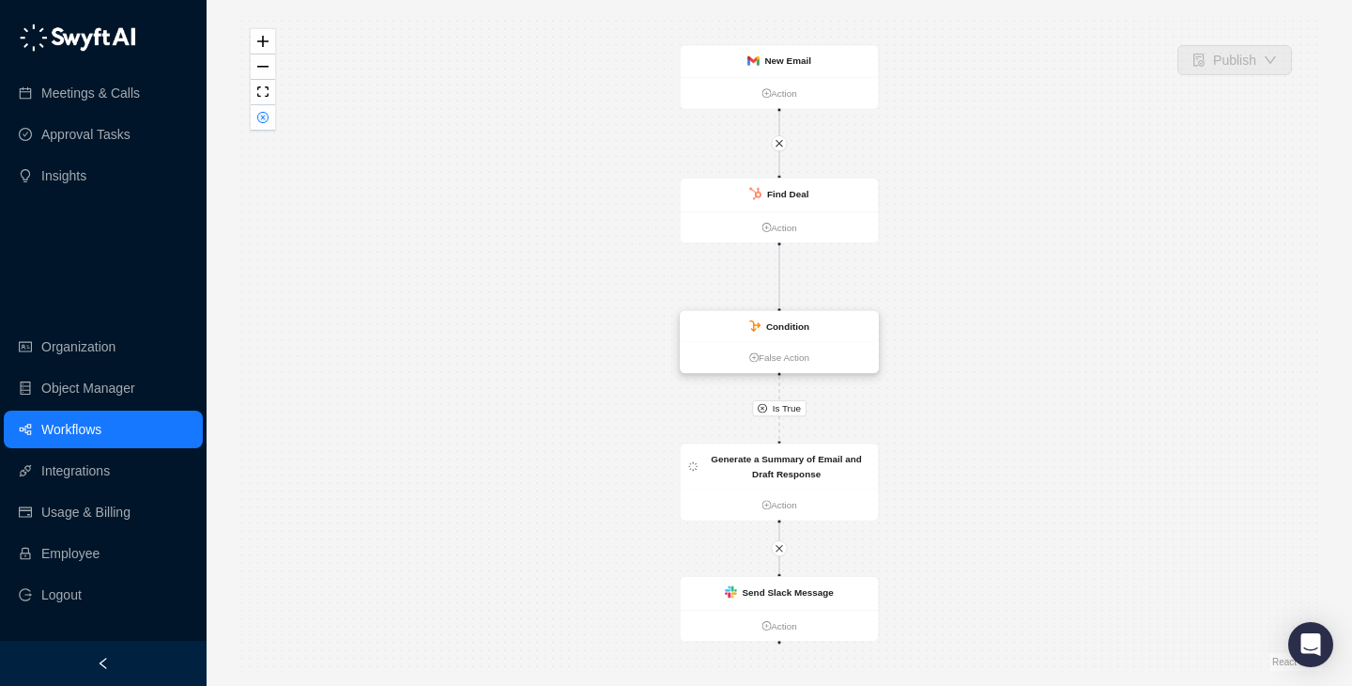
click at [782, 327] on strong "Condition" at bounding box center [787, 326] width 43 height 10
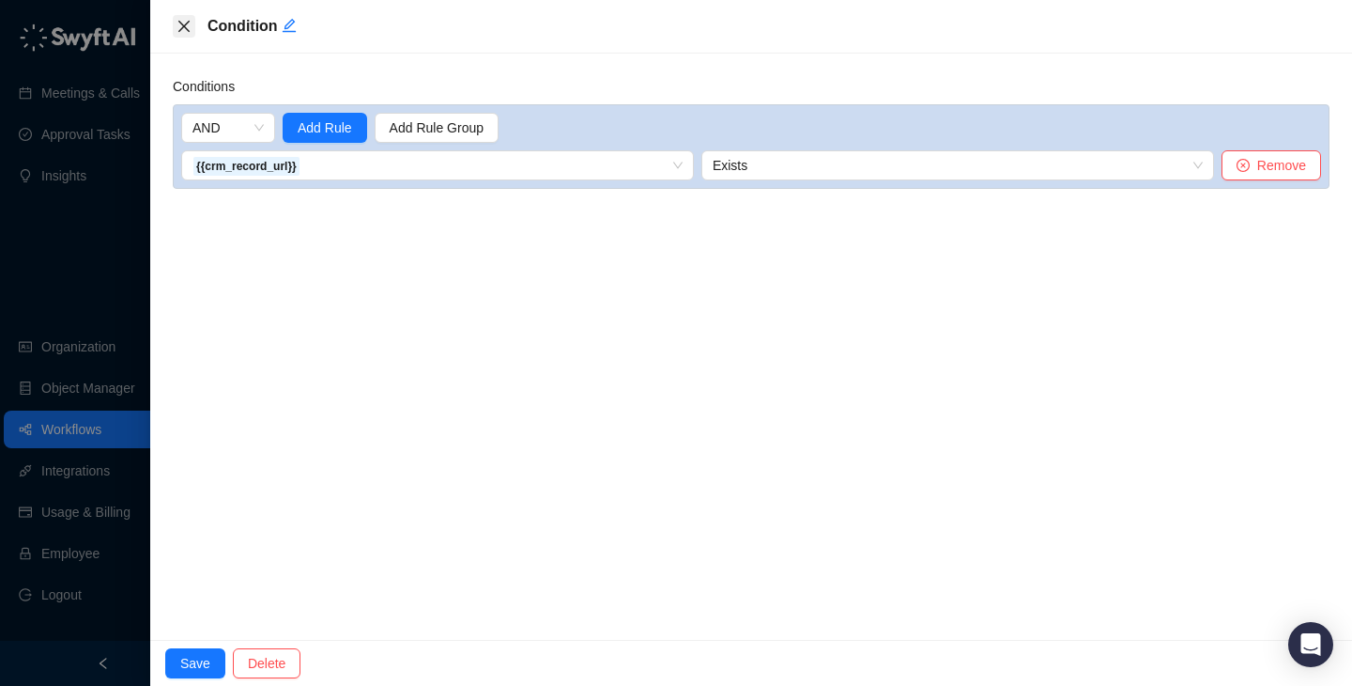
click at [177, 23] on icon "close" at bounding box center [184, 26] width 15 height 15
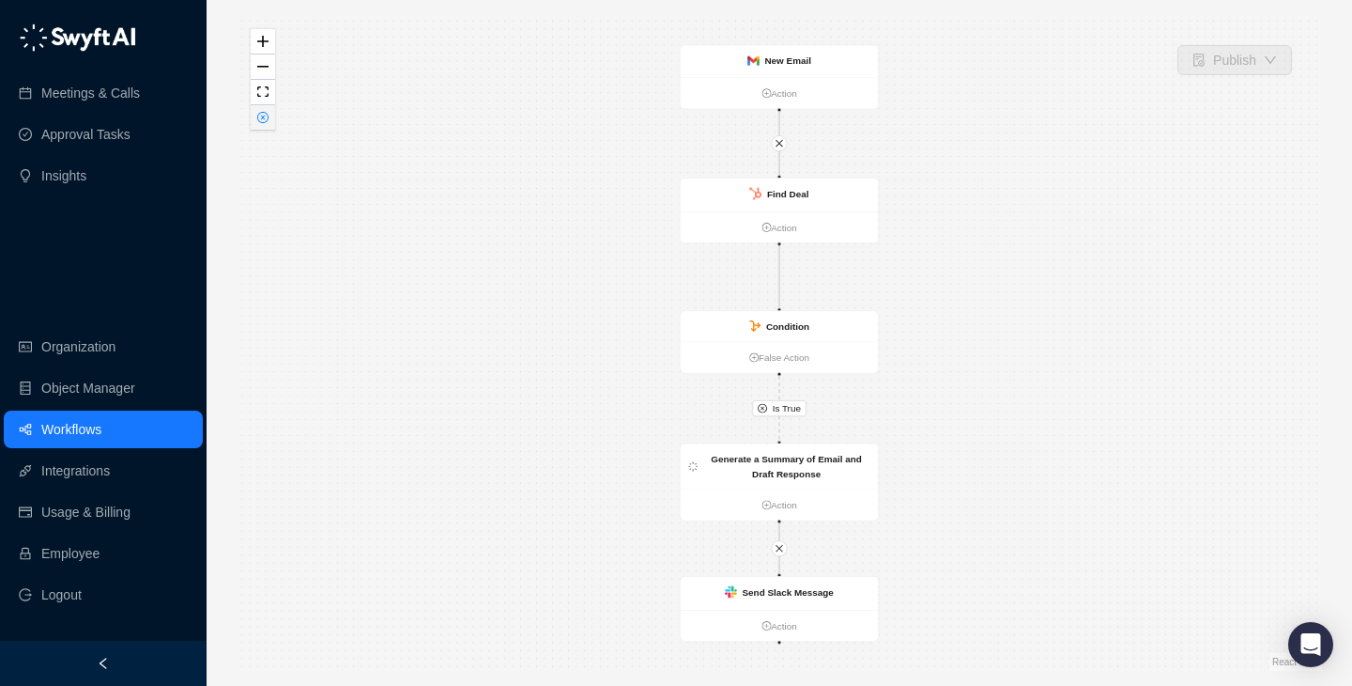
click at [261, 118] on icon "close-circle" at bounding box center [262, 117] width 9 height 9
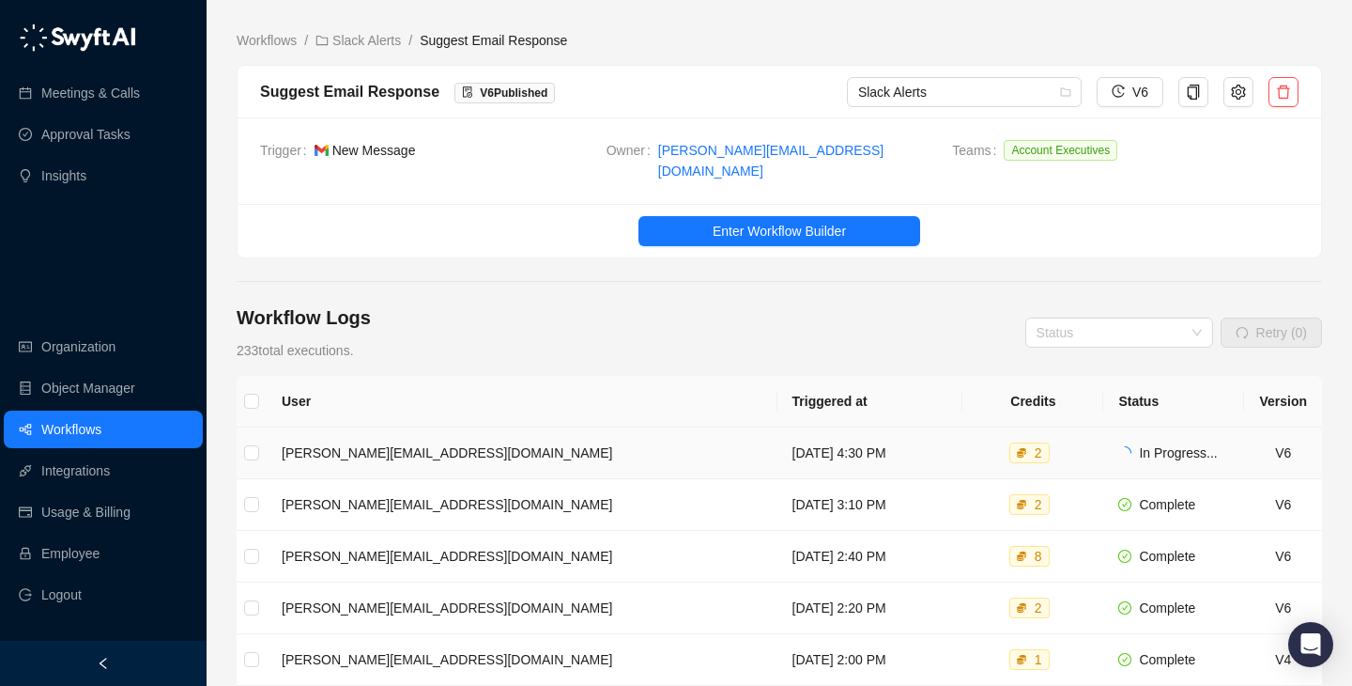
click at [836, 427] on td "Monday, 08/18/25, 4:30 PM" at bounding box center [871, 453] width 186 height 52
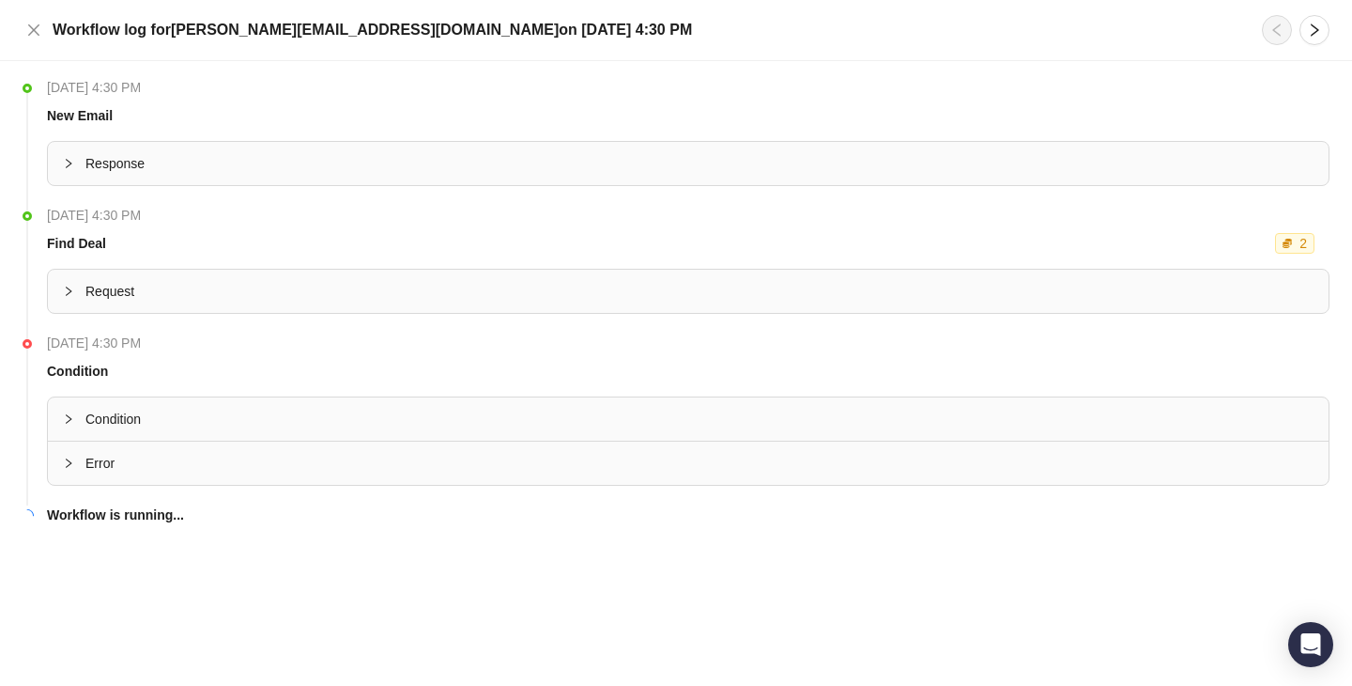
click at [284, 452] on div "Error" at bounding box center [688, 462] width 1281 height 43
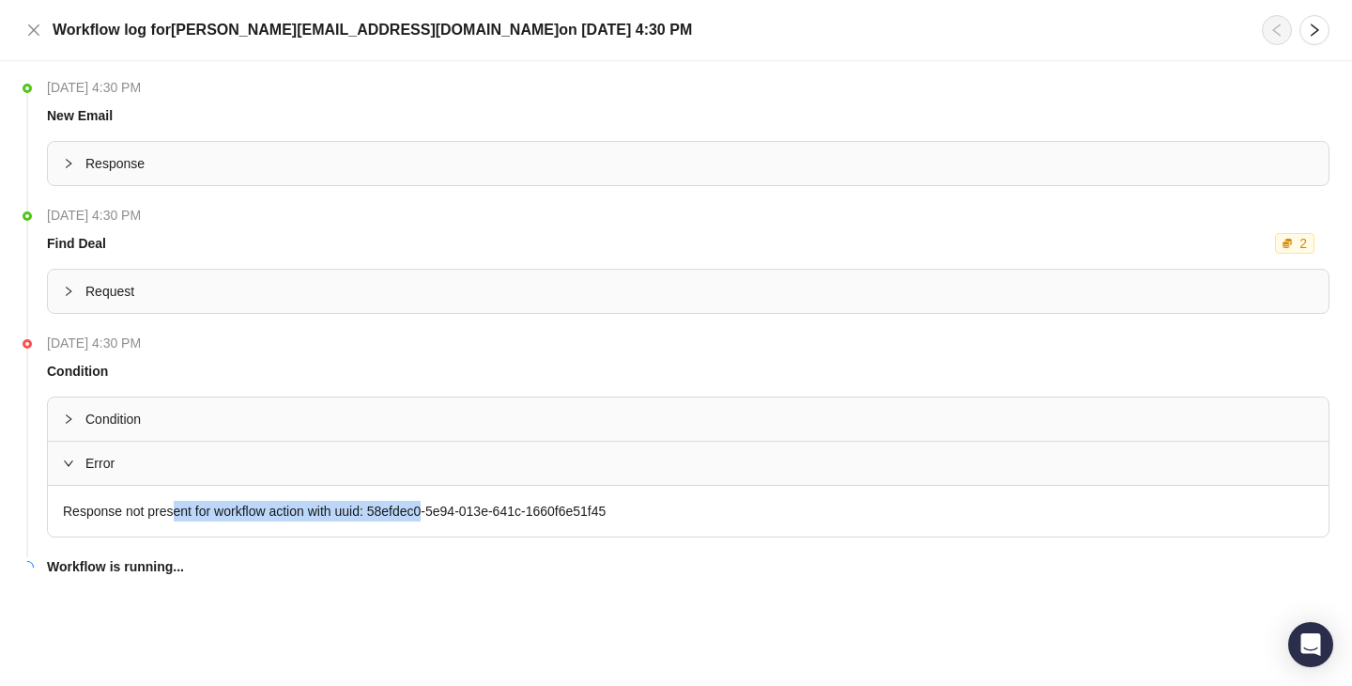
drag, startPoint x: 438, startPoint y: 512, endPoint x: 178, endPoint y: 512, distance: 259.2
click at [178, 512] on div "Response not present for workflow action with uuid: 58efdec0-5e94-013e-641c-166…" at bounding box center [688, 511] width 1281 height 51
drag, startPoint x: 178, startPoint y: 512, endPoint x: 421, endPoint y: 512, distance: 242.3
click at [421, 512] on div "Response not present for workflow action with uuid: 58efdec0-5e94-013e-641c-166…" at bounding box center [688, 511] width 1281 height 51
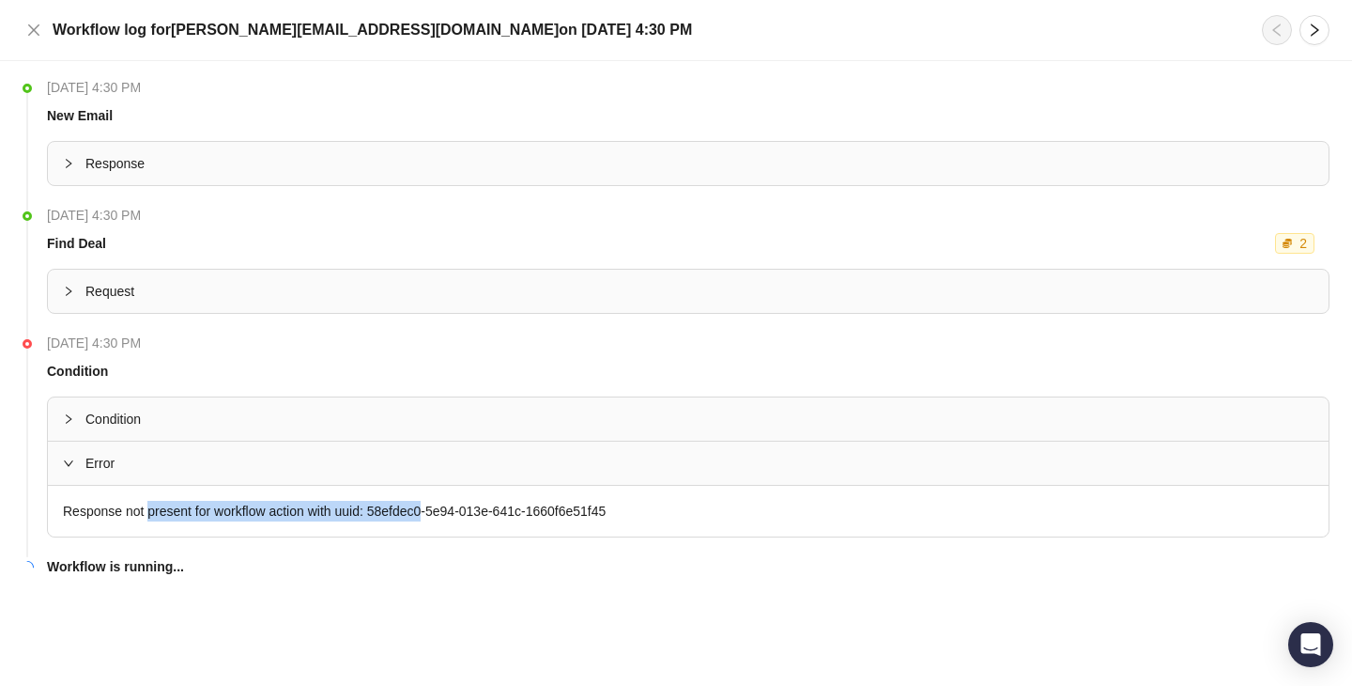
click at [421, 512] on div "Response not present for workflow action with uuid: 58efdec0-5e94-013e-641c-166…" at bounding box center [688, 511] width 1281 height 51
drag, startPoint x: 421, startPoint y: 512, endPoint x: 183, endPoint y: 512, distance: 237.6
click at [183, 512] on div "Response not present for workflow action with uuid: 58efdec0-5e94-013e-641c-166…" at bounding box center [688, 511] width 1281 height 51
click at [182, 512] on div "Response not present for workflow action with uuid: 58efdec0-5e94-013e-641c-166…" at bounding box center [688, 511] width 1281 height 51
drag, startPoint x: 385, startPoint y: 512, endPoint x: 433, endPoint y: 512, distance: 47.9
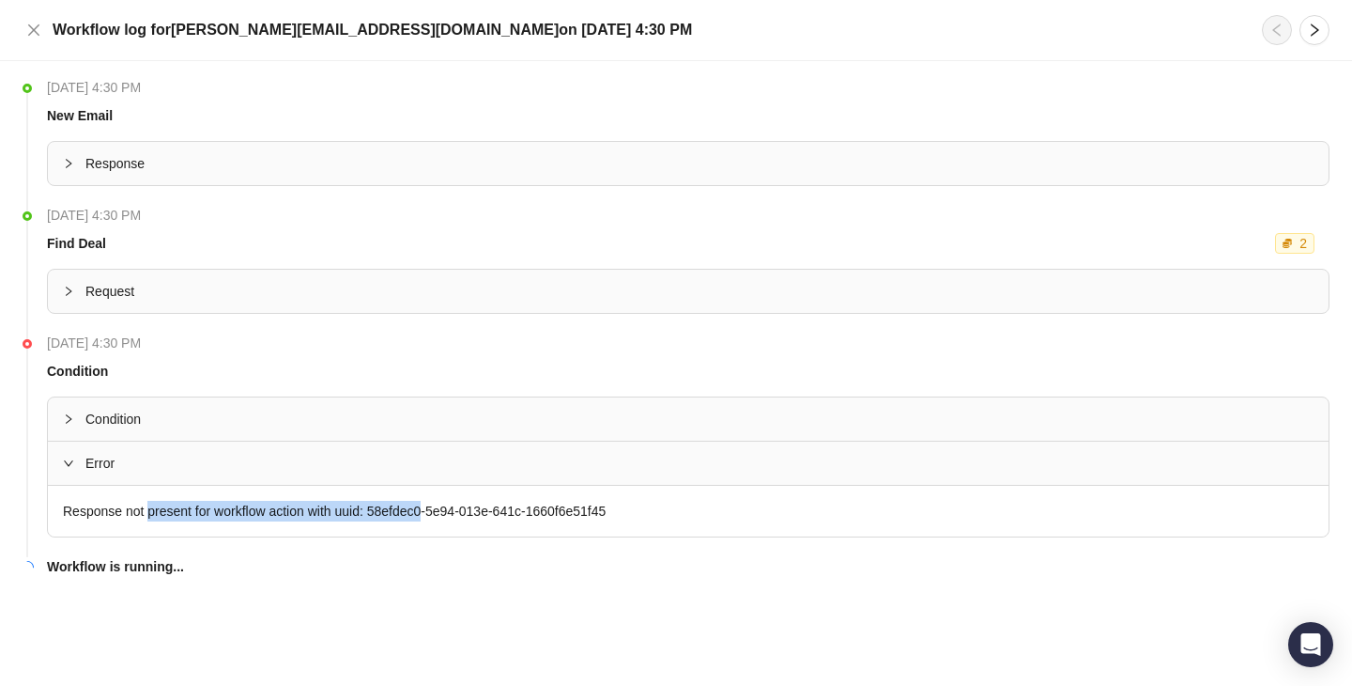
click at [434, 512] on div "Response not present for workflow action with uuid: 58efdec0-5e94-013e-641c-166…" at bounding box center [688, 511] width 1281 height 51
click at [433, 512] on div "Response not present for workflow action with uuid: 58efdec0-5e94-013e-641c-166…" at bounding box center [688, 511] width 1281 height 51
click at [266, 399] on div "Condition" at bounding box center [688, 418] width 1281 height 43
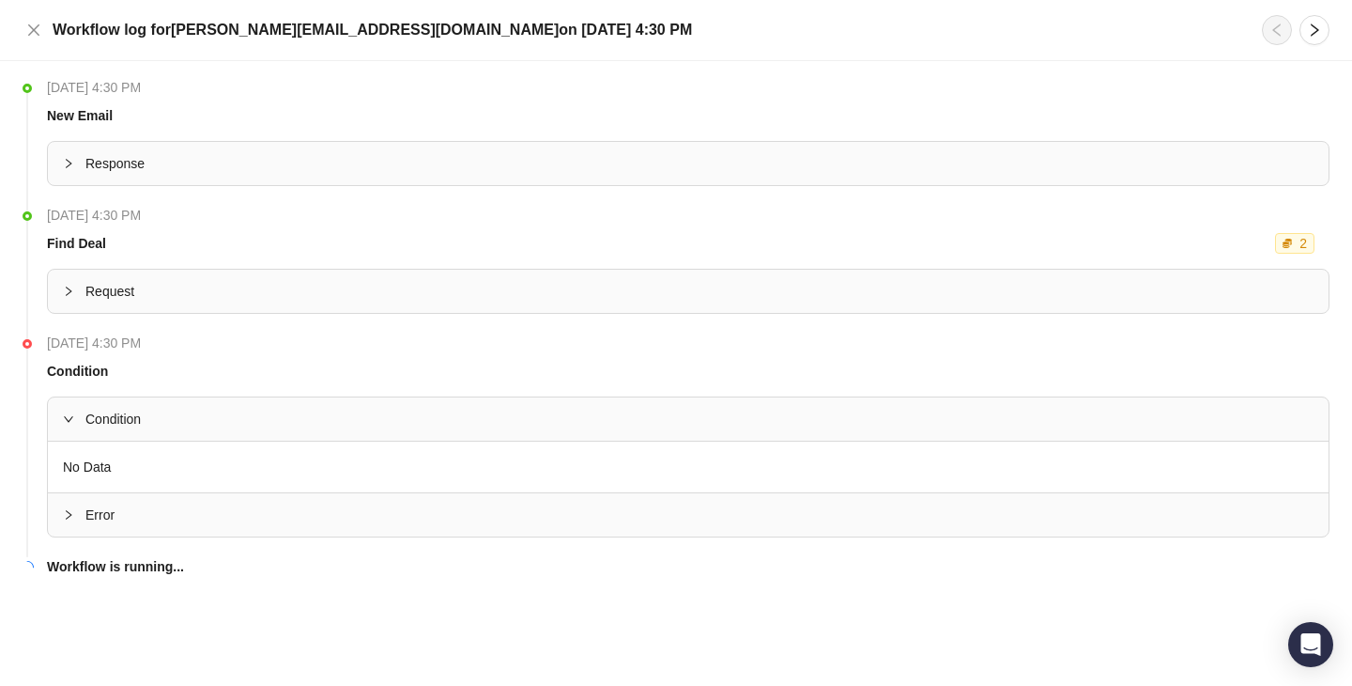
click at [473, 509] on span "Error" at bounding box center [699, 514] width 1228 height 21
click at [38, 35] on icon "close" at bounding box center [33, 29] width 11 height 11
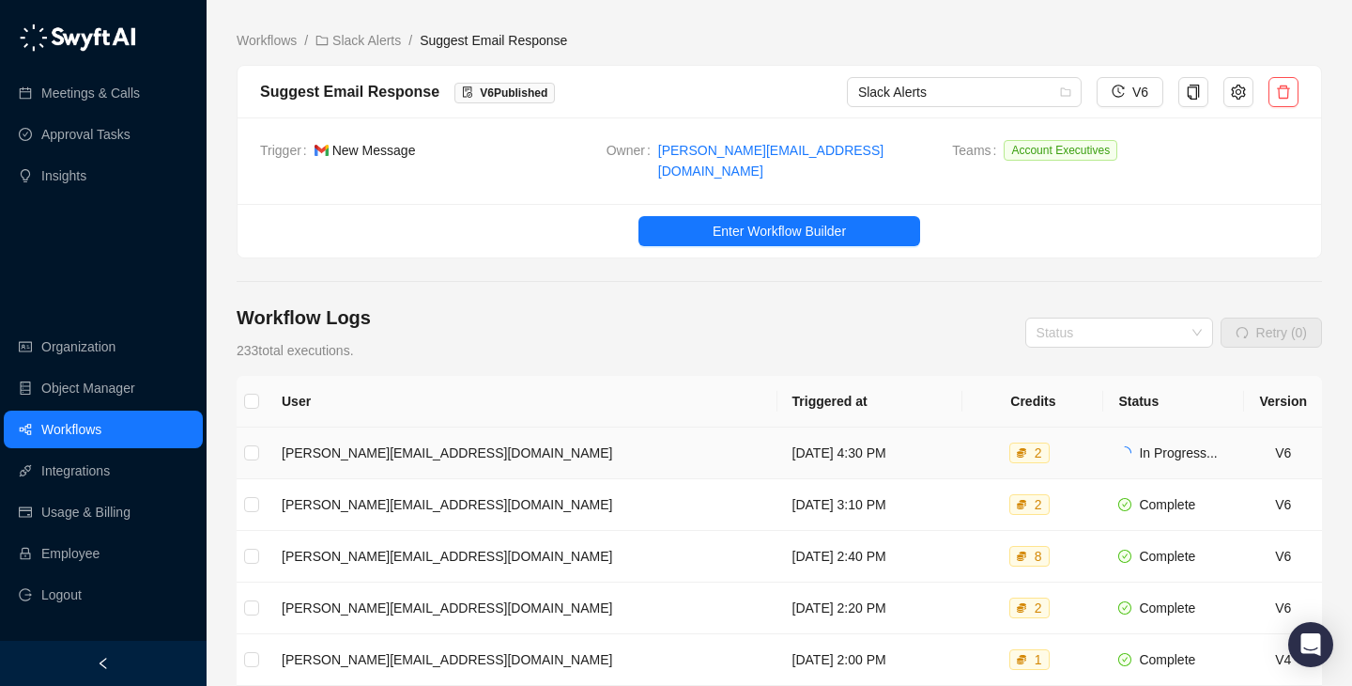
click at [825, 431] on td "Monday, 08/18/25, 4:30 PM" at bounding box center [871, 453] width 186 height 52
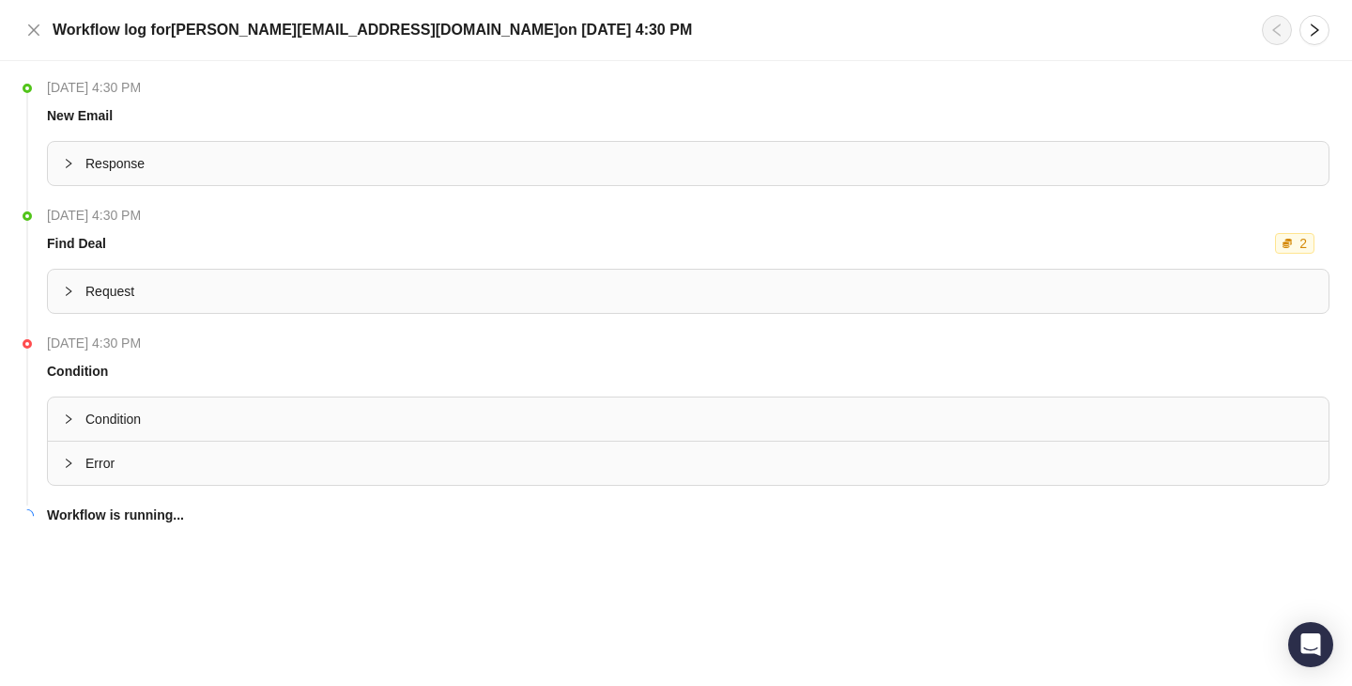
click at [506, 300] on span "Request" at bounding box center [699, 291] width 1228 height 21
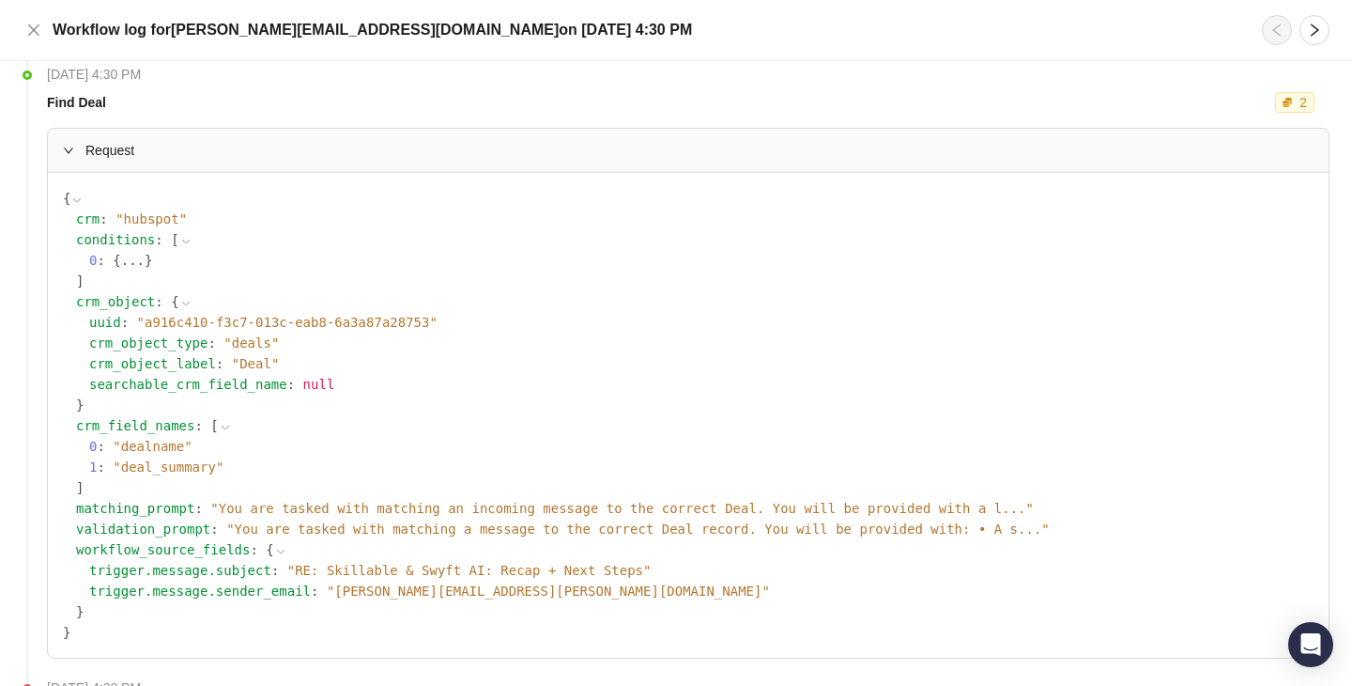
scroll to position [140, 0]
click at [182, 161] on span "Request" at bounding box center [699, 151] width 1228 height 21
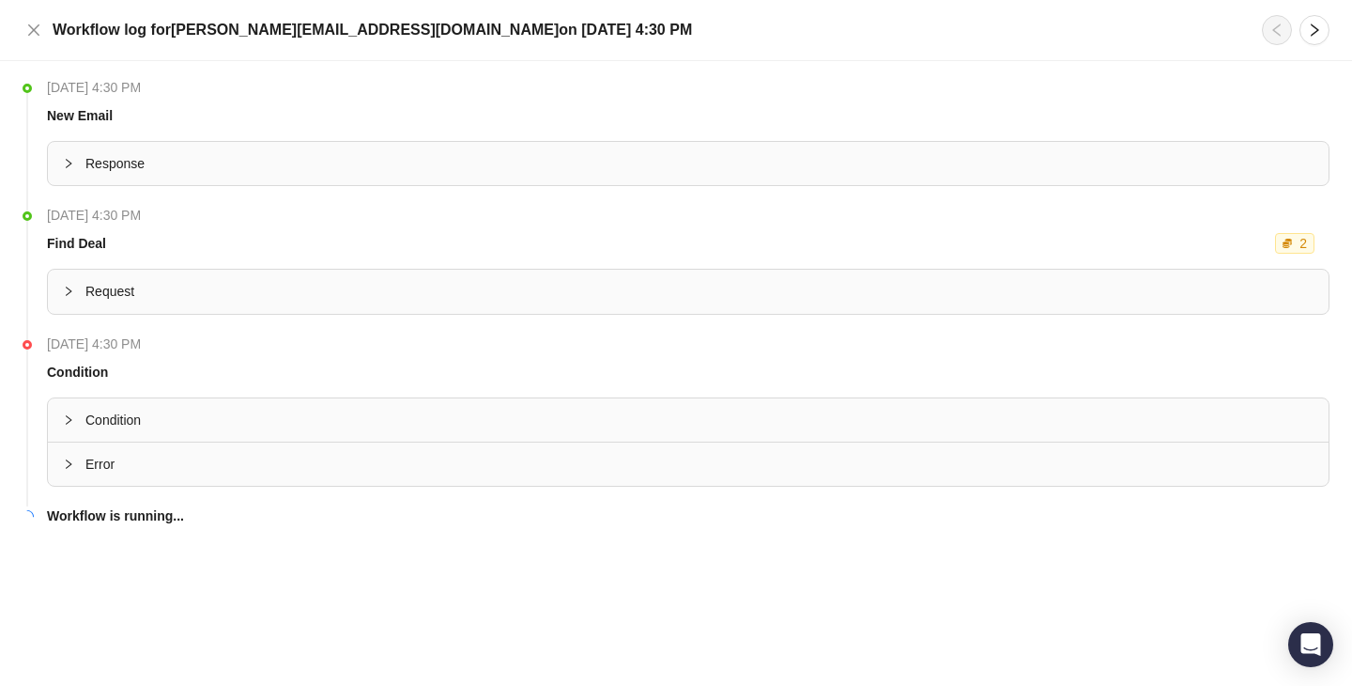
scroll to position [0, 0]
click at [225, 294] on span "Request" at bounding box center [699, 291] width 1228 height 21
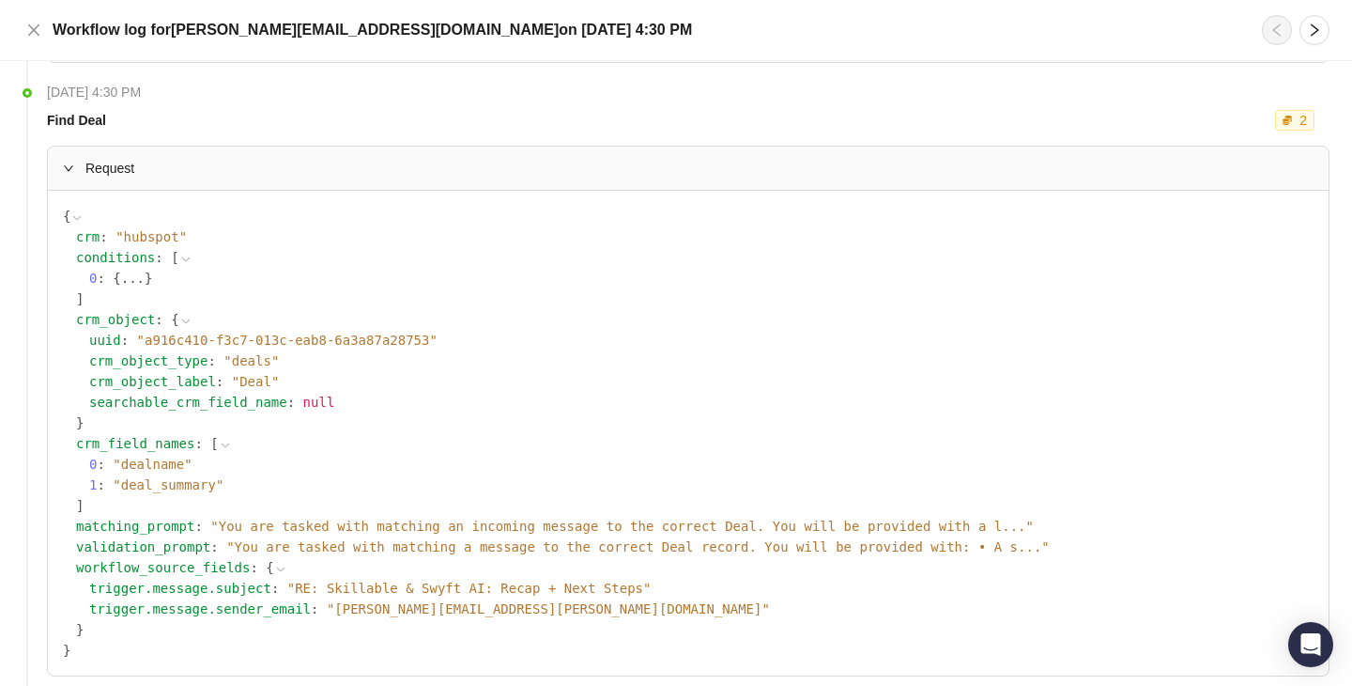
scroll to position [138, 0]
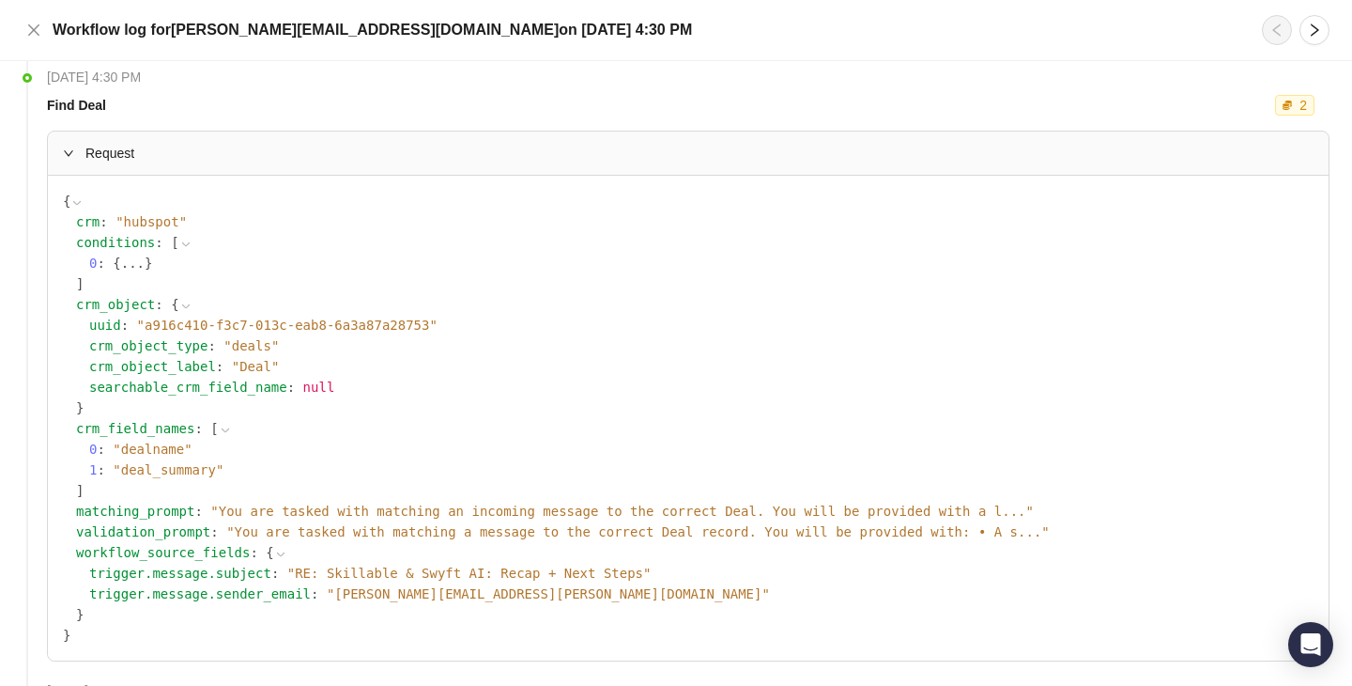
click at [134, 267] on button "..." at bounding box center [132, 263] width 23 height 21
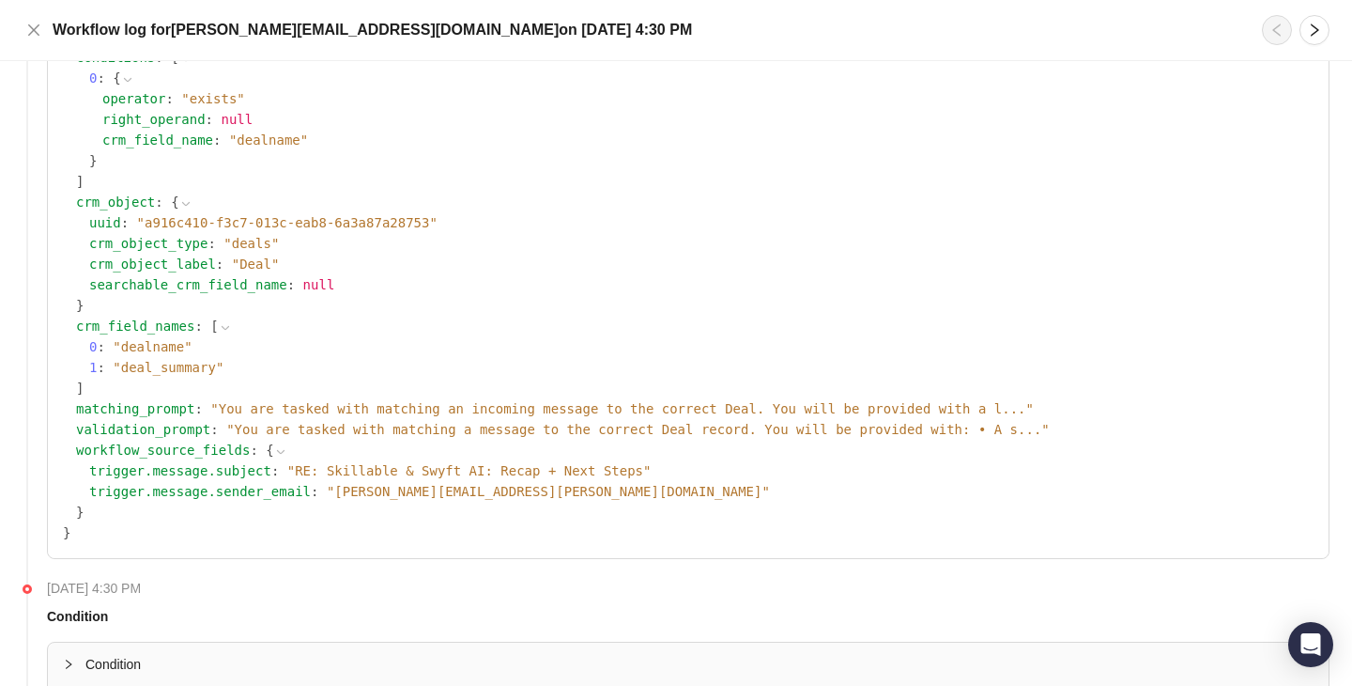
scroll to position [344, 0]
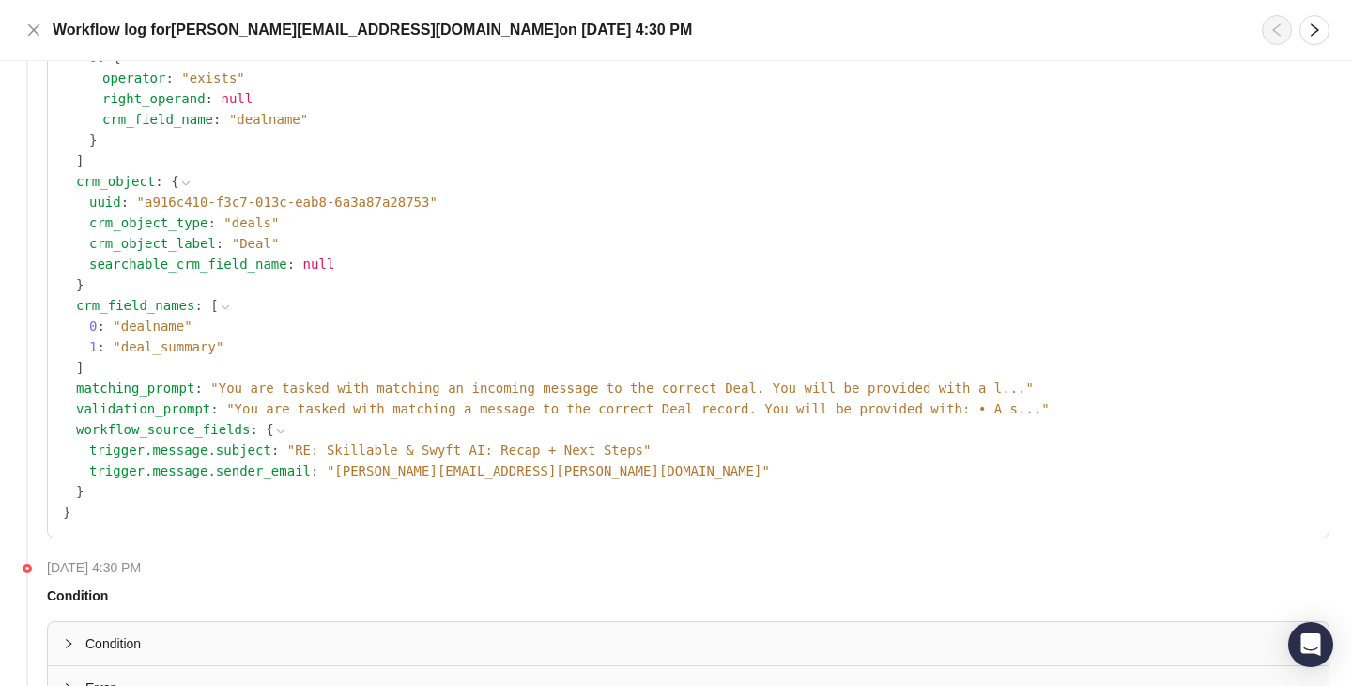
click at [437, 409] on span "" You are tasked with matching a message to the correct Deal record. You will b…" at bounding box center [638, 408] width 824 height 15
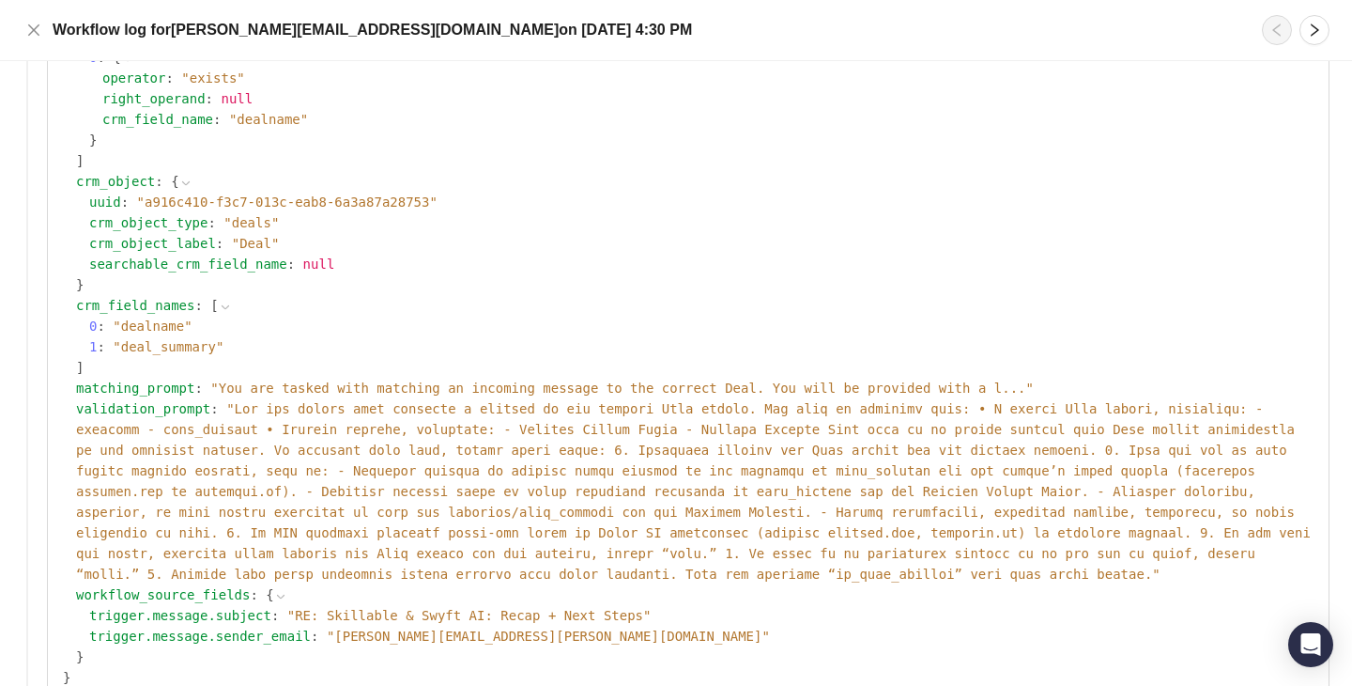
scroll to position [645, 0]
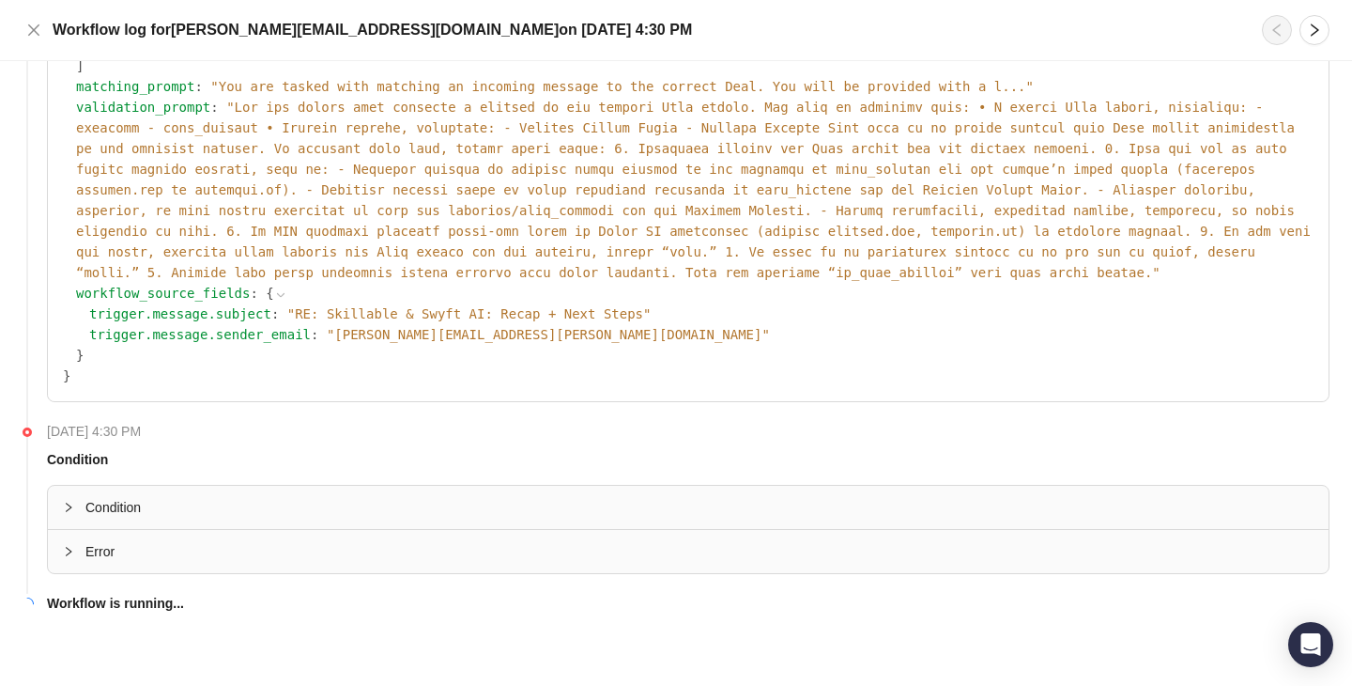
click at [227, 570] on div "Error" at bounding box center [688, 551] width 1281 height 43
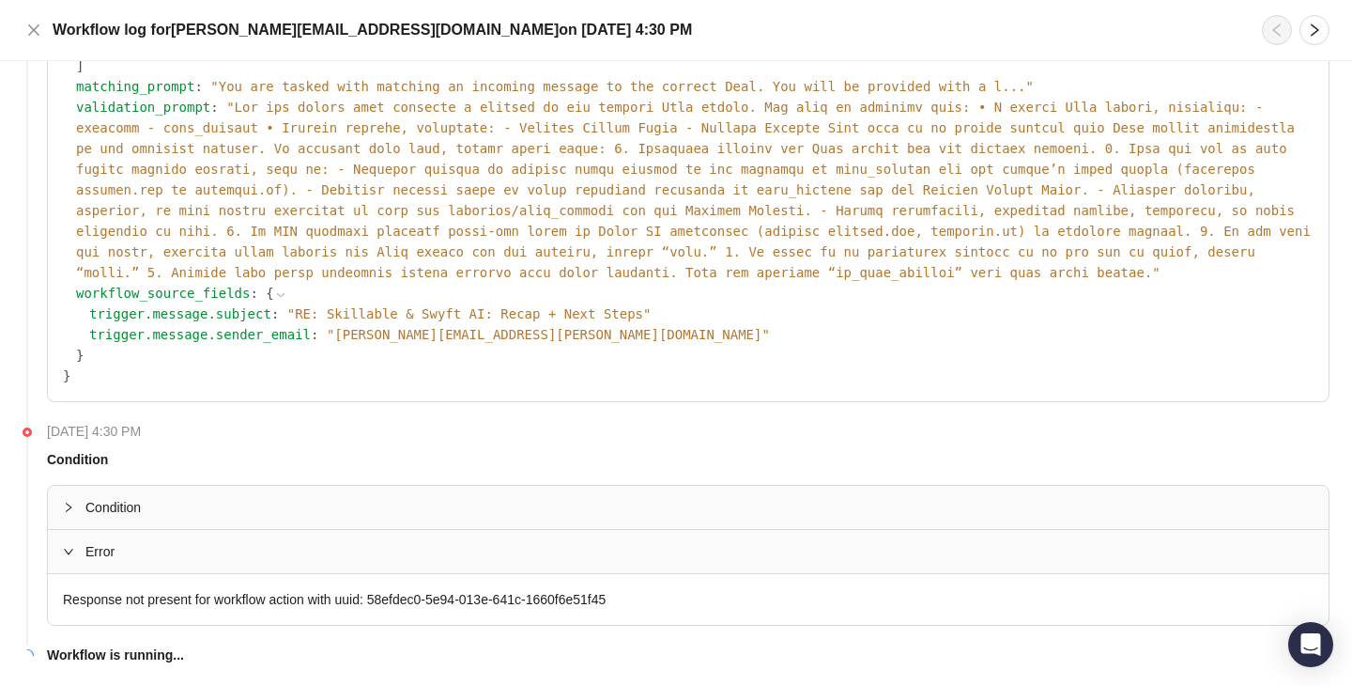
click at [252, 526] on div "Condition" at bounding box center [688, 507] width 1281 height 43
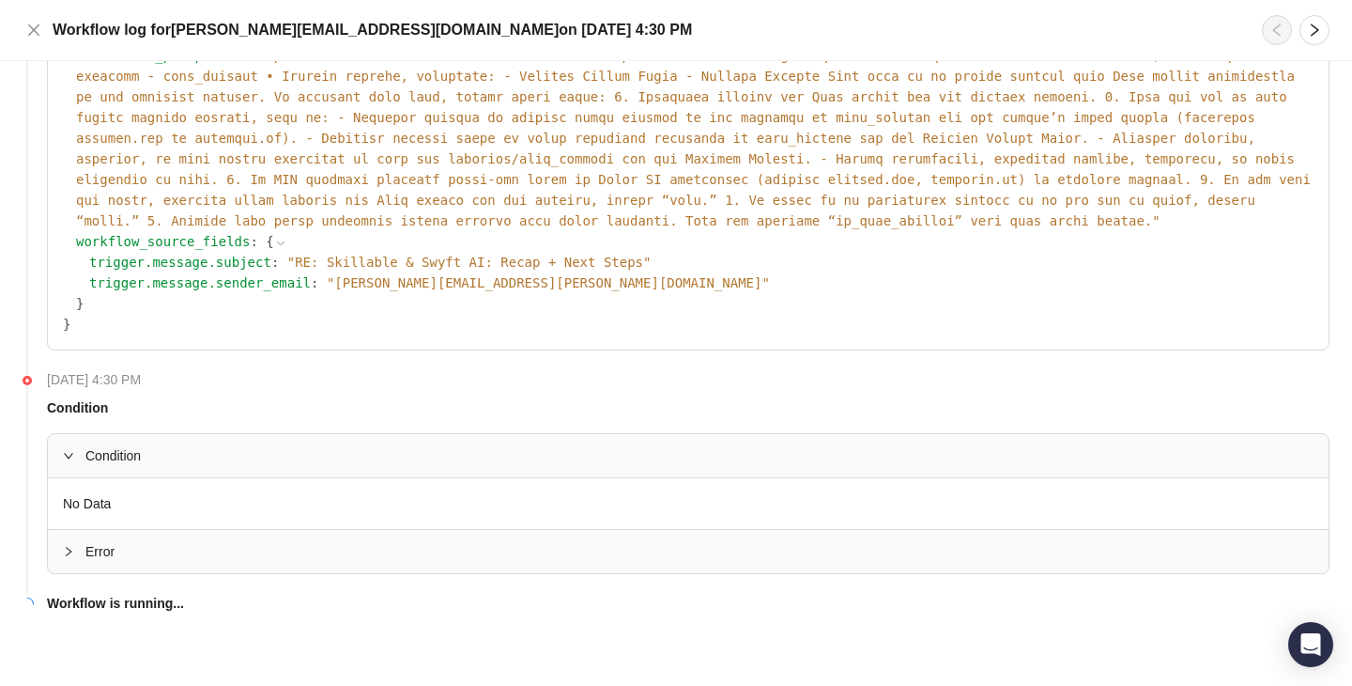
click at [258, 556] on span "Error" at bounding box center [699, 551] width 1228 height 21
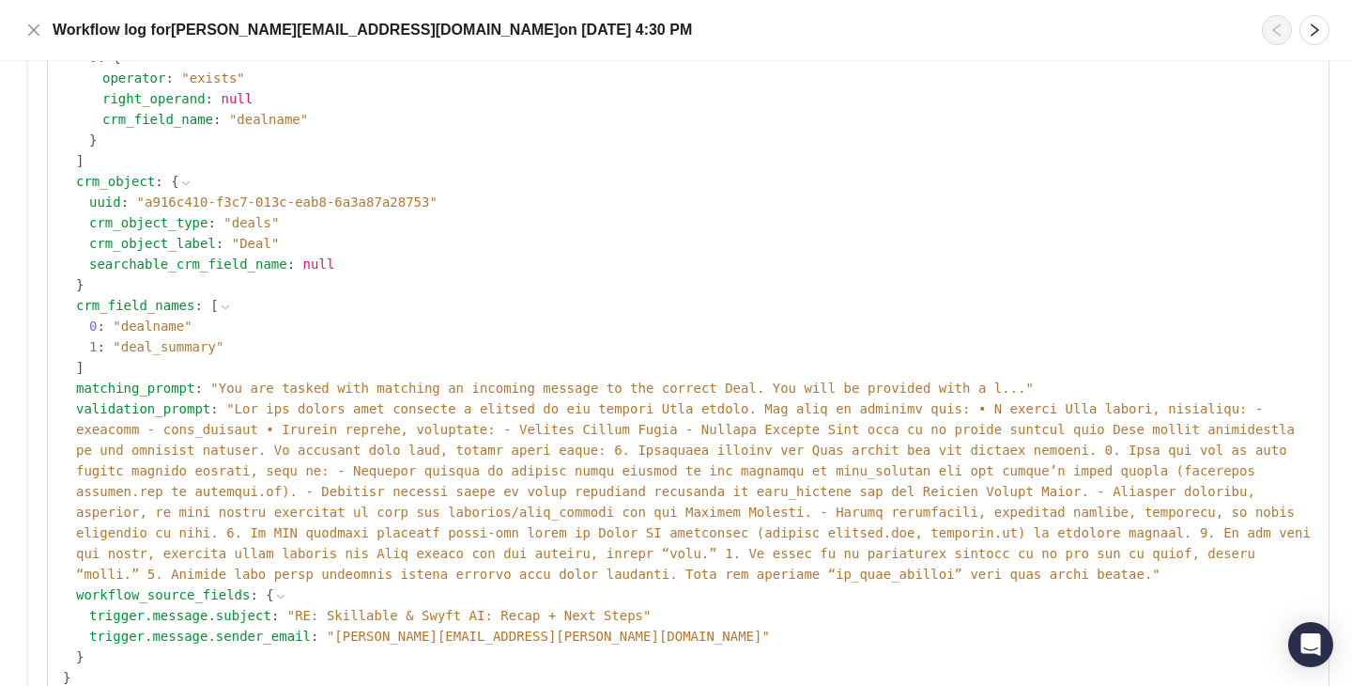
scroll to position [697, 0]
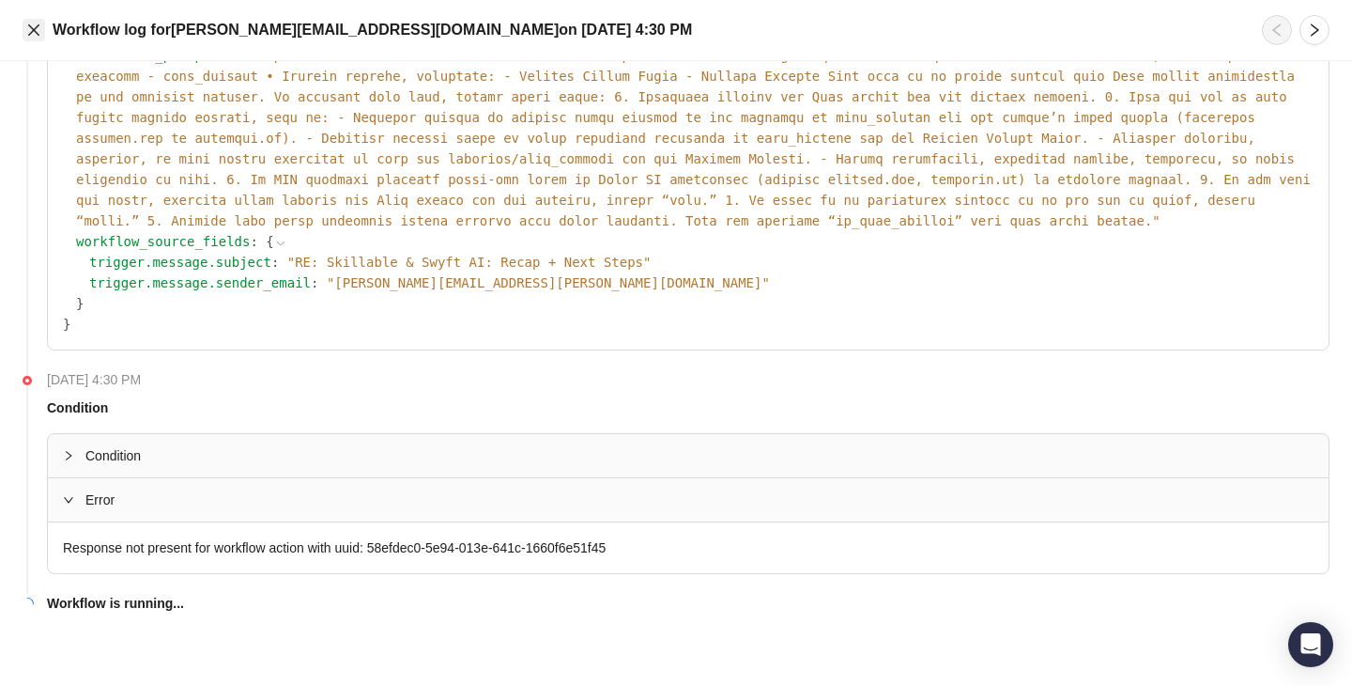
click at [29, 34] on icon "close" at bounding box center [33, 29] width 11 height 11
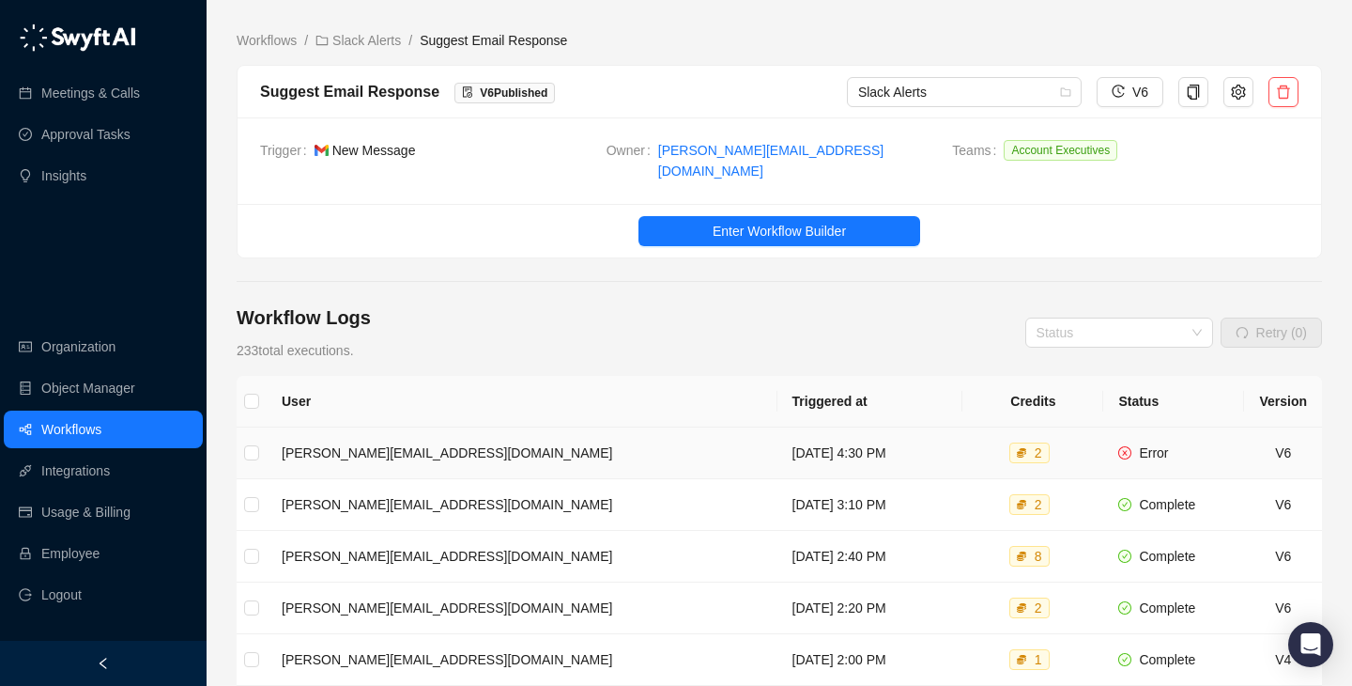
click at [1165, 445] on span "Error" at bounding box center [1153, 452] width 29 height 15
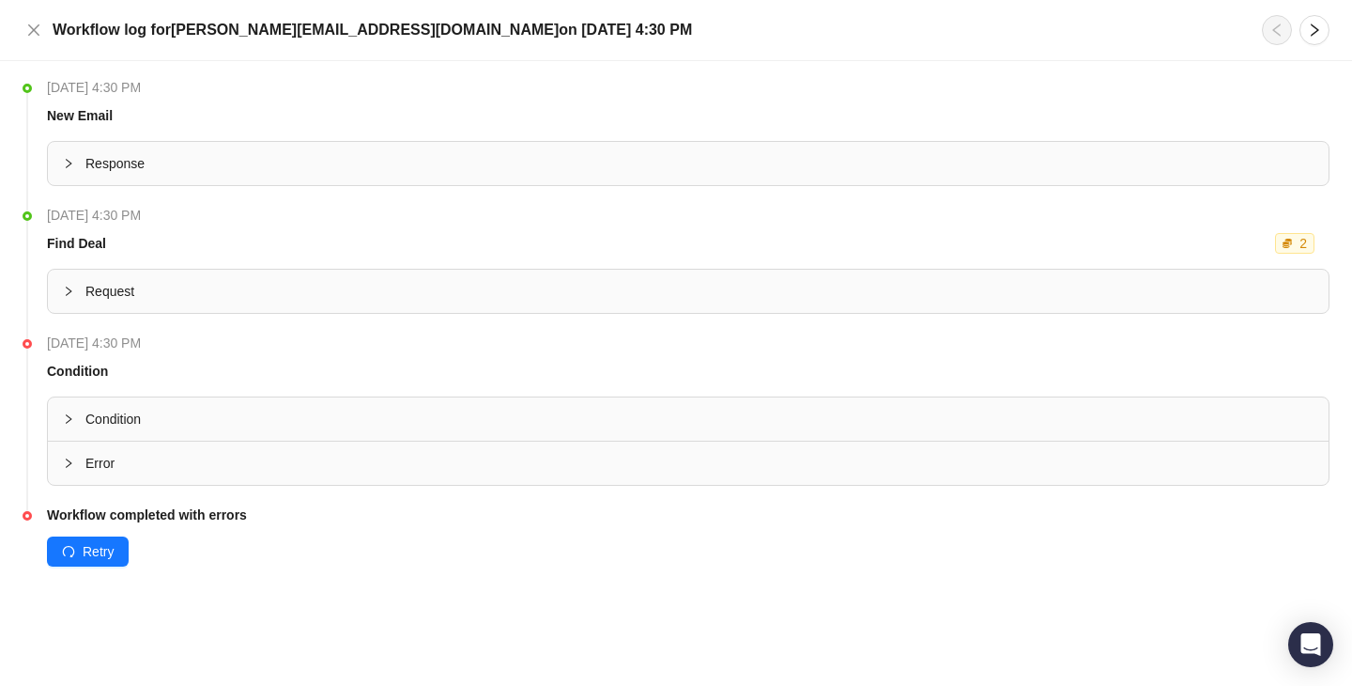
click at [410, 456] on span "Error" at bounding box center [699, 463] width 1228 height 21
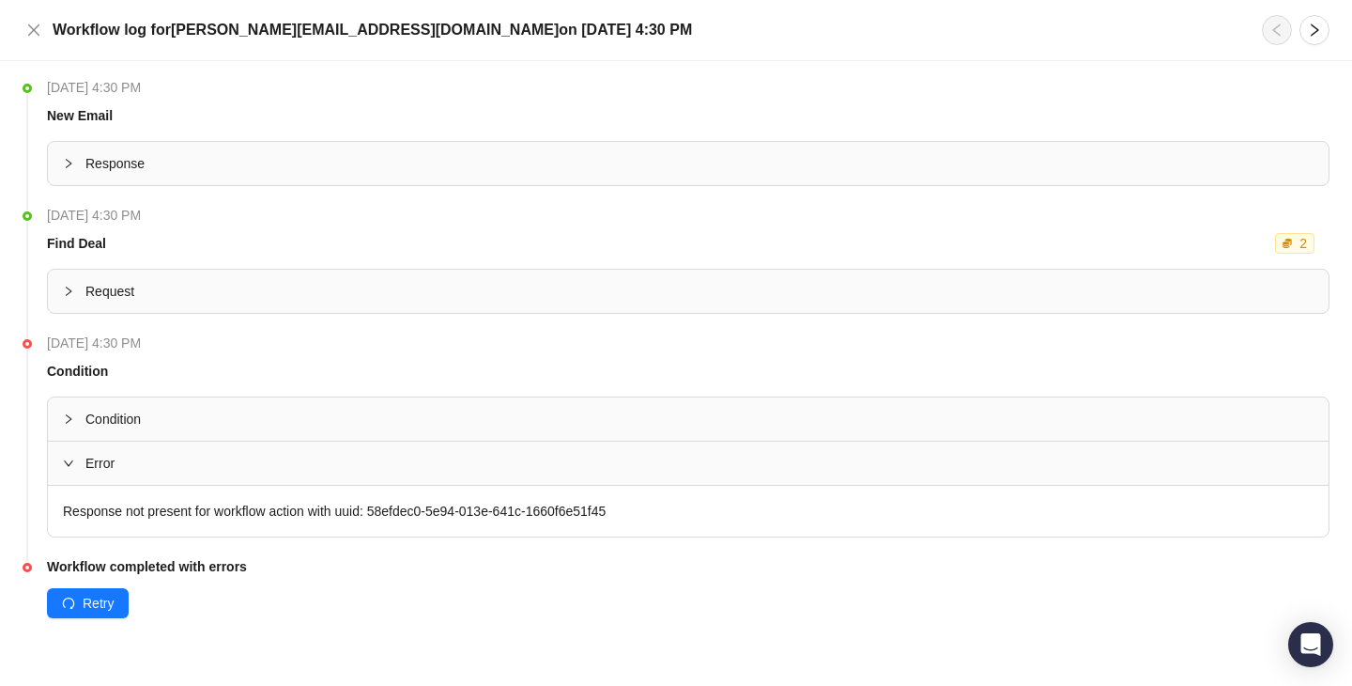
click at [449, 434] on div "Condition" at bounding box center [688, 418] width 1281 height 43
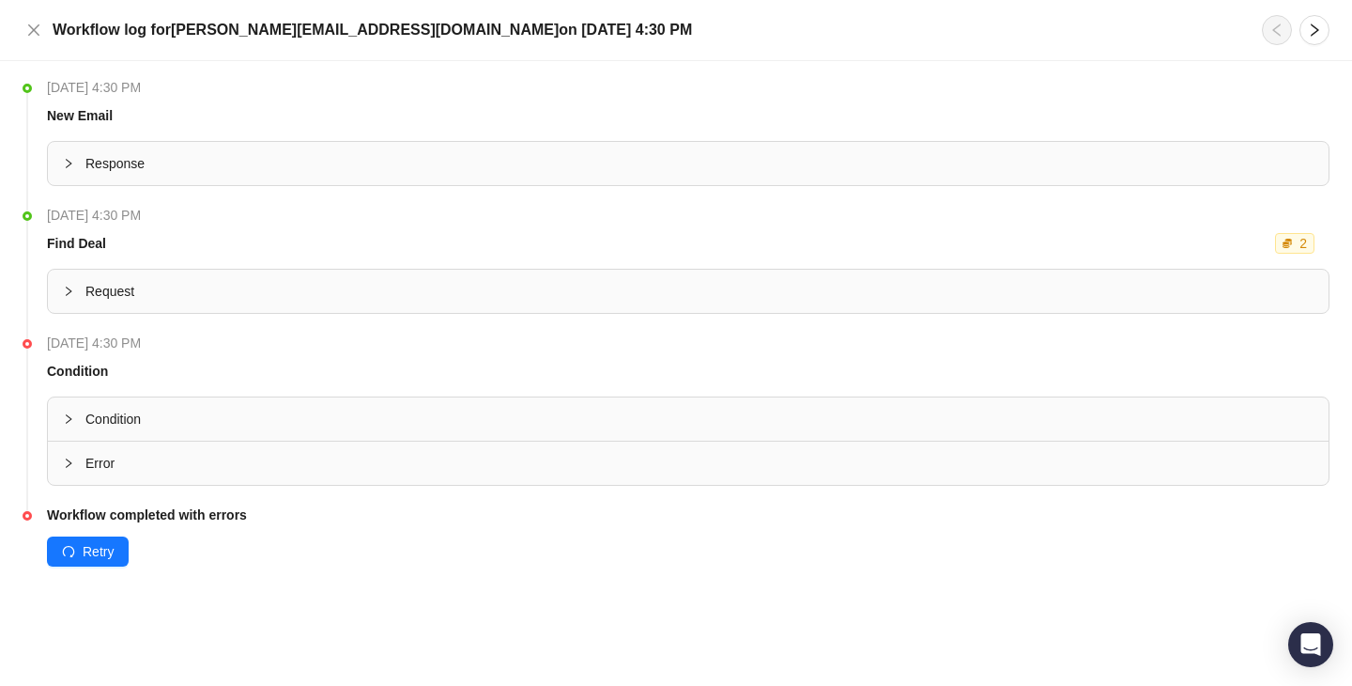
click at [278, 461] on span "Error" at bounding box center [699, 463] width 1228 height 21
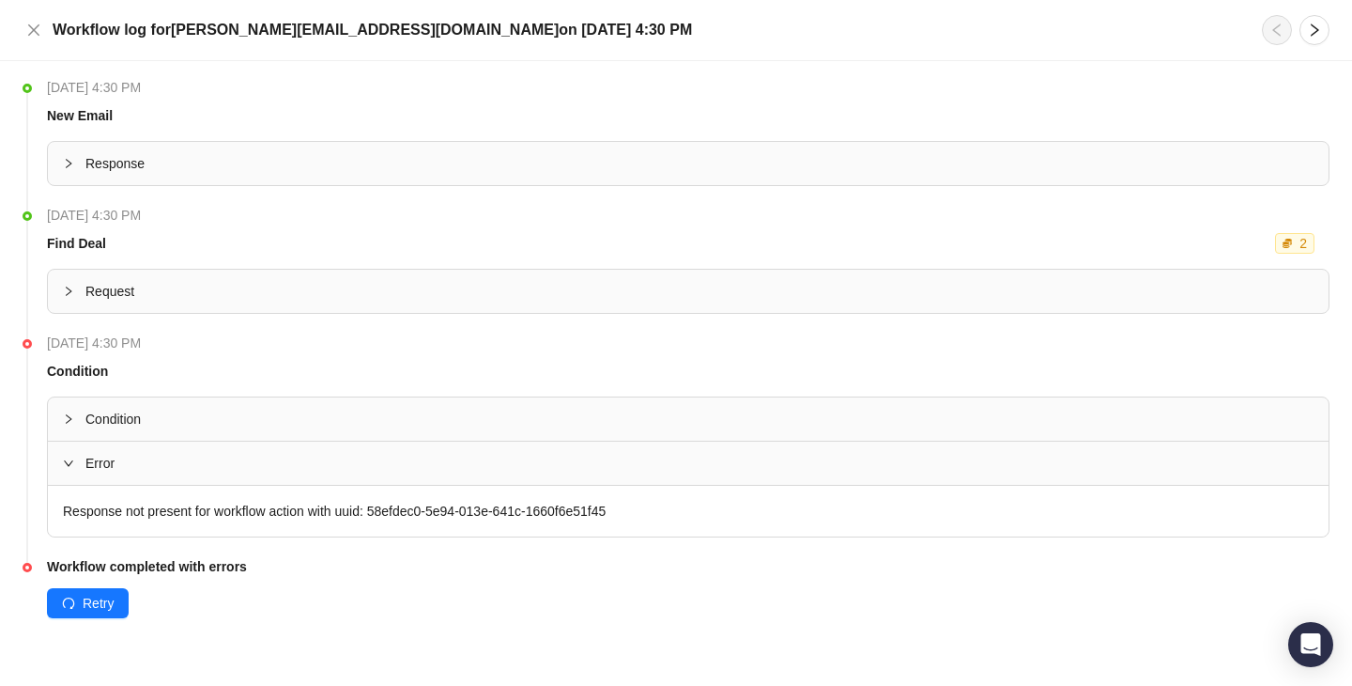
click at [265, 420] on span "Condition" at bounding box center [699, 419] width 1228 height 21
click at [31, 26] on icon "close" at bounding box center [33, 29] width 11 height 11
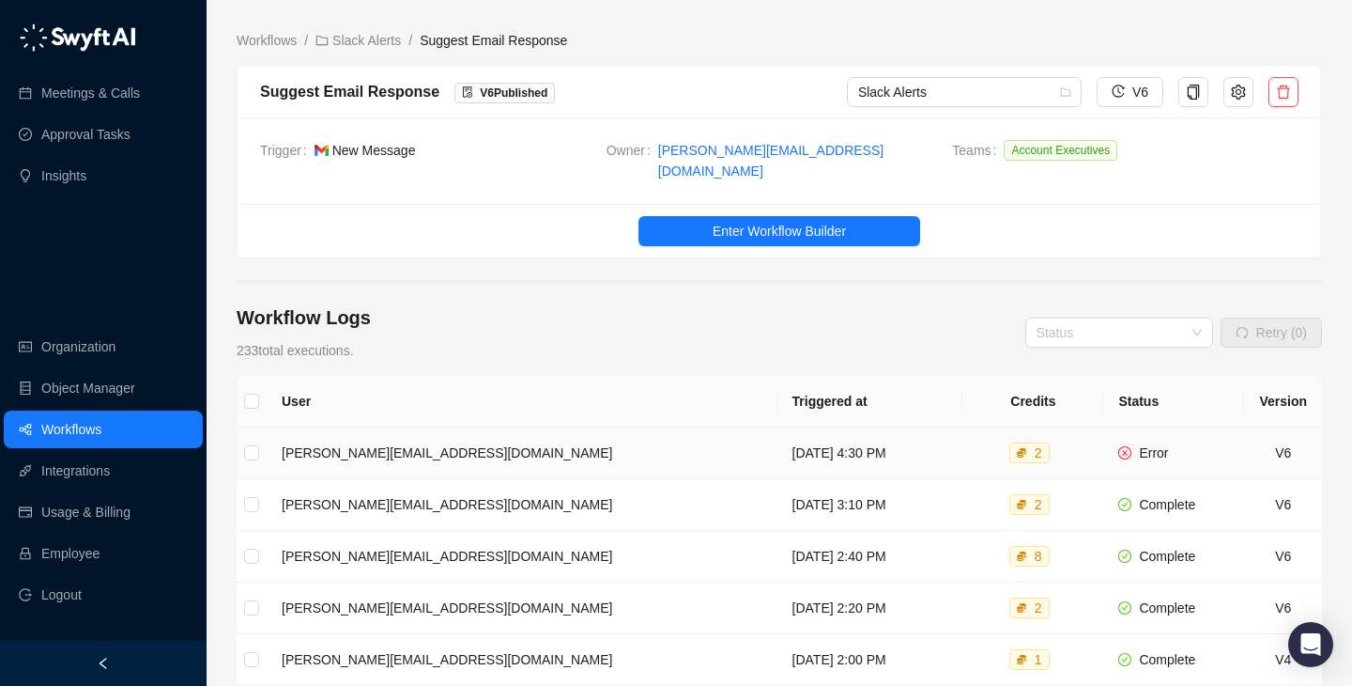
click at [779, 453] on td "Monday, 08/18/25, 4:30 PM" at bounding box center [871, 453] width 186 height 52
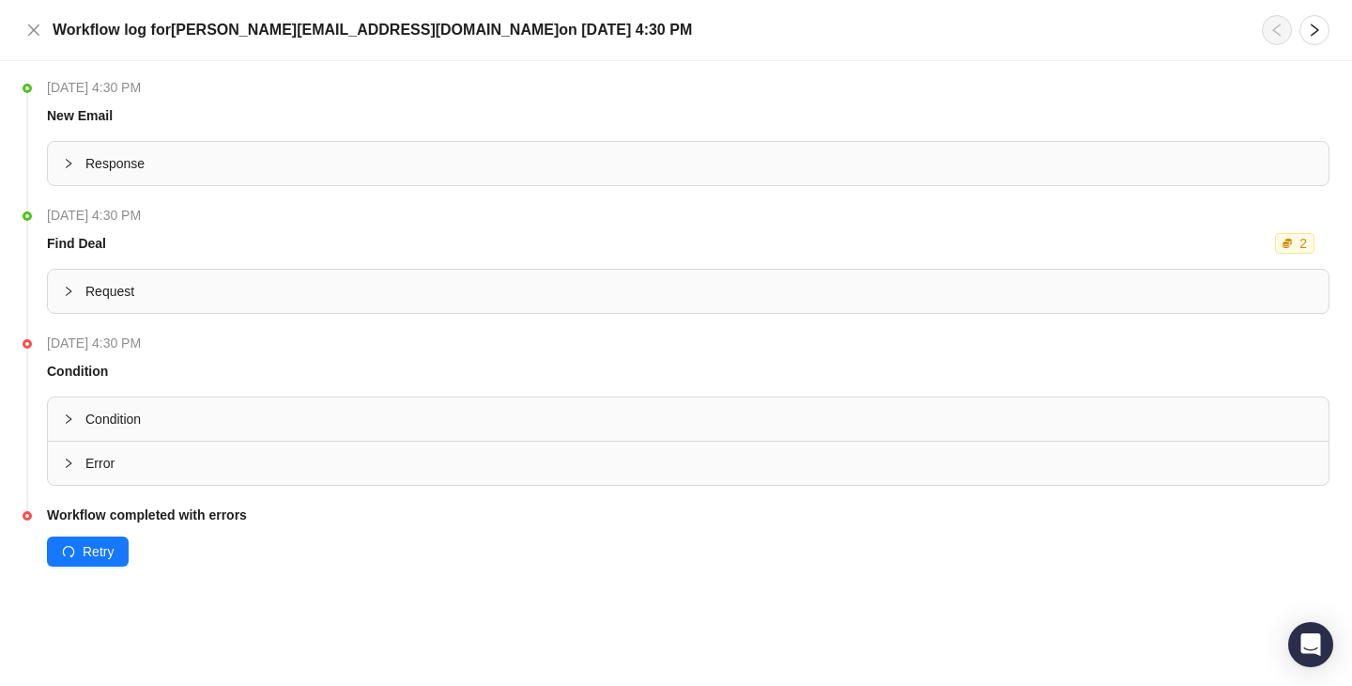
click at [507, 454] on span "Error" at bounding box center [699, 463] width 1228 height 21
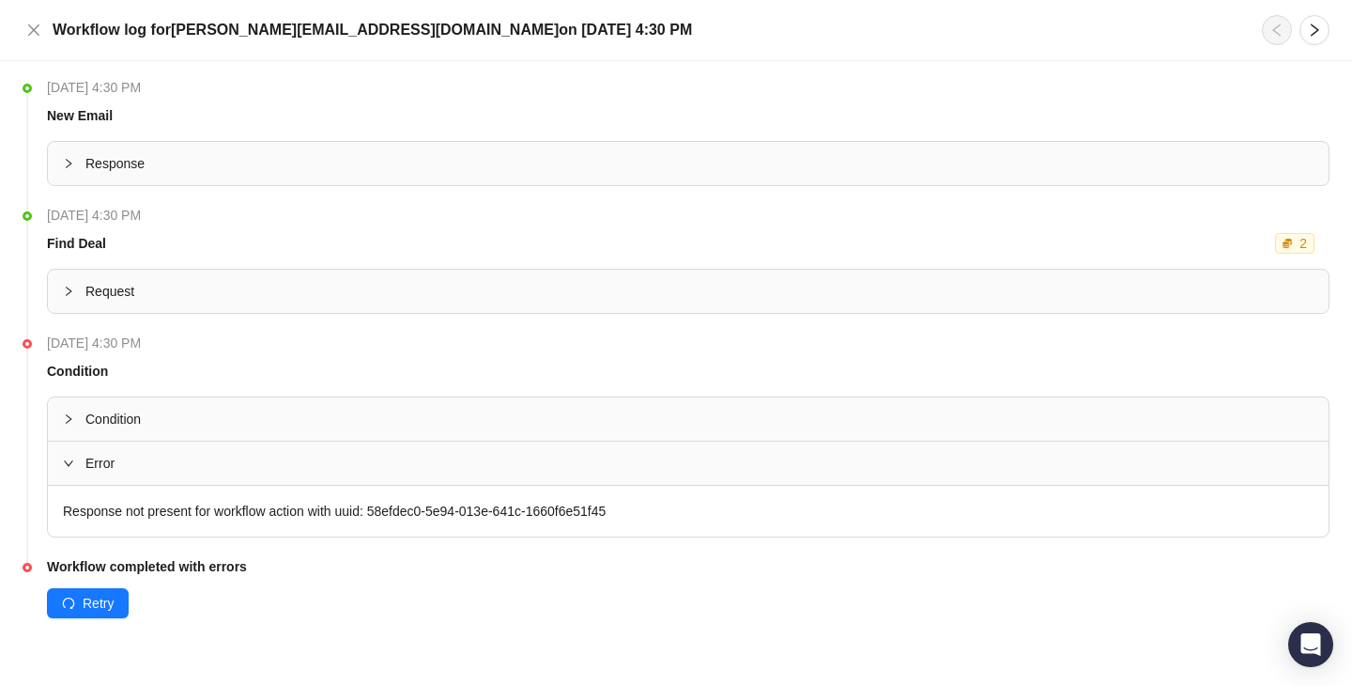
click at [681, 285] on span "Request" at bounding box center [699, 291] width 1228 height 21
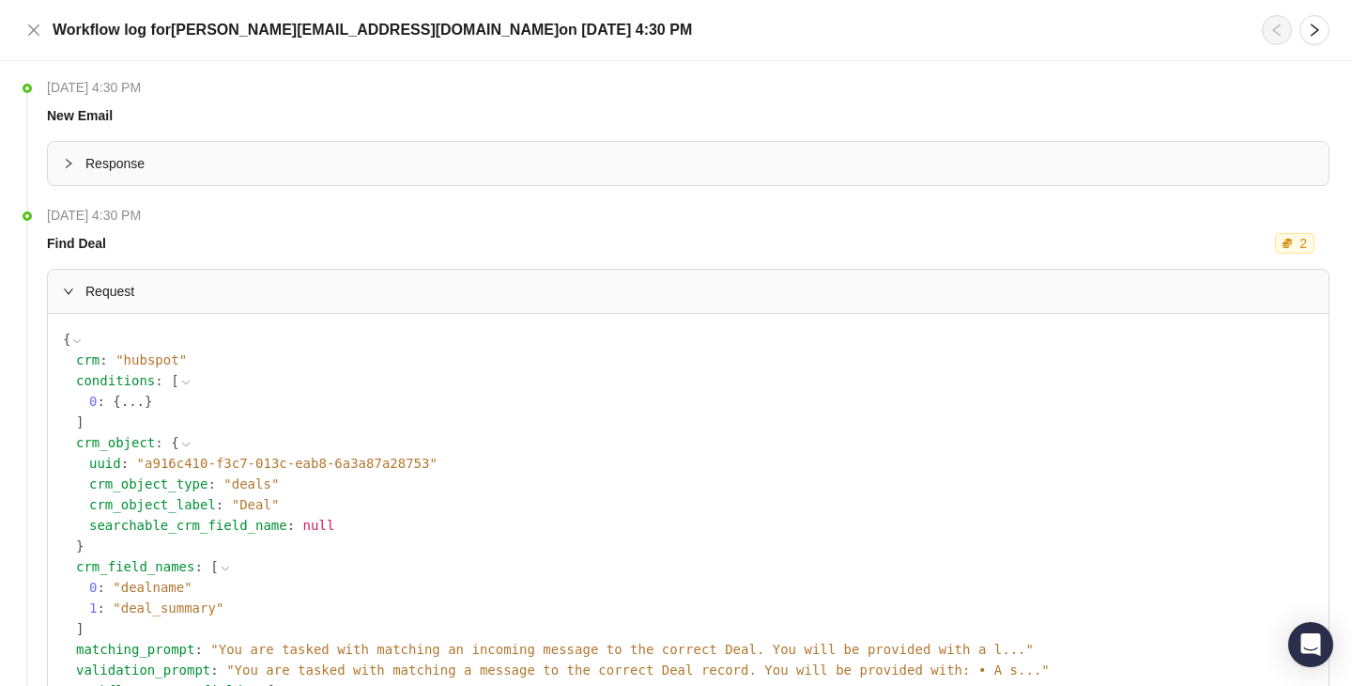
click at [620, 355] on div "crm : " hubspot "" at bounding box center [695, 359] width 1238 height 21
click at [683, 245] on div "Find Deal 2" at bounding box center [684, 243] width 1283 height 21
click at [37, 32] on icon "close" at bounding box center [33, 30] width 15 height 15
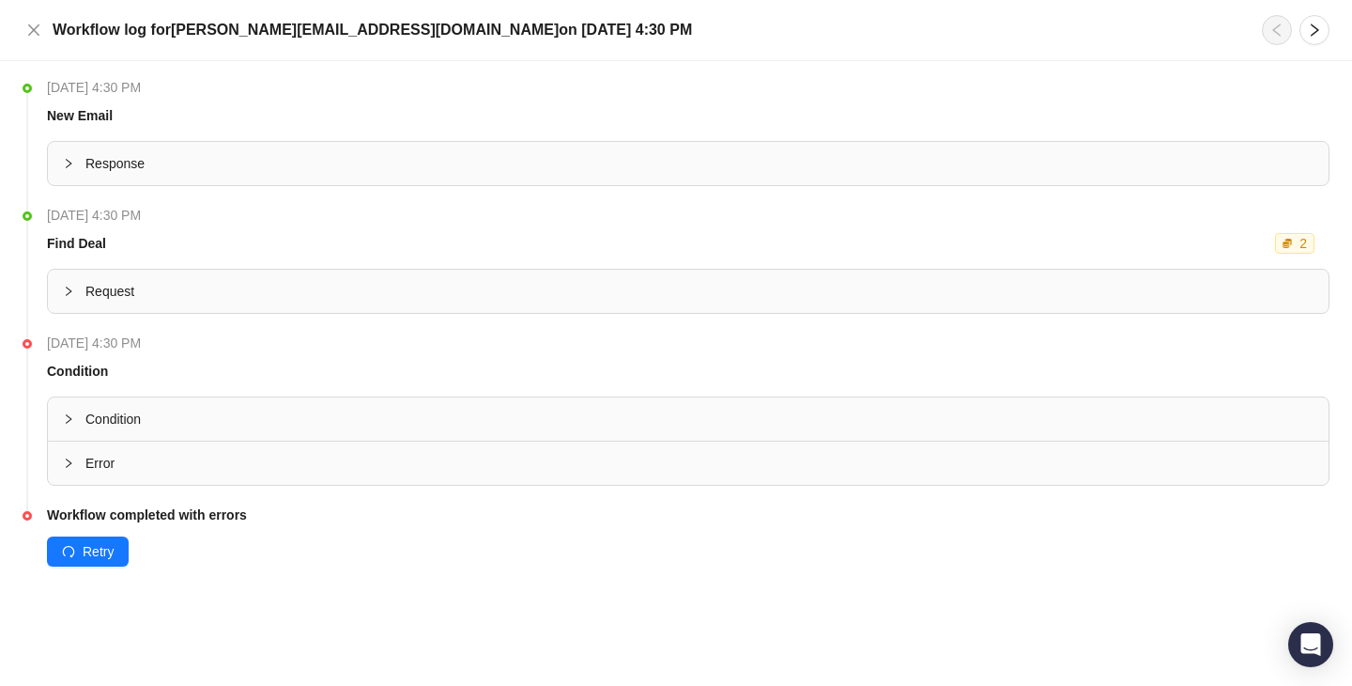
click at [282, 483] on div "Error" at bounding box center [688, 462] width 1281 height 43
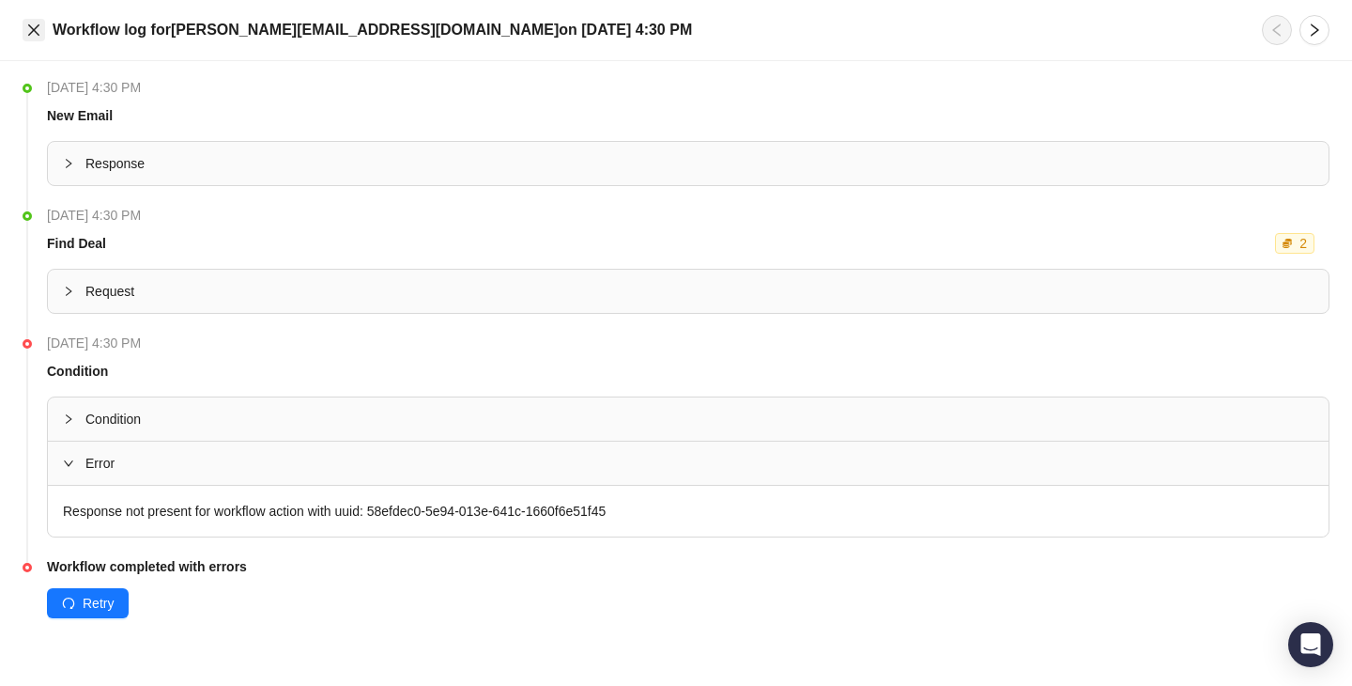
click at [34, 23] on icon "close" at bounding box center [33, 30] width 15 height 15
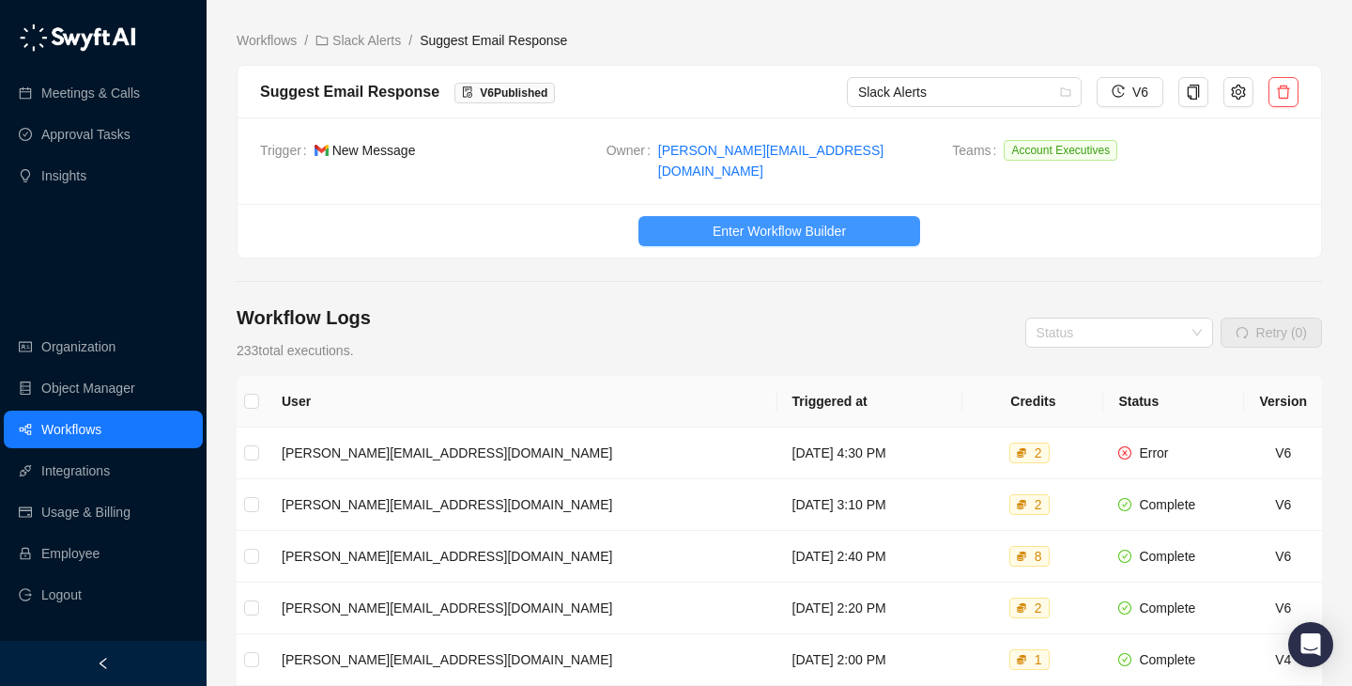
click at [758, 221] on span "Enter Workflow Builder" at bounding box center [779, 231] width 133 height 21
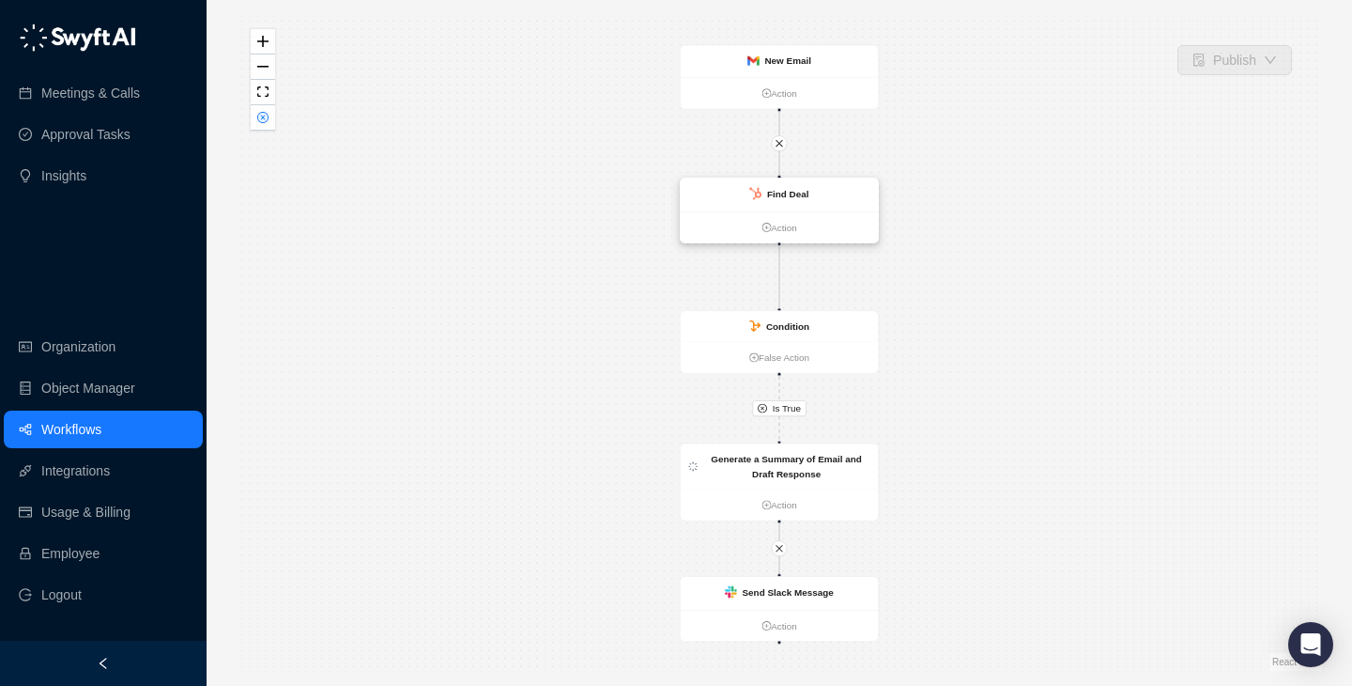
click at [767, 198] on div "Find Deal" at bounding box center [788, 193] width 42 height 15
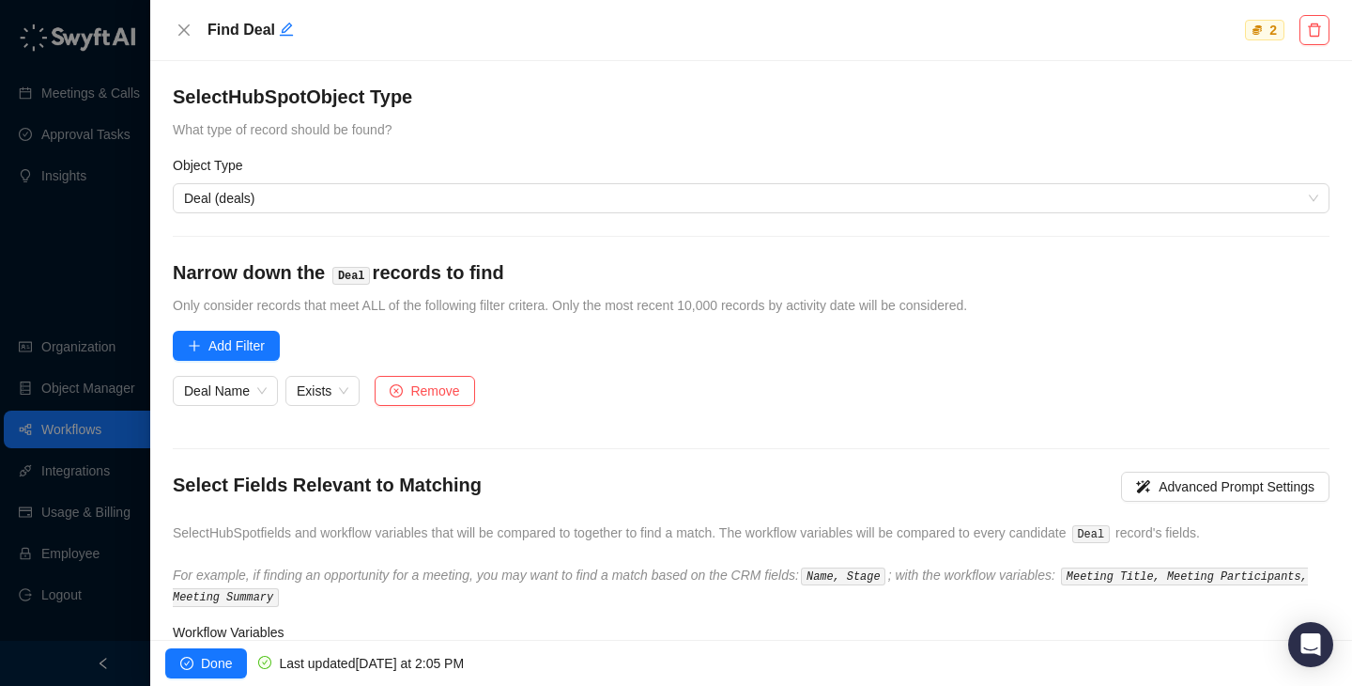
click at [78, 268] on div at bounding box center [676, 343] width 1352 height 686
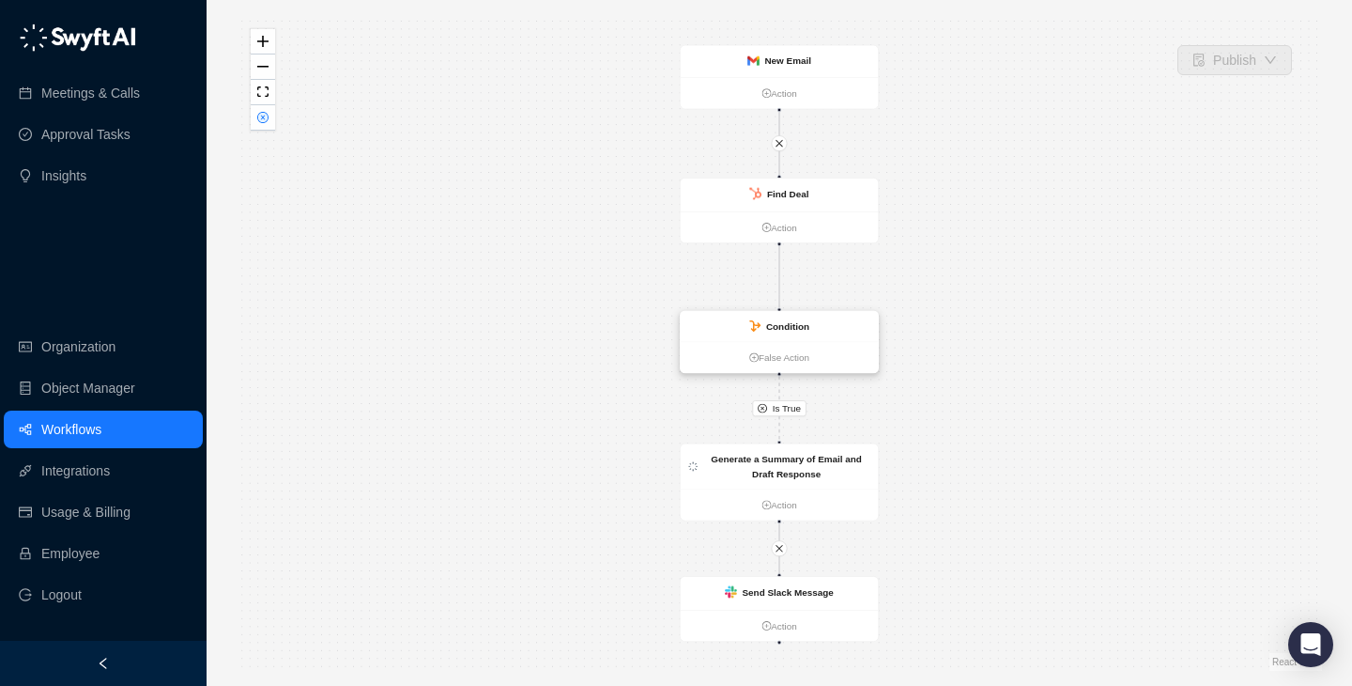
click at [764, 340] on div "Condition" at bounding box center [780, 326] width 198 height 31
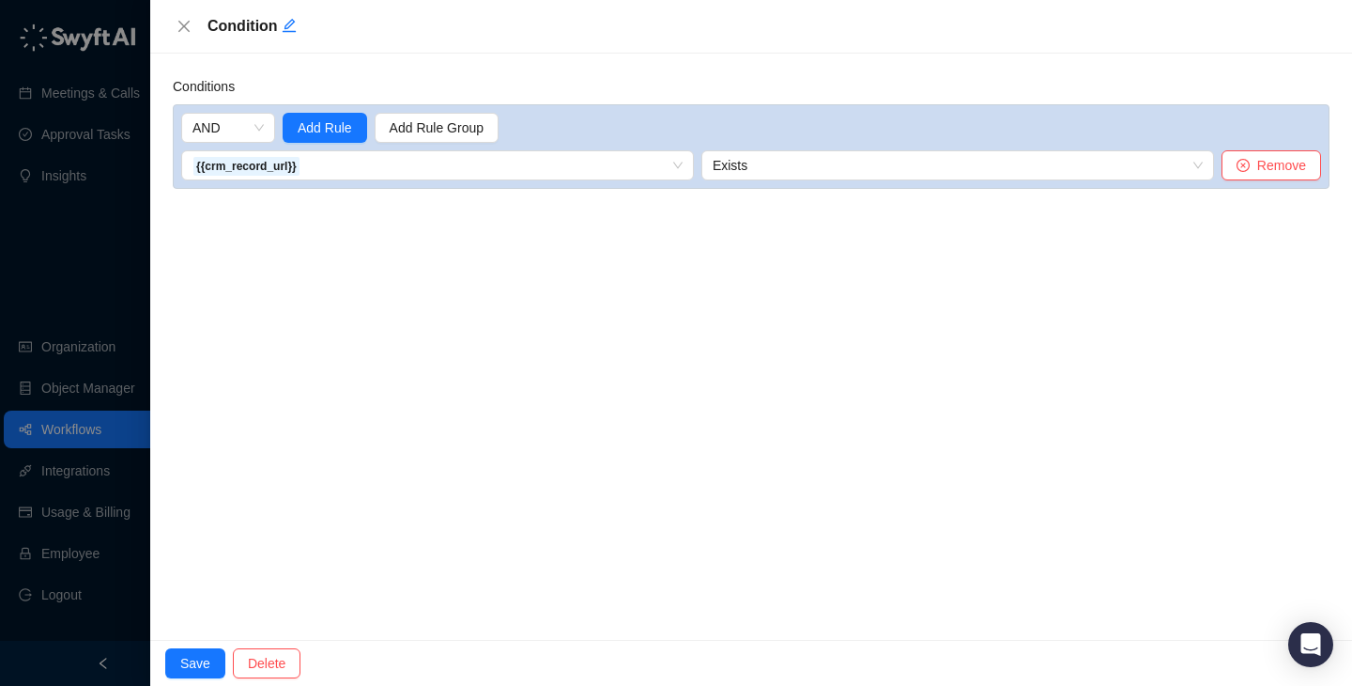
click at [67, 270] on div at bounding box center [676, 343] width 1352 height 686
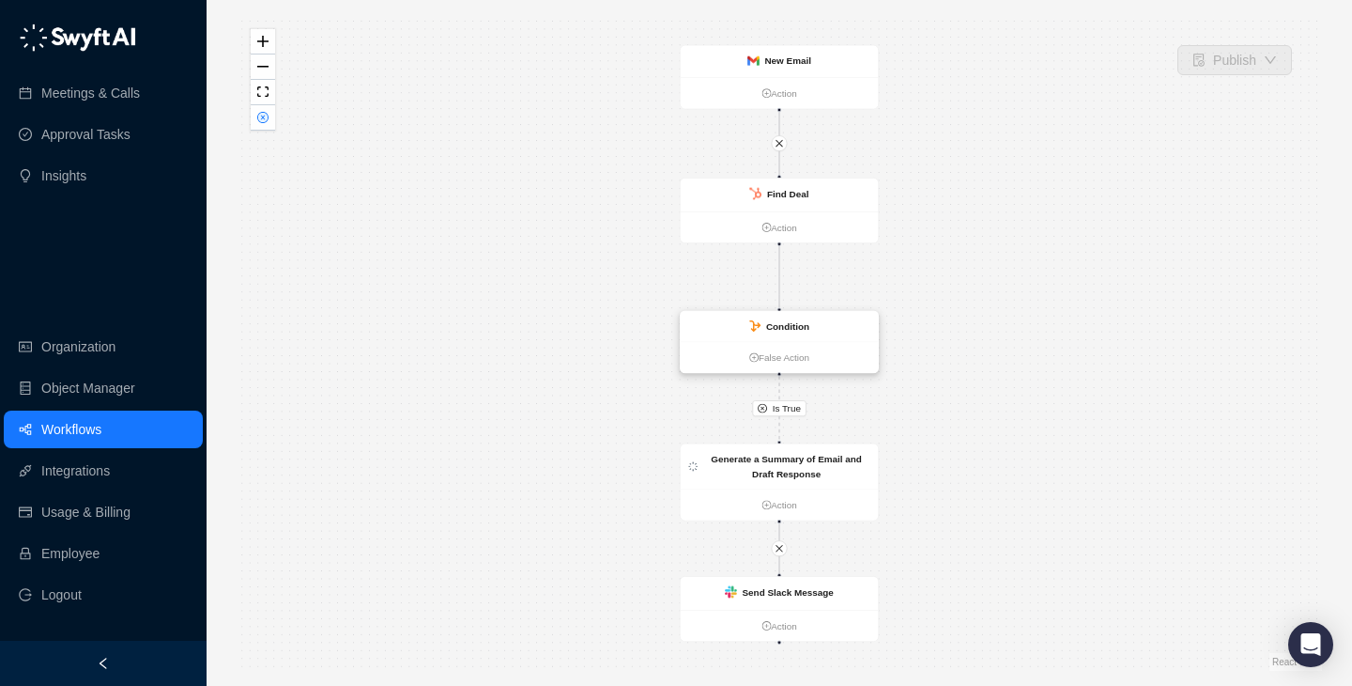
click at [730, 339] on div "Condition" at bounding box center [780, 326] width 198 height 31
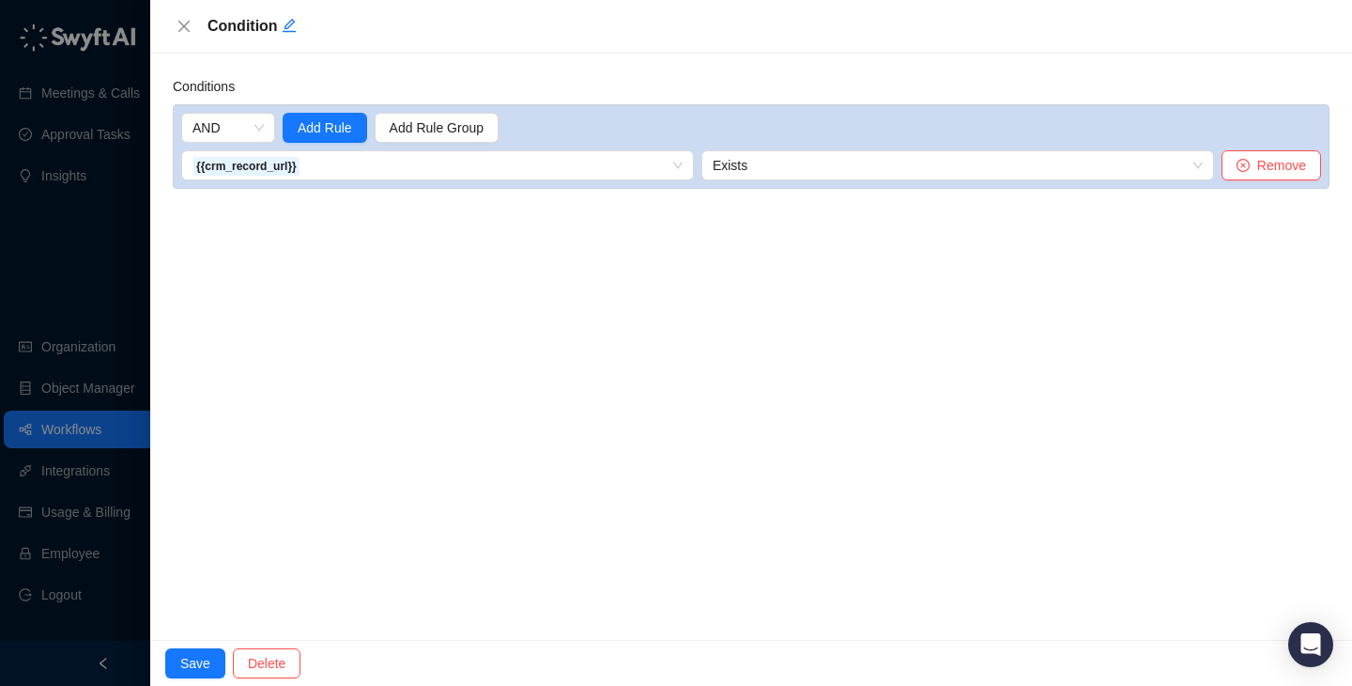
click at [57, 284] on div at bounding box center [676, 343] width 1352 height 686
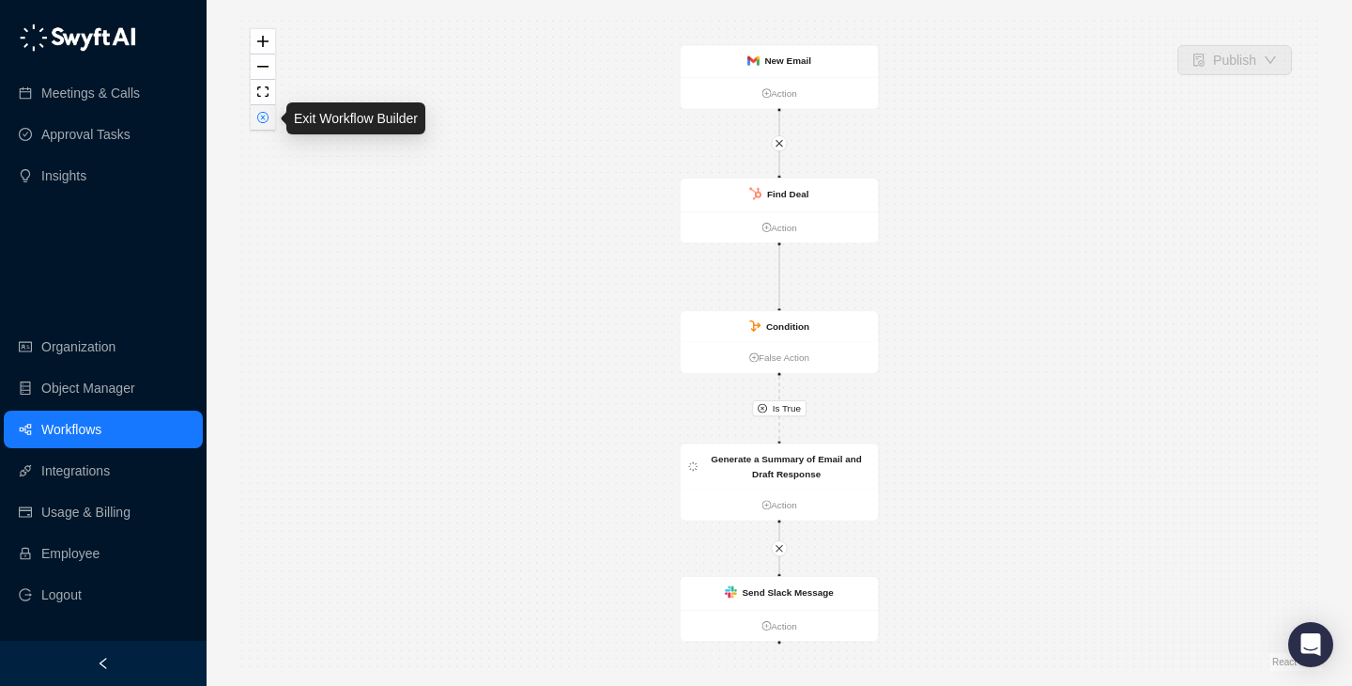
click at [267, 123] on button "button" at bounding box center [263, 117] width 24 height 25
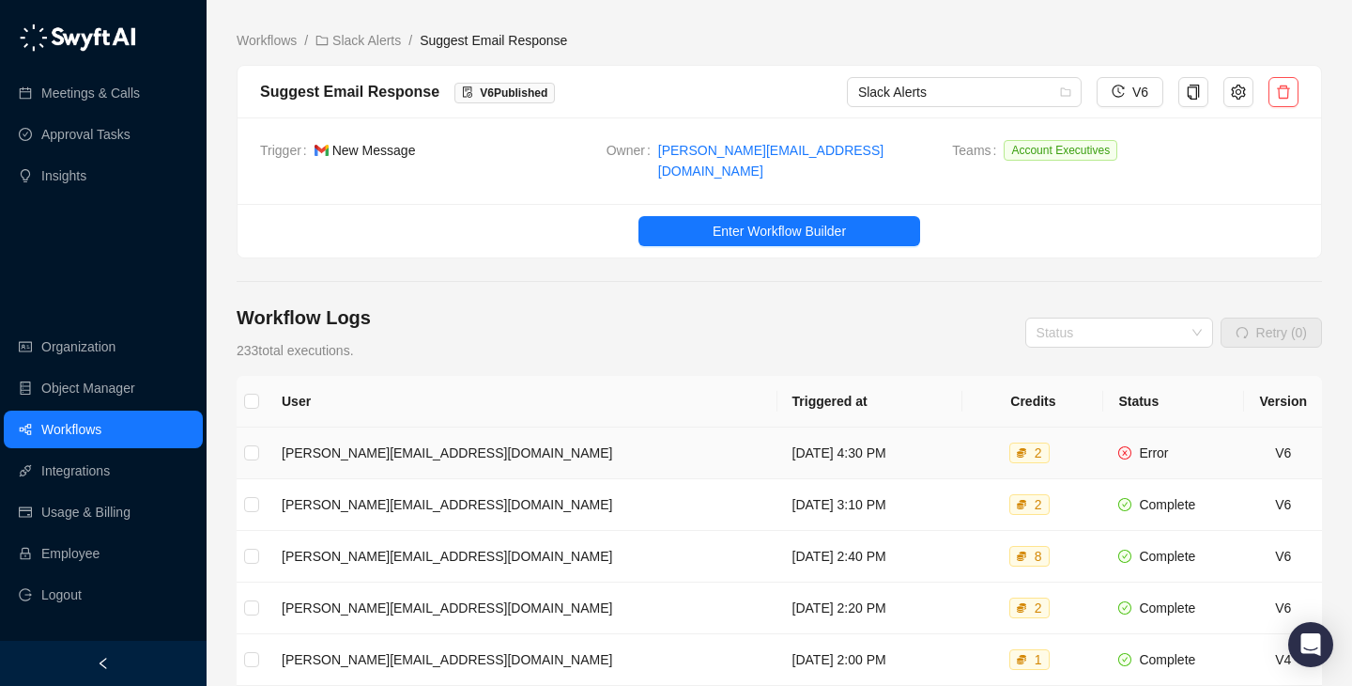
click at [778, 446] on td "Monday, 08/18/25, 4:30 PM" at bounding box center [871, 453] width 186 height 52
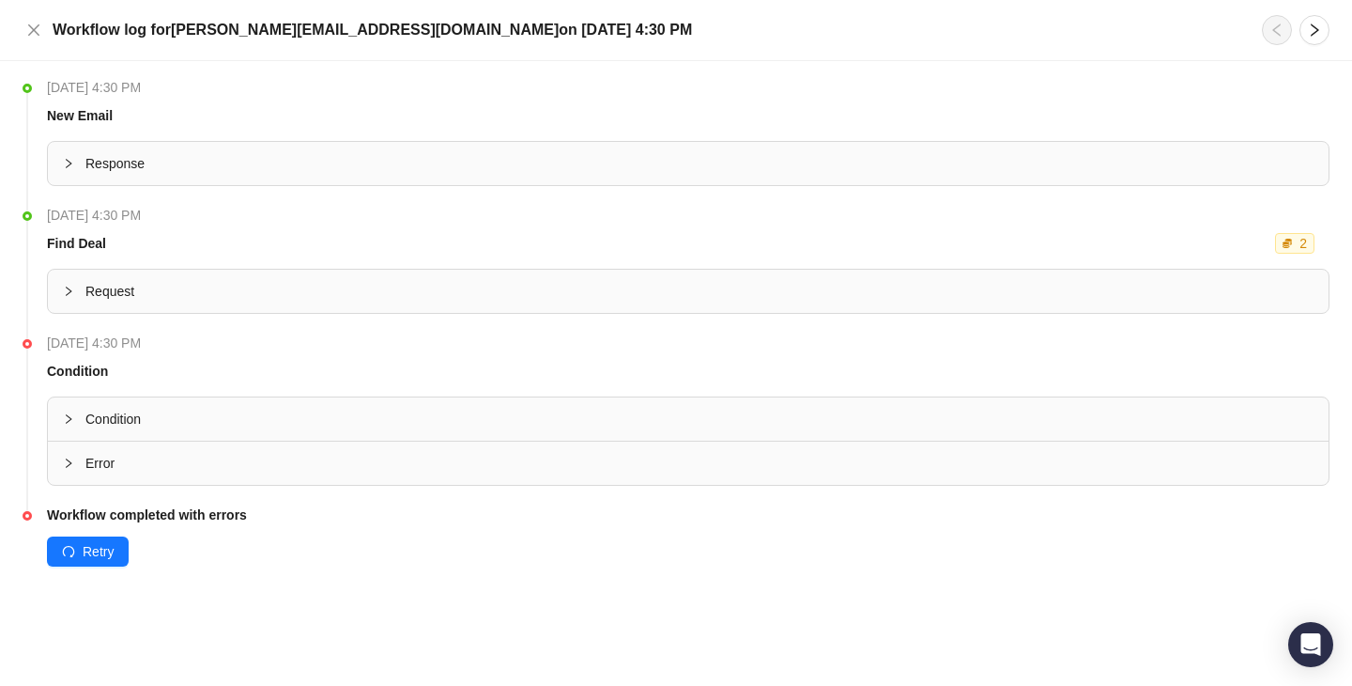
click at [420, 295] on span "Request" at bounding box center [699, 291] width 1228 height 21
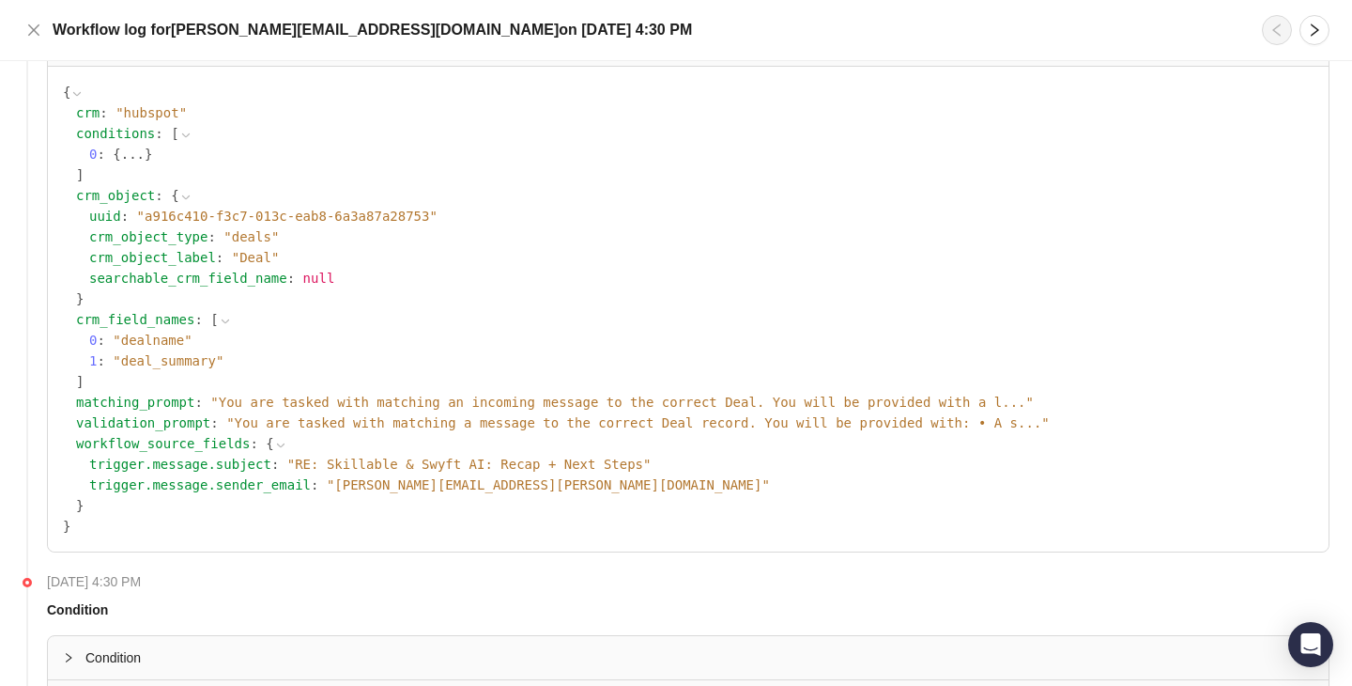
scroll to position [237, 0]
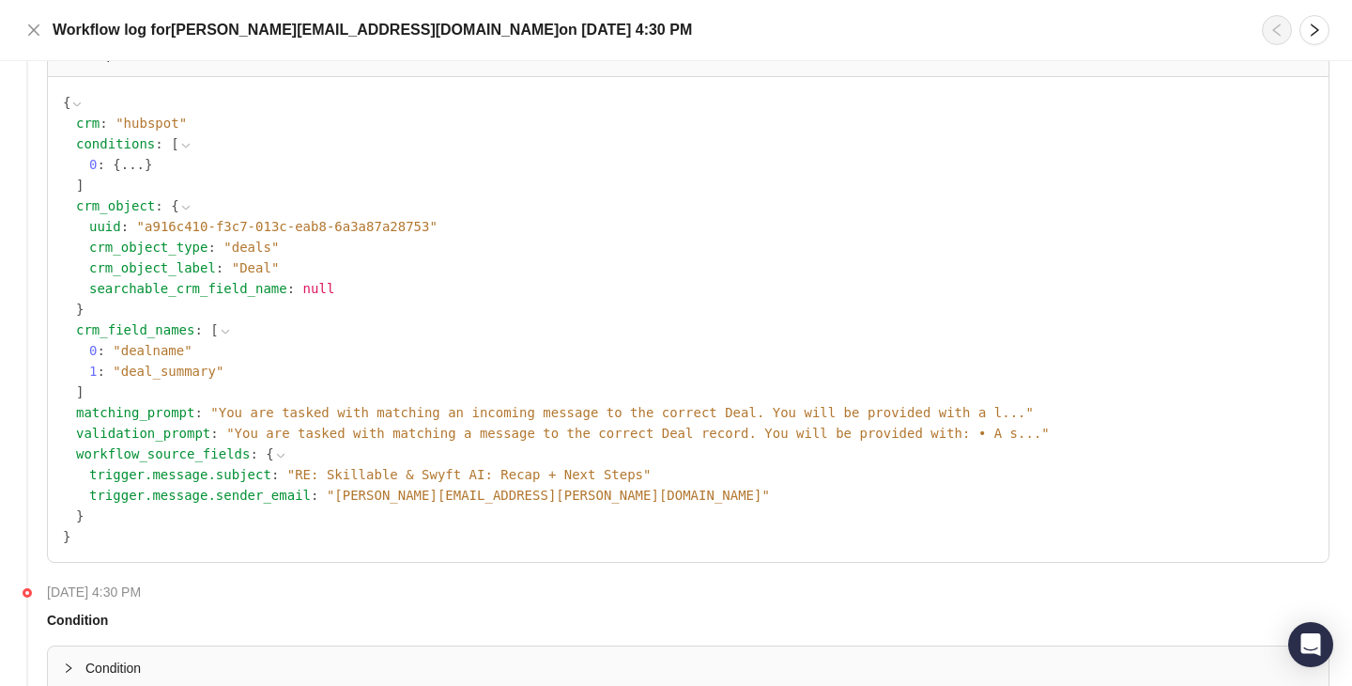
click at [131, 165] on button "..." at bounding box center [132, 164] width 23 height 21
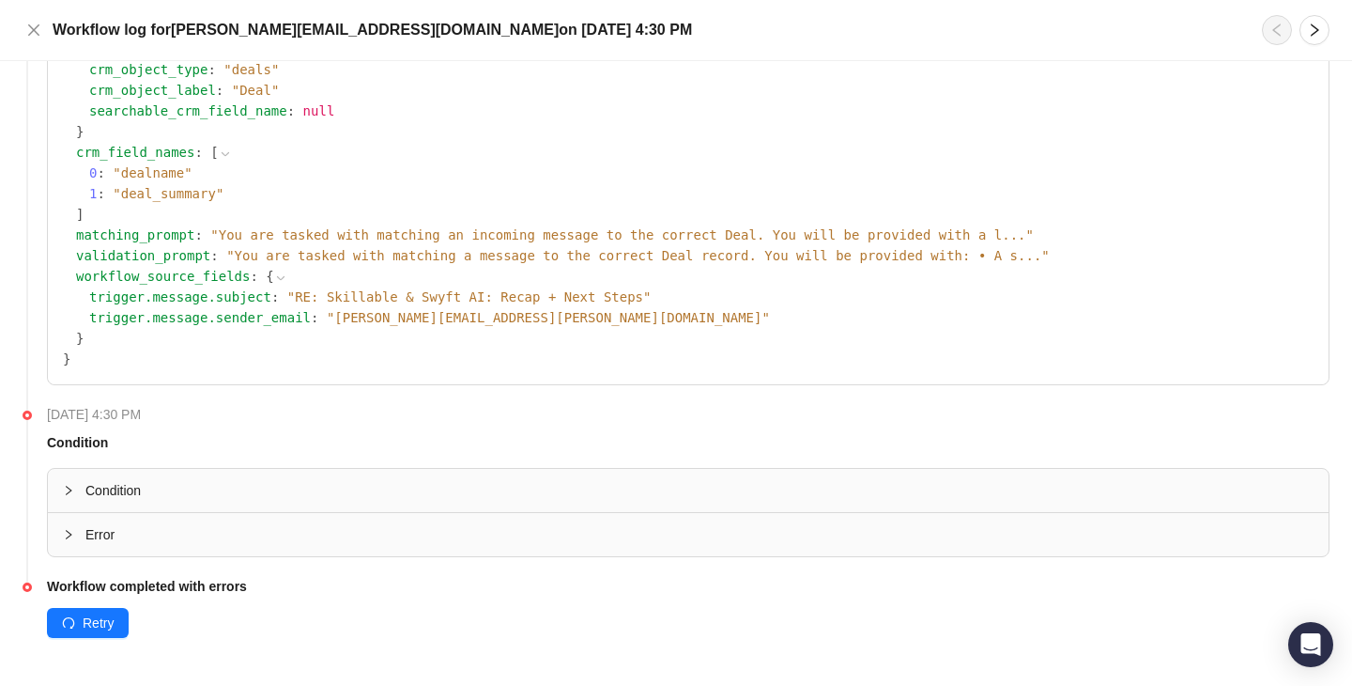
scroll to position [166, 0]
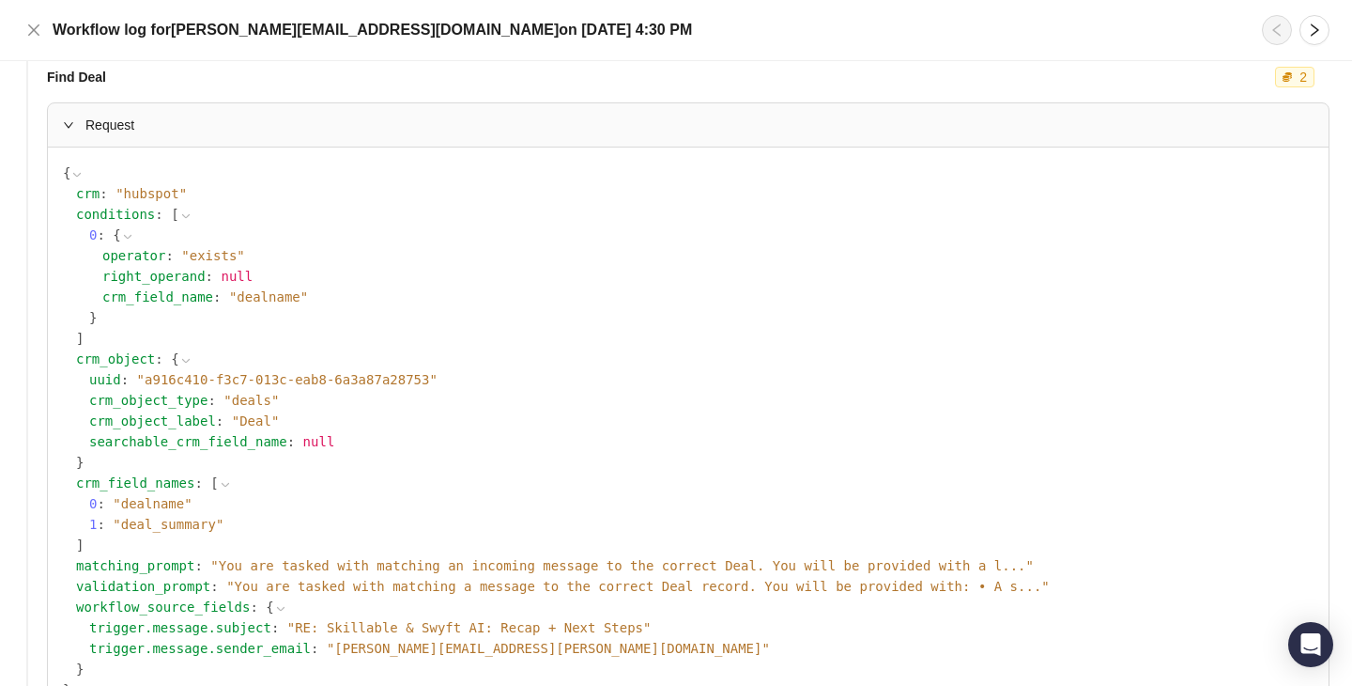
click at [210, 119] on span "Request" at bounding box center [699, 125] width 1228 height 21
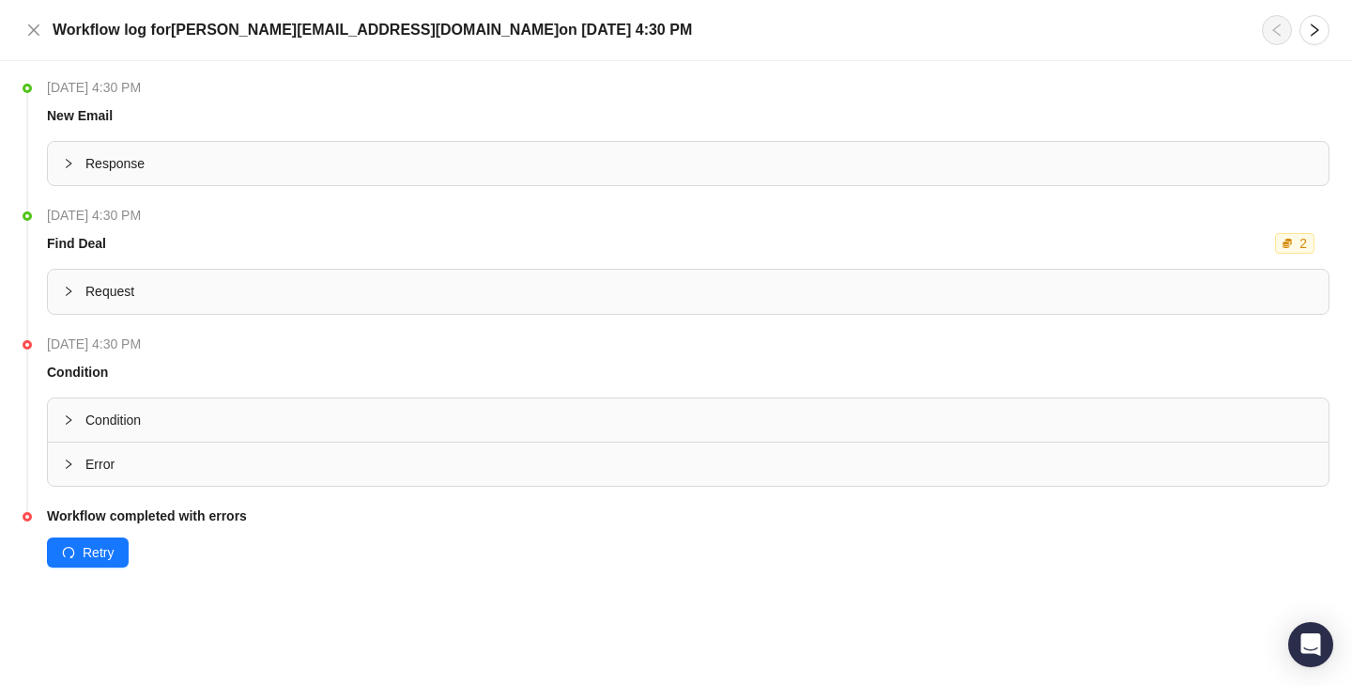
scroll to position [0, 0]
click at [233, 166] on span "Response" at bounding box center [699, 163] width 1228 height 21
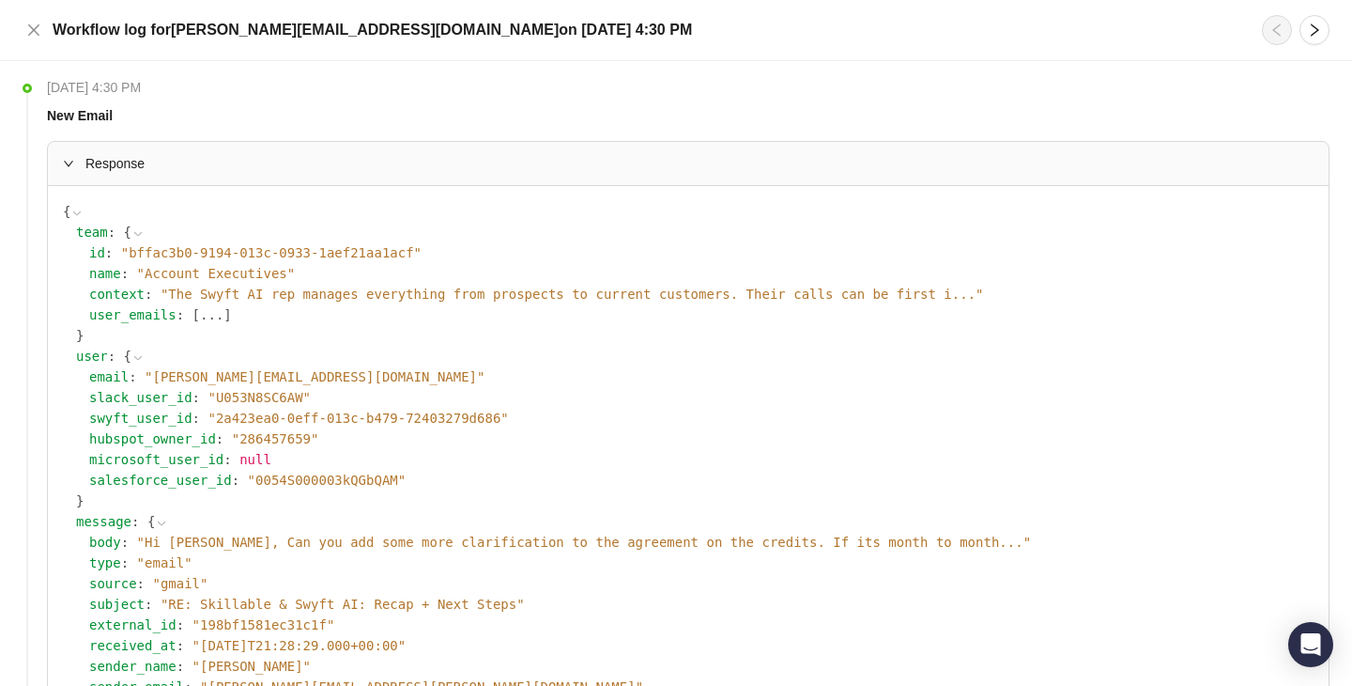
click at [270, 166] on span "Response" at bounding box center [699, 163] width 1228 height 21
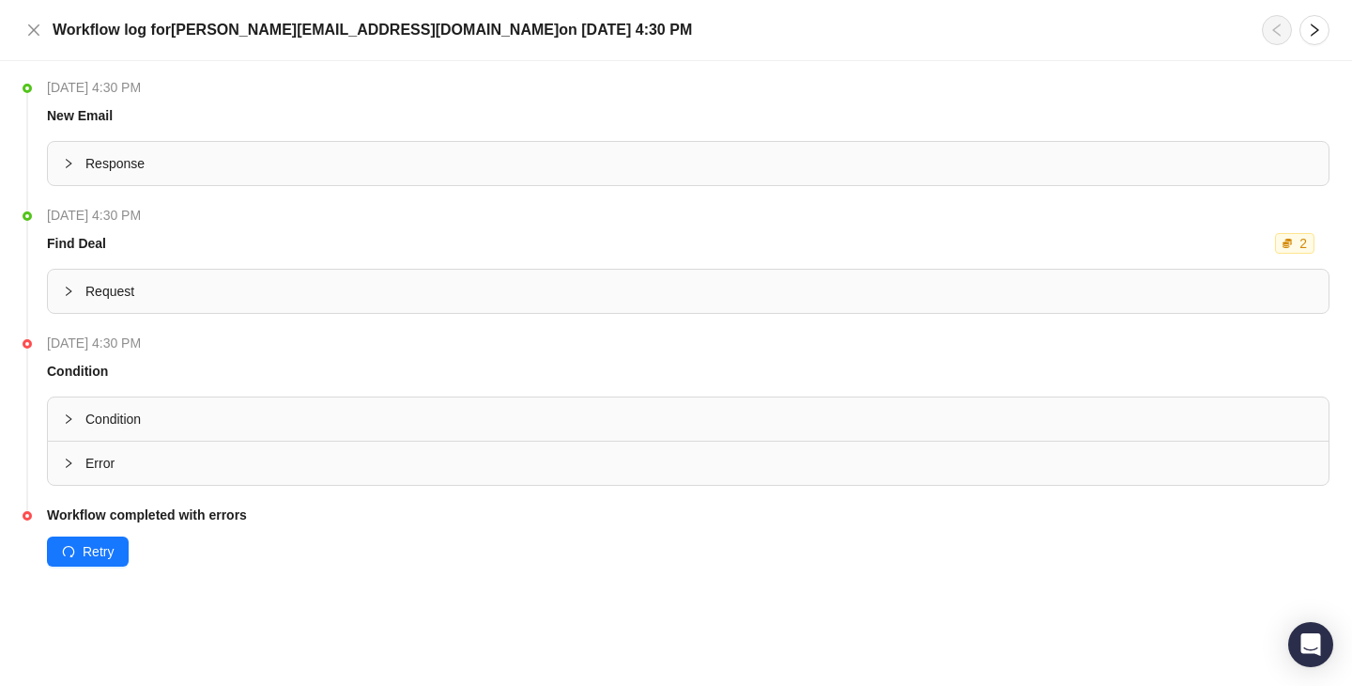
click at [288, 287] on span "Request" at bounding box center [699, 291] width 1228 height 21
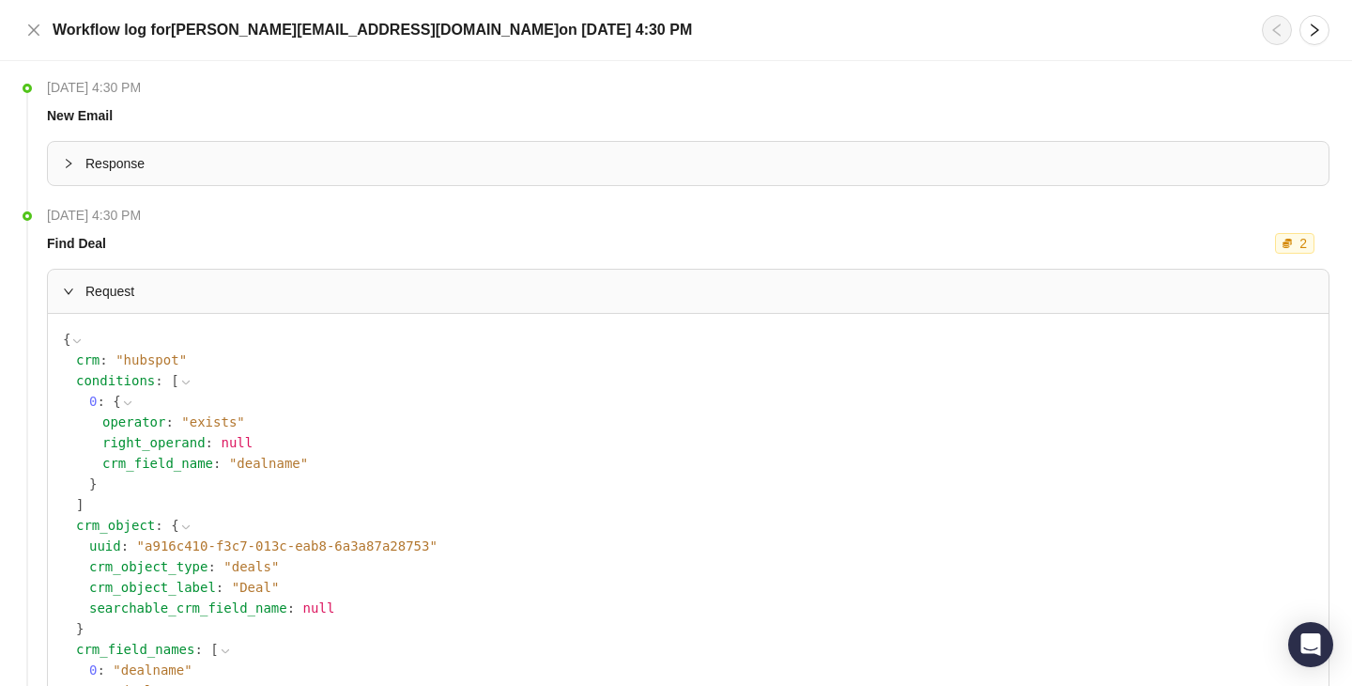
click at [288, 287] on span "Request" at bounding box center [699, 291] width 1228 height 21
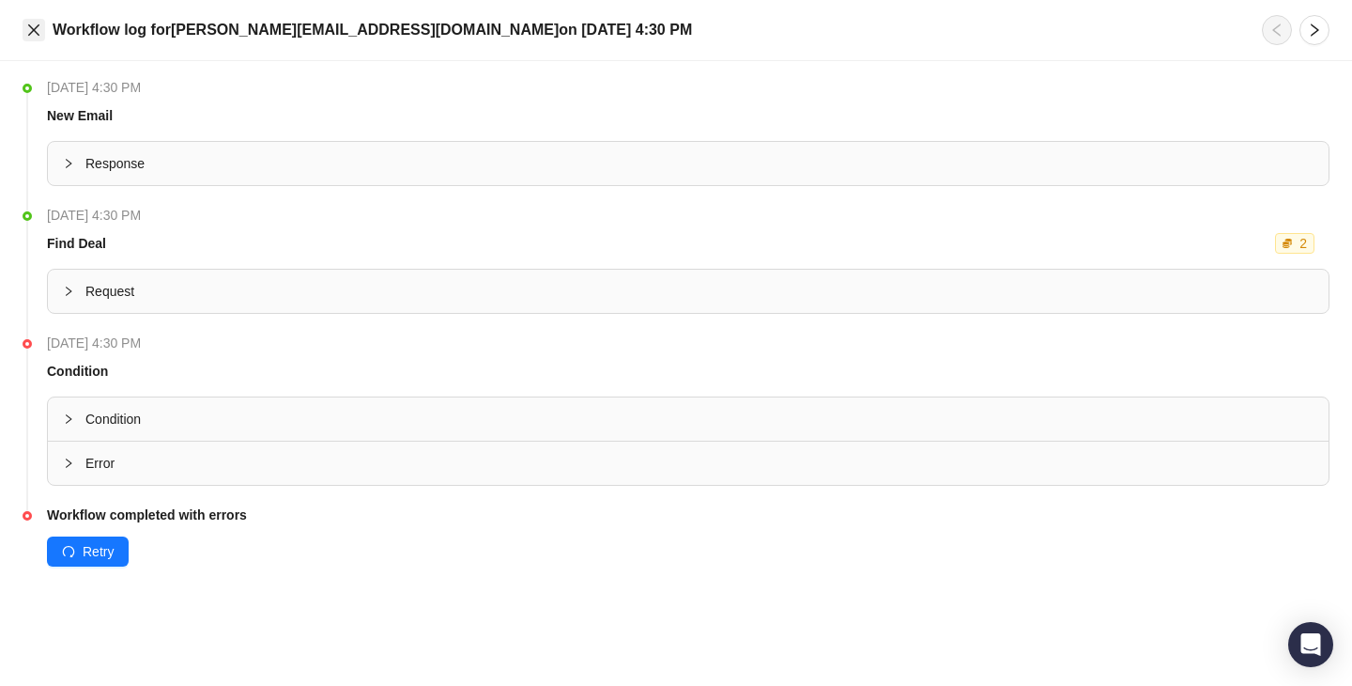
click at [34, 30] on icon "close" at bounding box center [33, 29] width 11 height 11
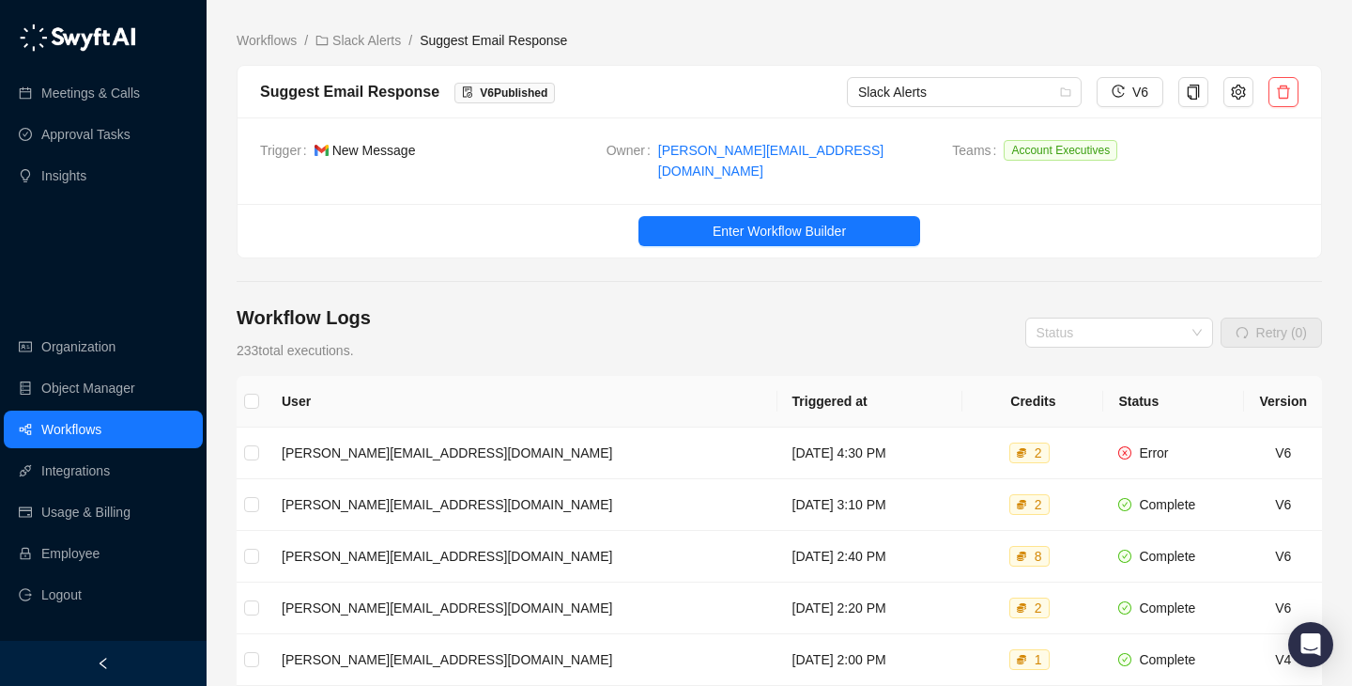
click at [259, 25] on div "Workflows / Slack Alerts / Suggest Email Response Suggest Email Response V 6 Pu…" at bounding box center [780, 580] width 1086 height 1130
click at [261, 39] on link "Workflows" at bounding box center [267, 40] width 68 height 21
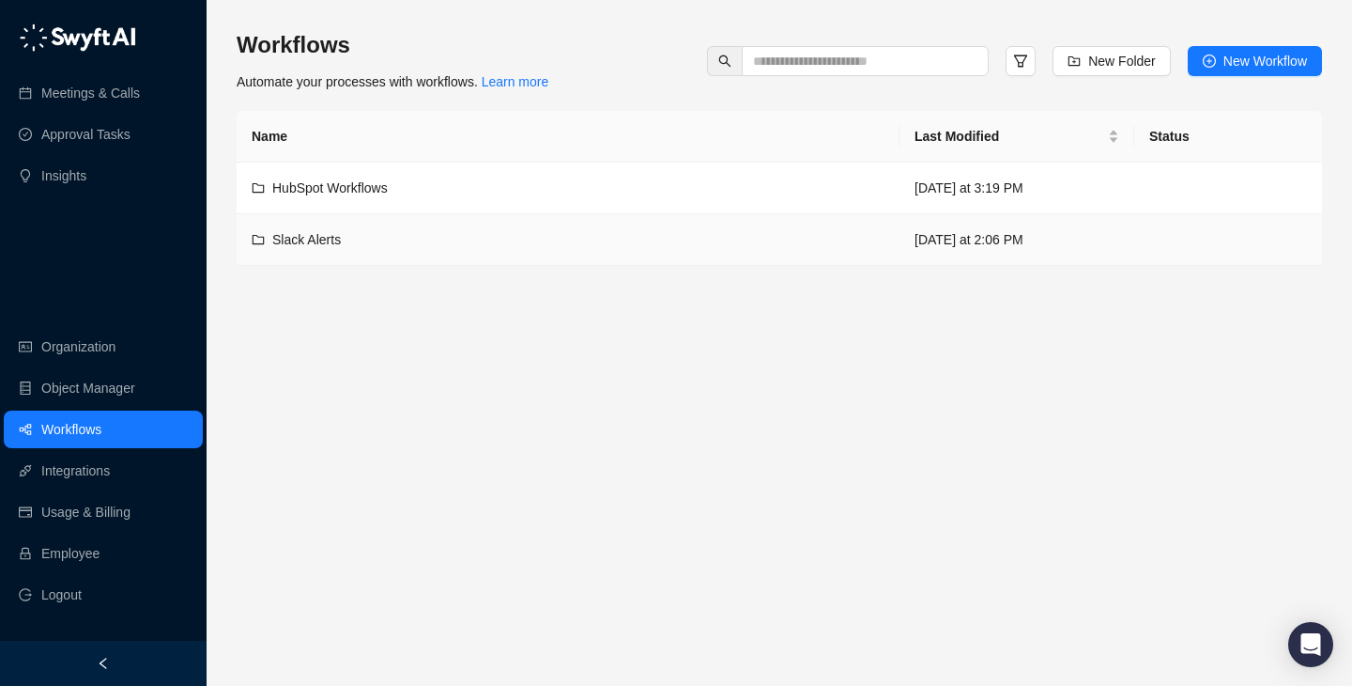
click at [511, 196] on div "HubSpot Workflows" at bounding box center [568, 187] width 633 height 21
click at [593, 217] on td "Slack Alerts" at bounding box center [568, 240] width 663 height 52
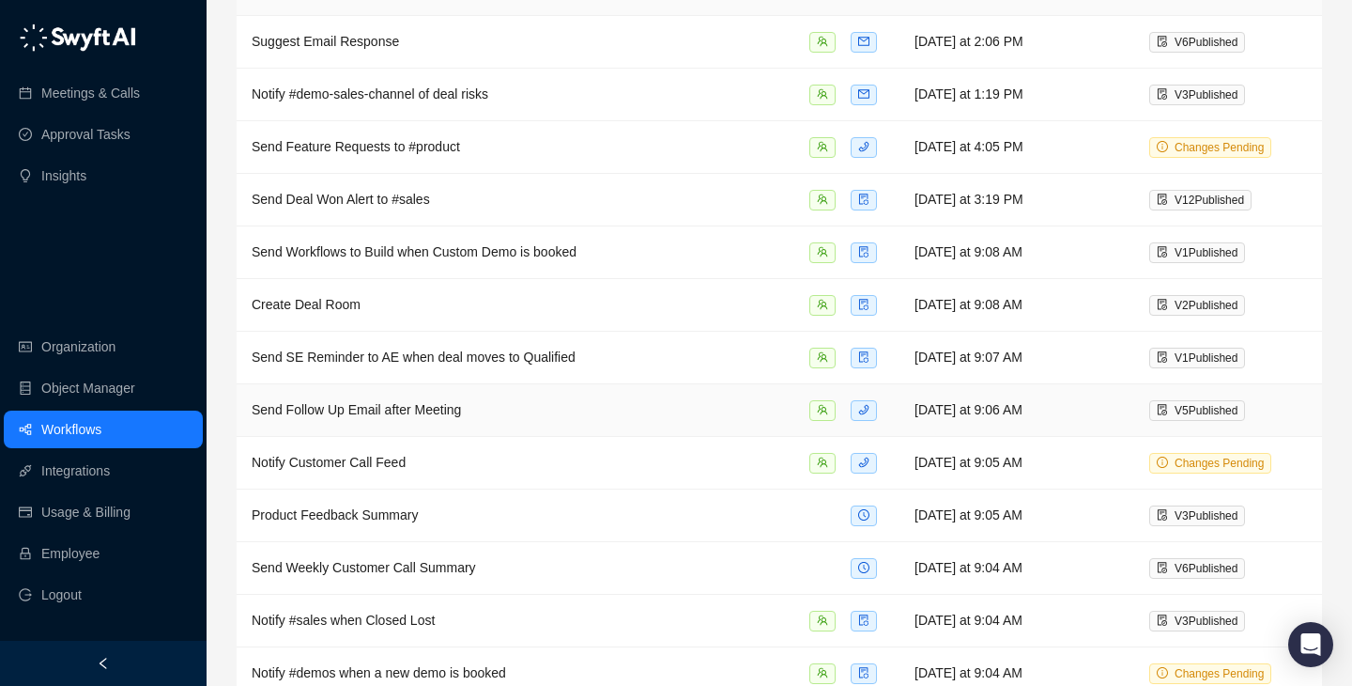
scroll to position [218, 0]
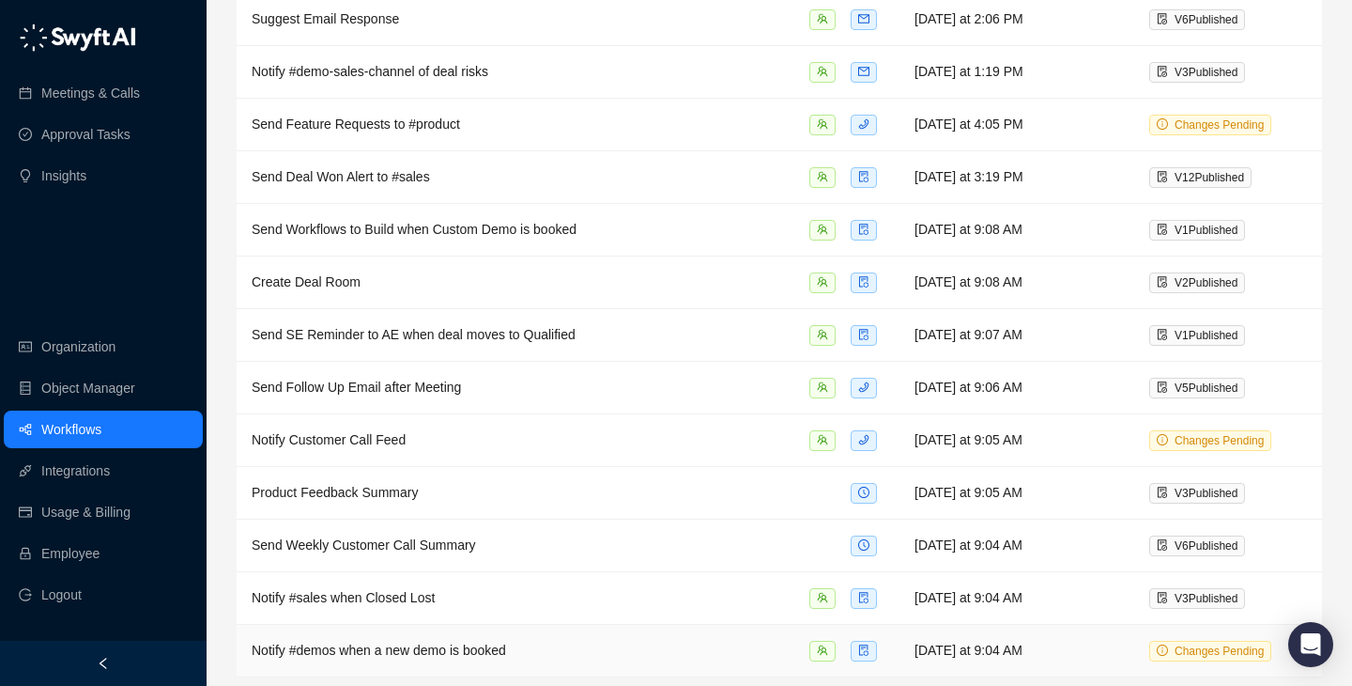
click at [620, 631] on td "Notify #demos when a new demo is booked" at bounding box center [568, 651] width 663 height 53
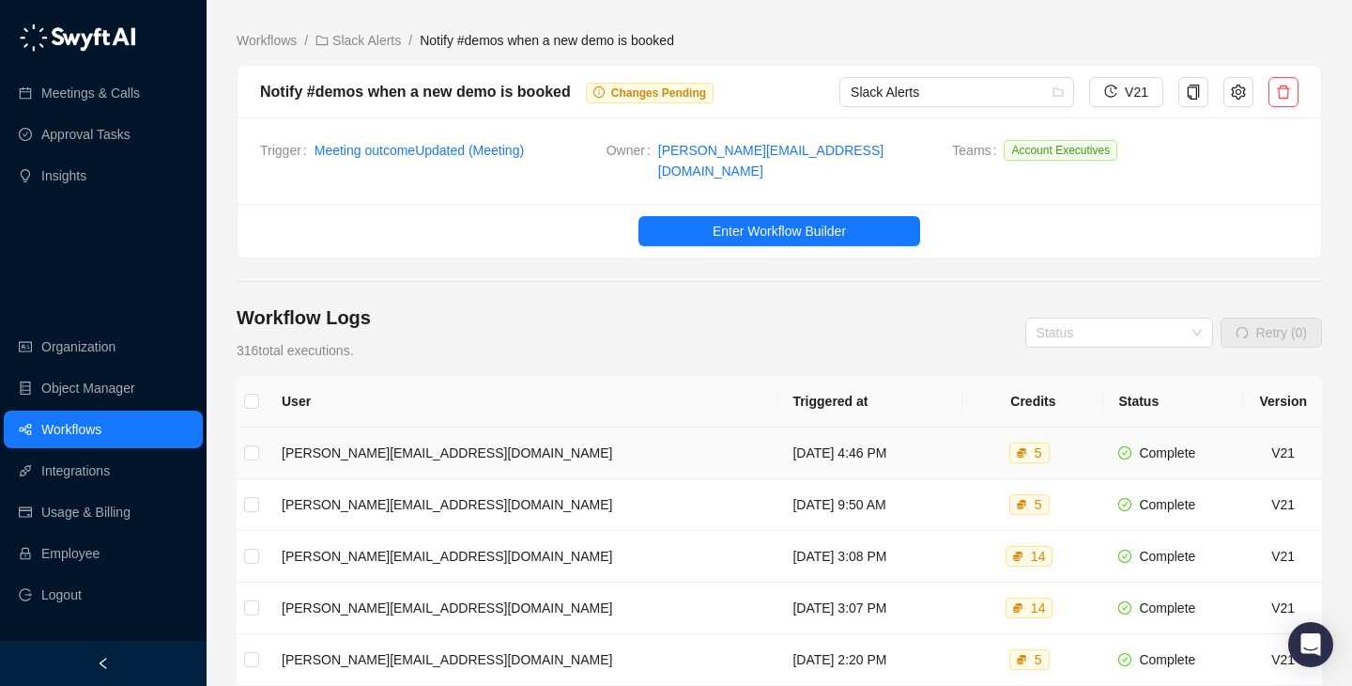
click at [871, 456] on td "[DATE] 4:46 PM" at bounding box center [870, 453] width 185 height 52
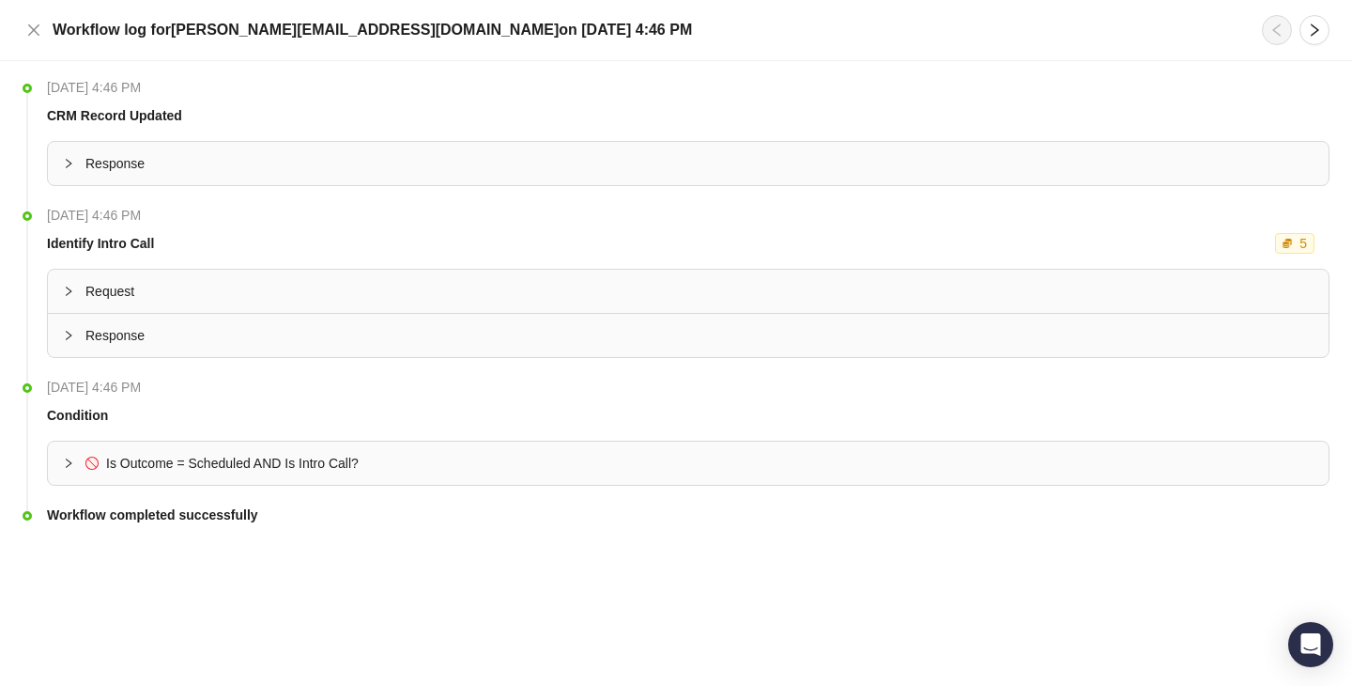
click at [388, 471] on span "Is Outcome = Scheduled AND Is Intro Call?" at bounding box center [699, 463] width 1228 height 21
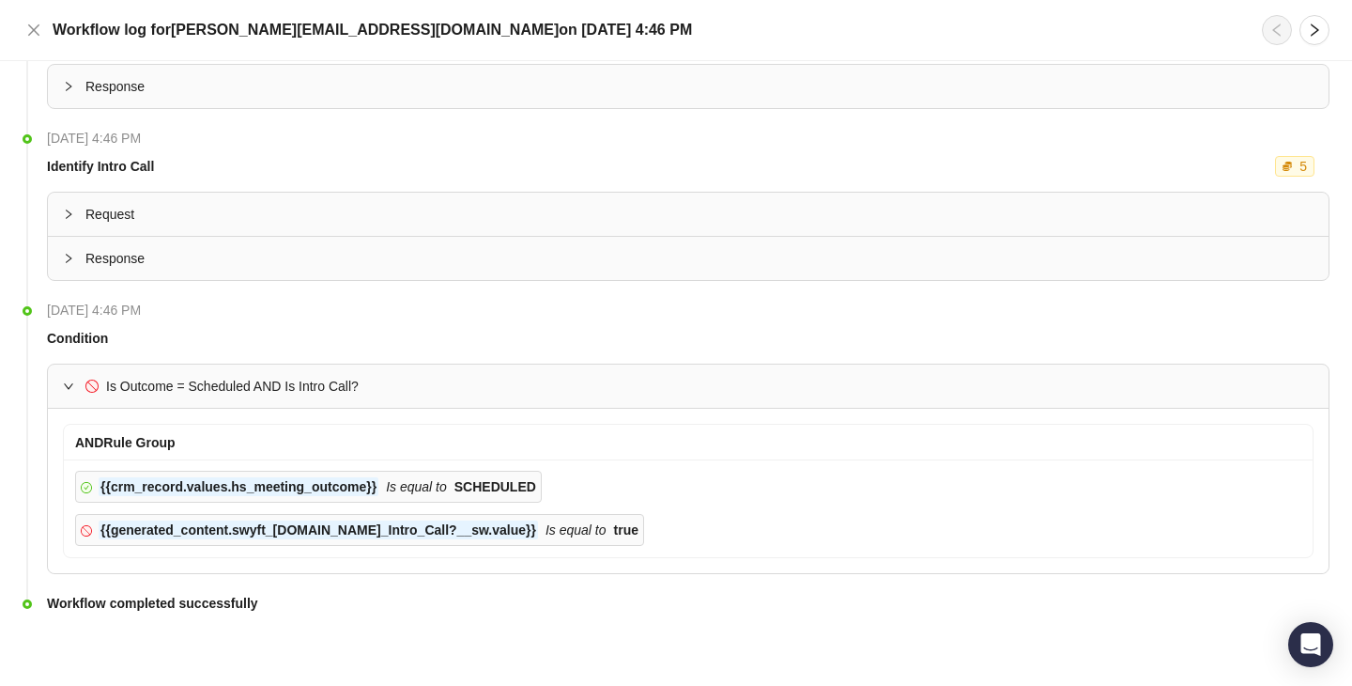
scroll to position [73, 0]
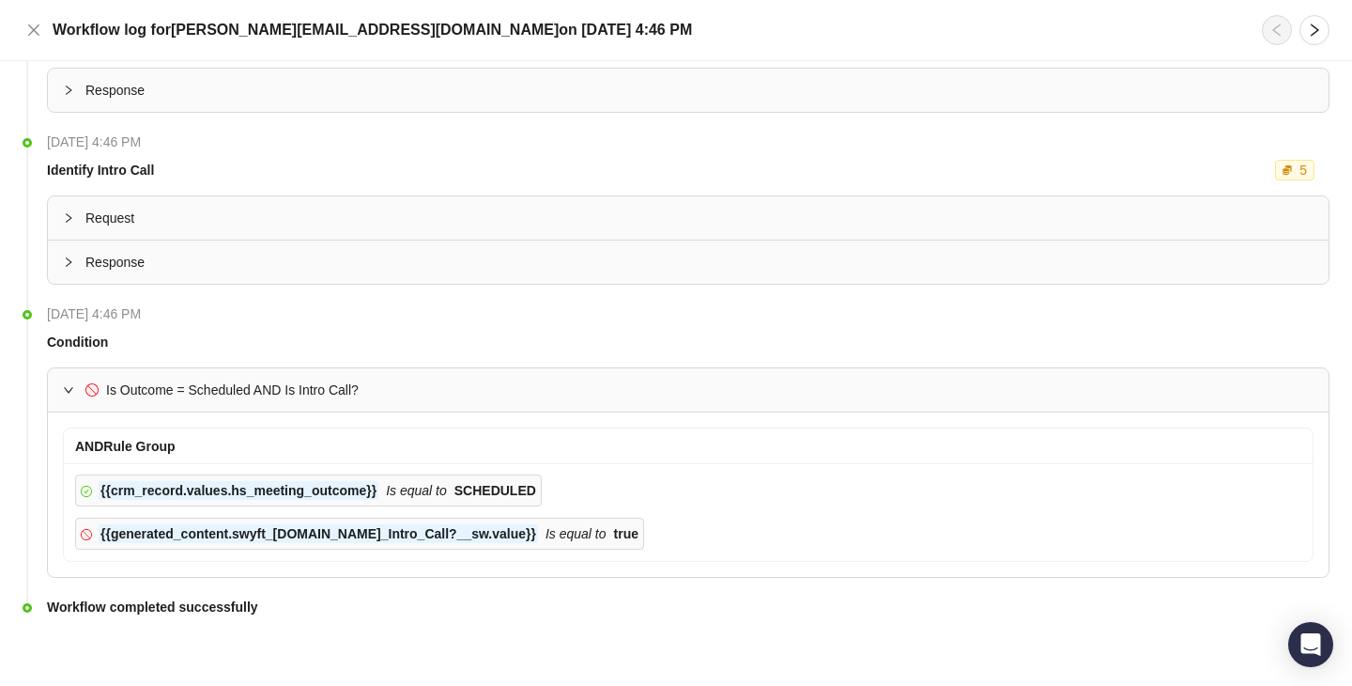
drag, startPoint x: 501, startPoint y: 501, endPoint x: 277, endPoint y: 501, distance: 223.5
click at [277, 501] on span "{{crm_record.values.hs_meeting_outcome}} Is equal to SCHEDULED" at bounding box center [308, 490] width 467 height 32
drag, startPoint x: 277, startPoint y: 501, endPoint x: 263, endPoint y: 501, distance: 14.1
click at [263, 501] on span "{{crm_record.values.hs_meeting_outcome}} Is equal to SCHEDULED" at bounding box center [308, 490] width 467 height 32
drag, startPoint x: 229, startPoint y: 489, endPoint x: 410, endPoint y: 487, distance: 181.3
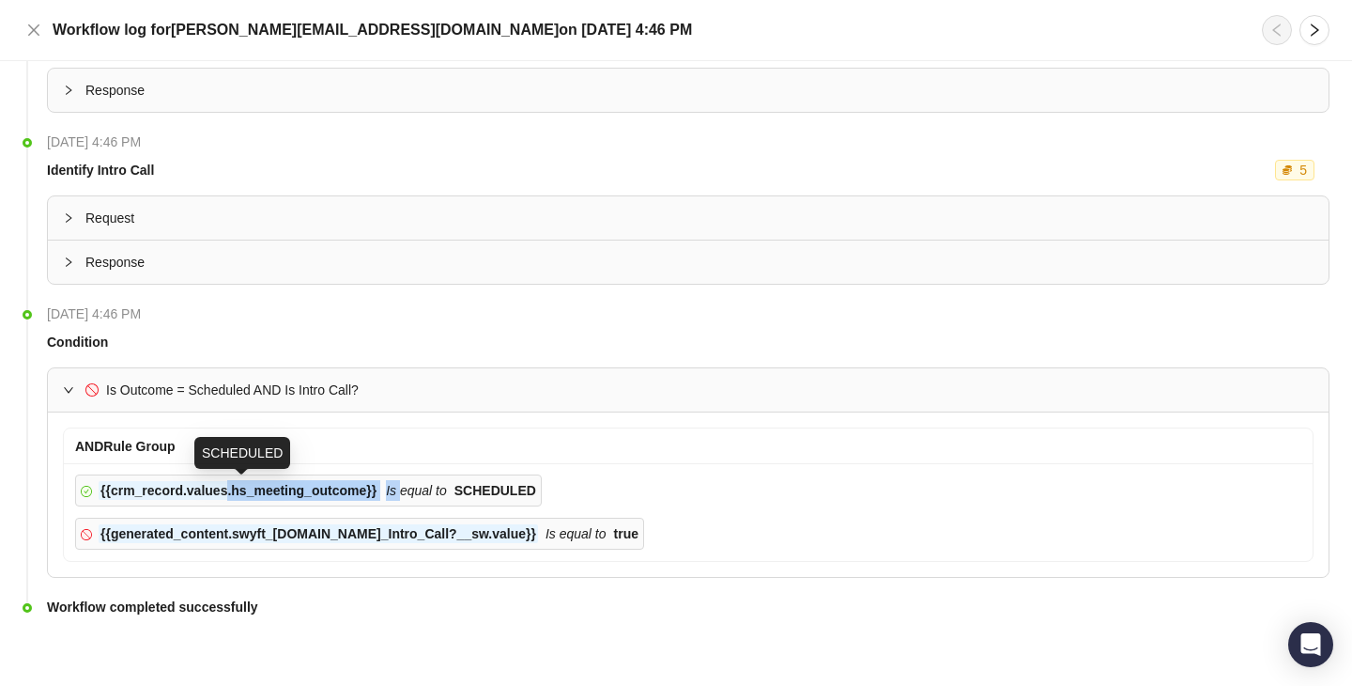
click at [410, 489] on div "{{crm_record.values.hs_meeting_outcome}} Is equal to SCHEDULED" at bounding box center [318, 490] width 438 height 21
click at [410, 487] on icon "Is equal to" at bounding box center [416, 490] width 61 height 15
drag, startPoint x: 410, startPoint y: 487, endPoint x: 213, endPoint y: 487, distance: 197.2
click at [214, 487] on div "{{crm_record.values.hs_meeting_outcome}} Is equal to SCHEDULED" at bounding box center [318, 490] width 438 height 21
click at [213, 487] on strong "{{crm_record.values.hs_meeting_outcome}}" at bounding box center [238, 490] width 276 height 15
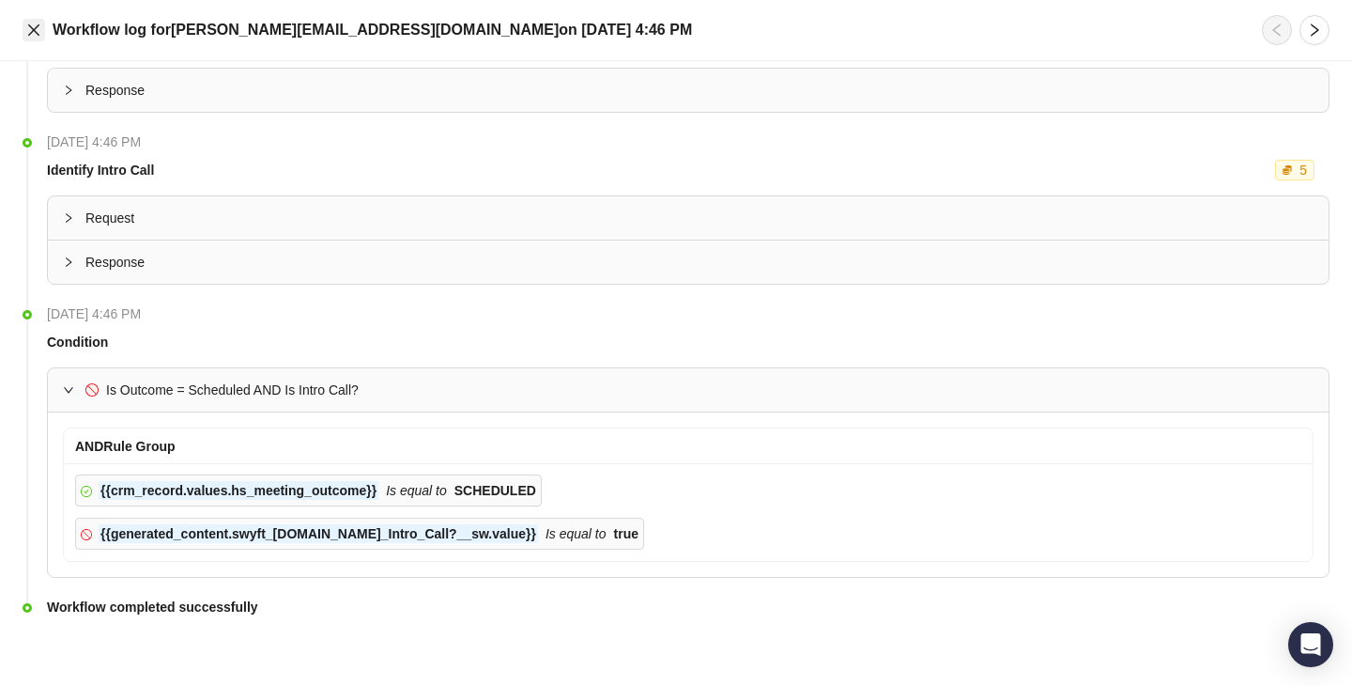
click at [35, 30] on icon "close" at bounding box center [33, 30] width 15 height 15
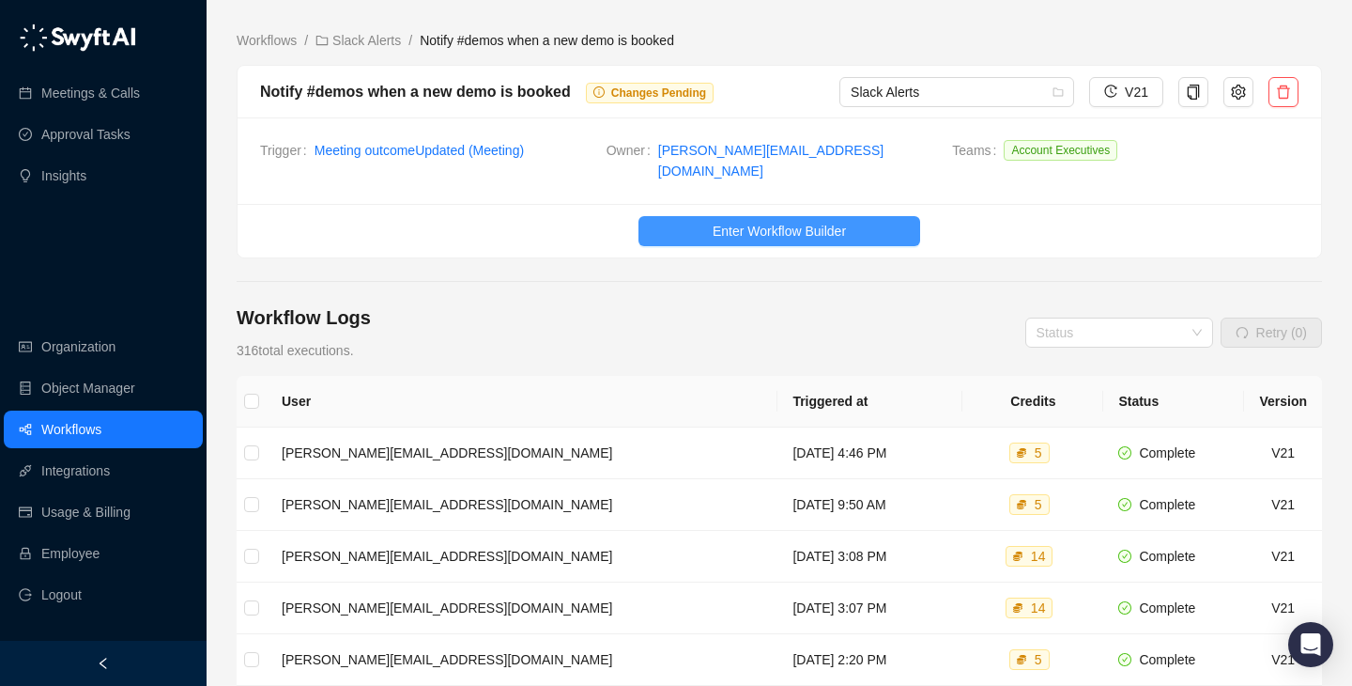
click at [729, 226] on span "Enter Workflow Builder" at bounding box center [779, 231] width 133 height 21
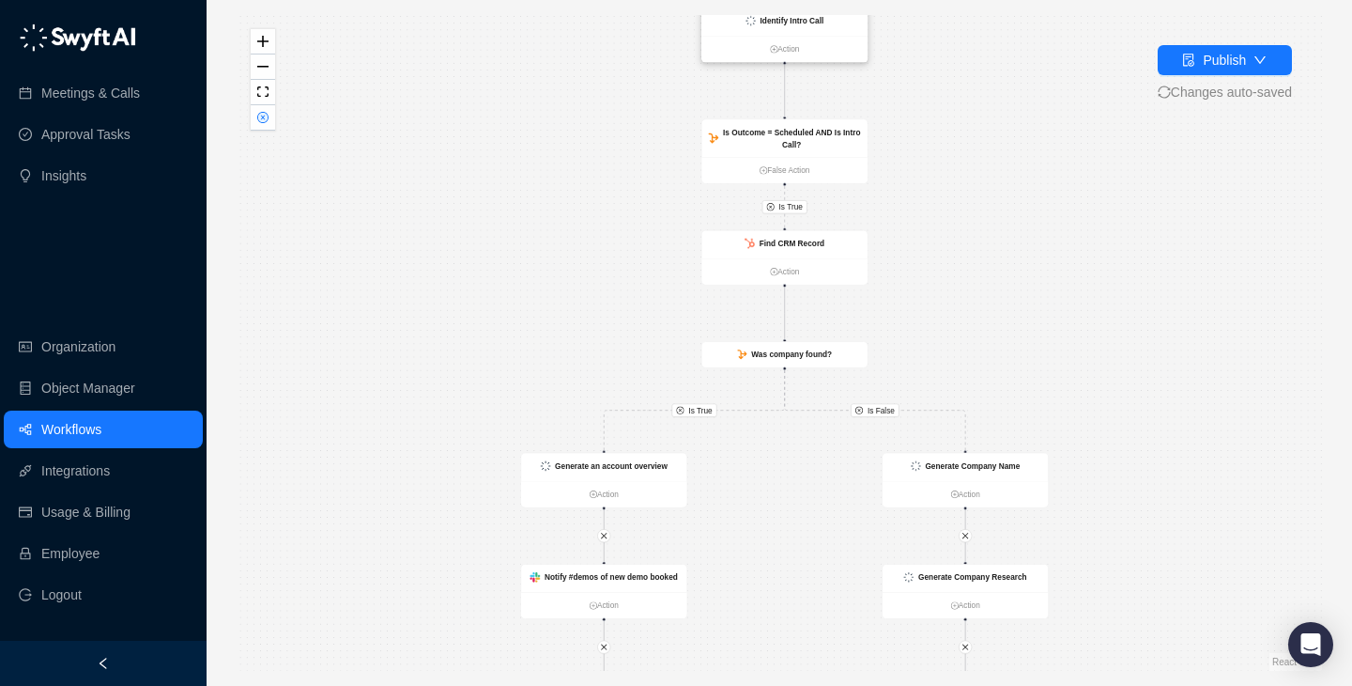
click at [794, 19] on strong "Identify Intro Call" at bounding box center [793, 20] width 64 height 8
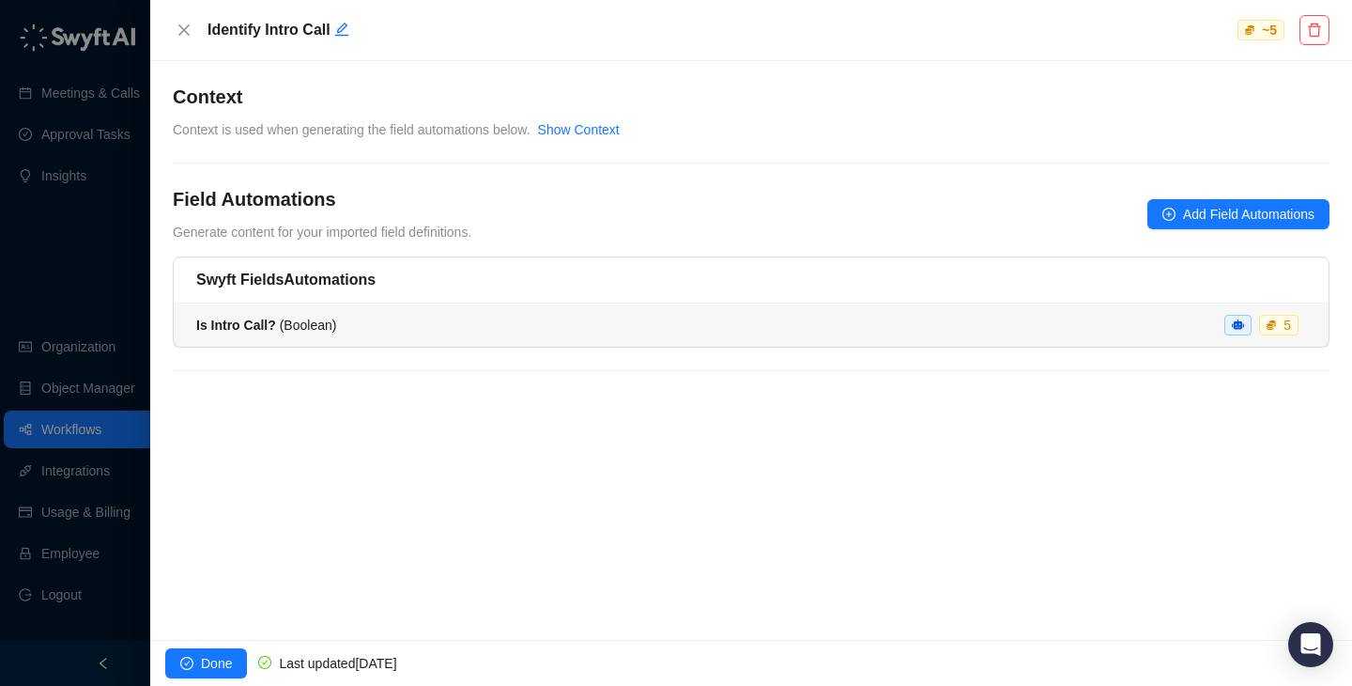
click at [651, 325] on div "Is Intro Call? ( Boolean ) 5" at bounding box center [751, 325] width 1110 height 21
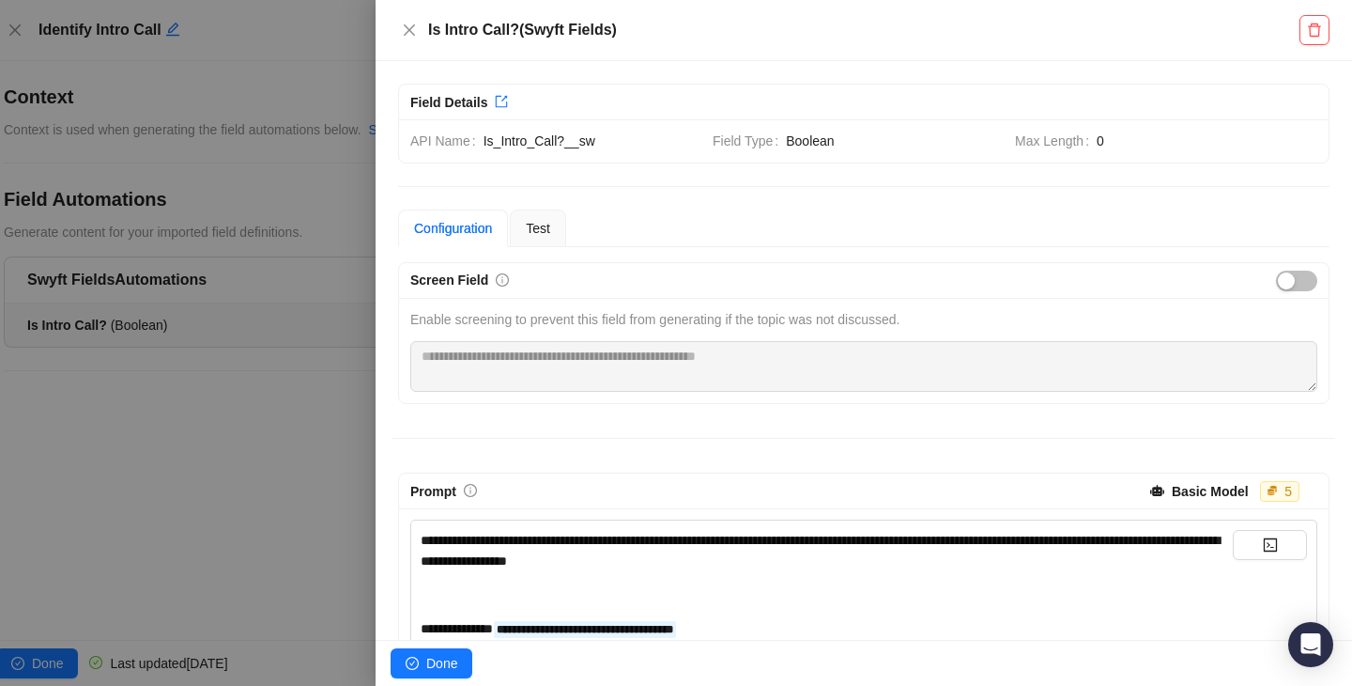
scroll to position [125, 0]
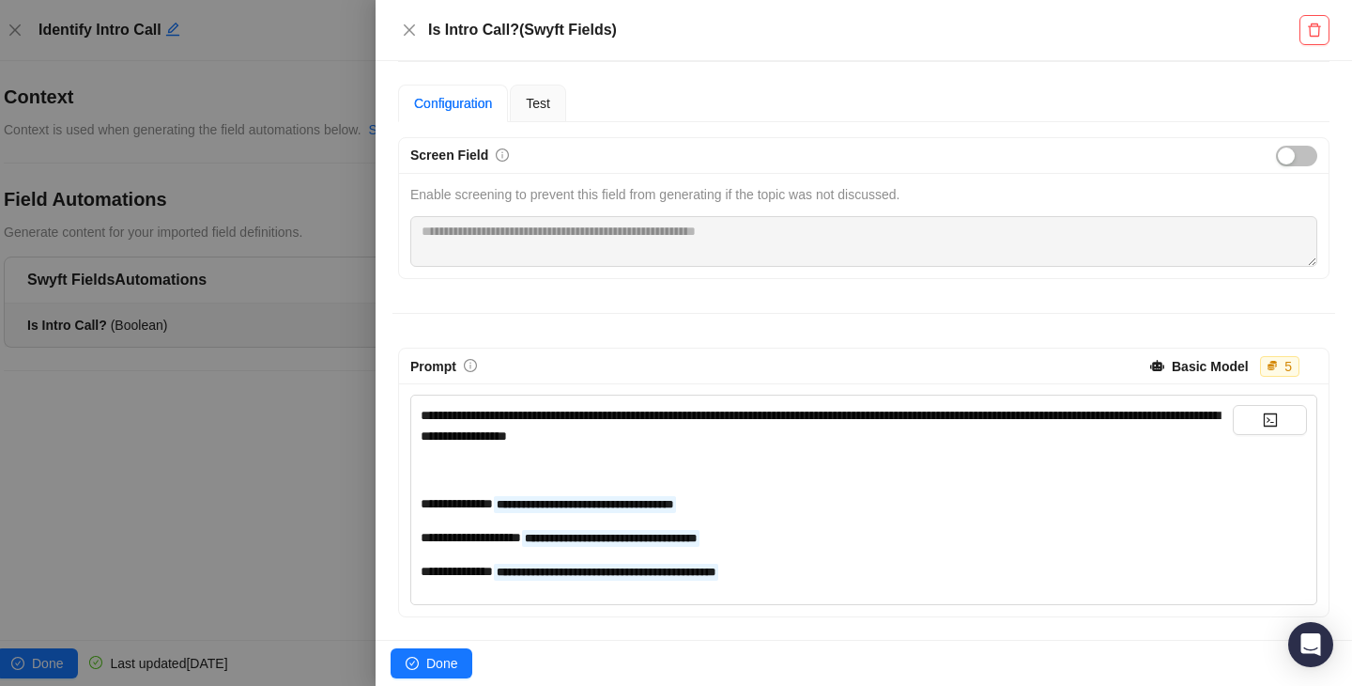
click at [245, 351] on div at bounding box center [676, 343] width 1352 height 686
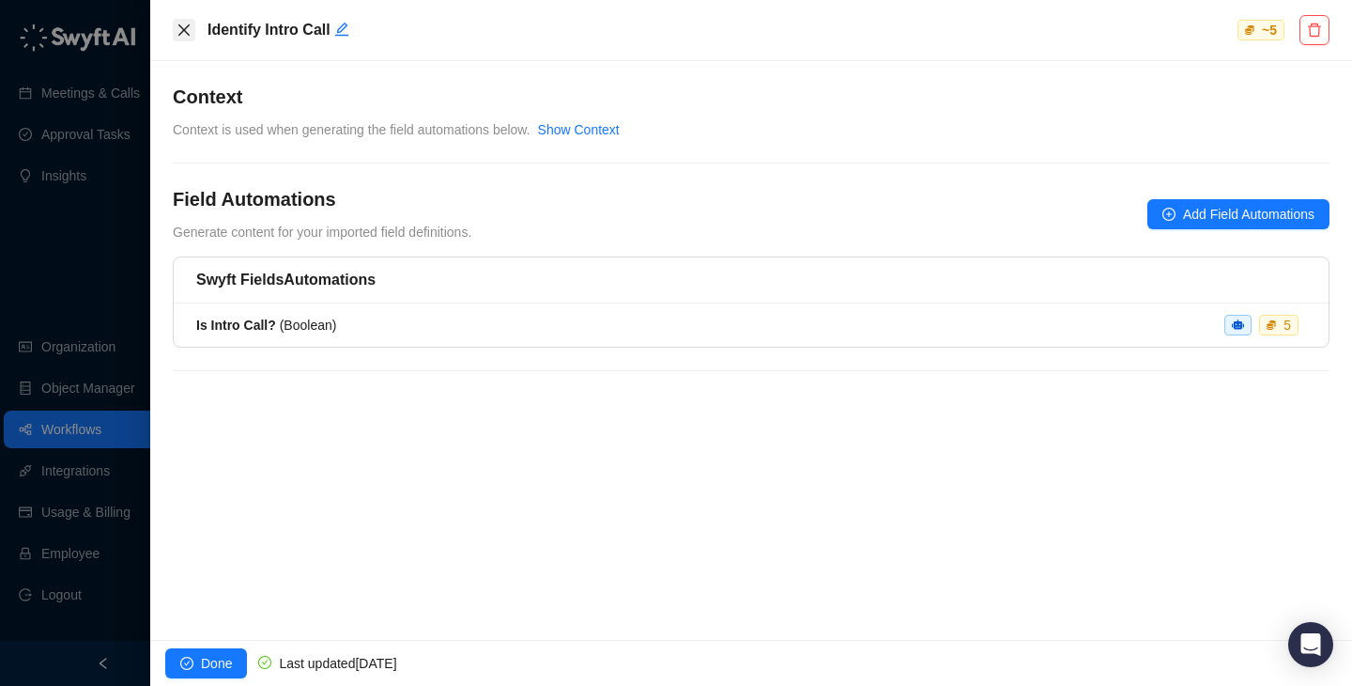
click at [177, 32] on icon "close" at bounding box center [184, 30] width 15 height 15
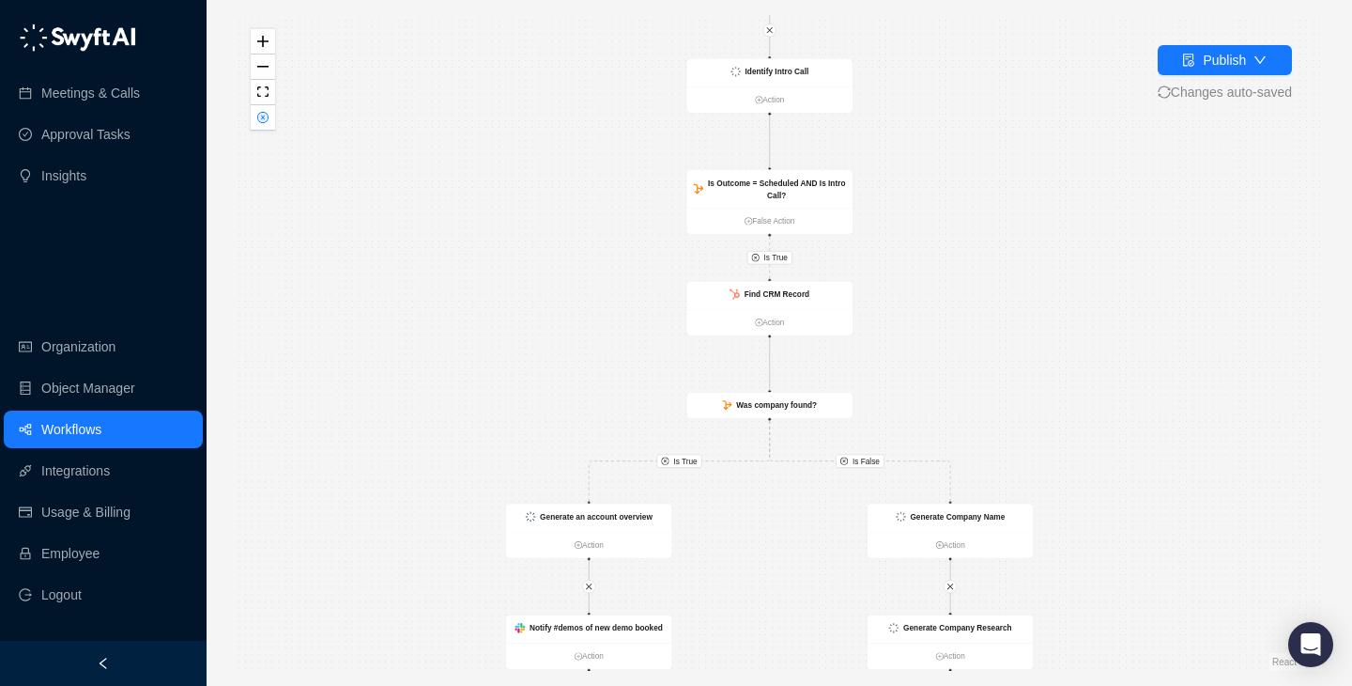
drag, startPoint x: 643, startPoint y: 242, endPoint x: 623, endPoint y: 296, distance: 57.4
click at [623, 296] on div "Is True Is True Is False CRM Record Updated Action Send Summary to Thread Actio…" at bounding box center [780, 342] width 1086 height 655
click at [270, 108] on button "button" at bounding box center [263, 117] width 24 height 25
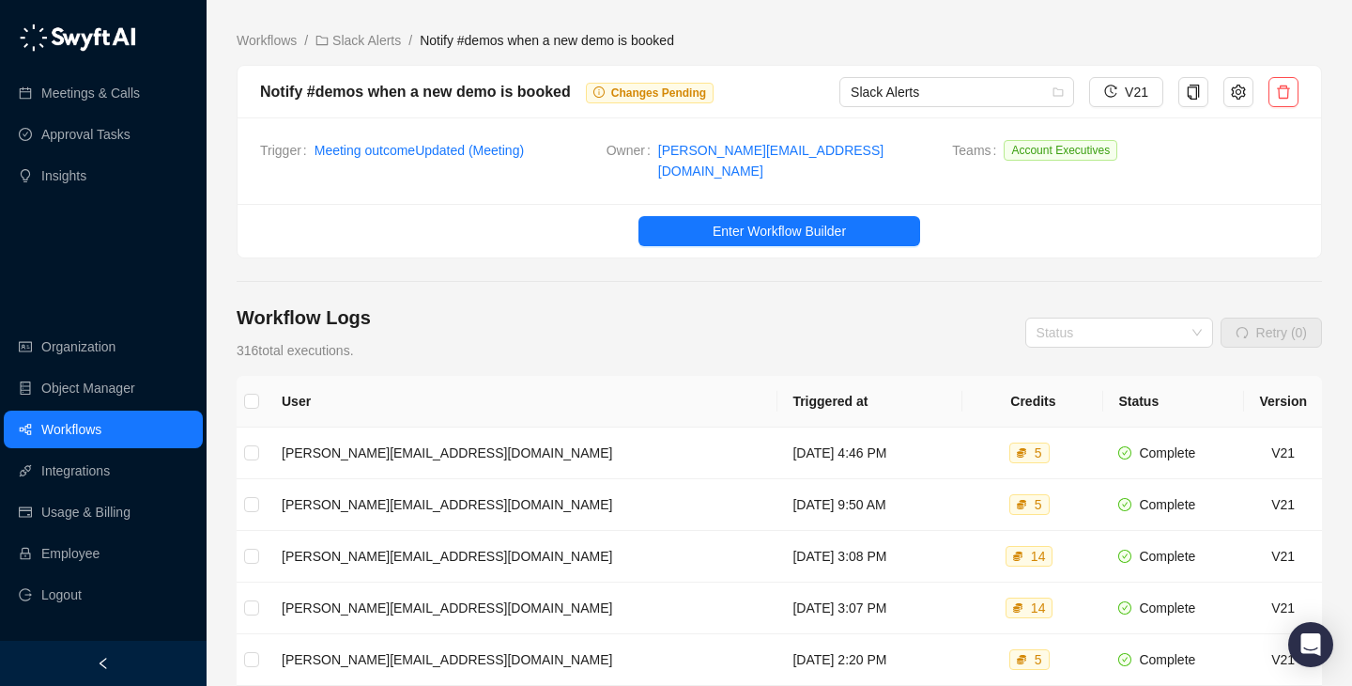
click at [743, 341] on div "Workflow Logs 316 total executions. Status Retry (0)" at bounding box center [780, 332] width 1086 height 56
click at [890, 452] on td "[DATE] 4:49 PM" at bounding box center [870, 453] width 185 height 52
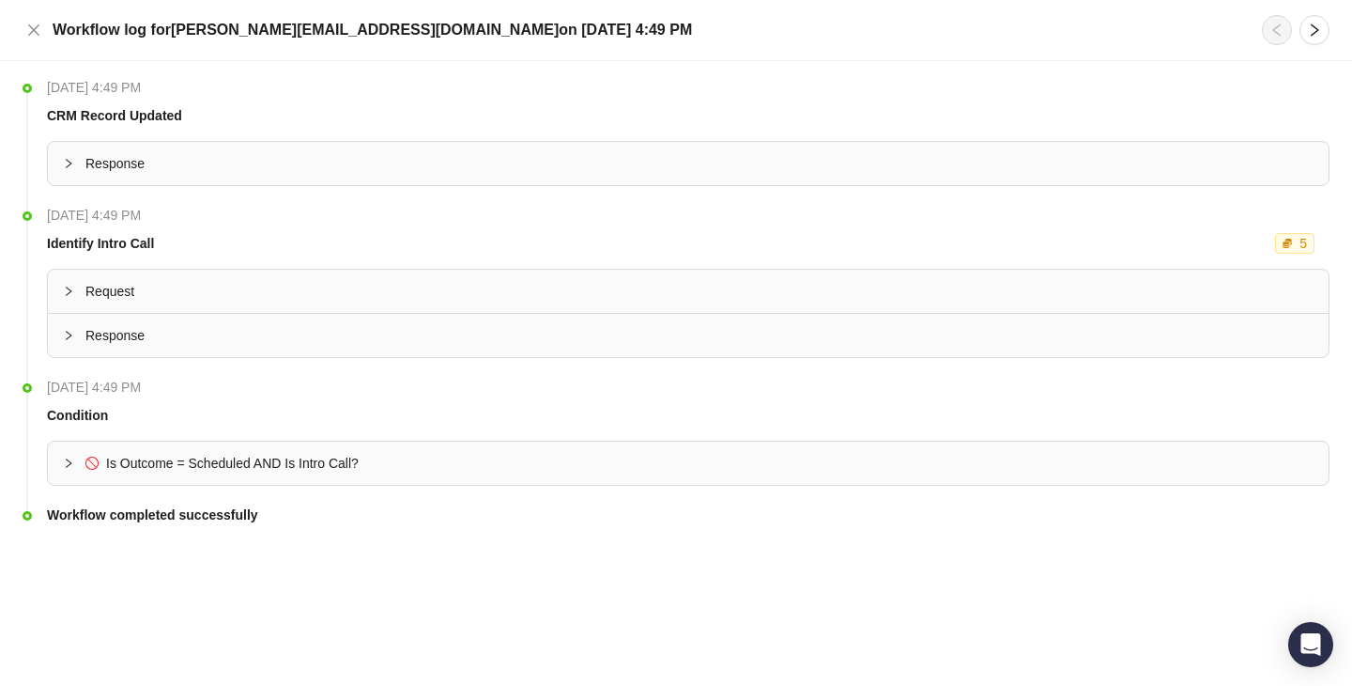
click at [748, 470] on span "Is Outcome = Scheduled AND Is Intro Call?" at bounding box center [699, 463] width 1228 height 21
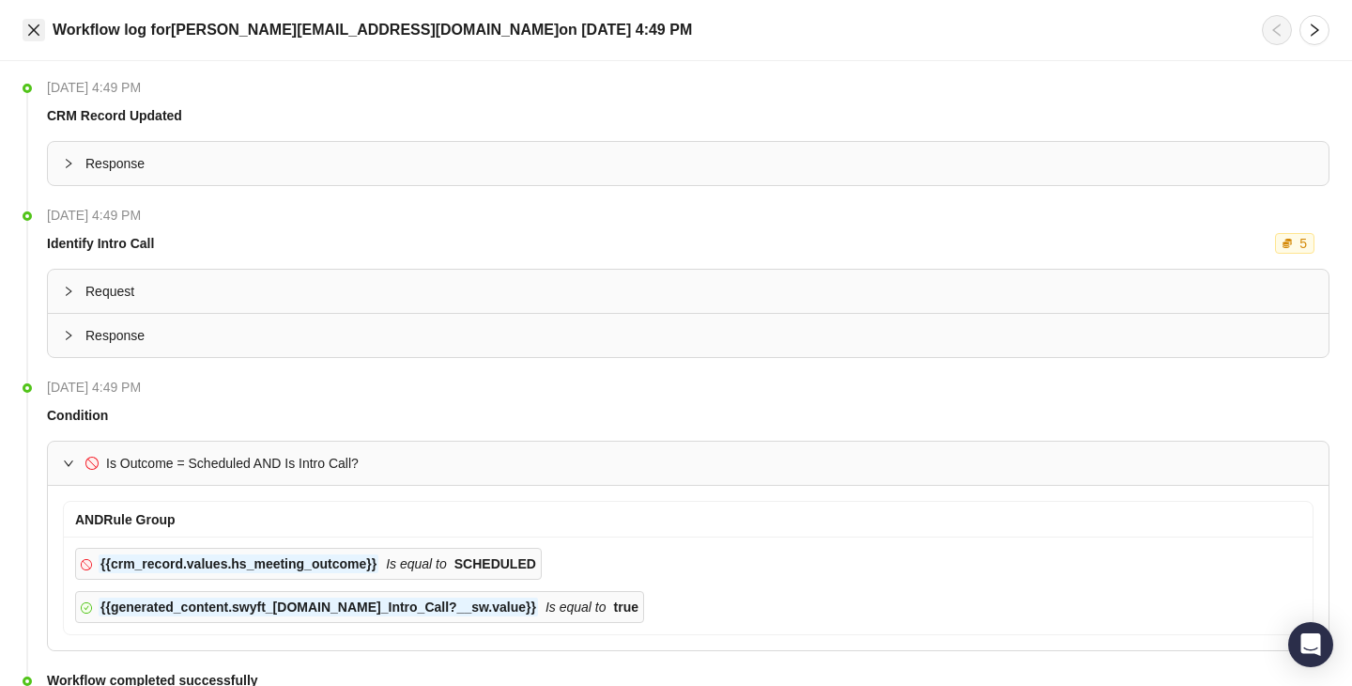
click at [36, 29] on icon "close" at bounding box center [33, 30] width 15 height 15
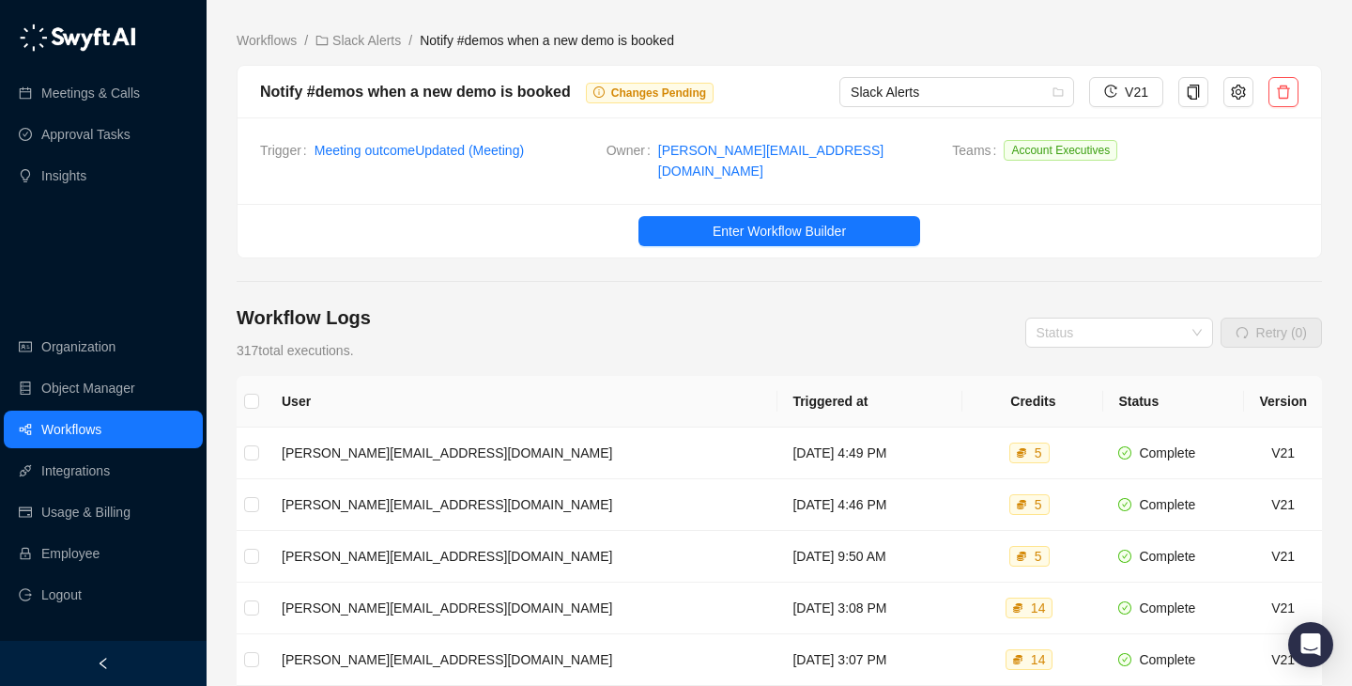
click at [672, 304] on div "Workflow Logs 317 total executions. Status Retry (0)" at bounding box center [780, 332] width 1086 height 56
click at [778, 479] on td "[DATE] 4:49 PM" at bounding box center [870, 505] width 185 height 52
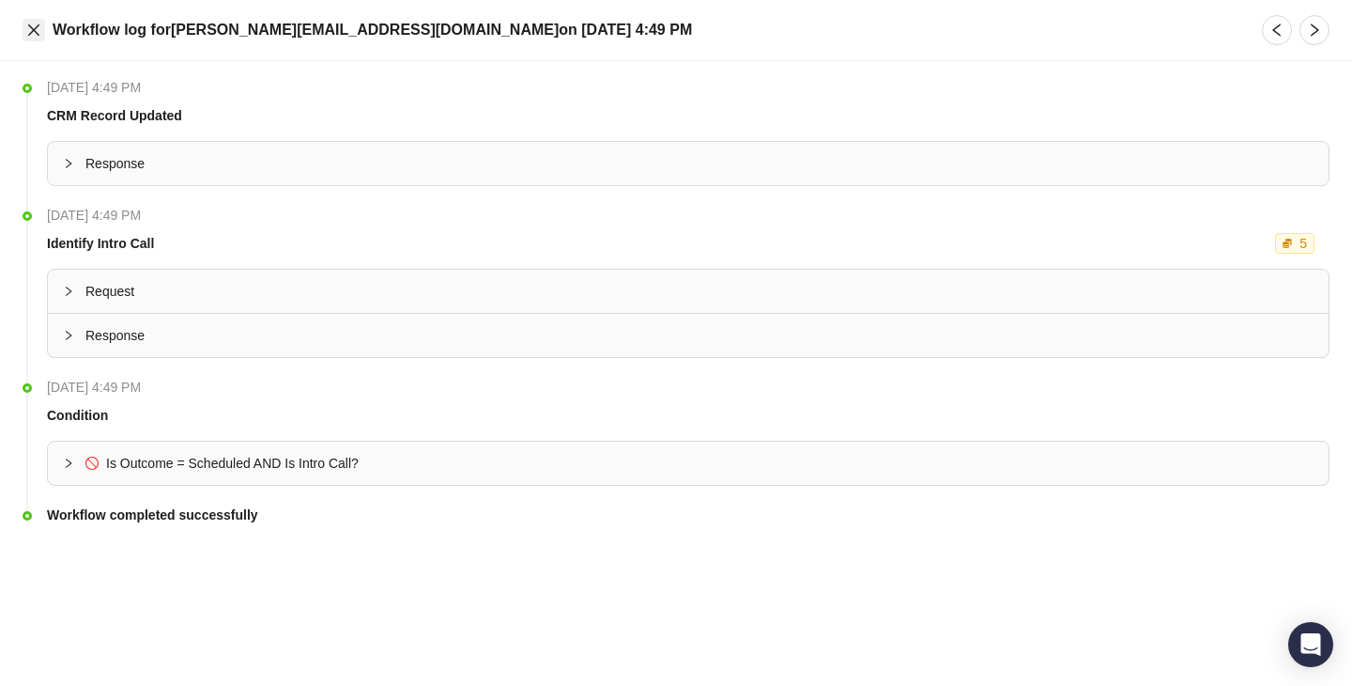
click at [35, 38] on button "Close" at bounding box center [34, 30] width 23 height 23
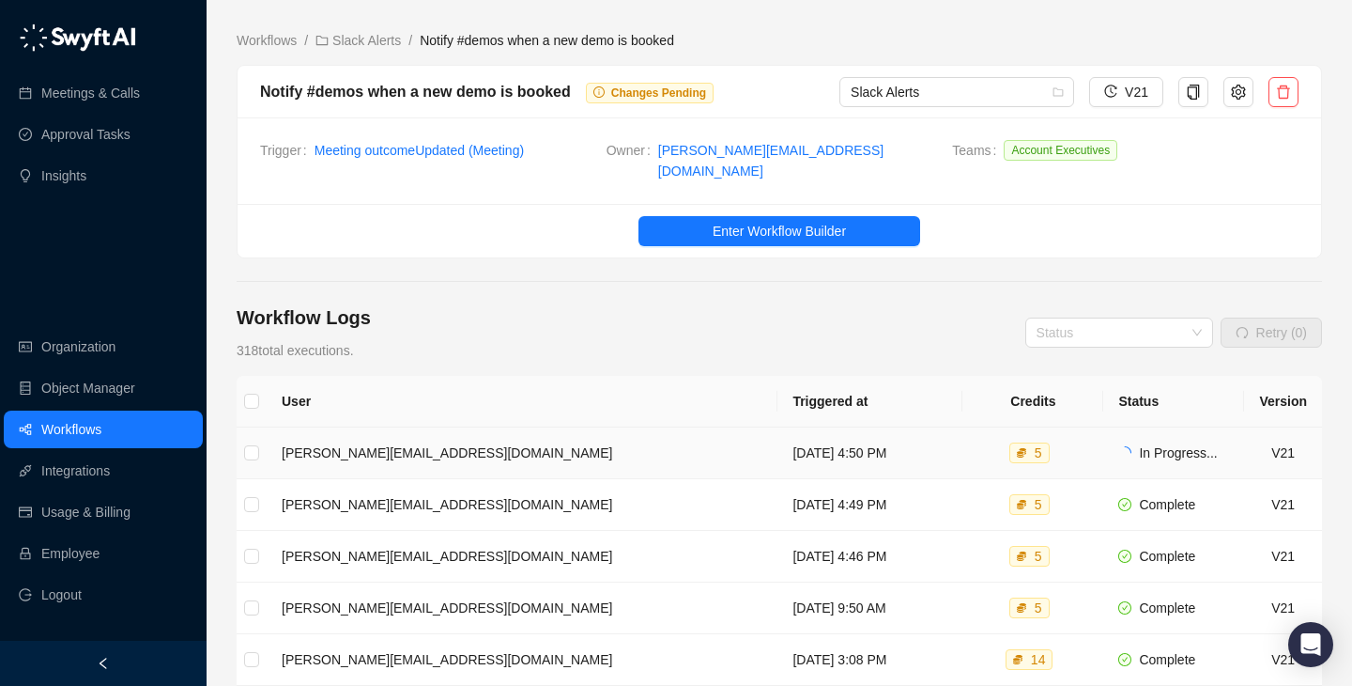
click at [841, 440] on td "[DATE] 4:50 PM" at bounding box center [870, 453] width 185 height 52
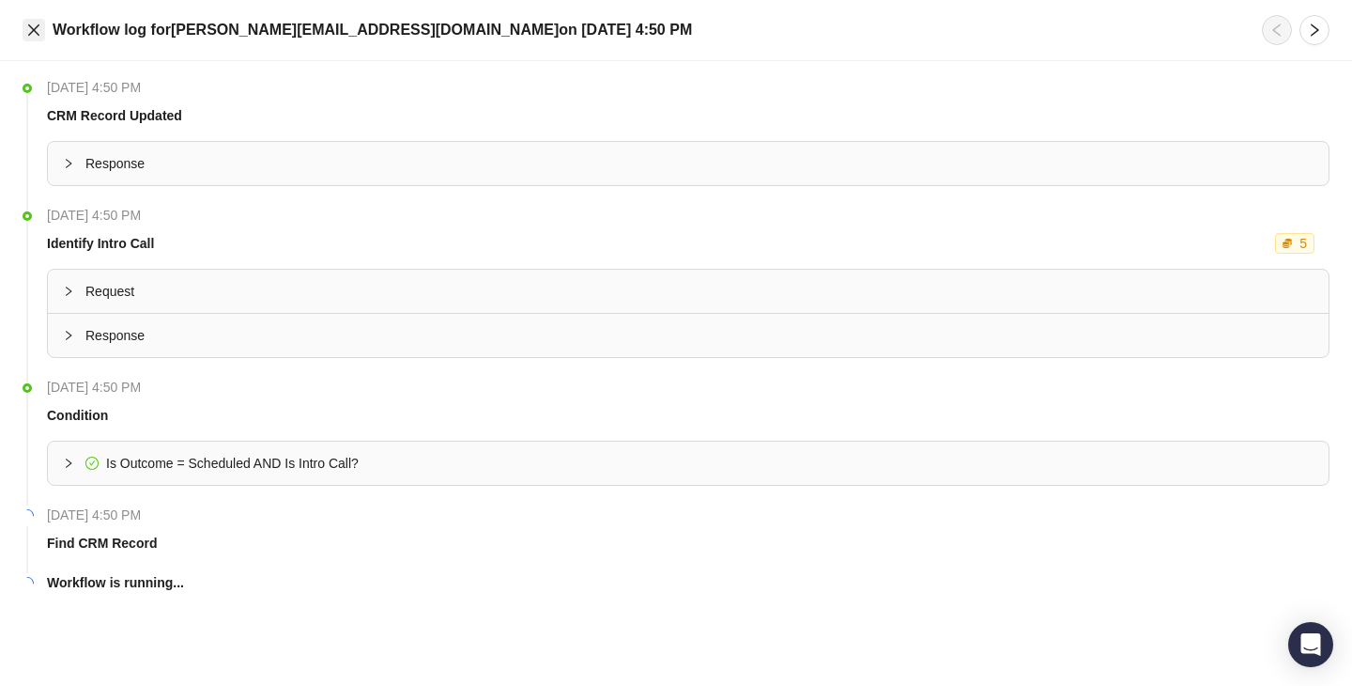
click at [40, 32] on icon "close" at bounding box center [33, 30] width 15 height 15
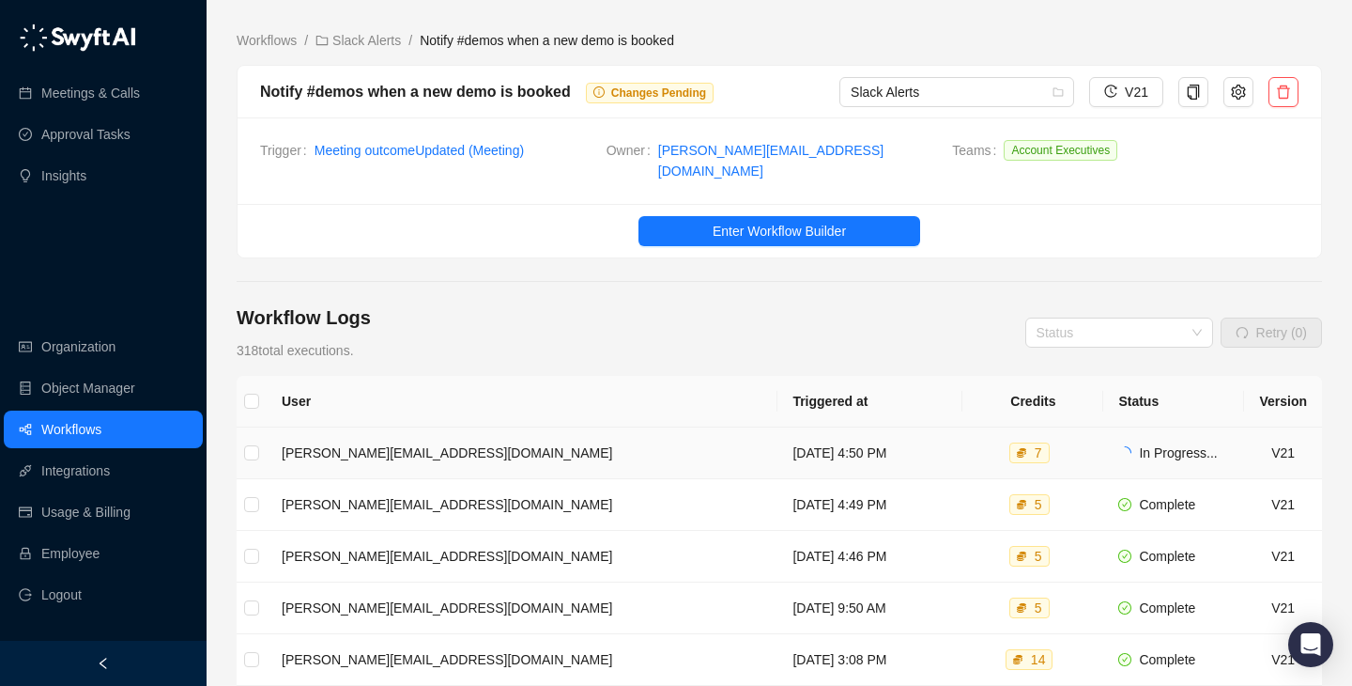
click at [788, 433] on td "[DATE] 4:50 PM" at bounding box center [870, 453] width 185 height 52
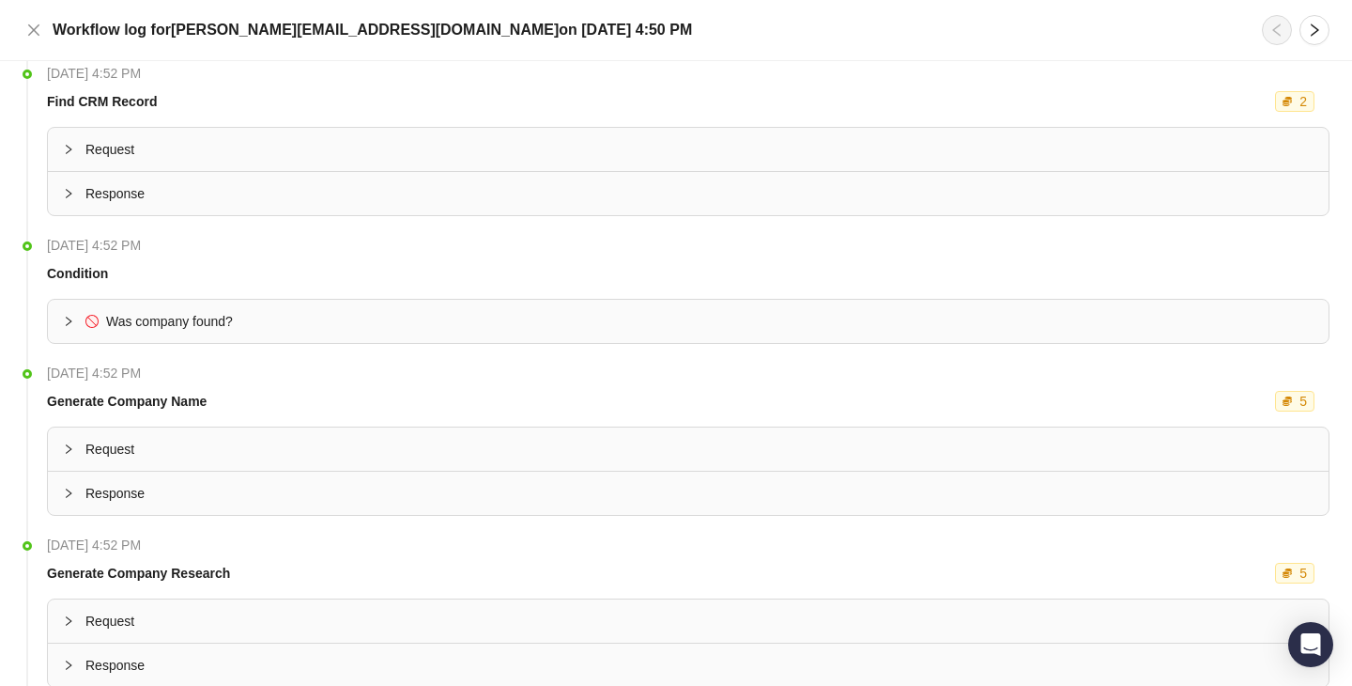
scroll to position [304, 0]
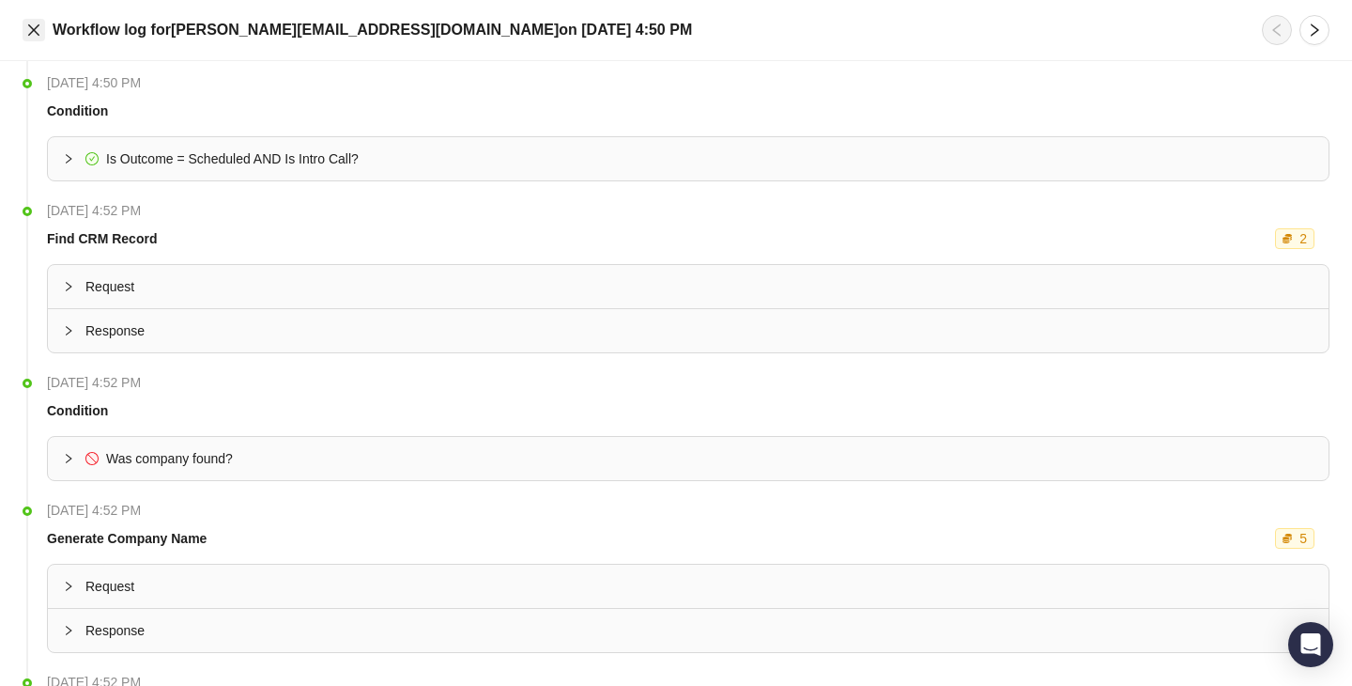
click at [34, 26] on icon "close" at bounding box center [33, 30] width 15 height 15
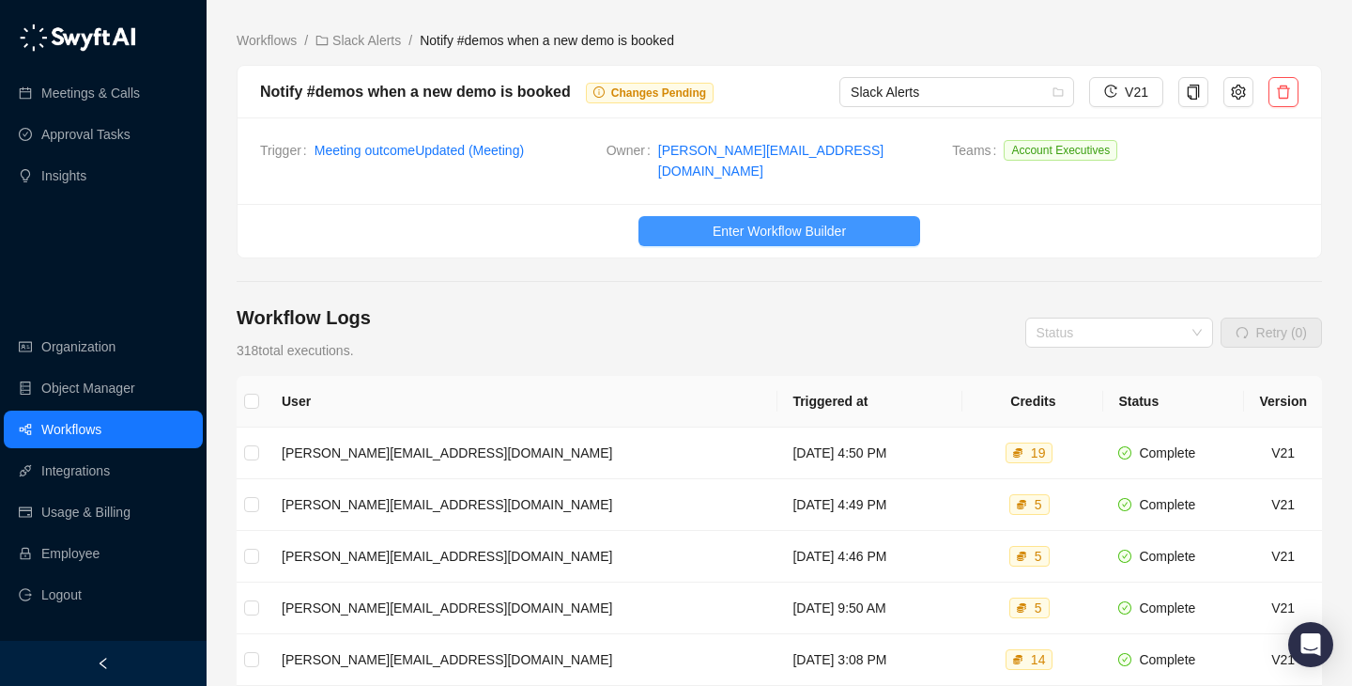
click at [772, 221] on span "Enter Workflow Builder" at bounding box center [779, 231] width 133 height 21
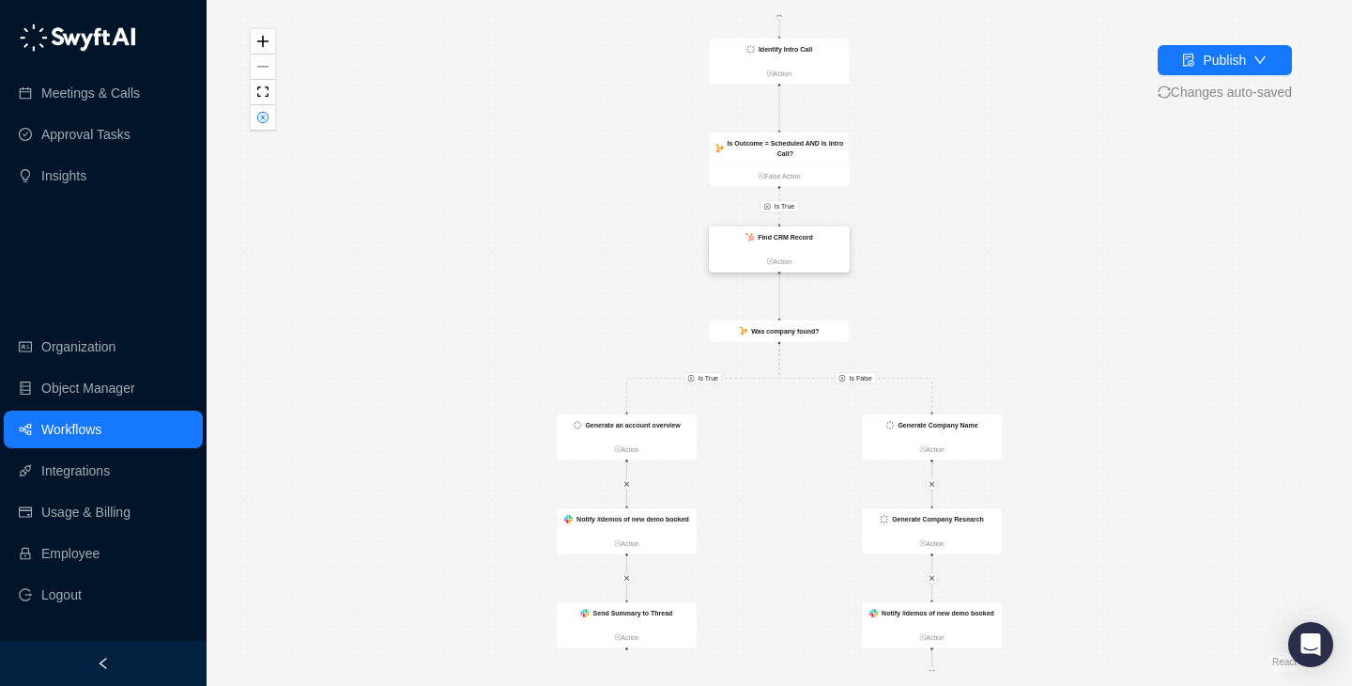
click at [800, 240] on div "Find CRM Record" at bounding box center [785, 237] width 55 height 10
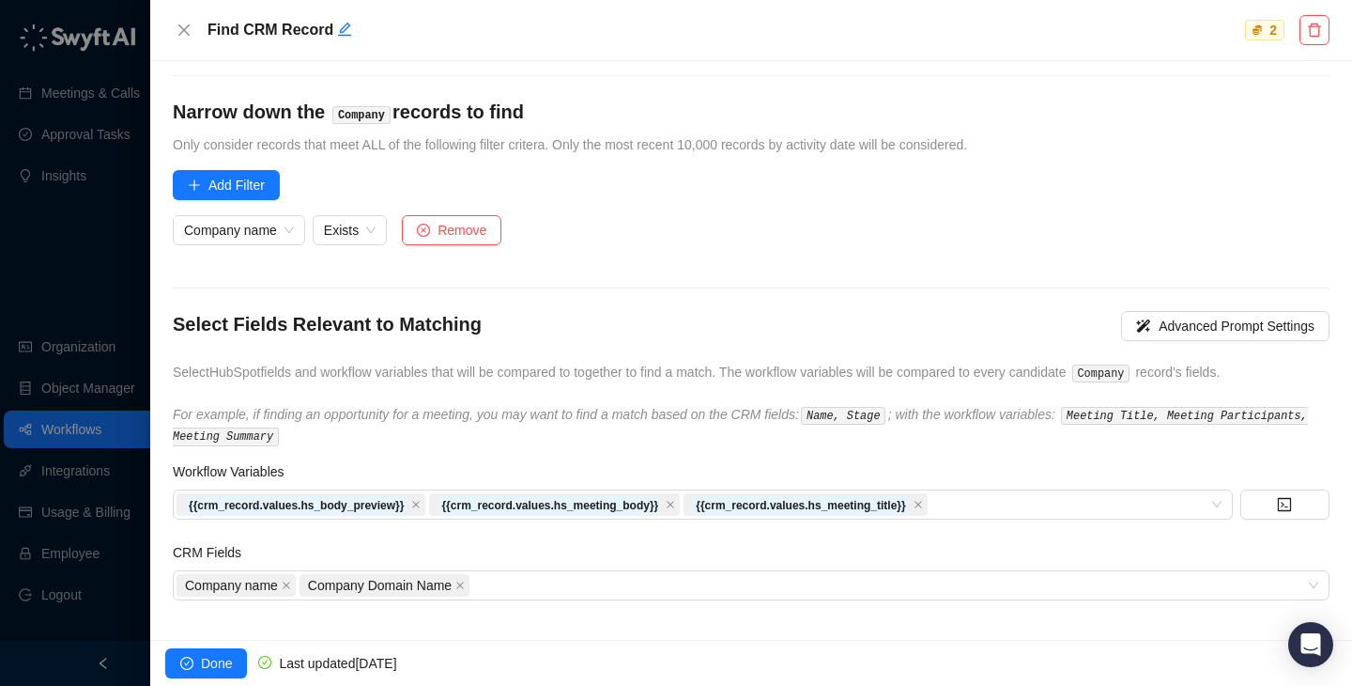
scroll to position [164, 0]
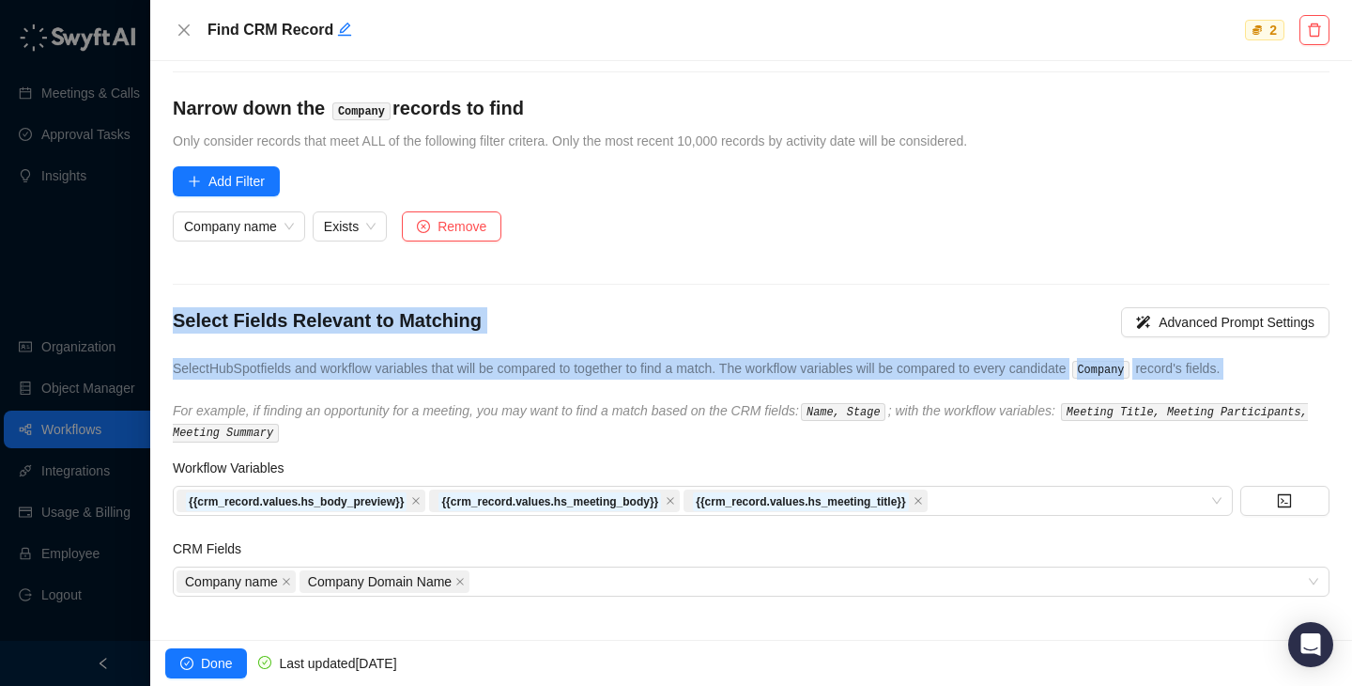
drag, startPoint x: 724, startPoint y: 262, endPoint x: 724, endPoint y: 406, distance: 143.7
click at [724, 407] on form "Select HubSpot Object Type What type of record should be found? Object Type Com…" at bounding box center [751, 257] width 1157 height 677
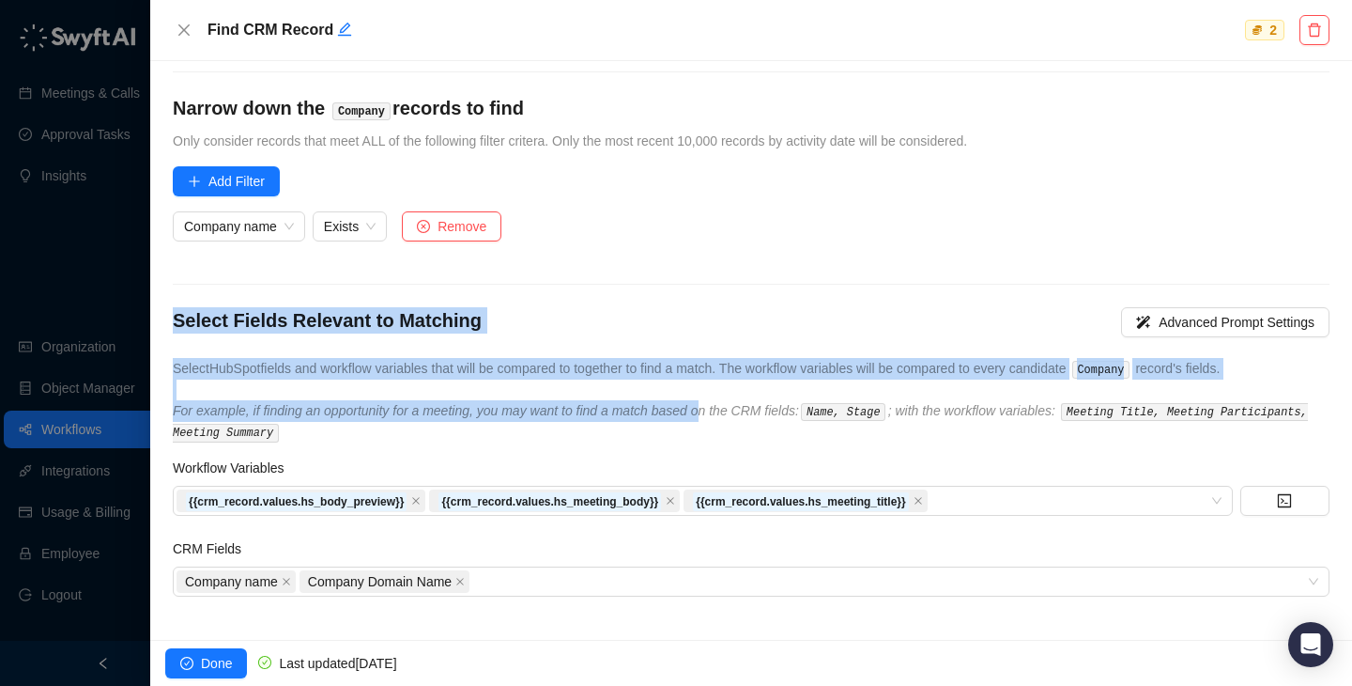
click at [724, 406] on icon "For example, if finding an opportunity for a meeting, you may want to find a ma…" at bounding box center [740, 421] width 1135 height 37
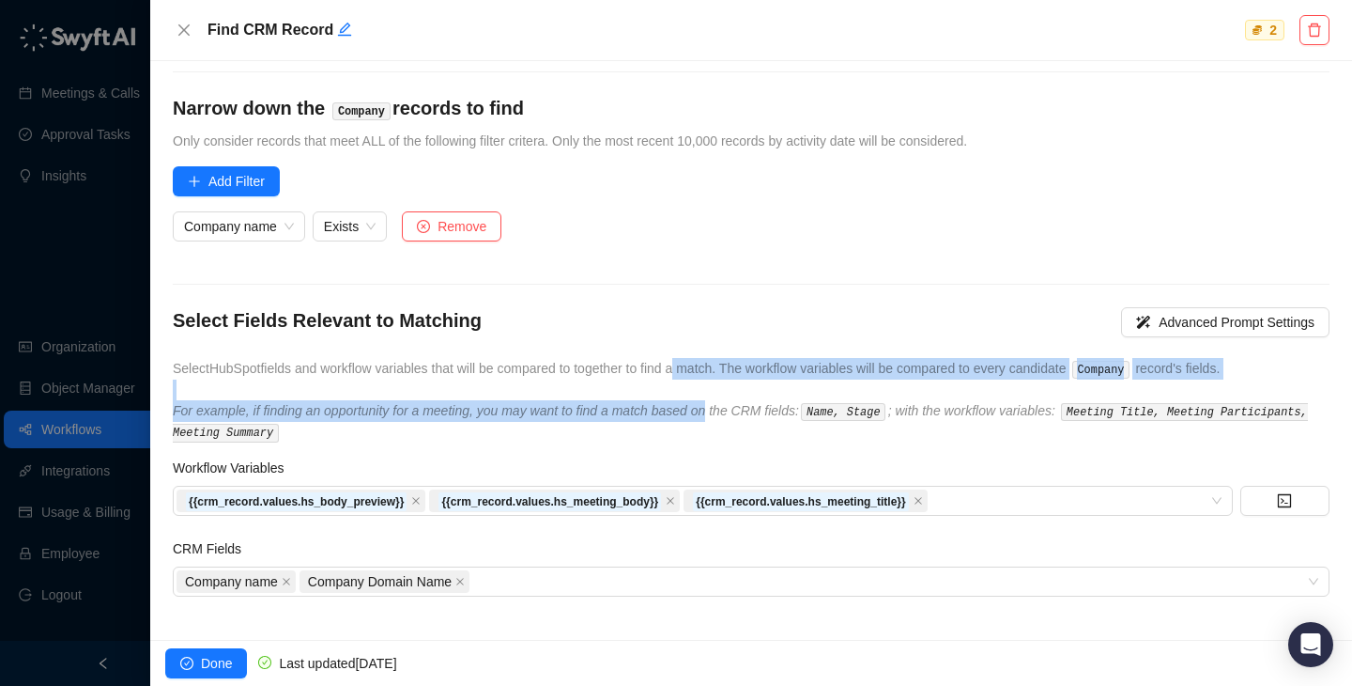
drag, startPoint x: 724, startPoint y: 406, endPoint x: 695, endPoint y: 363, distance: 51.3
click at [695, 363] on div "Select Fields Relevant to Matching Advanced Prompt Settings Select HubSpot fiel…" at bounding box center [751, 374] width 1157 height 135
click at [695, 363] on span "Select HubSpot fields and workflow variables that will be compared to together …" at bounding box center [696, 368] width 1047 height 15
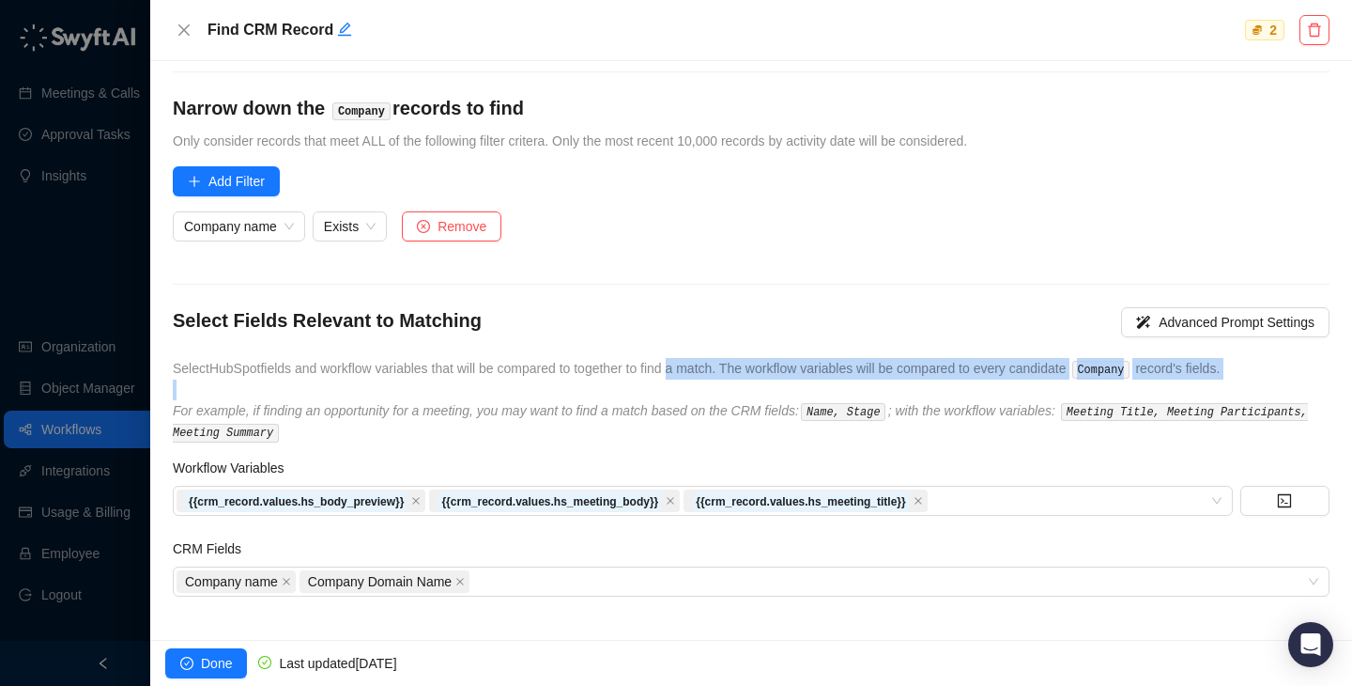
drag, startPoint x: 695, startPoint y: 363, endPoint x: 725, endPoint y: 409, distance: 54.2
click at [725, 409] on div "Select Fields Relevant to Matching Advanced Prompt Settings Select HubSpot fiel…" at bounding box center [751, 374] width 1157 height 135
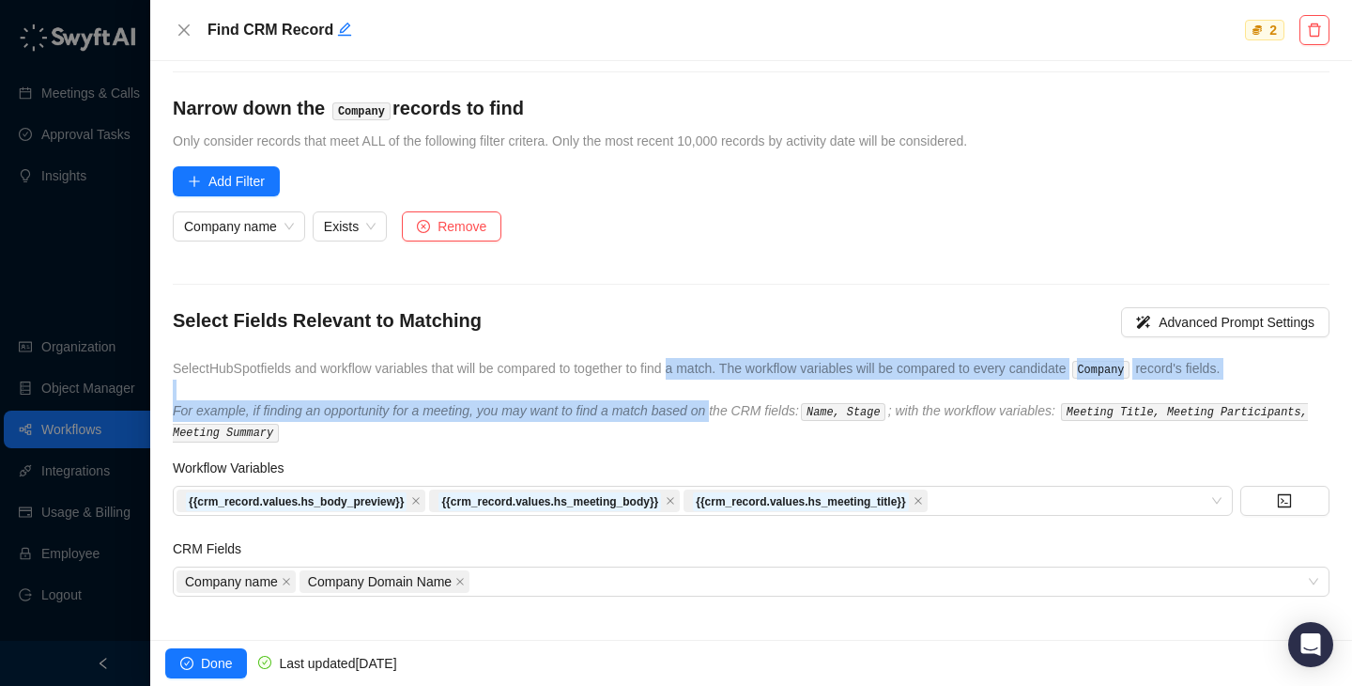
click at [725, 409] on icon "For example, if finding an opportunity for a meeting, you may want to find a ma…" at bounding box center [740, 421] width 1135 height 37
drag, startPoint x: 725, startPoint y: 409, endPoint x: 536, endPoint y: 362, distance: 194.3
click at [536, 362] on div "Select Fields Relevant to Matching Advanced Prompt Settings Select HubSpot fiel…" at bounding box center [751, 374] width 1157 height 135
click at [536, 362] on span "Select HubSpot fields and workflow variables that will be compared to together …" at bounding box center [696, 368] width 1047 height 15
drag, startPoint x: 536, startPoint y: 362, endPoint x: 570, endPoint y: 409, distance: 57.1
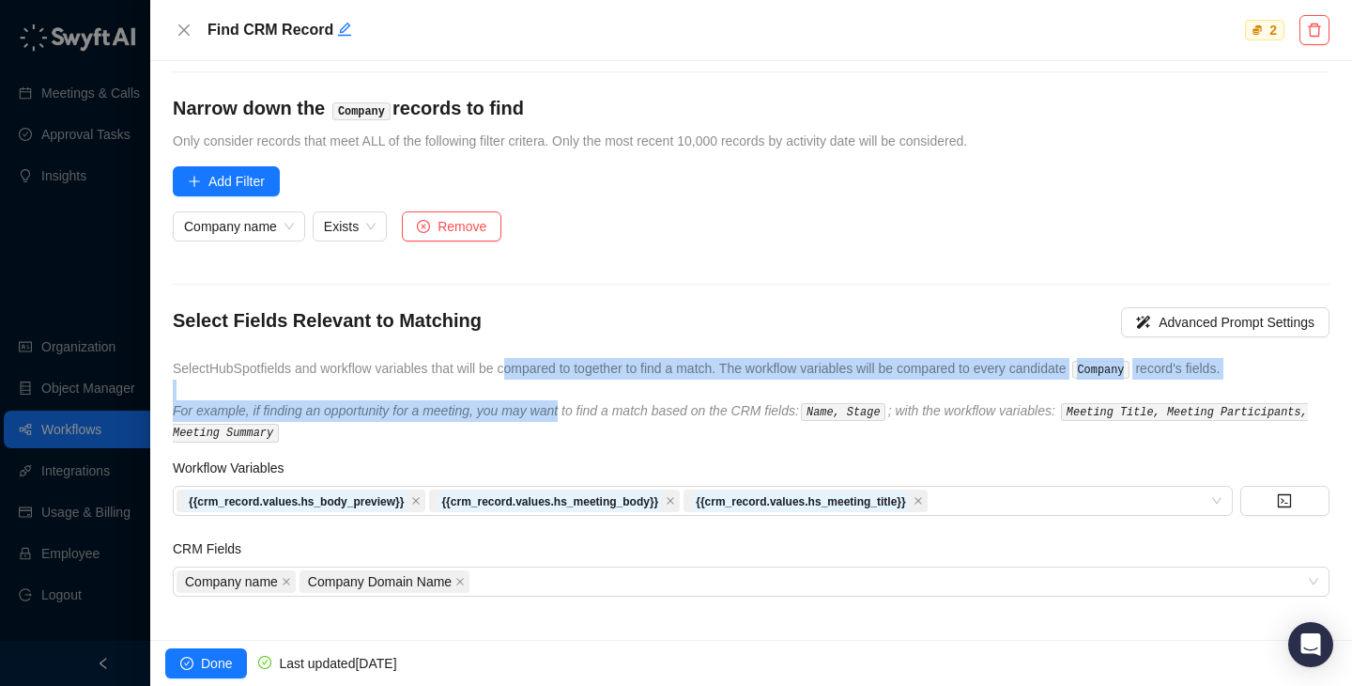
click at [570, 409] on div "Select Fields Relevant to Matching Advanced Prompt Settings Select HubSpot fiel…" at bounding box center [751, 374] width 1157 height 135
click at [570, 409] on icon "For example, if finding an opportunity for a meeting, you may want to find a ma…" at bounding box center [740, 421] width 1135 height 37
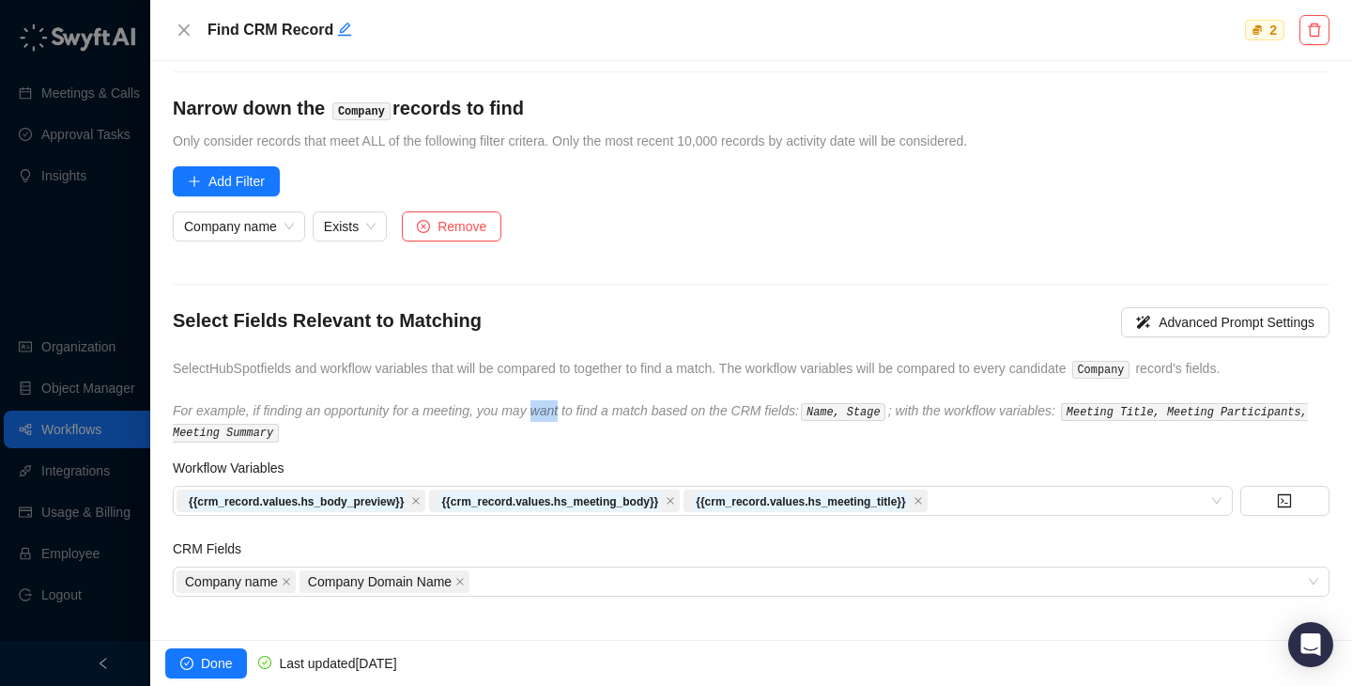
drag, startPoint x: 570, startPoint y: 409, endPoint x: 518, endPoint y: 358, distance: 72.4
click at [519, 360] on div "Select Fields Relevant to Matching Advanced Prompt Settings Select HubSpot fiel…" at bounding box center [751, 374] width 1157 height 135
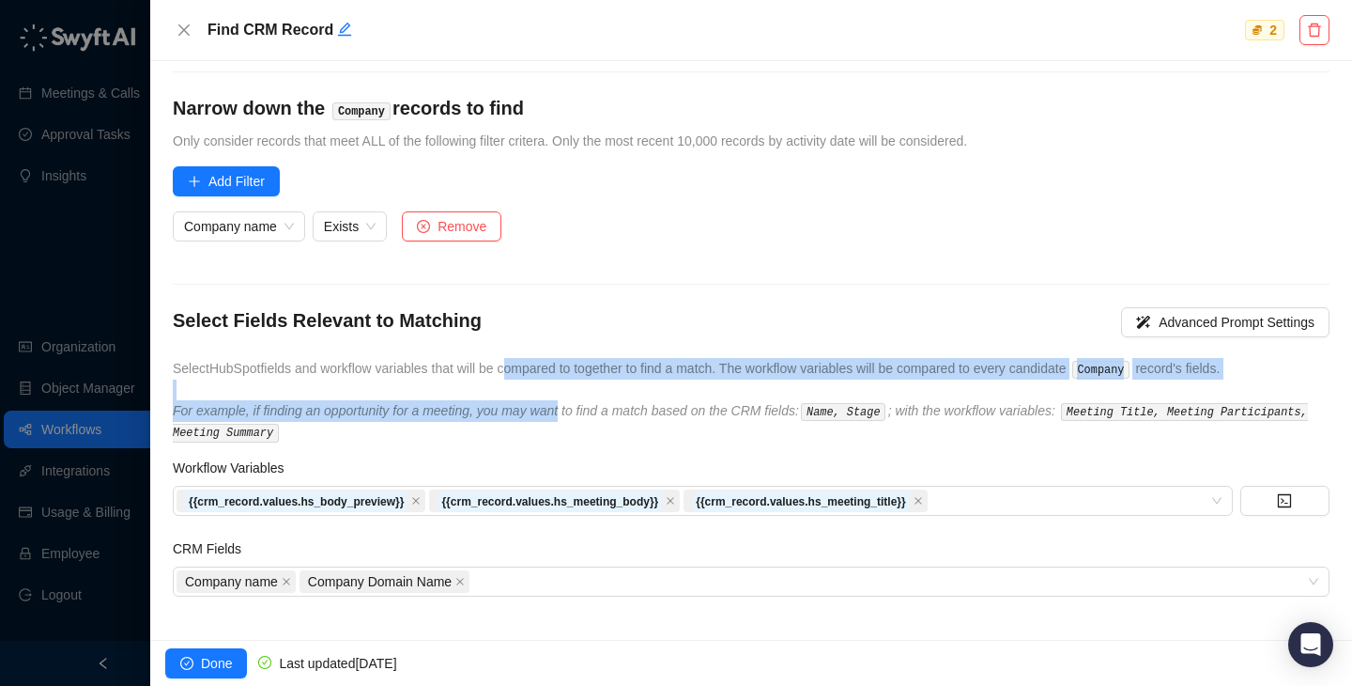
click at [518, 358] on div "Select Fields Relevant to Matching Advanced Prompt Settings Select HubSpot fiel…" at bounding box center [751, 374] width 1157 height 135
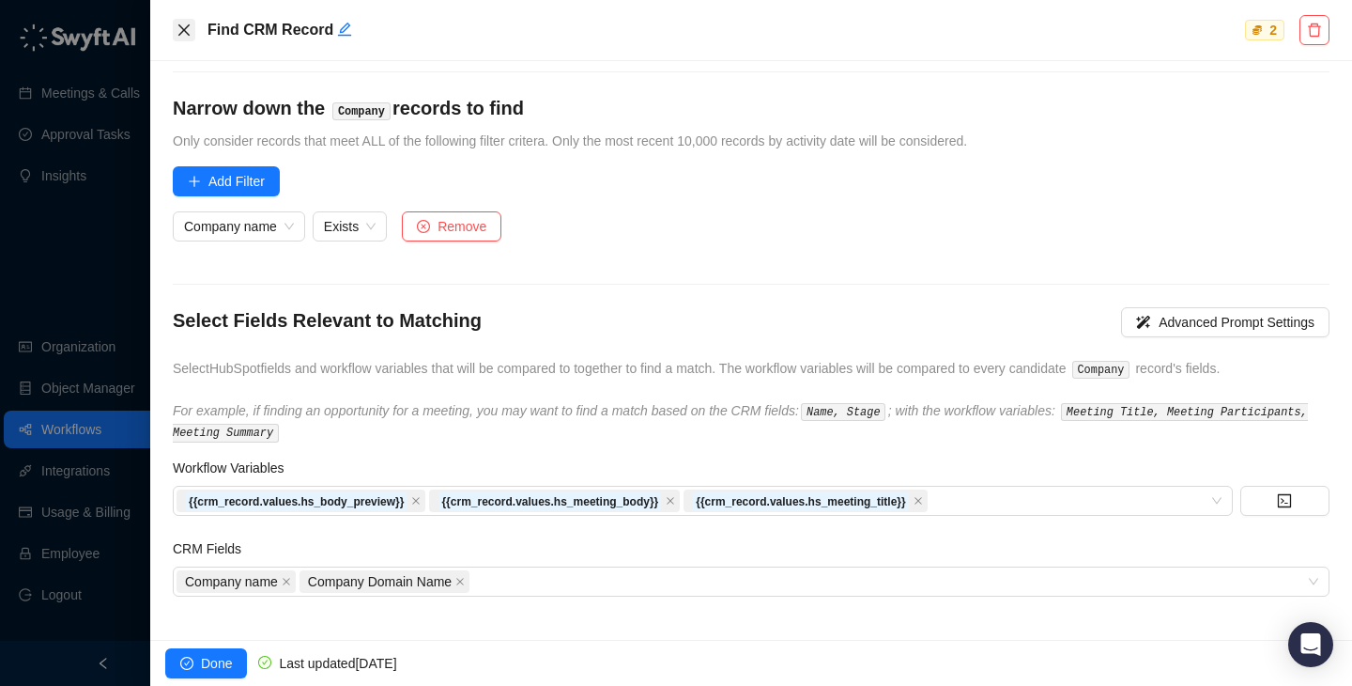
click at [184, 29] on icon "close" at bounding box center [183, 29] width 11 height 11
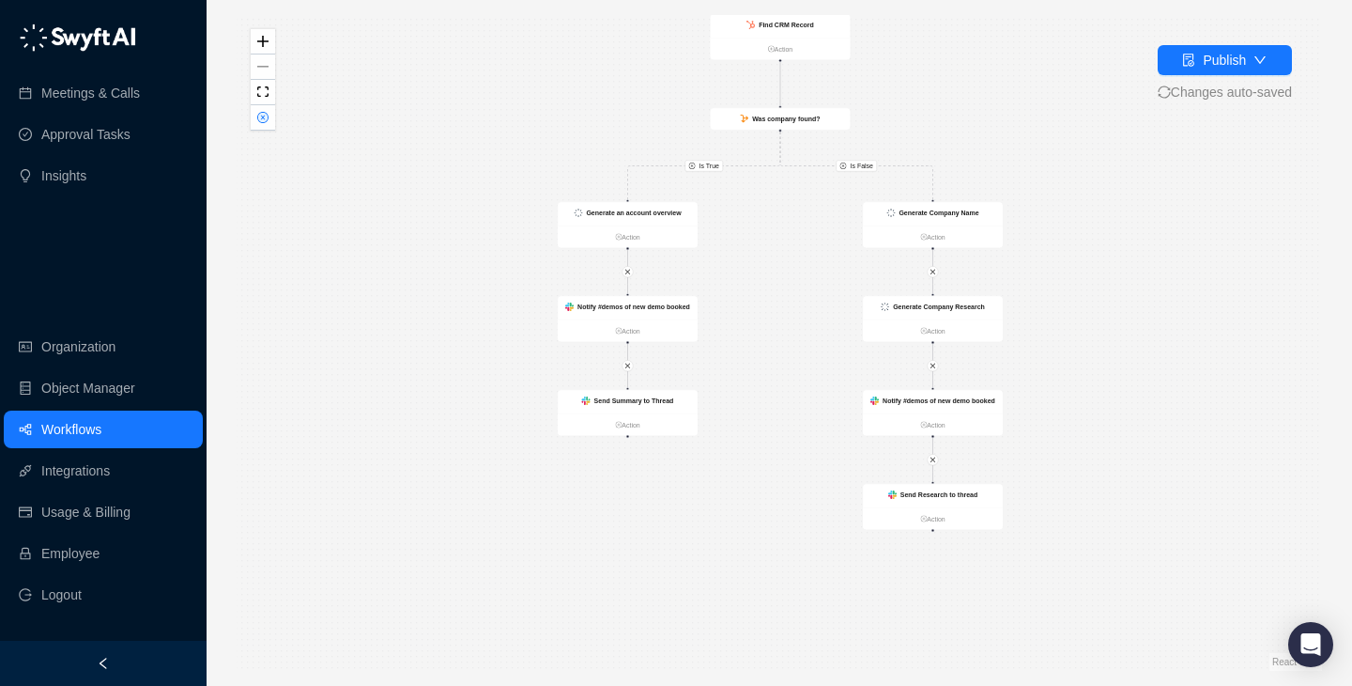
drag, startPoint x: 1076, startPoint y: 446, endPoint x: 1076, endPoint y: 230, distance: 216.0
click at [1076, 230] on div "Is True Is True Is False CRM Record Updated Action Send Summary to Thread Actio…" at bounding box center [780, 342] width 1086 height 655
click at [952, 401] on div "Notify #demos of new demo booked" at bounding box center [933, 396] width 140 height 23
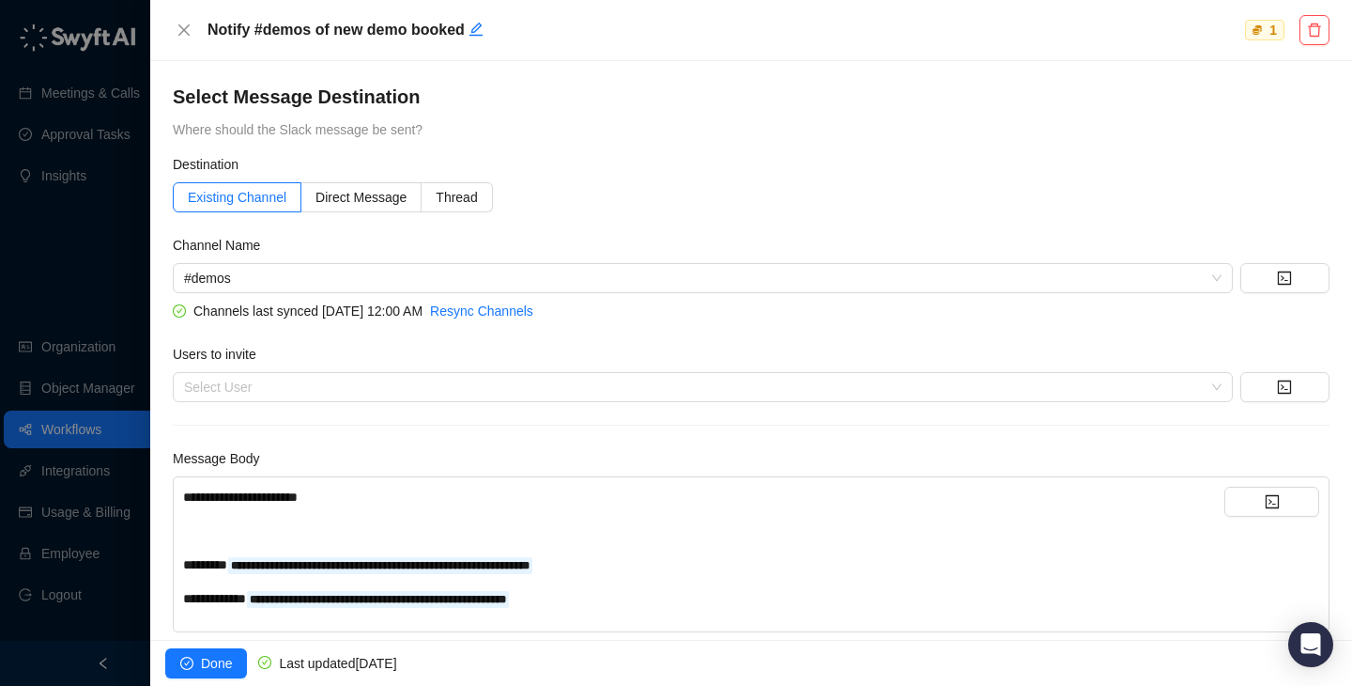
scroll to position [38, 0]
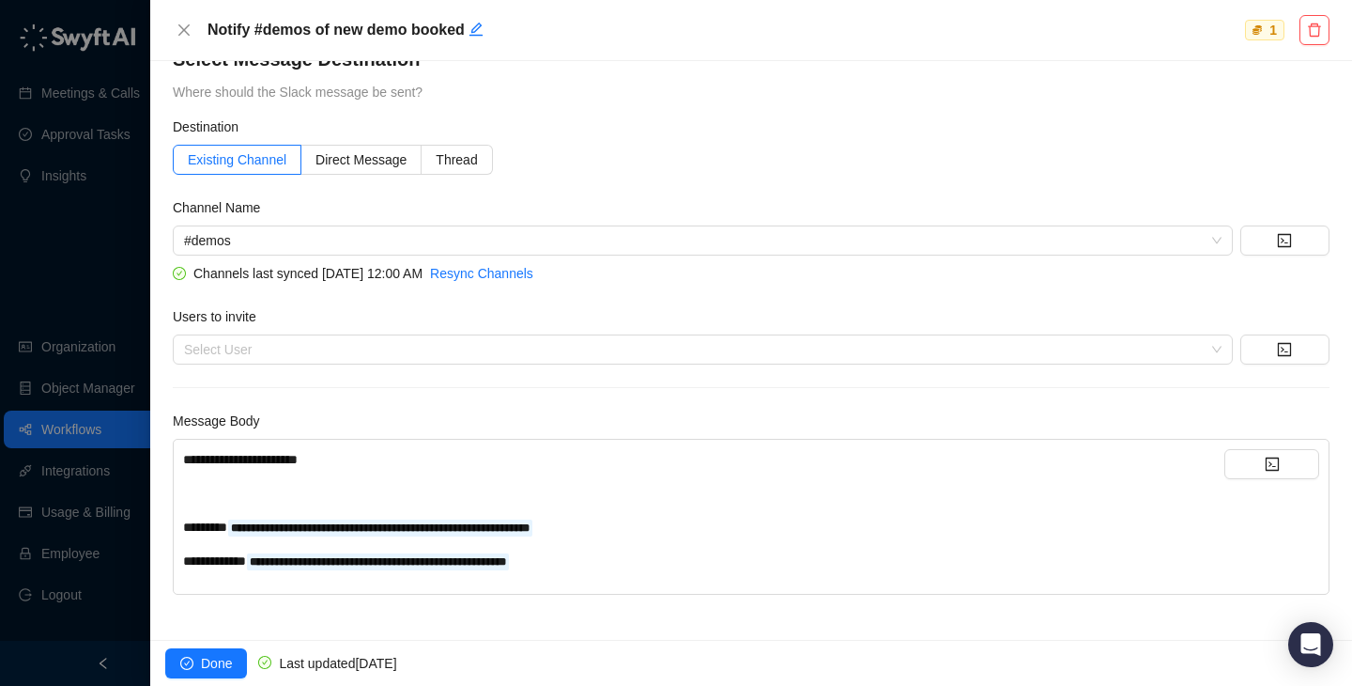
click at [194, 44] on div "Notify #demos of new demo booked 1" at bounding box center [751, 30] width 1157 height 30
click at [184, 34] on icon "close" at bounding box center [184, 30] width 15 height 15
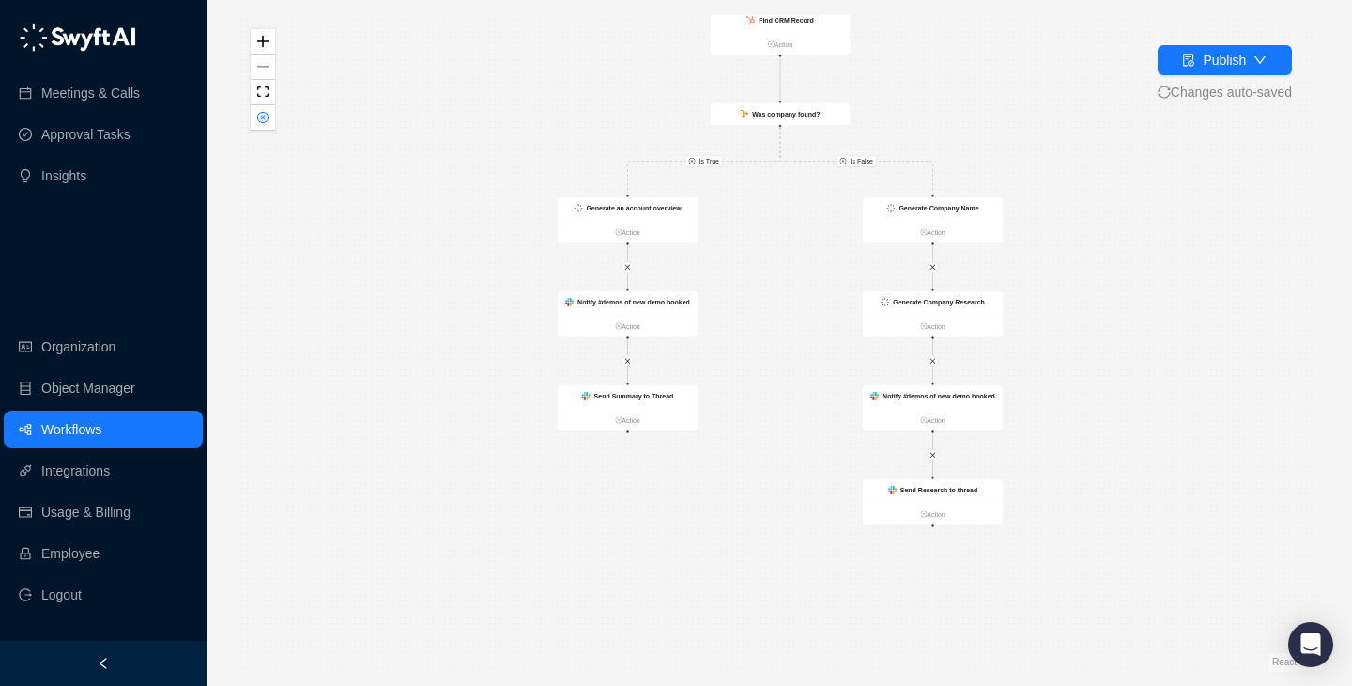
drag, startPoint x: 814, startPoint y: 271, endPoint x: 814, endPoint y: 347, distance: 76.1
click at [814, 351] on div "Is True Is True Is False CRM Record Updated Action Send Summary to Thread Actio…" at bounding box center [780, 342] width 1086 height 655
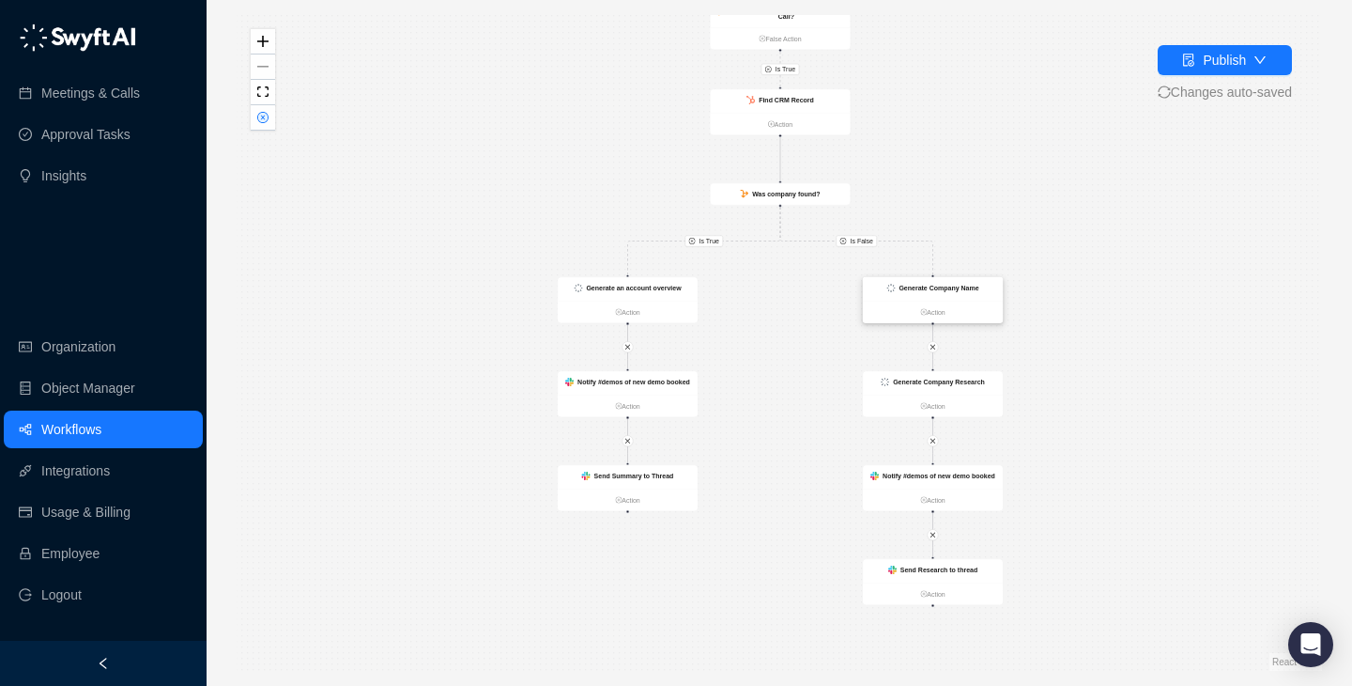
click at [957, 285] on strong "Generate Company Name" at bounding box center [939, 289] width 80 height 8
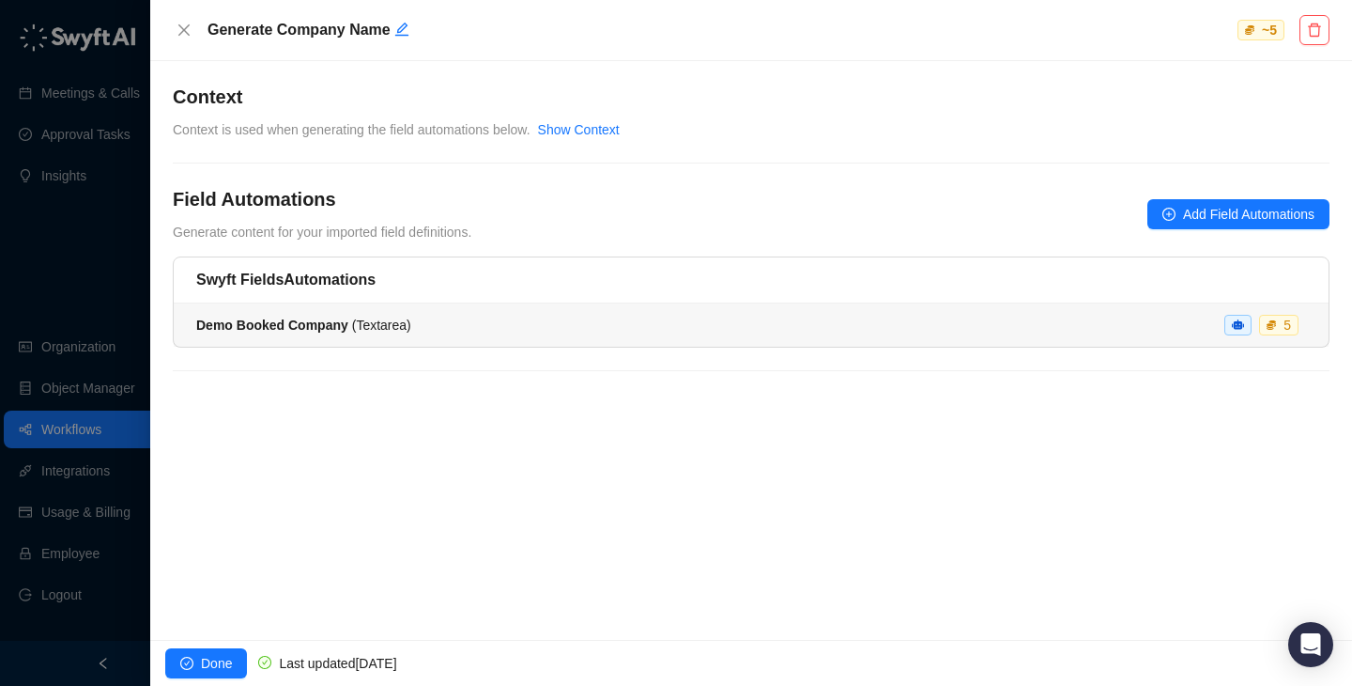
click at [402, 317] on span "Demo Booked Company ( Textarea )" at bounding box center [303, 324] width 215 height 15
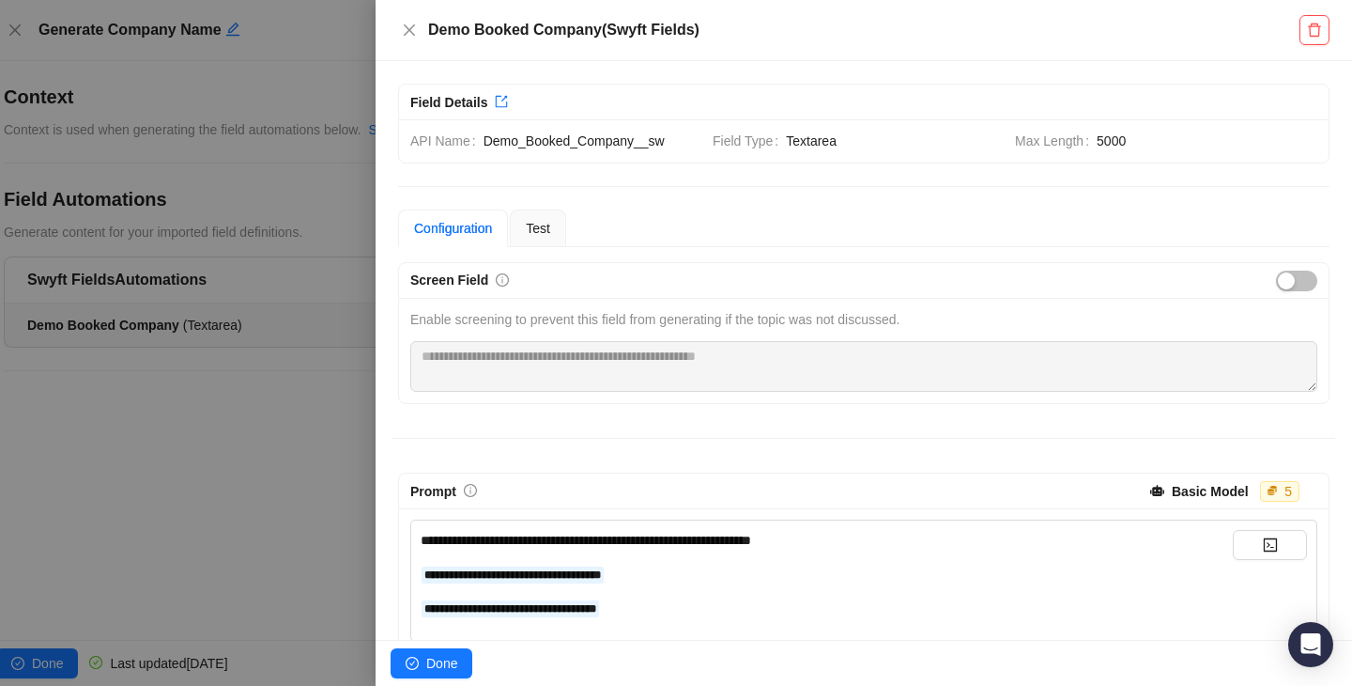
click at [324, 391] on div at bounding box center [676, 343] width 1352 height 686
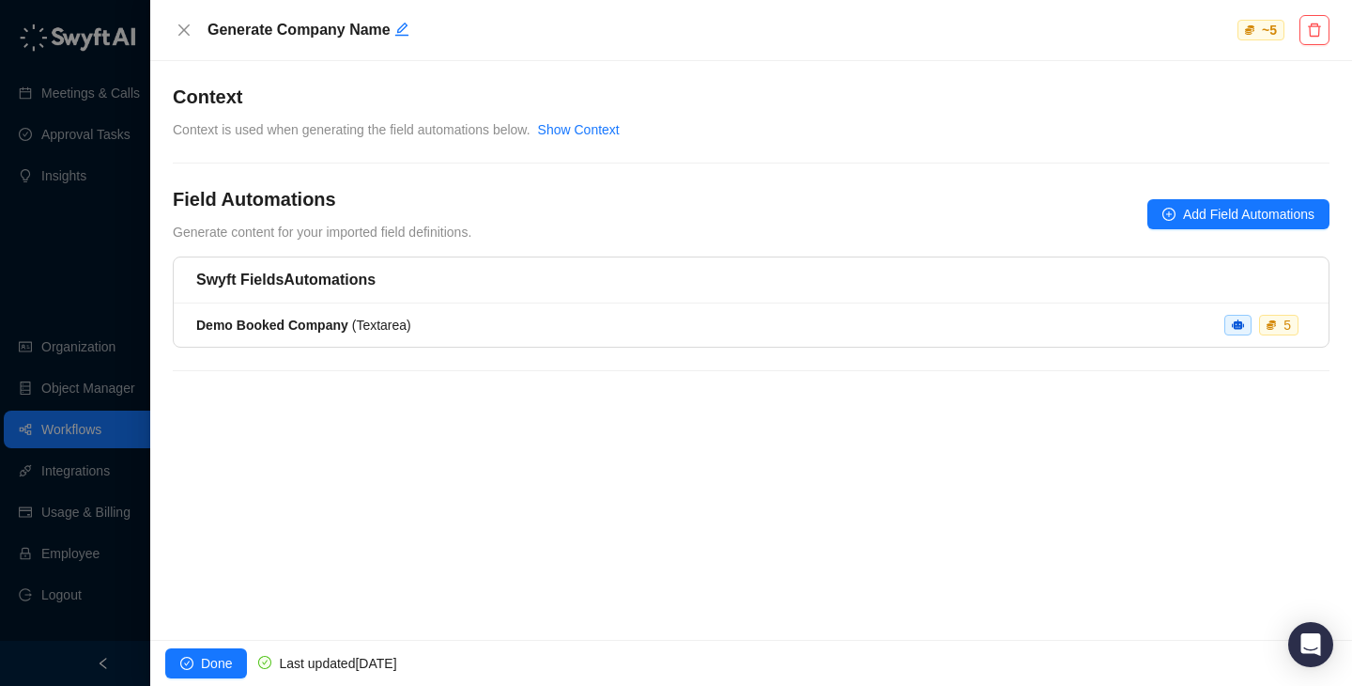
click at [112, 274] on div at bounding box center [676, 343] width 1352 height 686
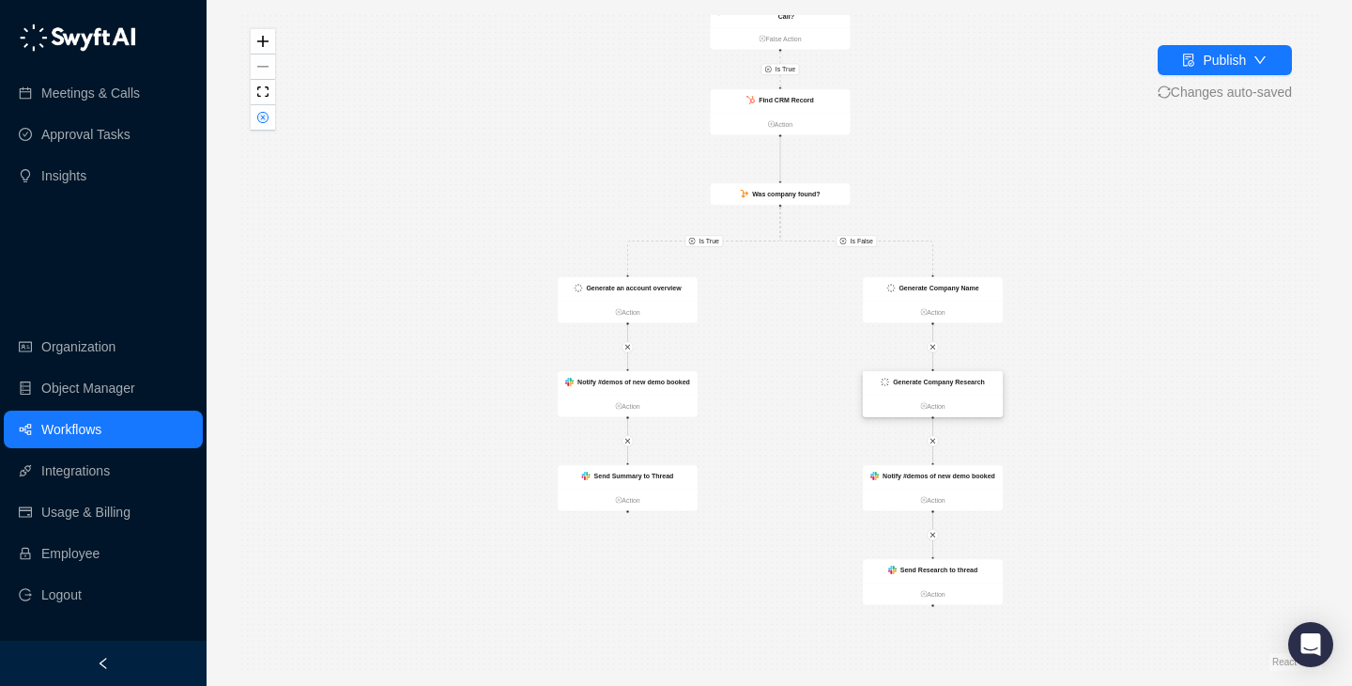
click at [944, 380] on strong "Generate Company Research" at bounding box center [939, 382] width 92 height 8
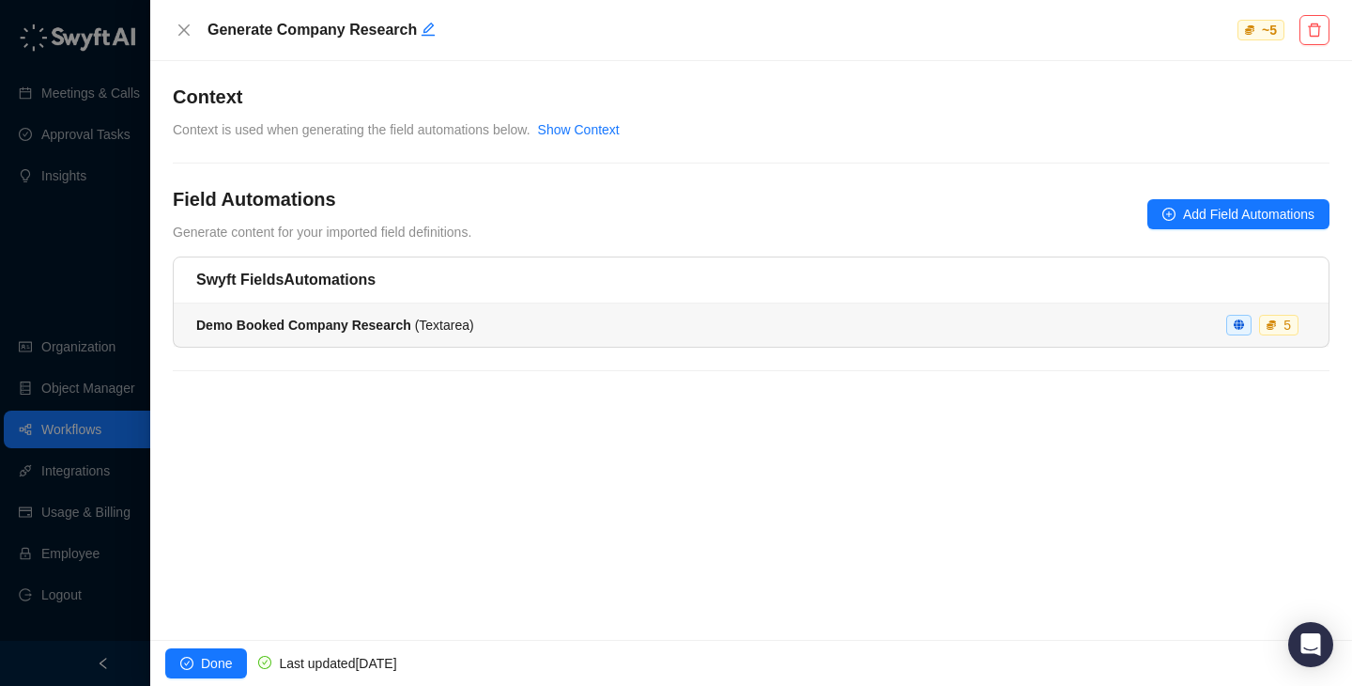
click at [706, 326] on div "Demo Booked Company Research ( Textarea ) 5" at bounding box center [751, 325] width 1110 height 21
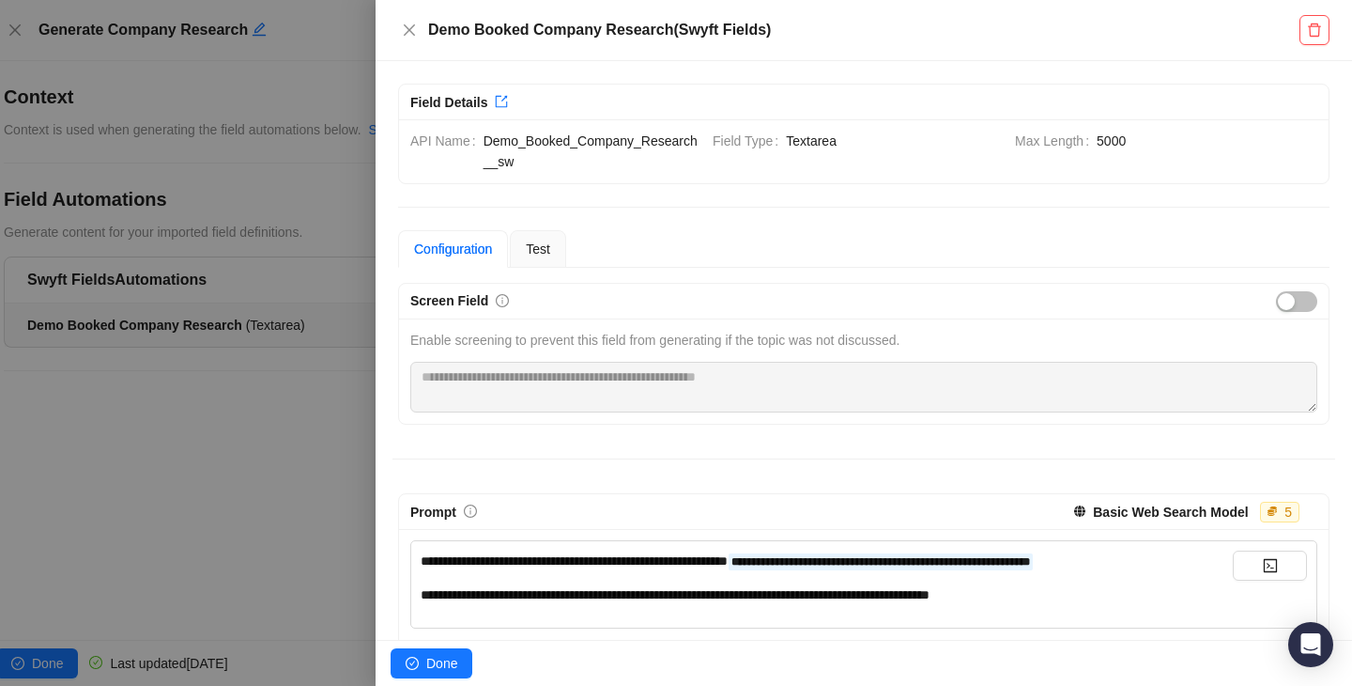
scroll to position [237, 0]
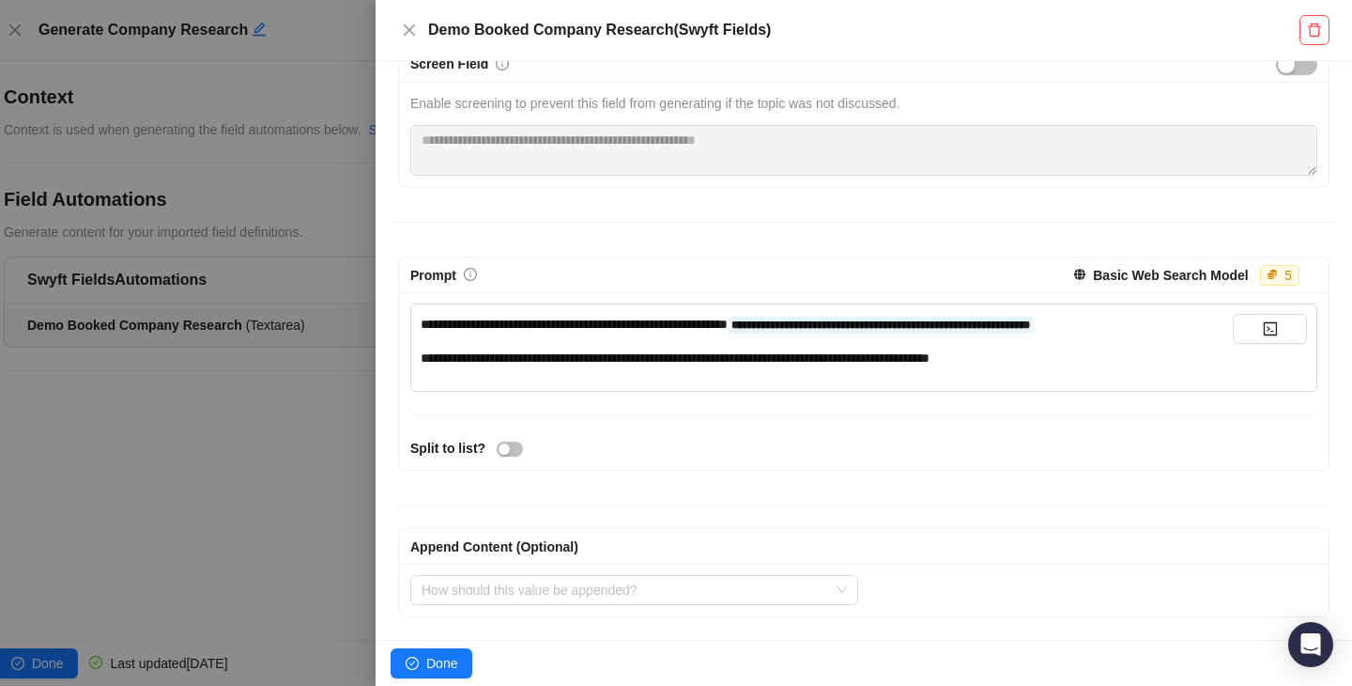
click at [237, 414] on div at bounding box center [676, 343] width 1352 height 686
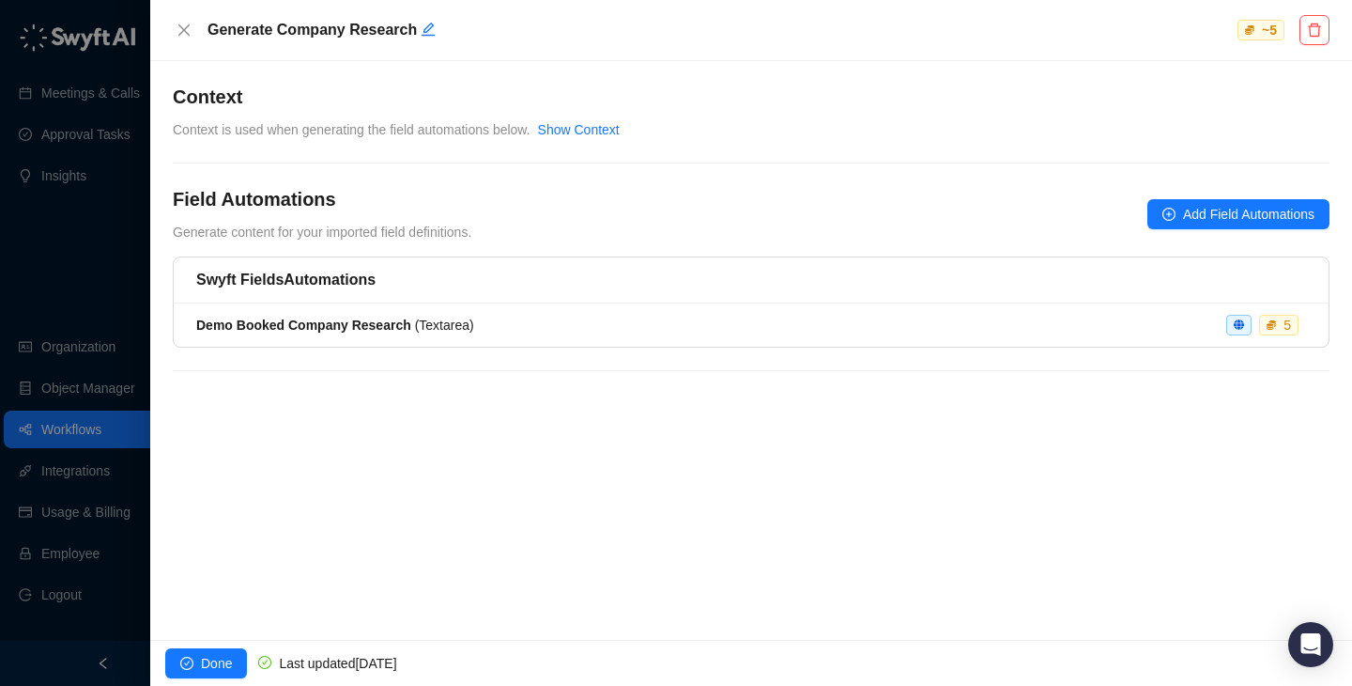
click at [75, 242] on div at bounding box center [676, 343] width 1352 height 686
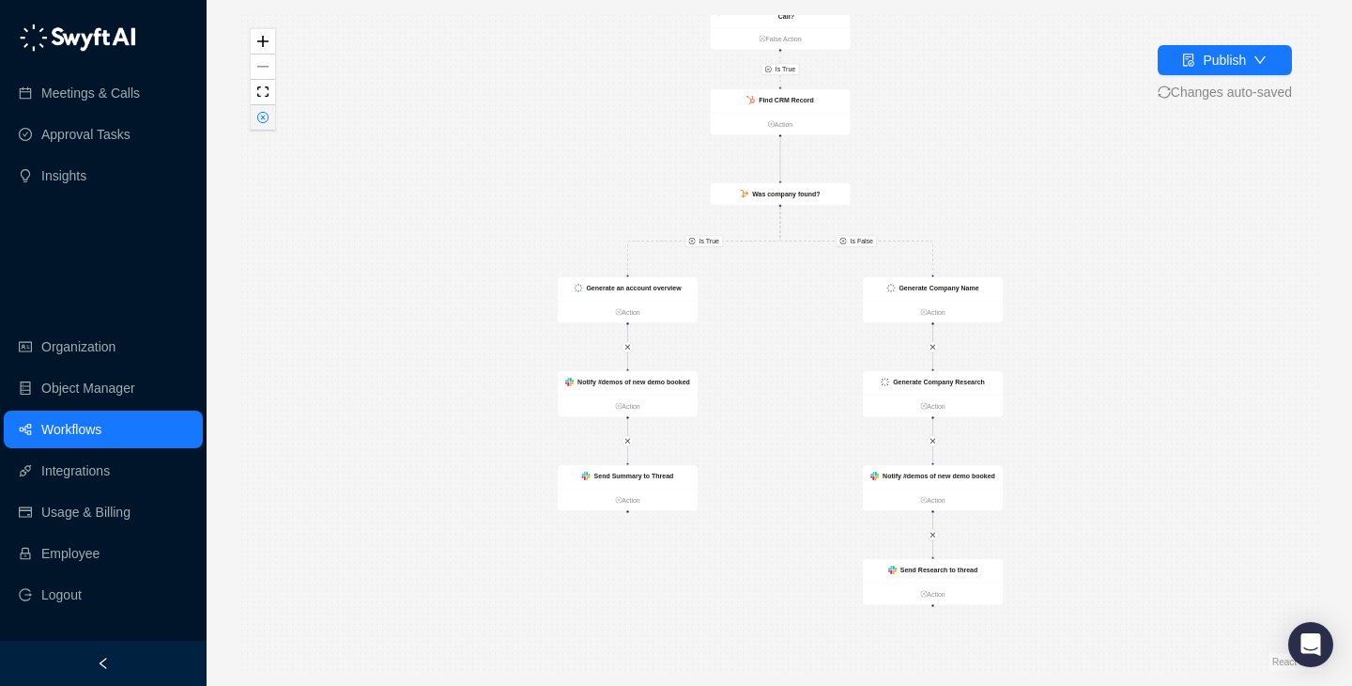
click at [273, 116] on button "button" at bounding box center [263, 117] width 24 height 25
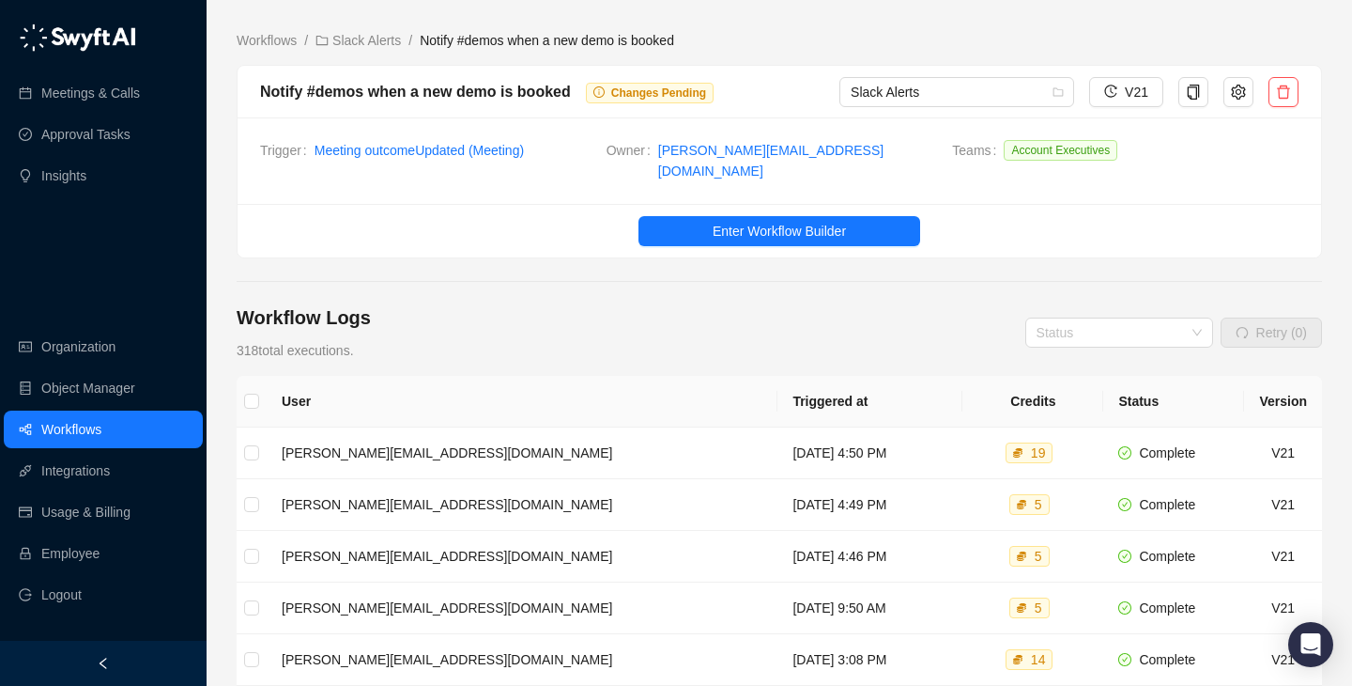
click at [695, 270] on main "Workflows / Slack Alerts / Notify #demos when a new demo is booked Notify #demo…" at bounding box center [780, 587] width 1086 height 1115
click at [684, 289] on main "Workflows / Slack Alerts / Notify #demos when a new demo is booked Notify #demo…" at bounding box center [780, 587] width 1086 height 1115
click at [722, 285] on main "Workflows / Slack Alerts / Notify #demos when a new demo is booked Notify #demo…" at bounding box center [780, 587] width 1086 height 1115
click at [702, 257] on main "Workflows / Slack Alerts / Notify #demos when a new demo is booked Notify #demo…" at bounding box center [780, 587] width 1086 height 1115
click at [391, 88] on div "Notify #demos when a new demo is booked" at bounding box center [415, 91] width 311 height 23
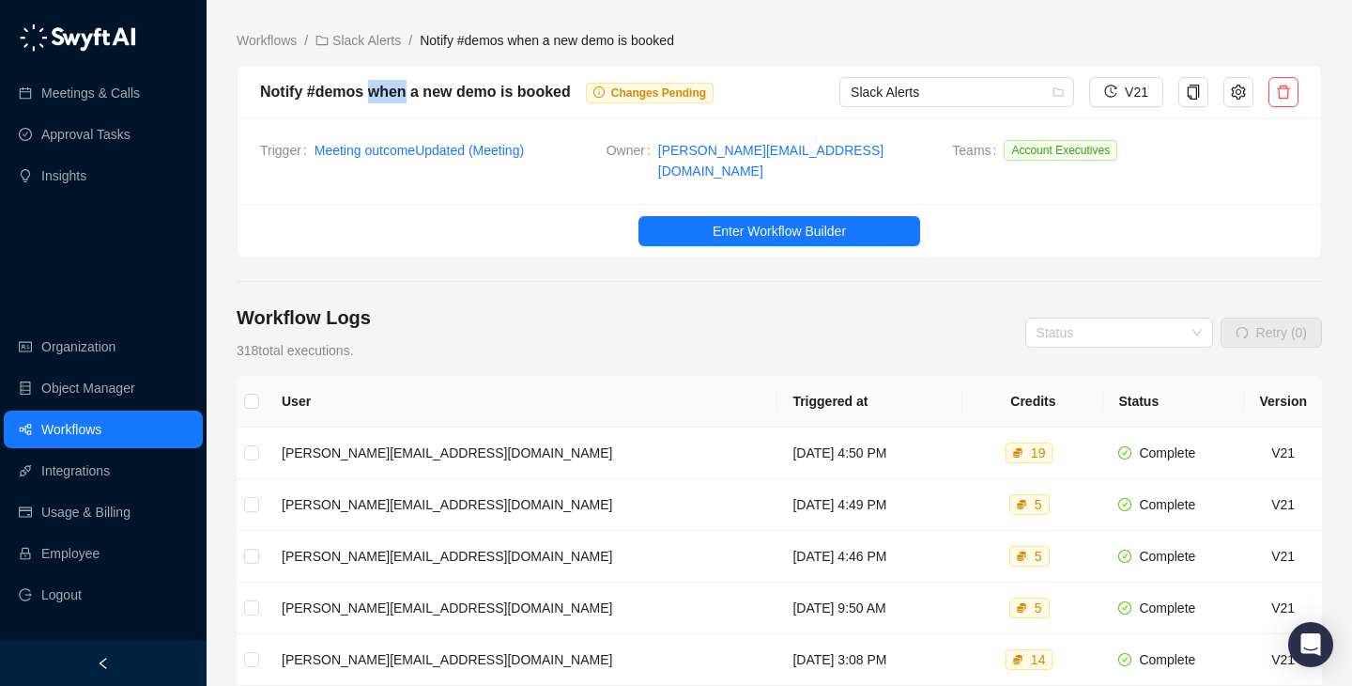
click at [391, 88] on div "Notify #demos when a new demo is booked" at bounding box center [415, 91] width 311 height 23
click at [452, 343] on div "Workflow Logs 318 total executions. Status Retry (0)" at bounding box center [780, 332] width 1086 height 56
click at [87, 486] on link "Integrations" at bounding box center [75, 471] width 69 height 38
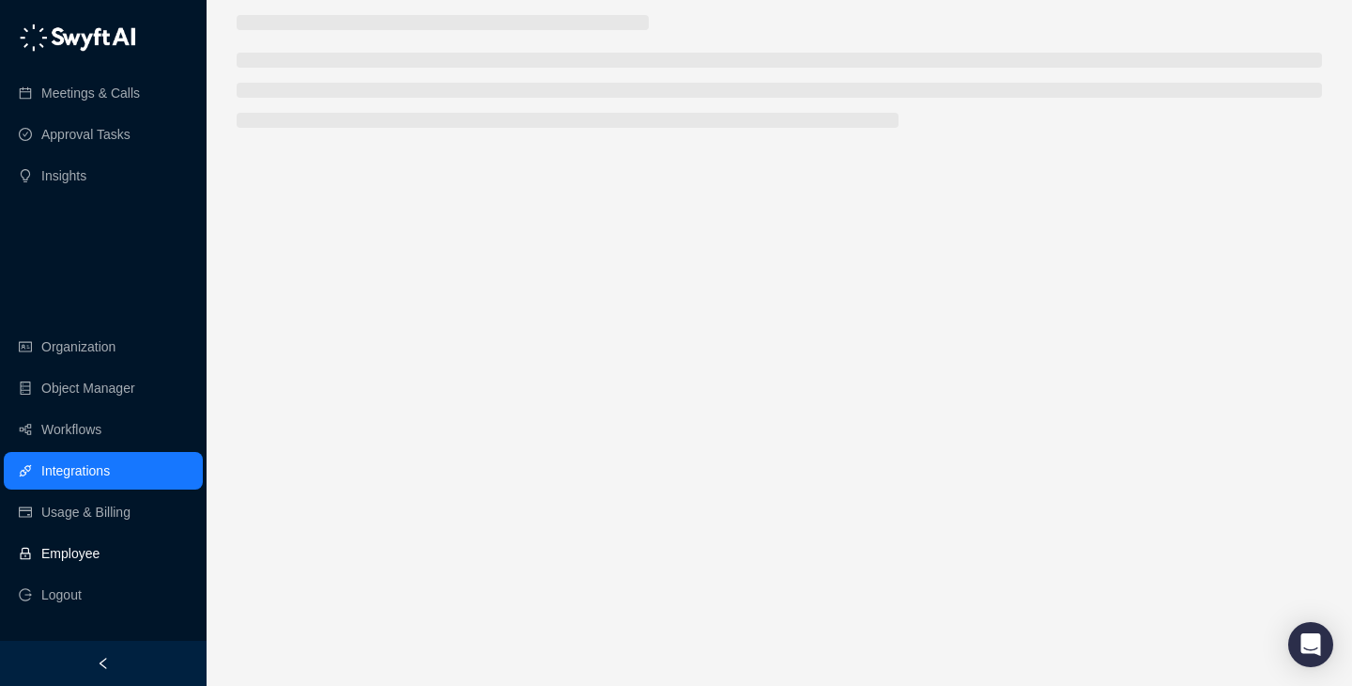
click at [100, 556] on link "Employee" at bounding box center [70, 553] width 58 height 38
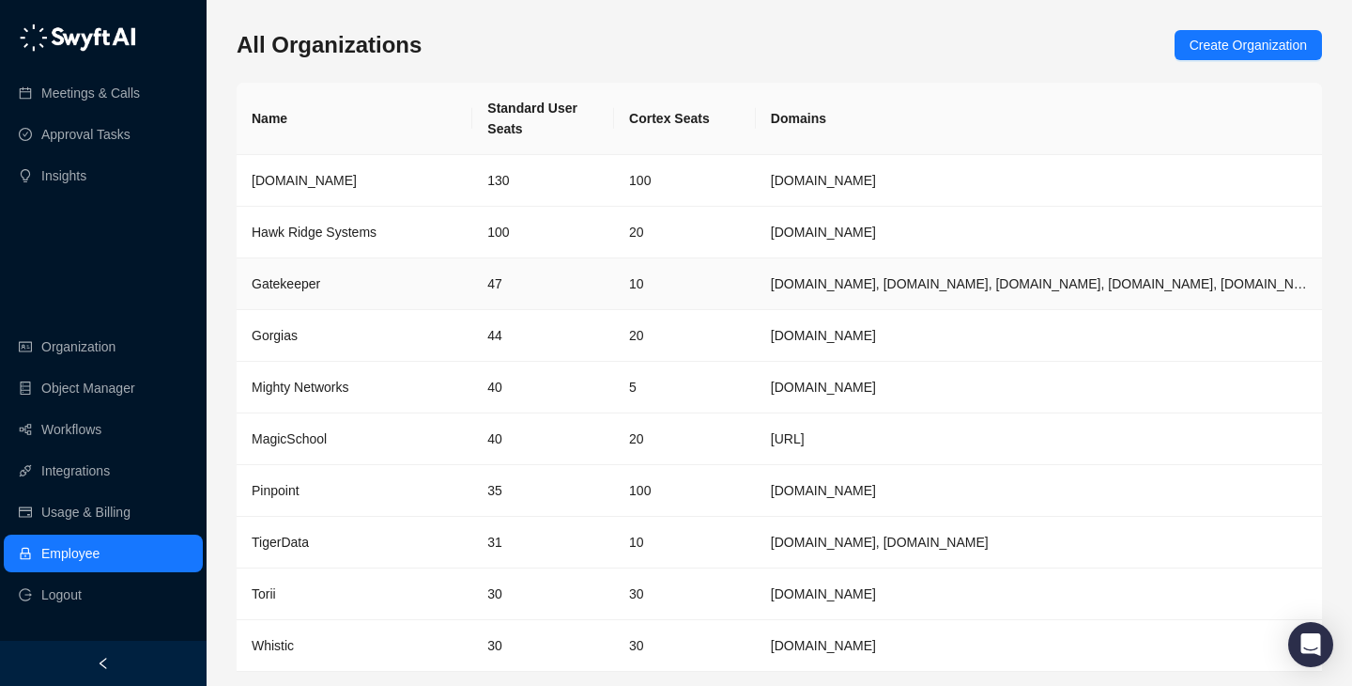
scroll to position [61, 0]
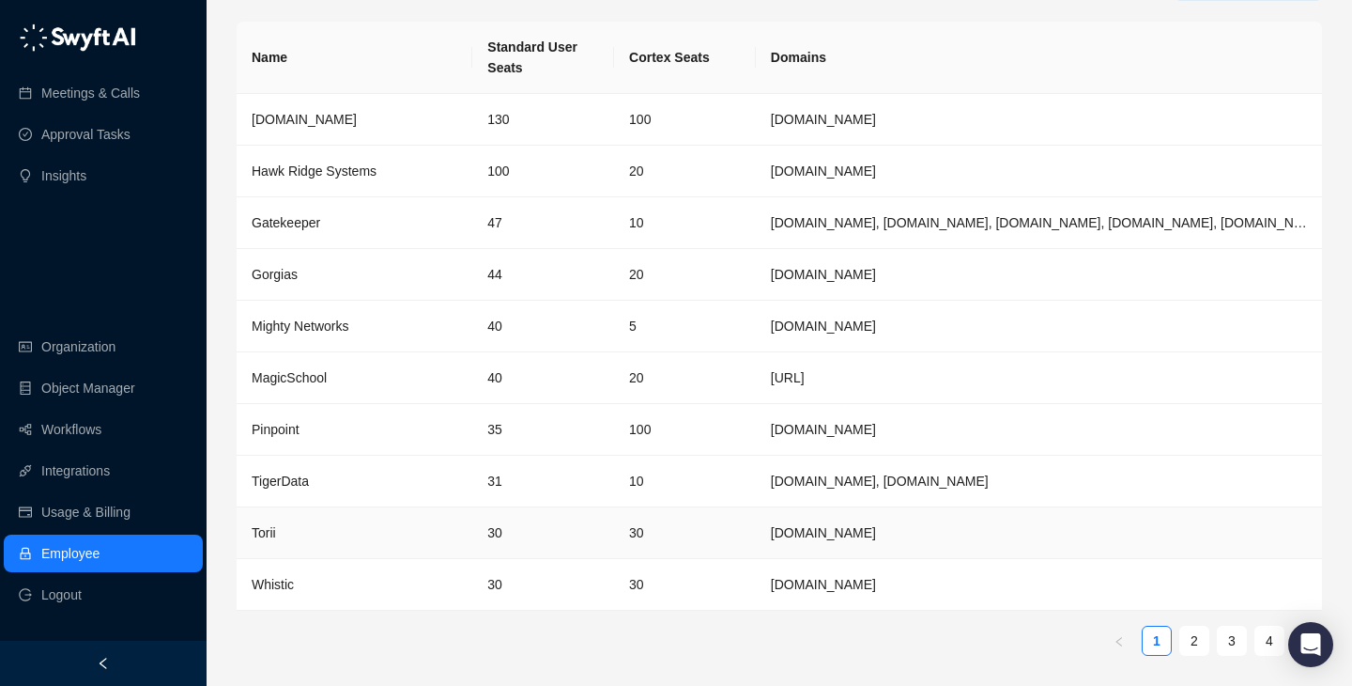
click at [541, 536] on td "30" at bounding box center [543, 533] width 142 height 52
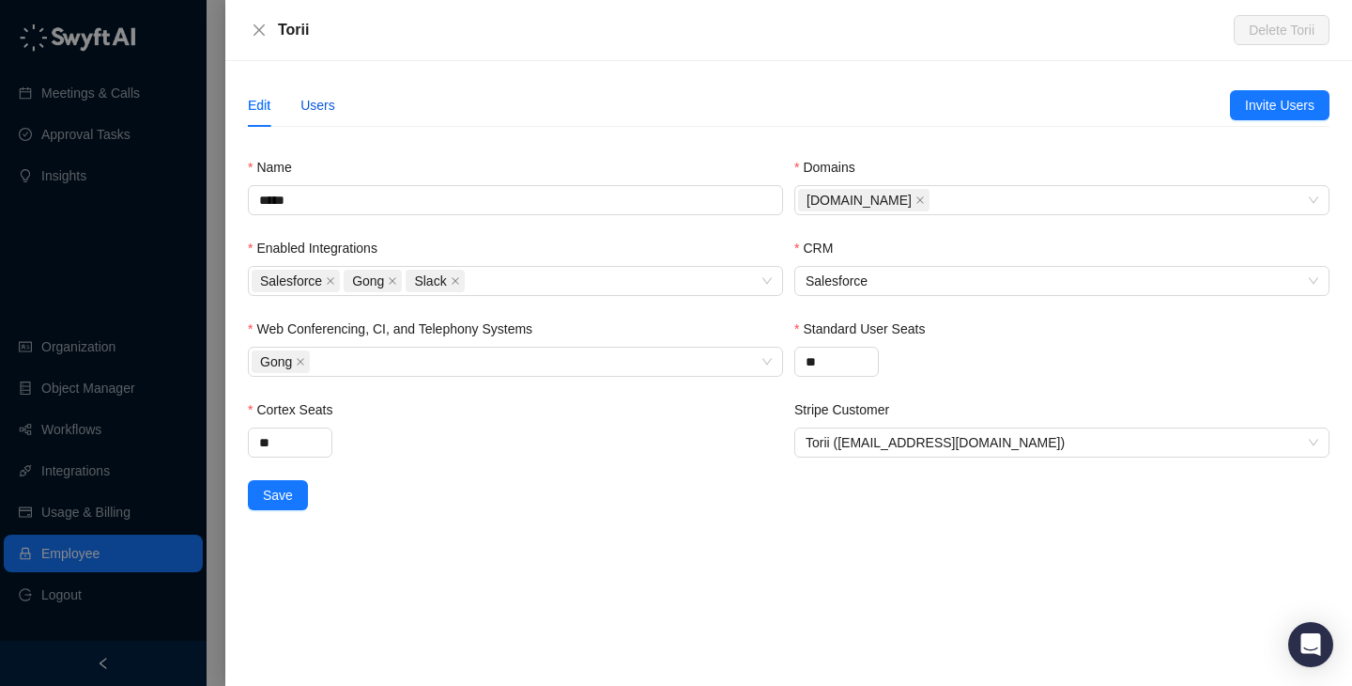
click at [335, 105] on div "Users" at bounding box center [318, 105] width 35 height 21
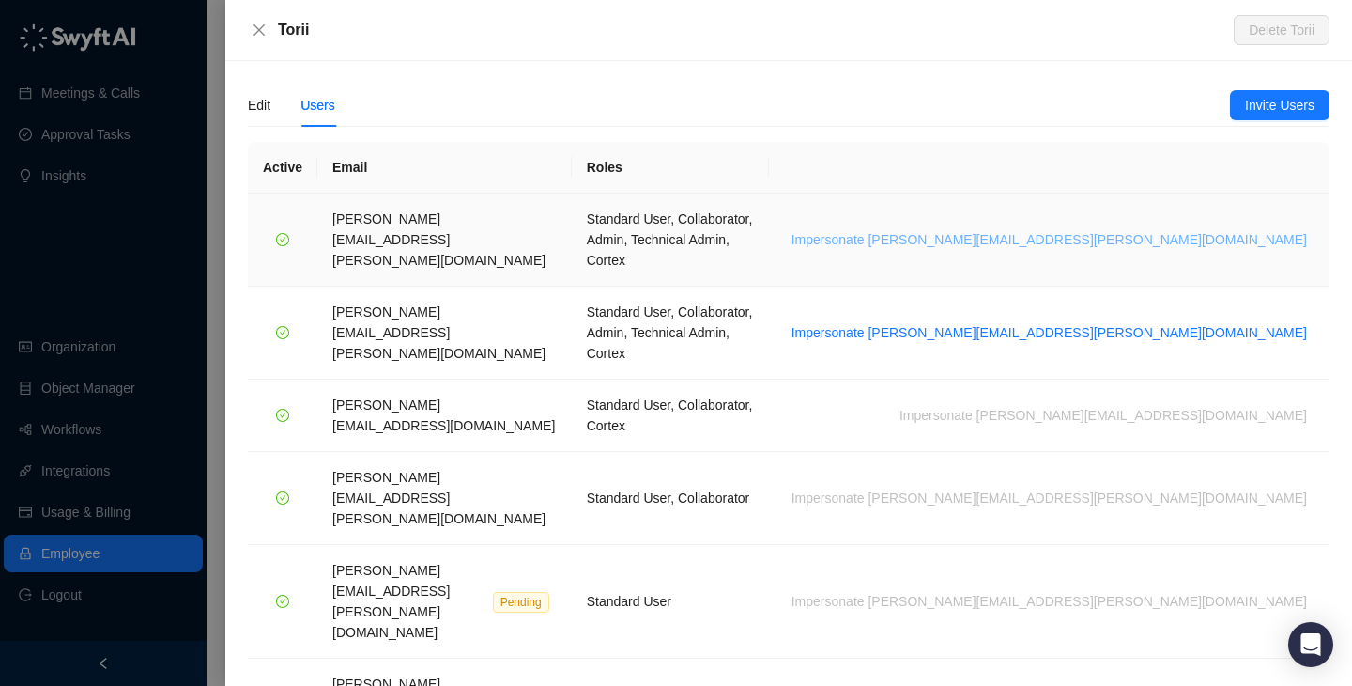
click at [1073, 229] on span "Impersonate rachel.maciver@toriihq.com" at bounding box center [1050, 239] width 516 height 21
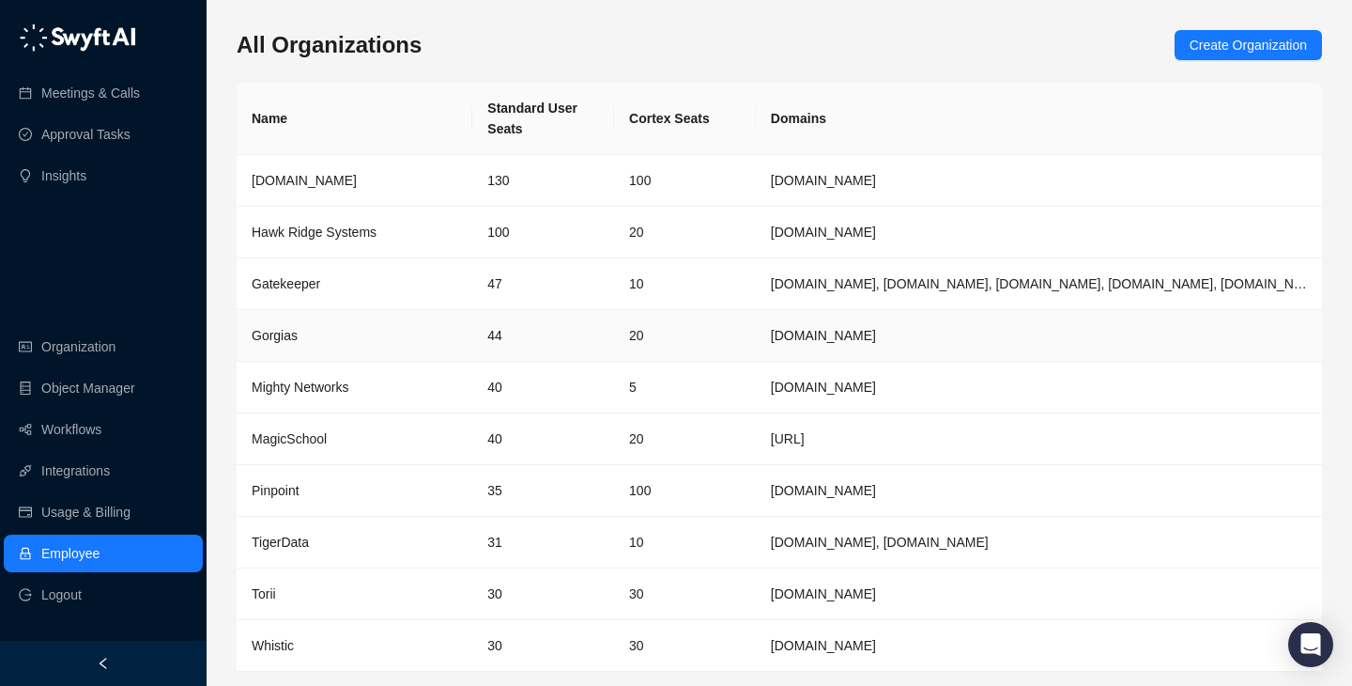
click at [470, 337] on td "Gorgias" at bounding box center [355, 336] width 236 height 52
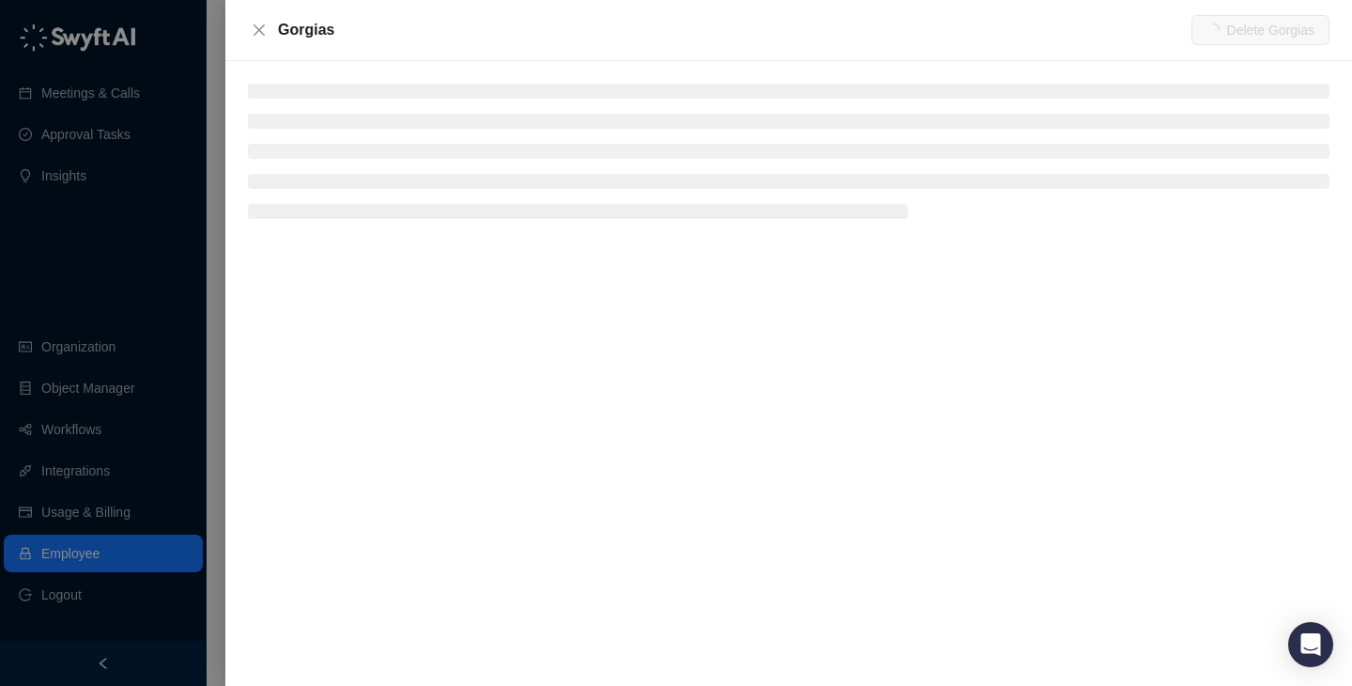
click at [331, 94] on li at bounding box center [789, 91] width 1082 height 15
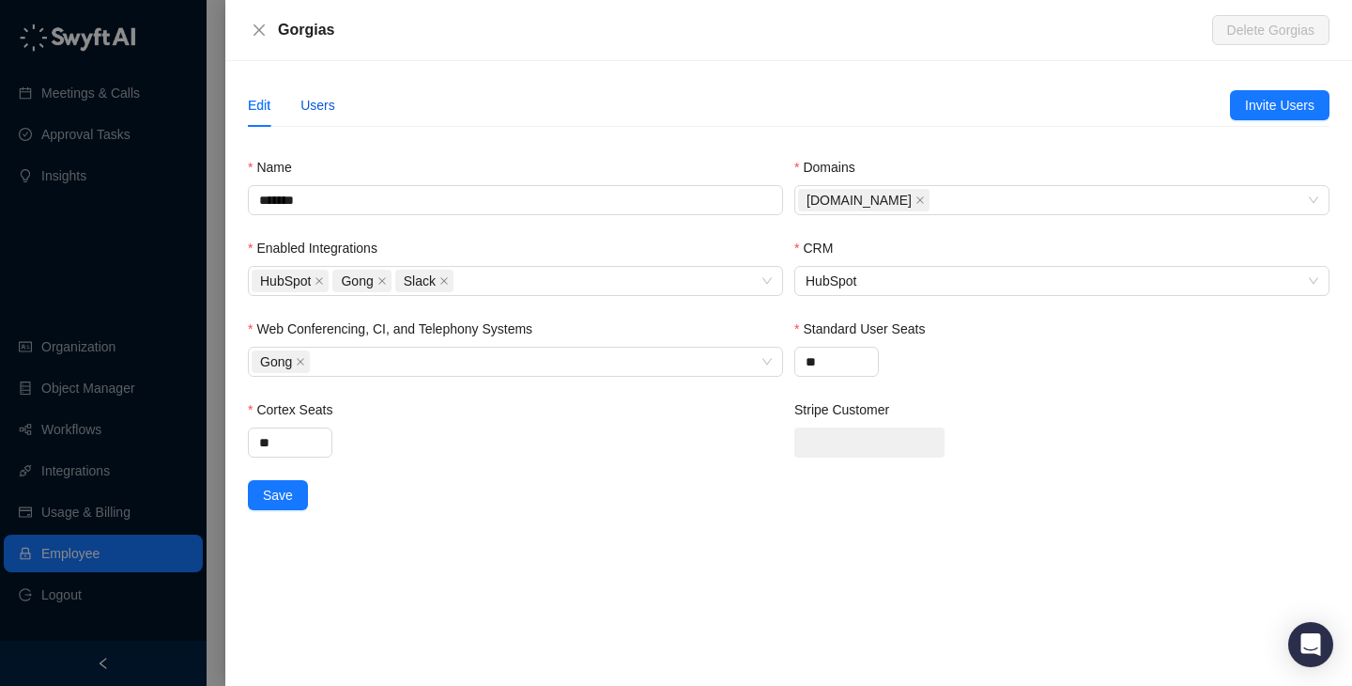
click at [314, 99] on div "Users" at bounding box center [318, 105] width 35 height 21
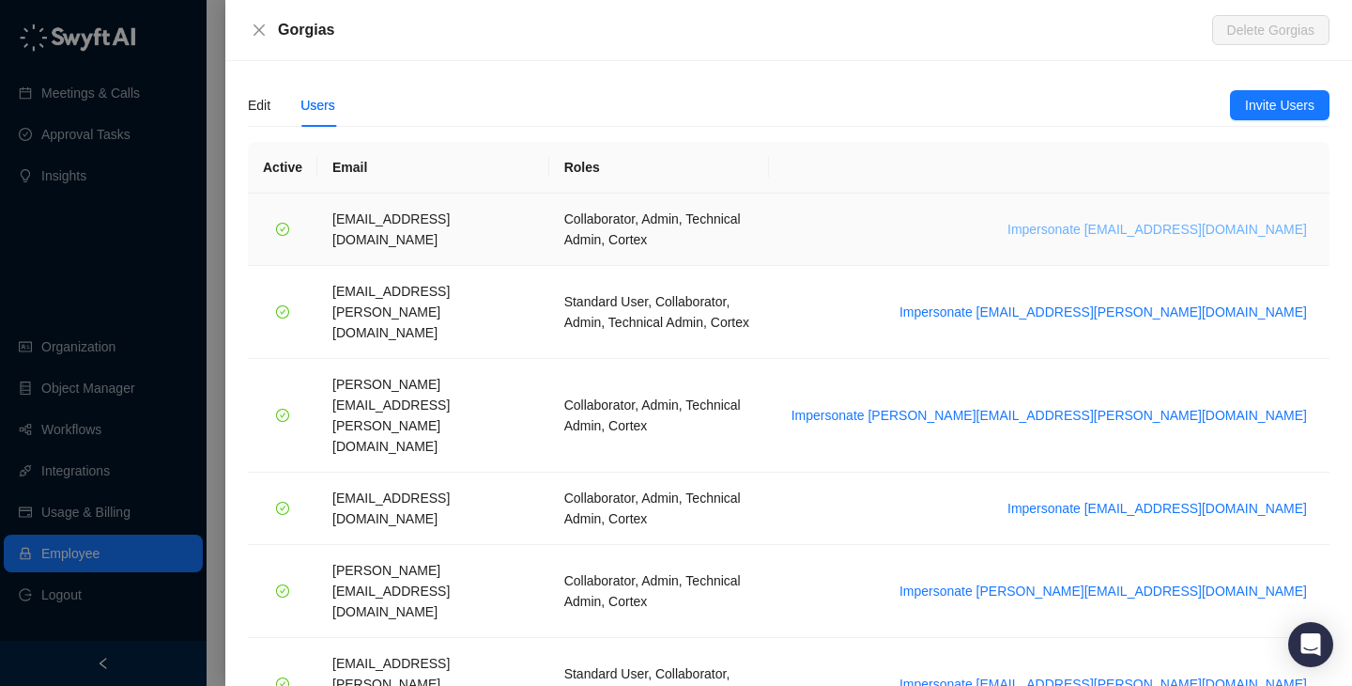
click at [1185, 220] on span "Impersonate [EMAIL_ADDRESS][DOMAIN_NAME]" at bounding box center [1158, 229] width 300 height 21
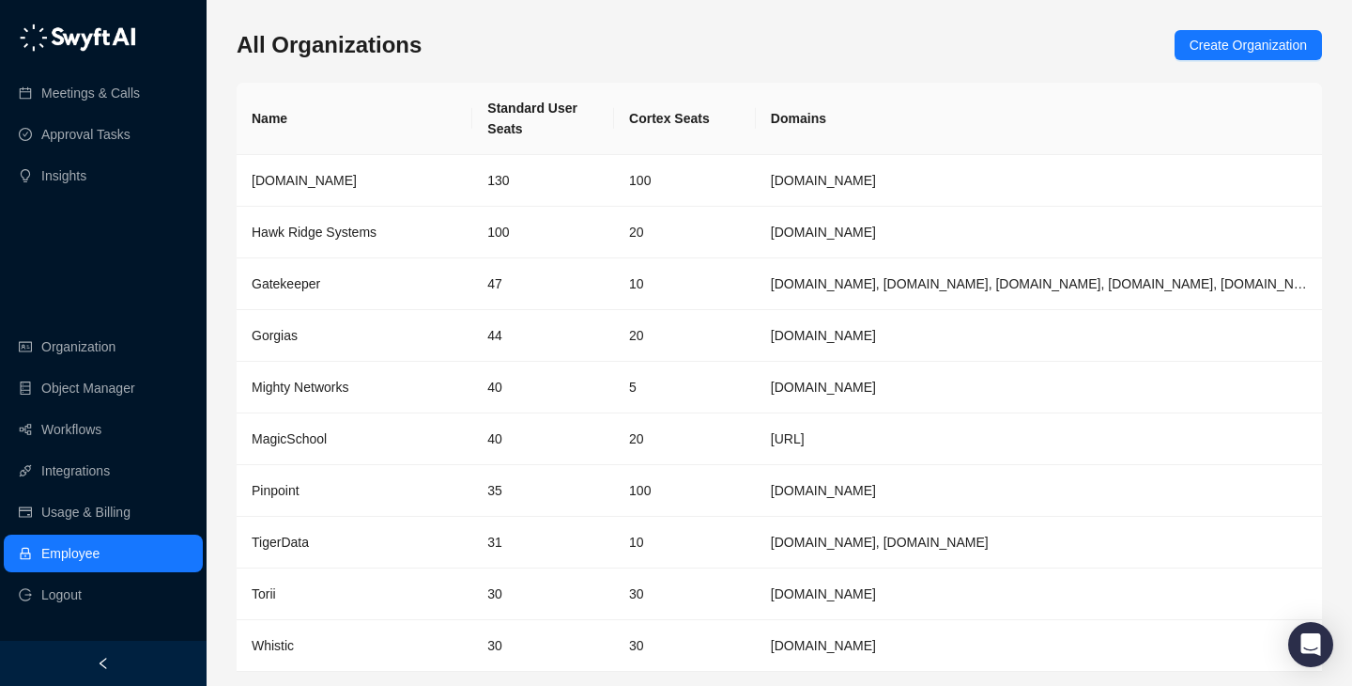
click at [704, 22] on div "All Organizations Create Organization Name Standard User Seats Cortex Seats Dom…" at bounding box center [780, 373] width 1086 height 717
click at [710, 59] on div "All Organizations Create Organization" at bounding box center [780, 45] width 1086 height 30
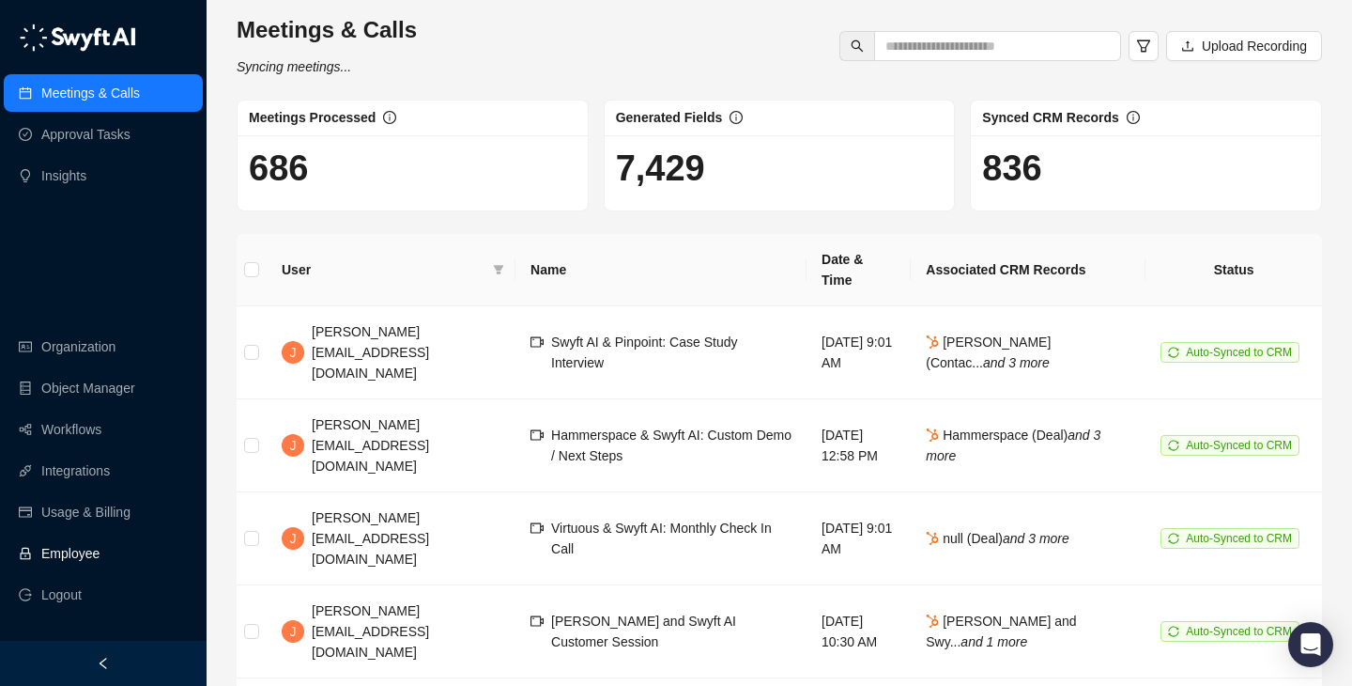
click at [100, 546] on link "Employee" at bounding box center [70, 553] width 58 height 38
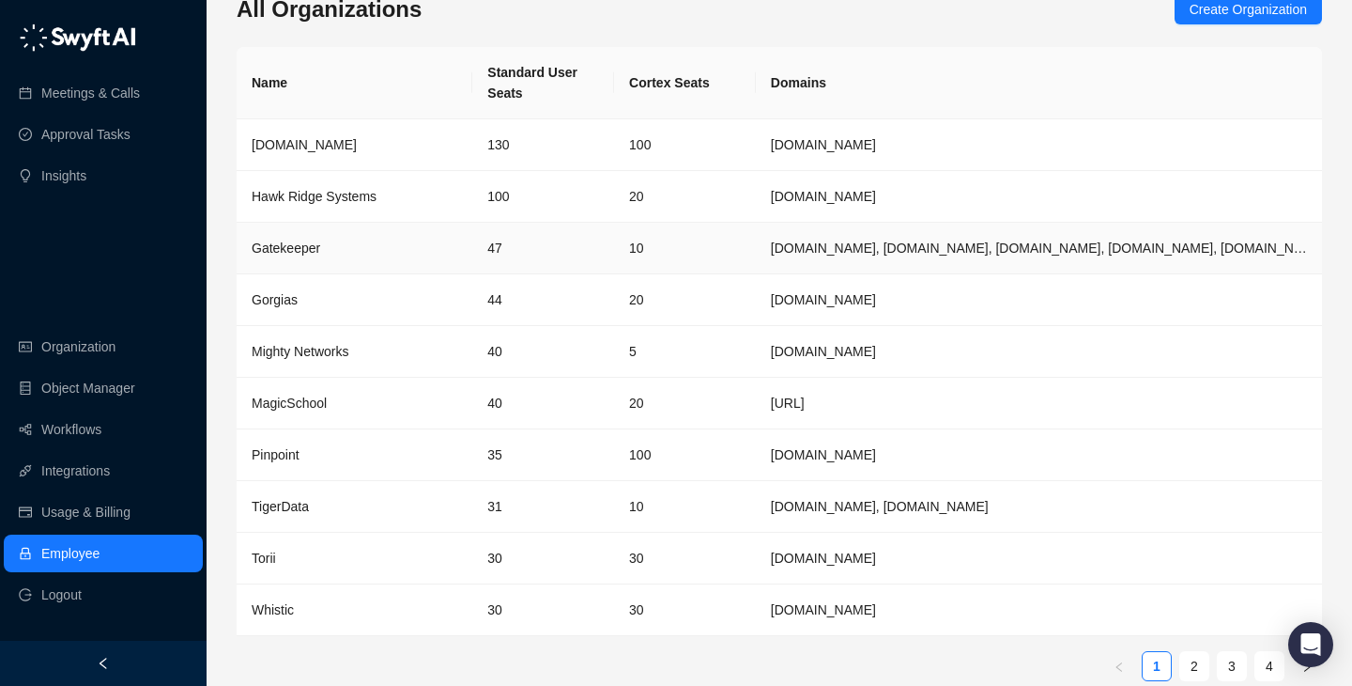
scroll to position [61, 0]
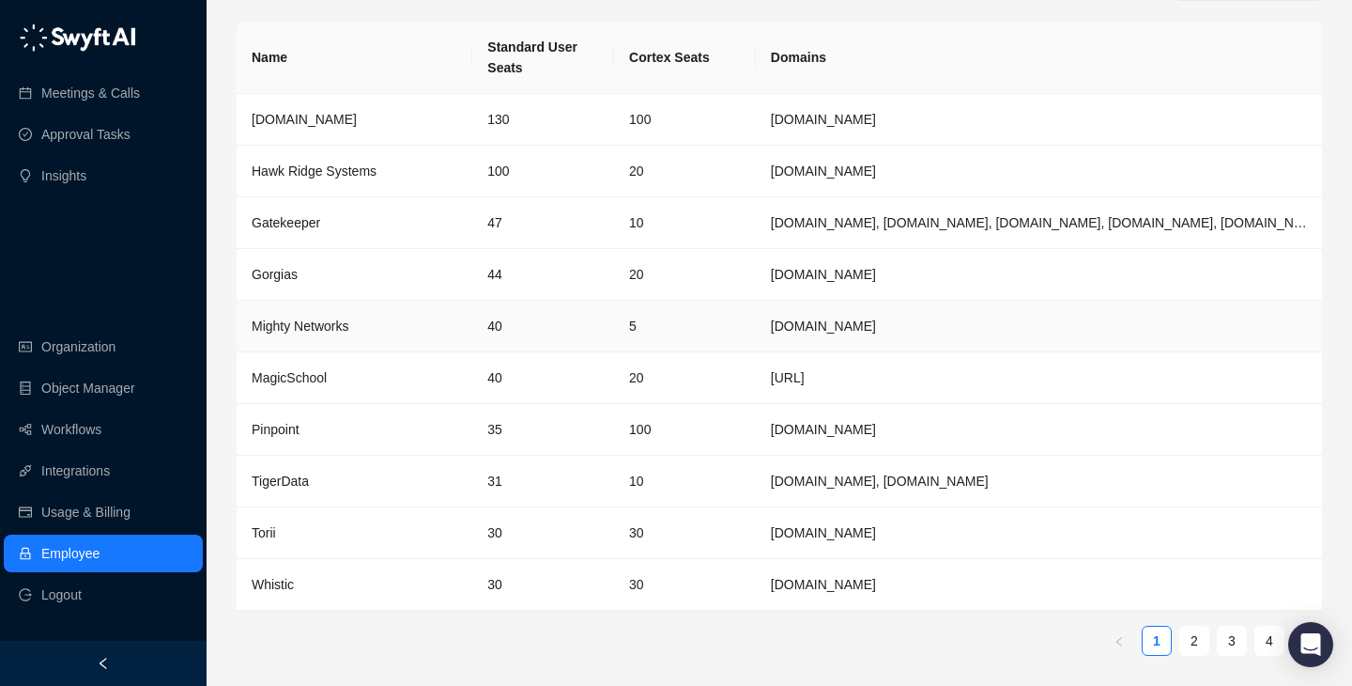
click at [666, 301] on td "5" at bounding box center [685, 327] width 142 height 52
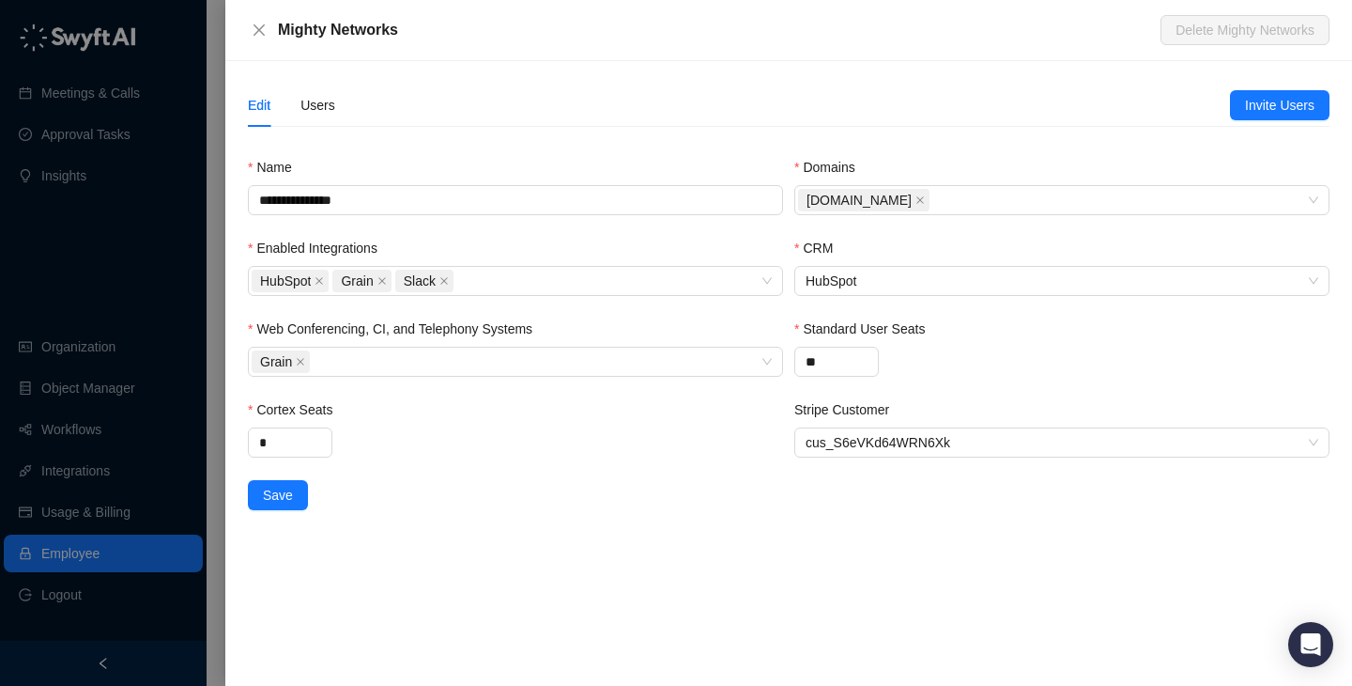
click at [133, 219] on div at bounding box center [676, 343] width 1352 height 686
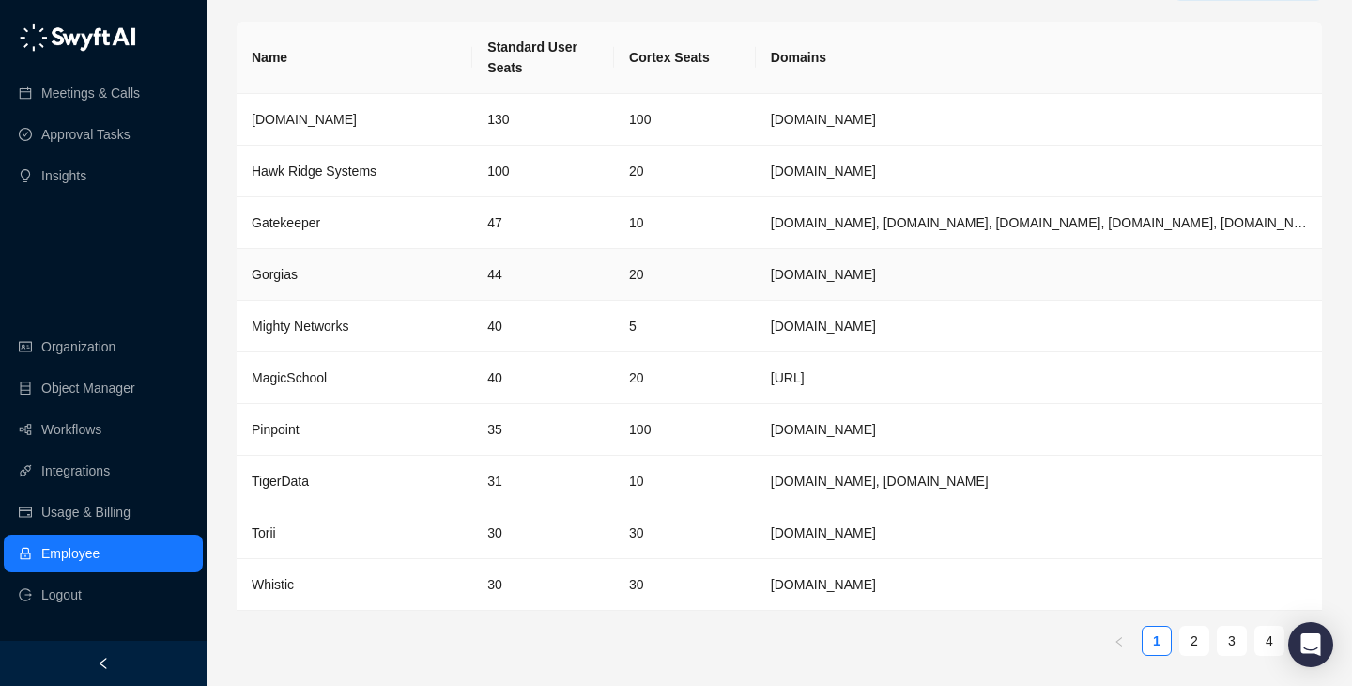
click at [373, 270] on div "Gorgias" at bounding box center [355, 274] width 206 height 21
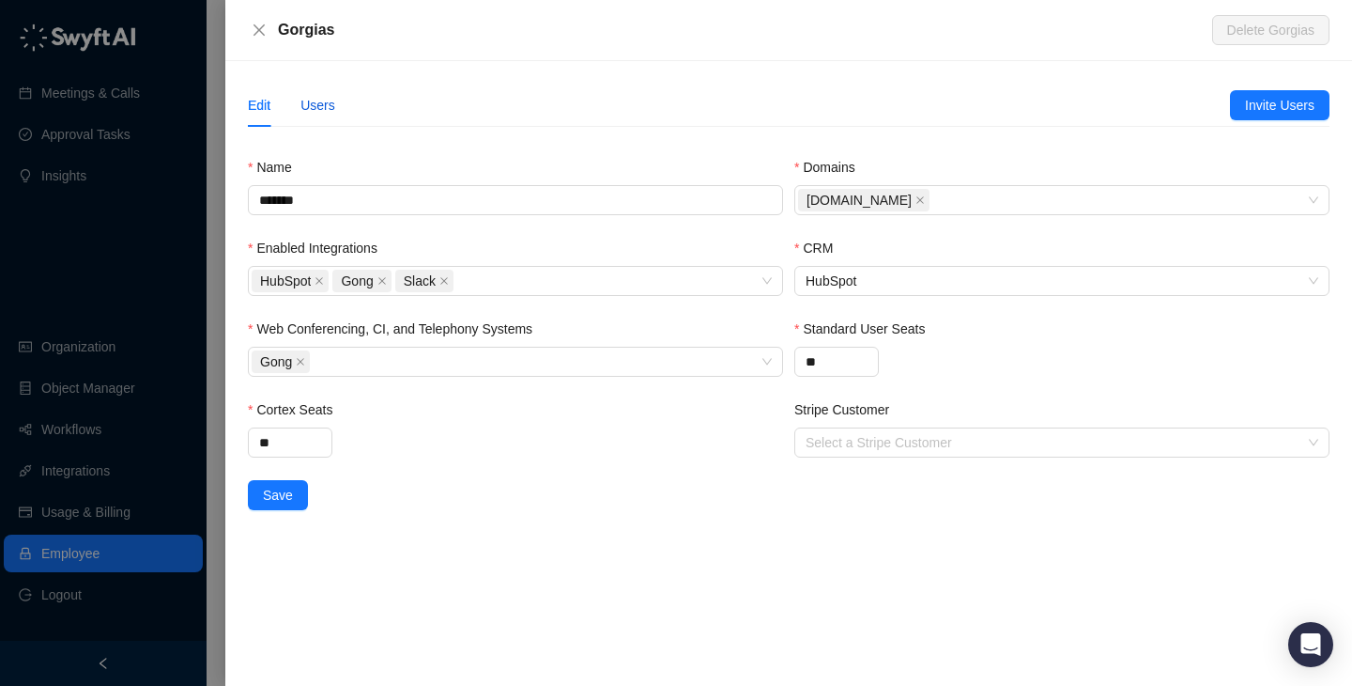
click at [325, 102] on div "Users" at bounding box center [318, 105] width 35 height 21
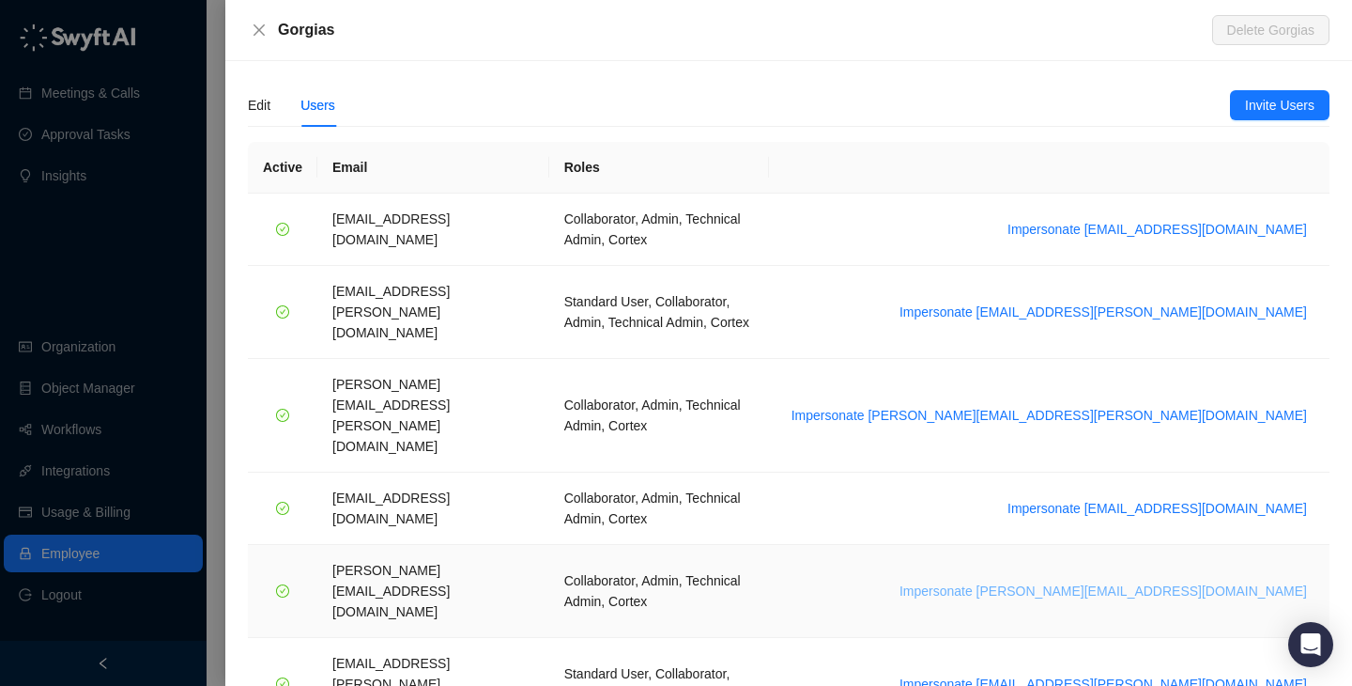
click at [1162, 580] on span "Impersonate guillaume.aubert@gorgias.com" at bounding box center [1104, 590] width 408 height 21
